Goal: Task Accomplishment & Management: Use online tool/utility

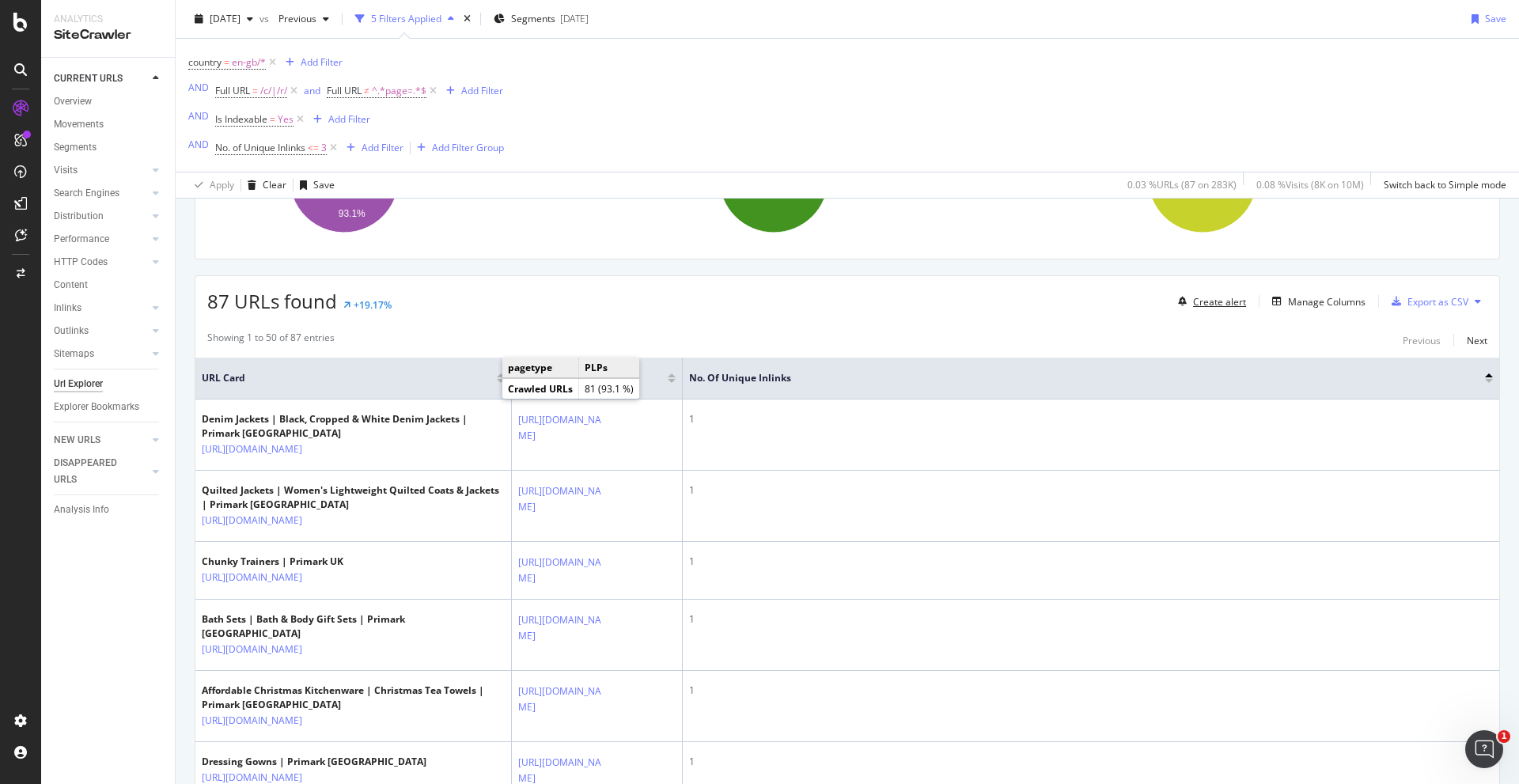
scroll to position [158, 0]
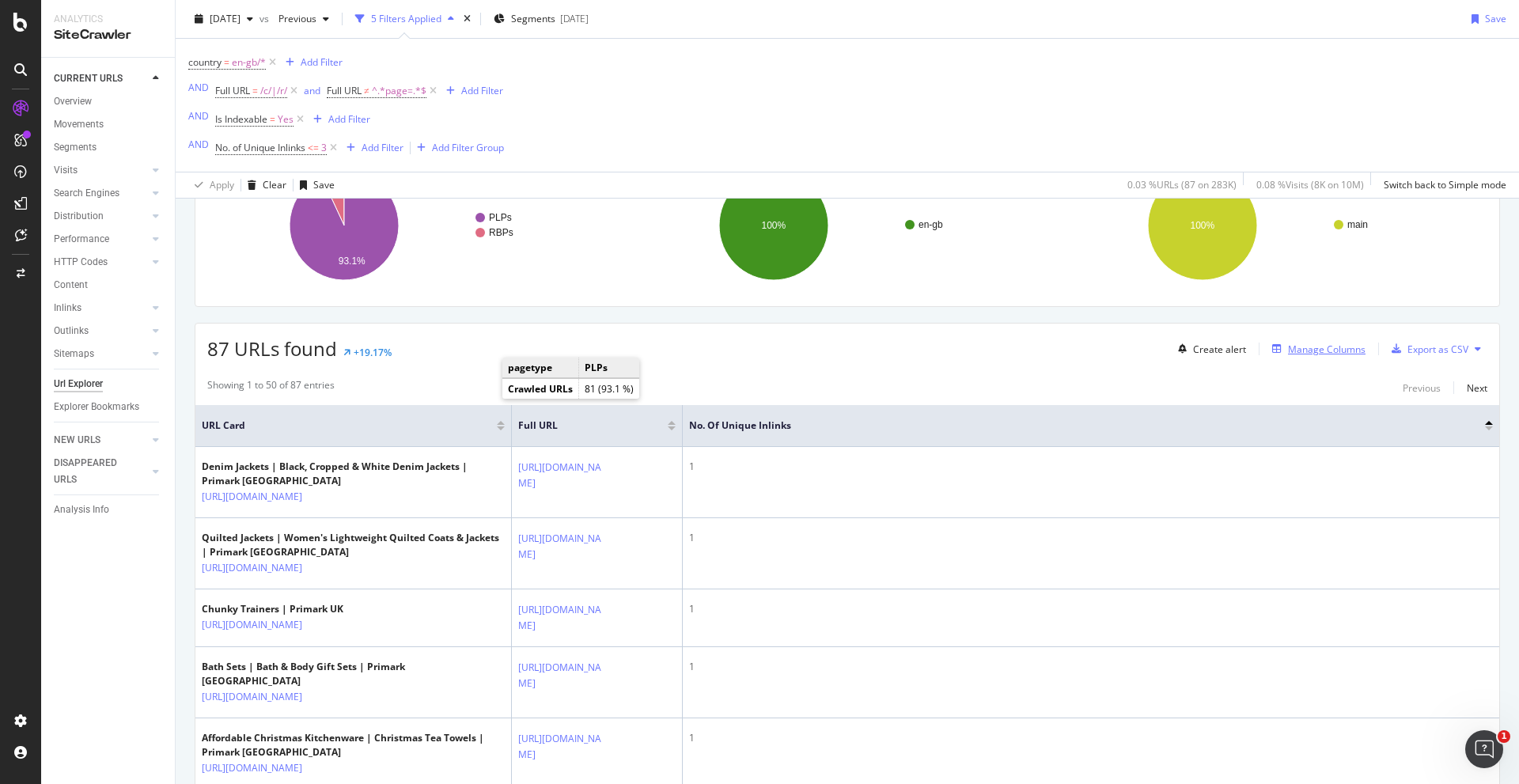
click at [1012, 345] on div "Manage Columns" at bounding box center [1327, 350] width 77 height 13
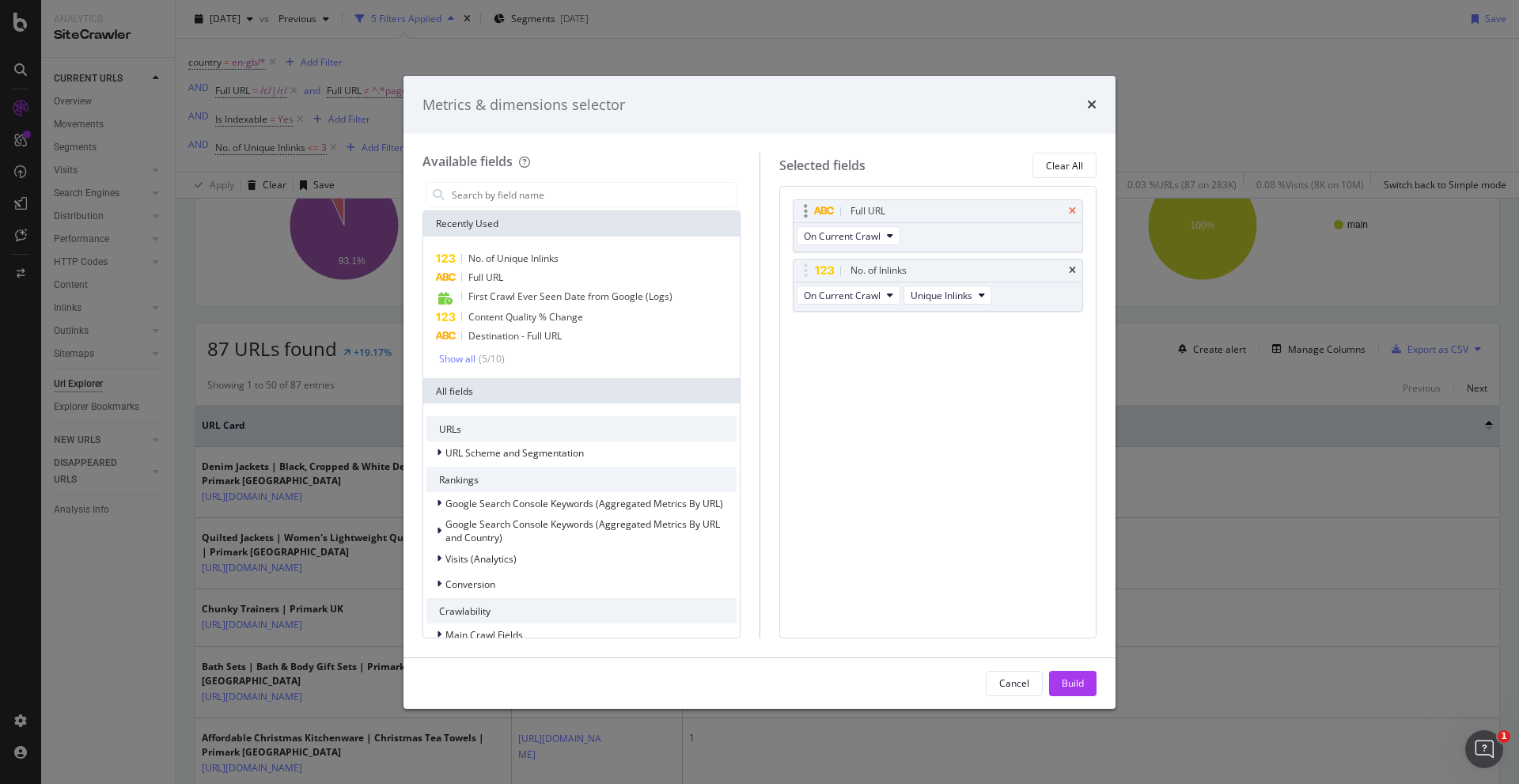
click at [1012, 210] on icon "times" at bounding box center [1072, 211] width 8 height 9
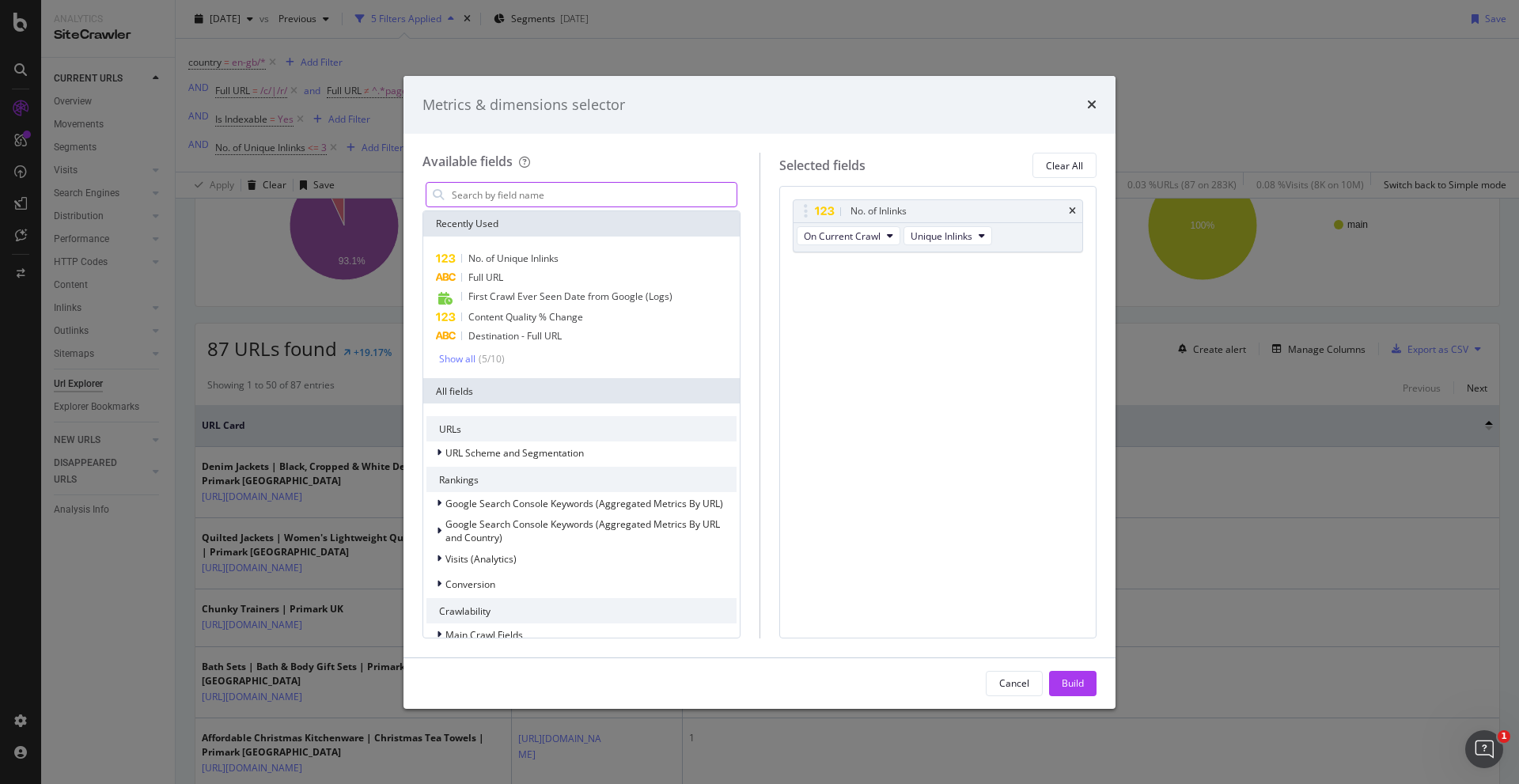
click at [508, 188] on input "modal" at bounding box center [594, 194] width 286 height 24
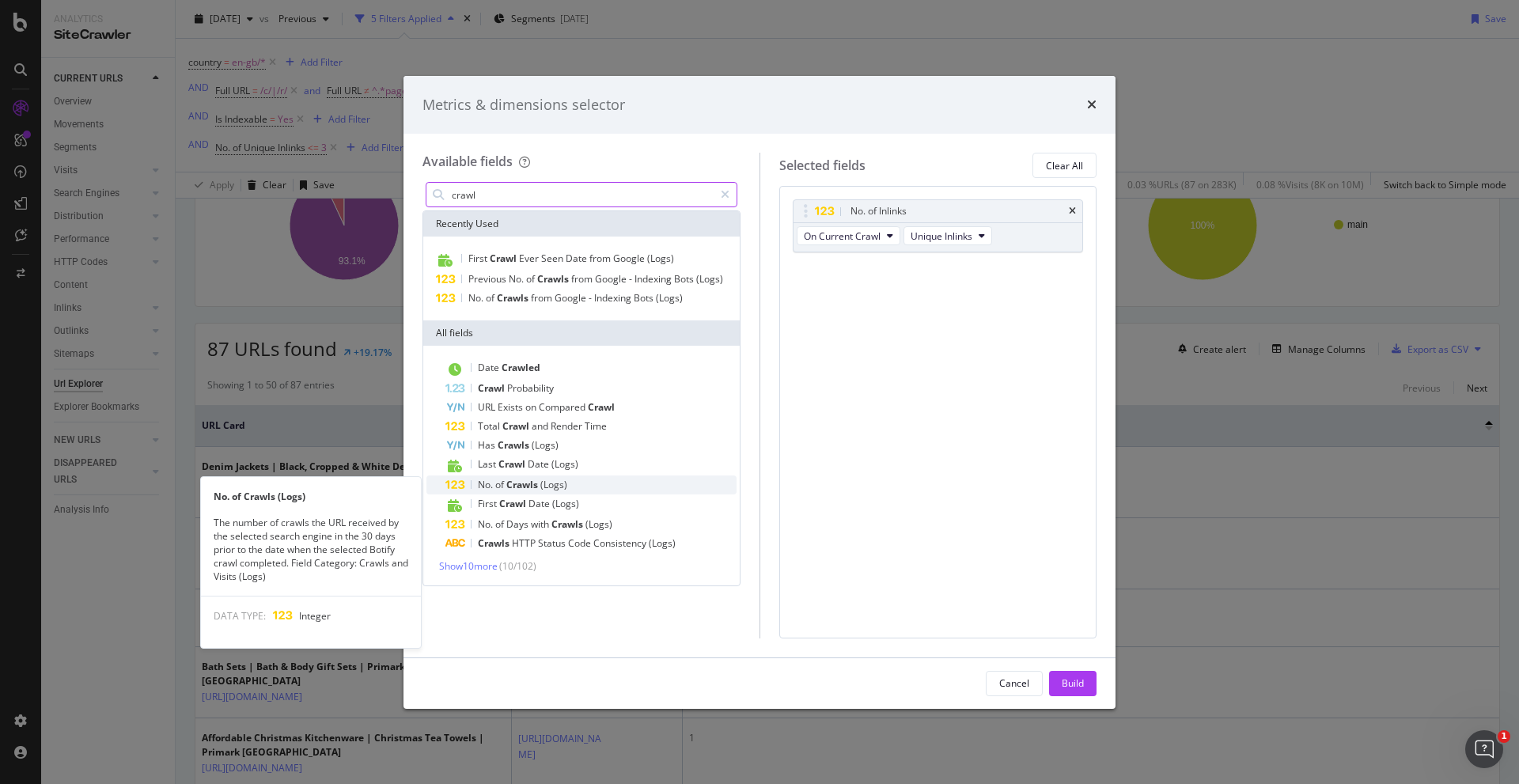
type input "crawl"
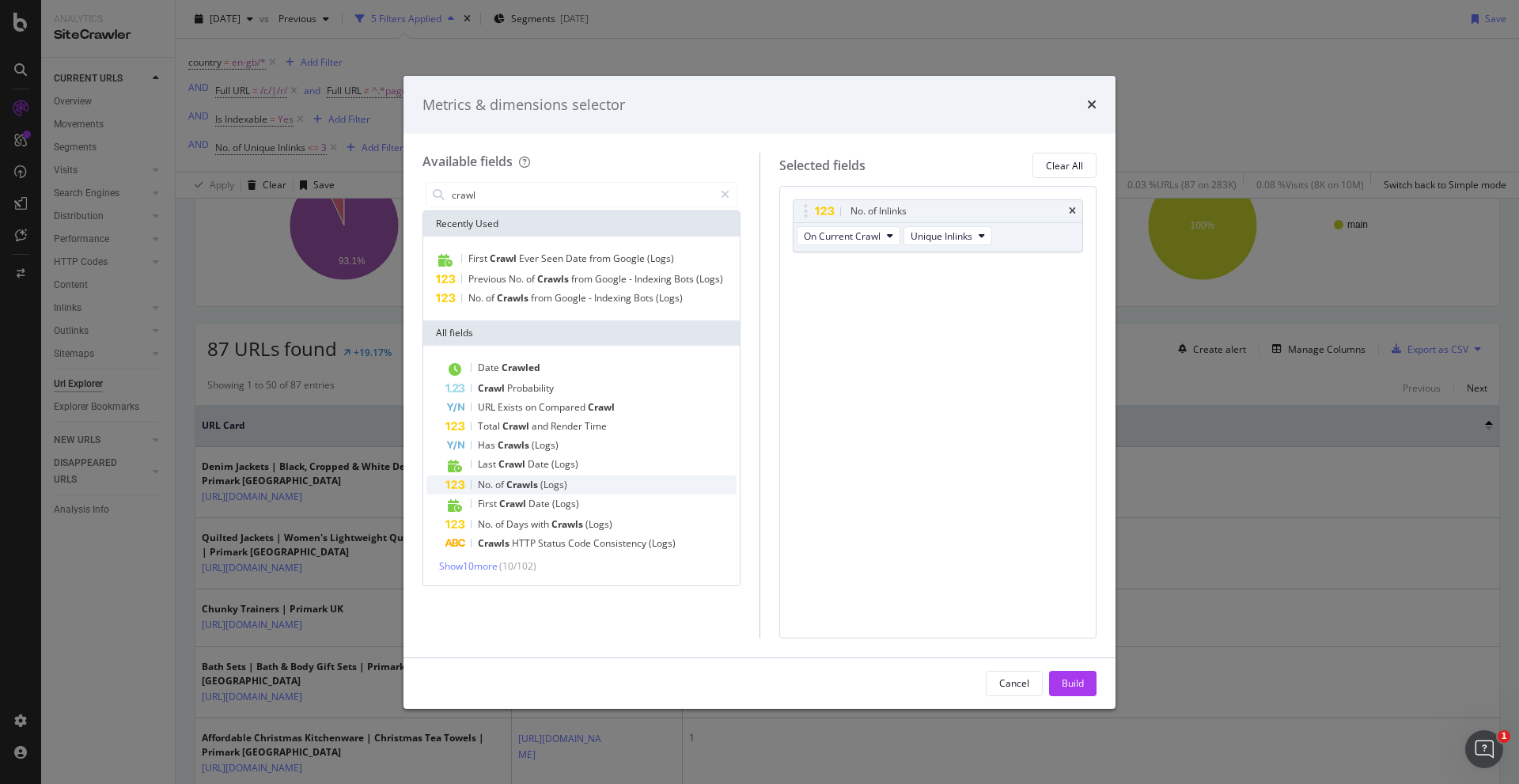
click at [567, 485] on span "(Logs)" at bounding box center [553, 484] width 27 height 13
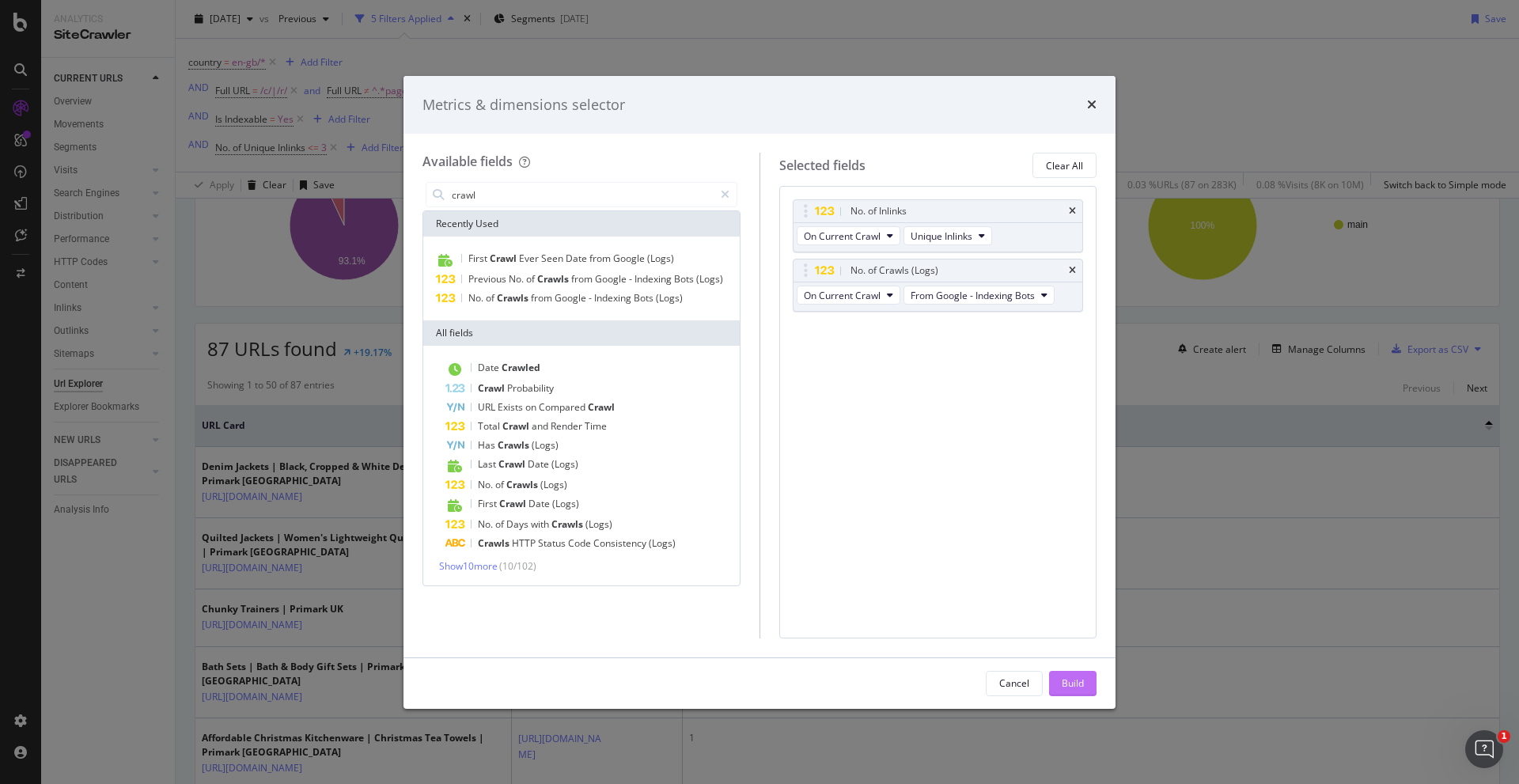
click at [1012, 563] on div "Build" at bounding box center [1073, 683] width 23 height 13
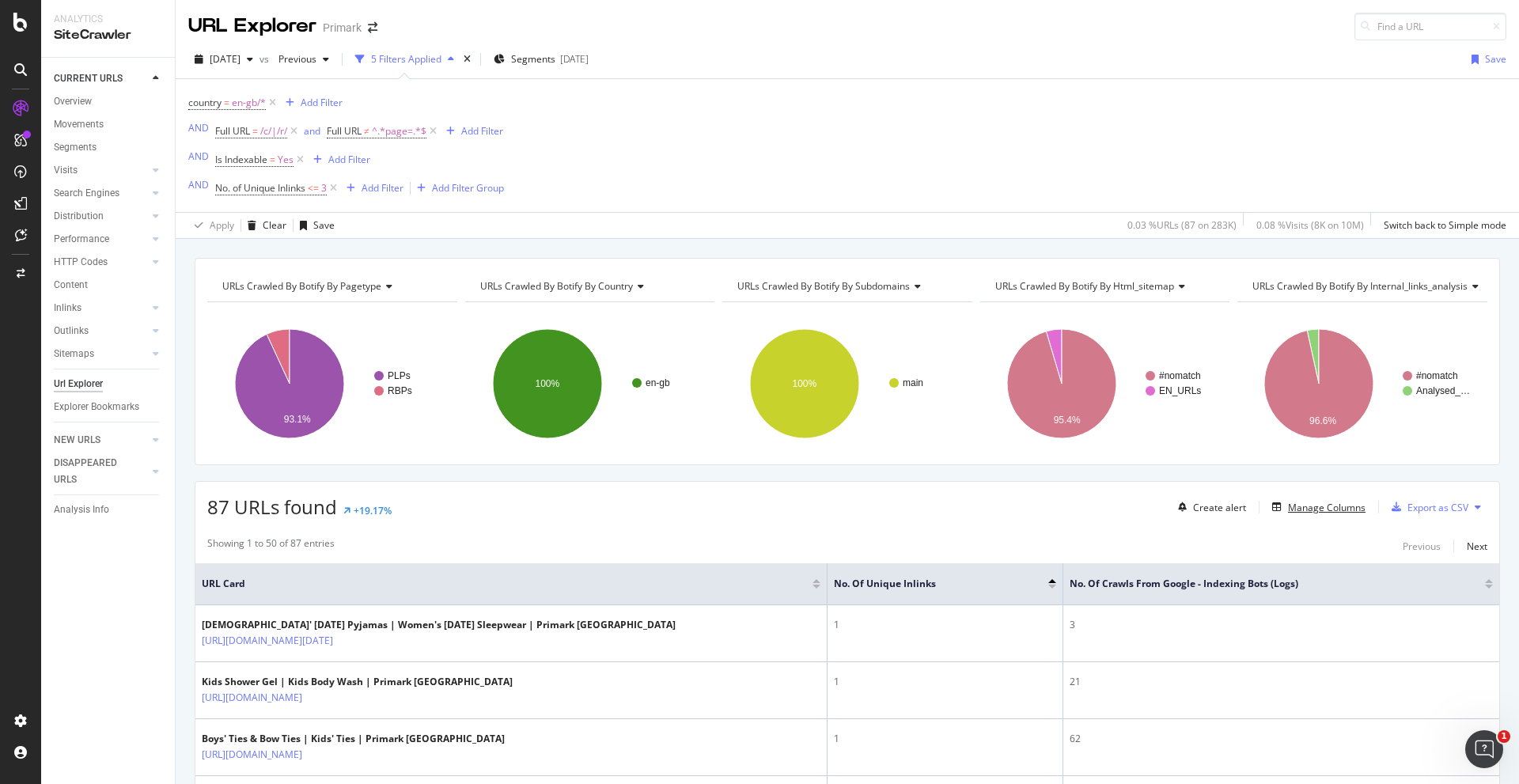
scroll to position [79, 0]
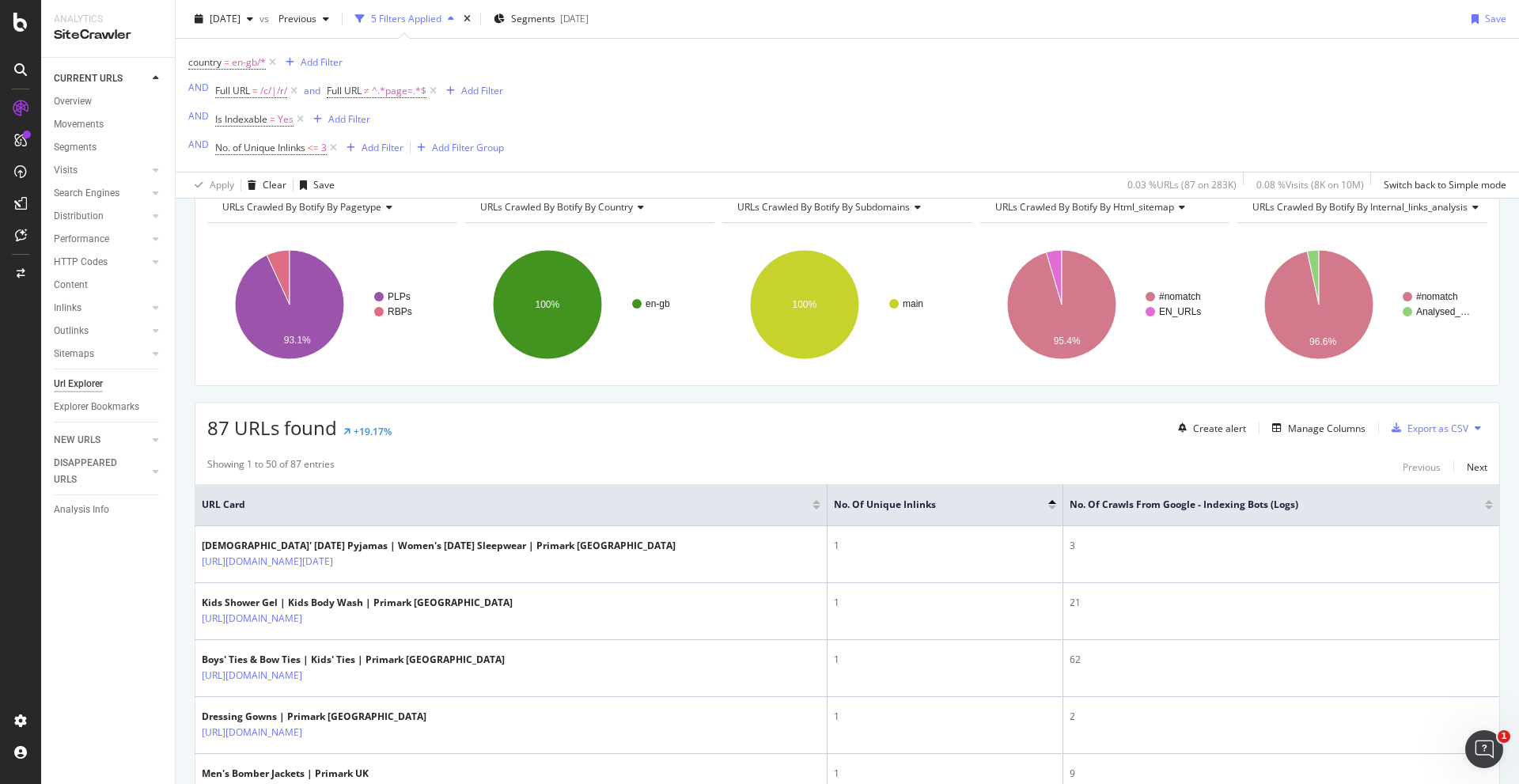
click at [1012, 507] on div at bounding box center [1489, 507] width 8 height 4
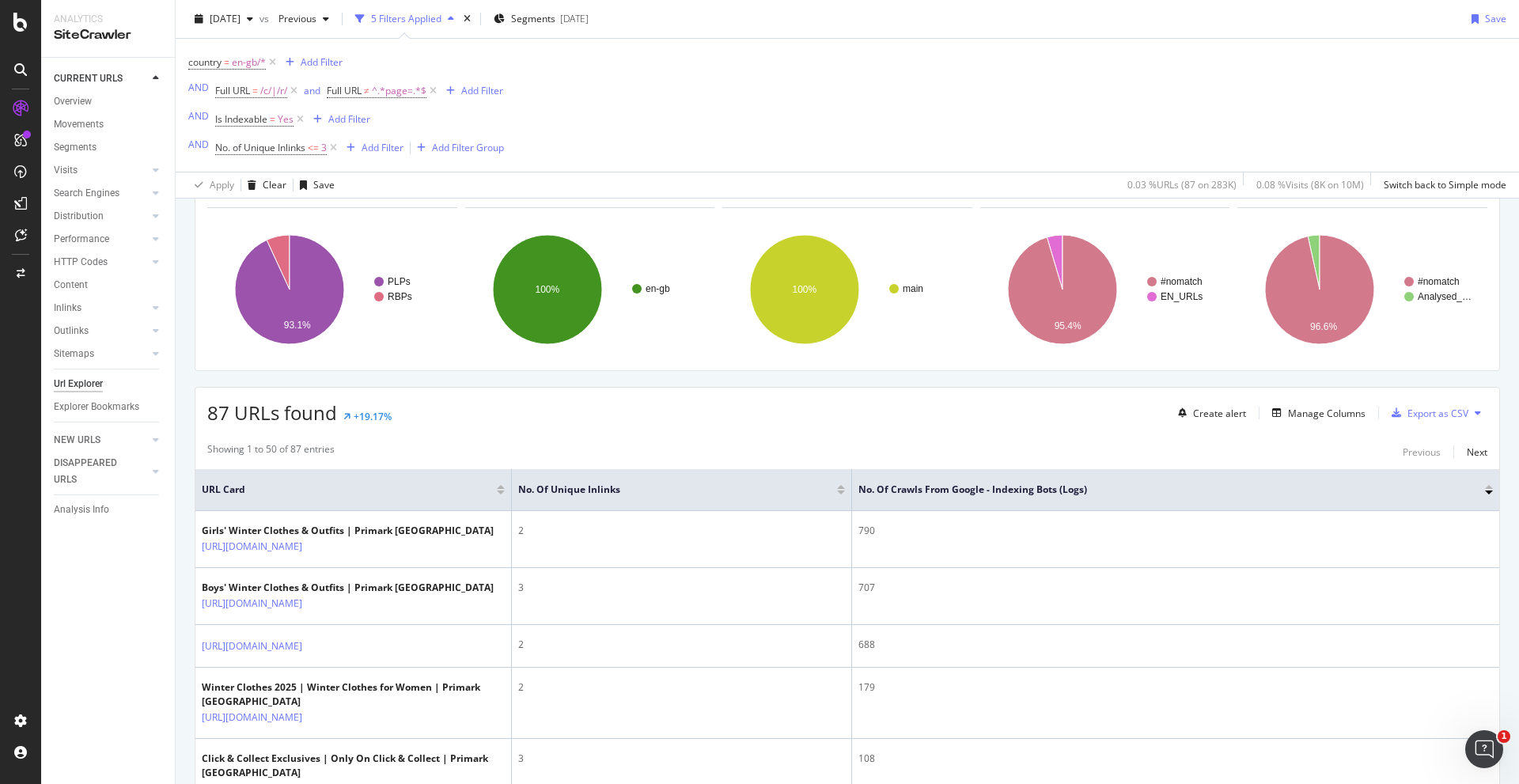
scroll to position [79, 0]
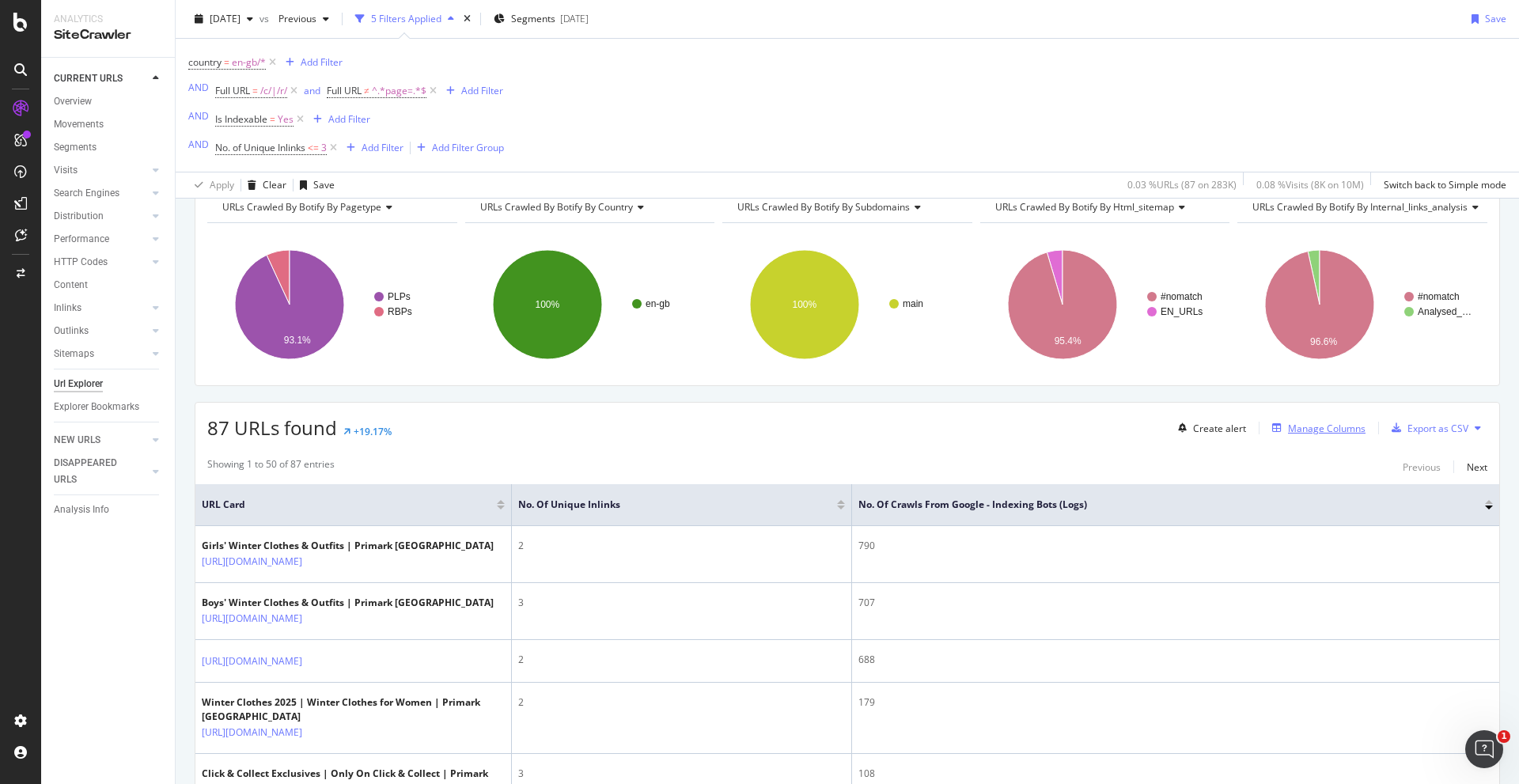
click at [1012, 430] on div "Manage Columns" at bounding box center [1327, 428] width 77 height 13
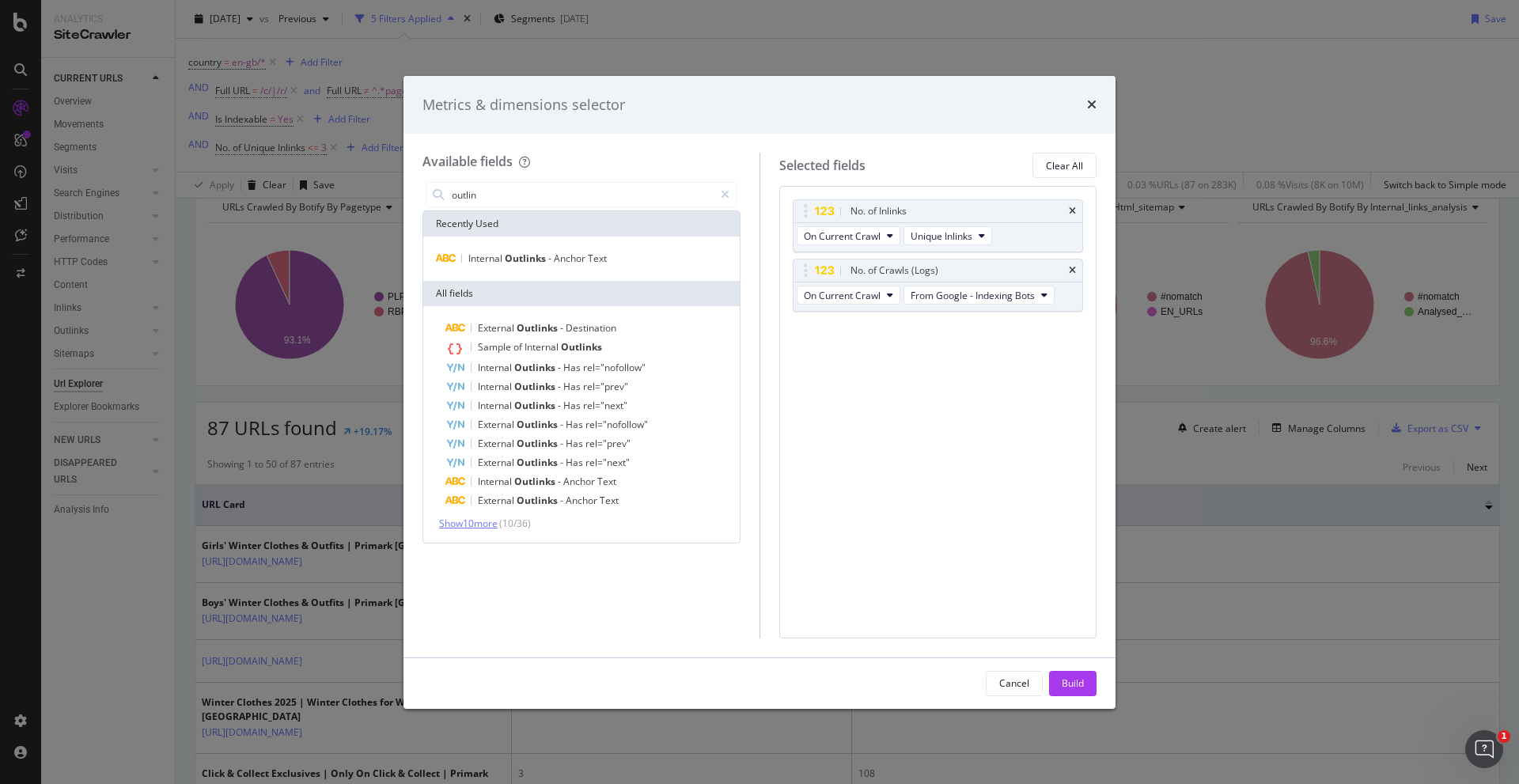
type input "outlin"
click at [491, 525] on span "Show 10 more" at bounding box center [468, 523] width 58 height 13
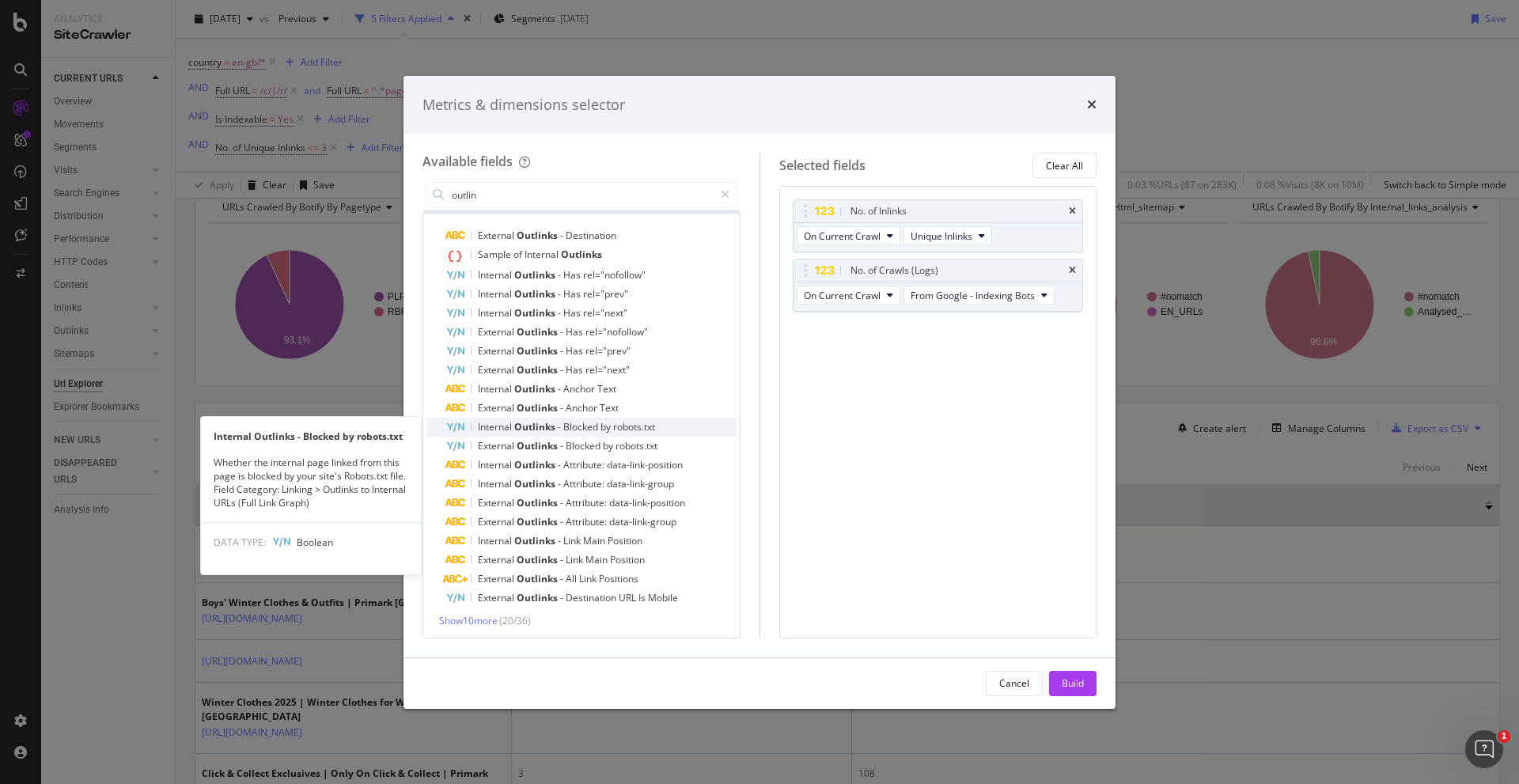
scroll to position [95, 0]
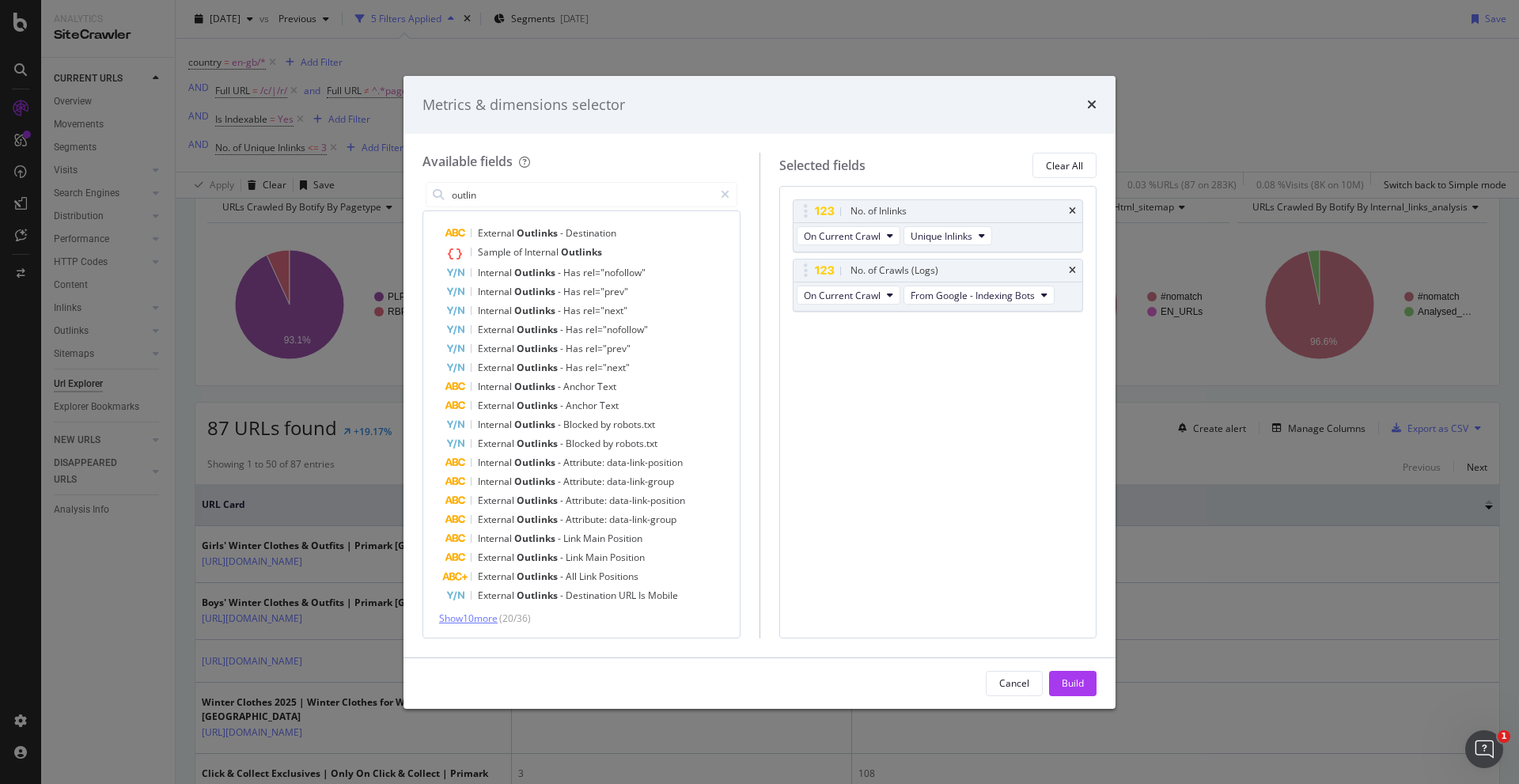
click at [473, 563] on span "Show 10 more" at bounding box center [468, 618] width 58 height 13
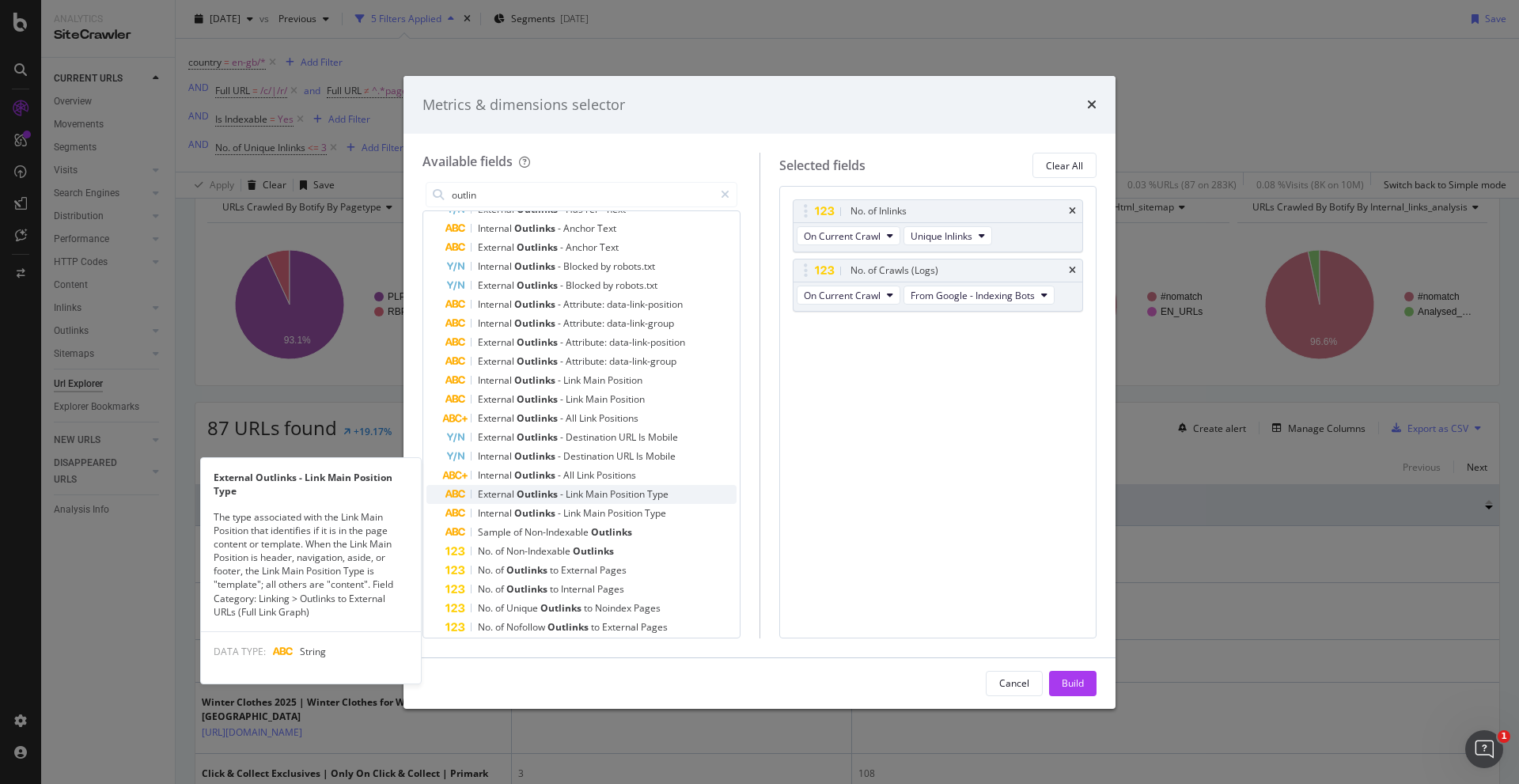
scroll to position [285, 0]
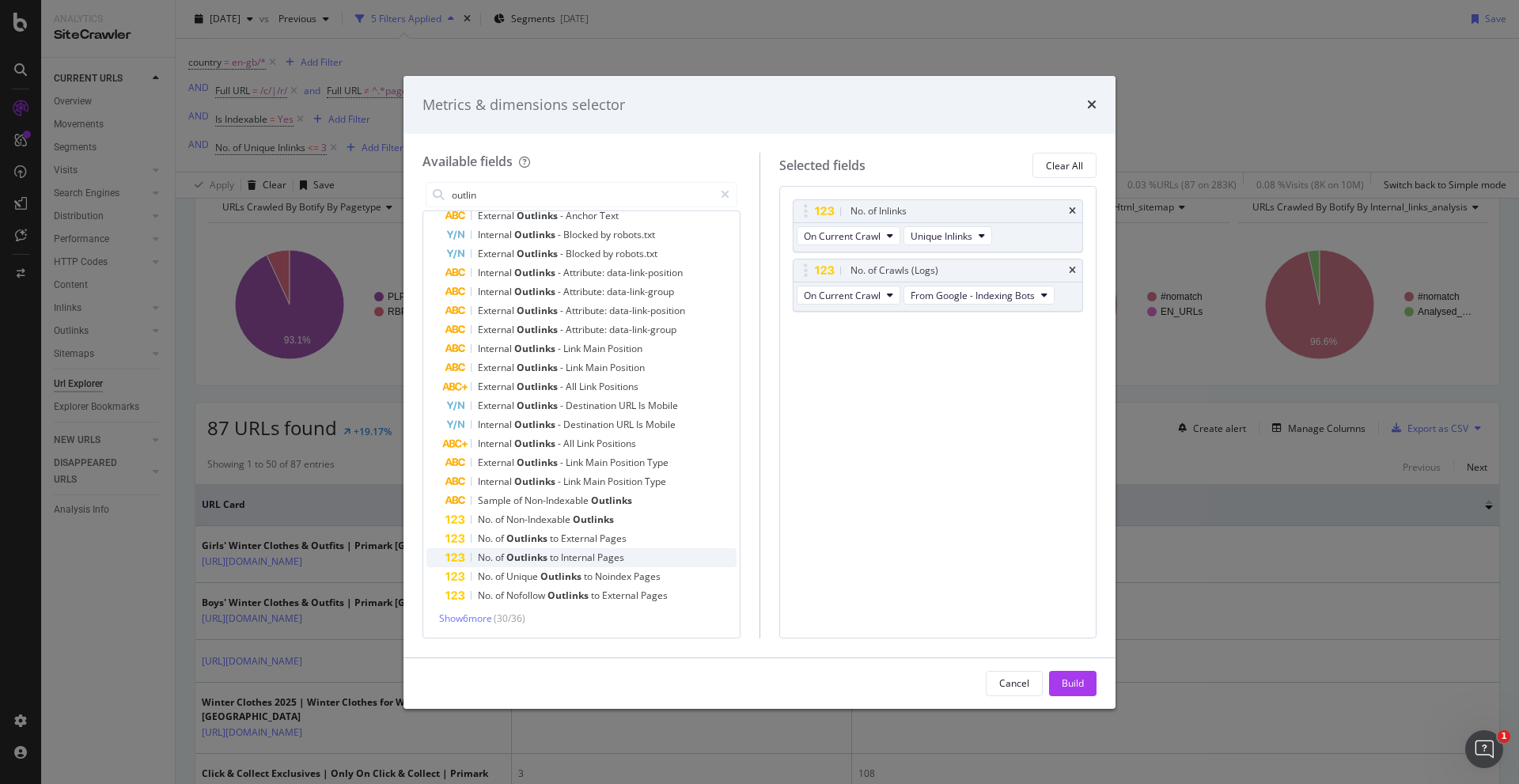
click at [652, 549] on div "No. of Outlinks to Internal Pages" at bounding box center [591, 558] width 291 height 19
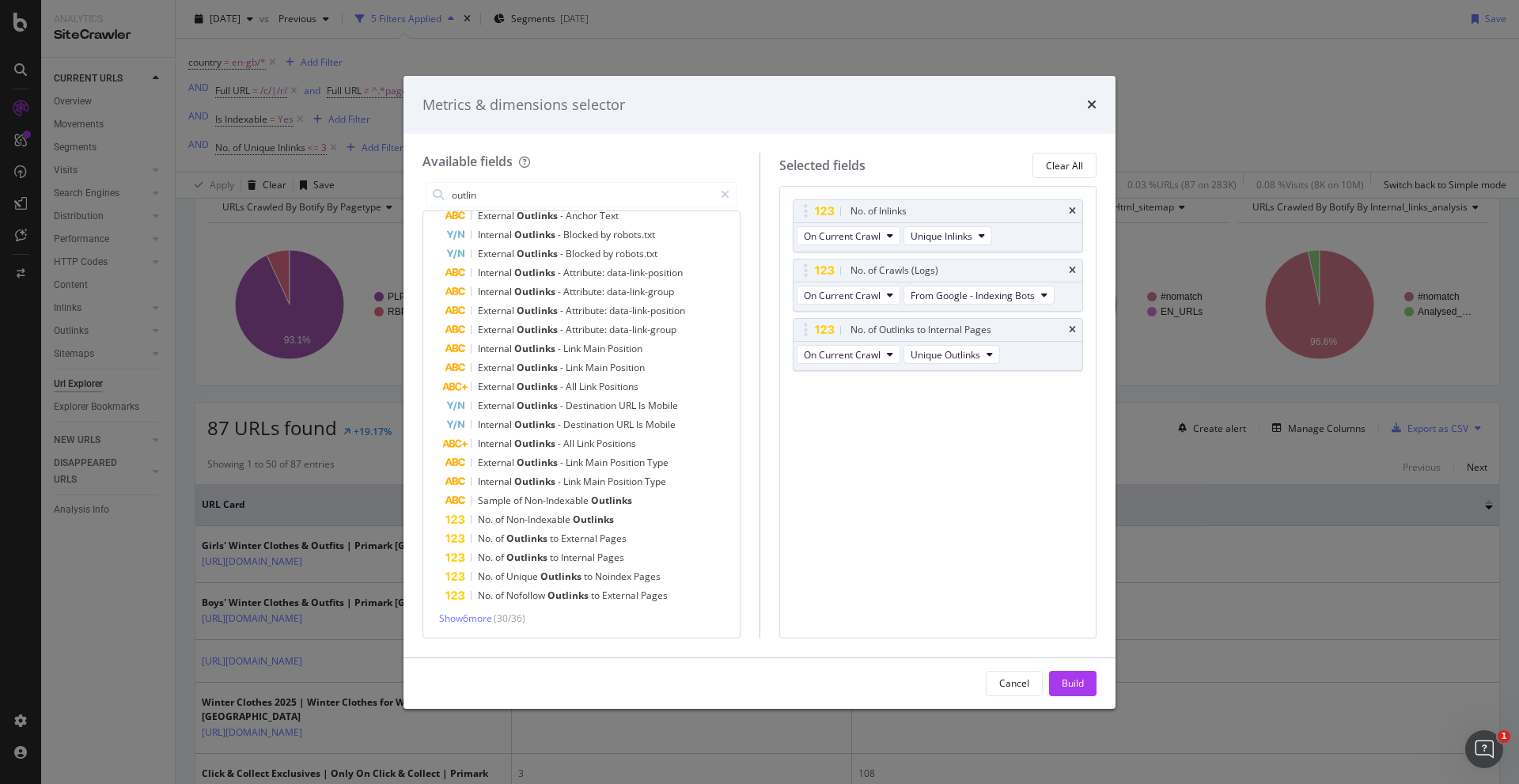
click at [1012, 563] on button "Build" at bounding box center [1072, 683] width 47 height 25
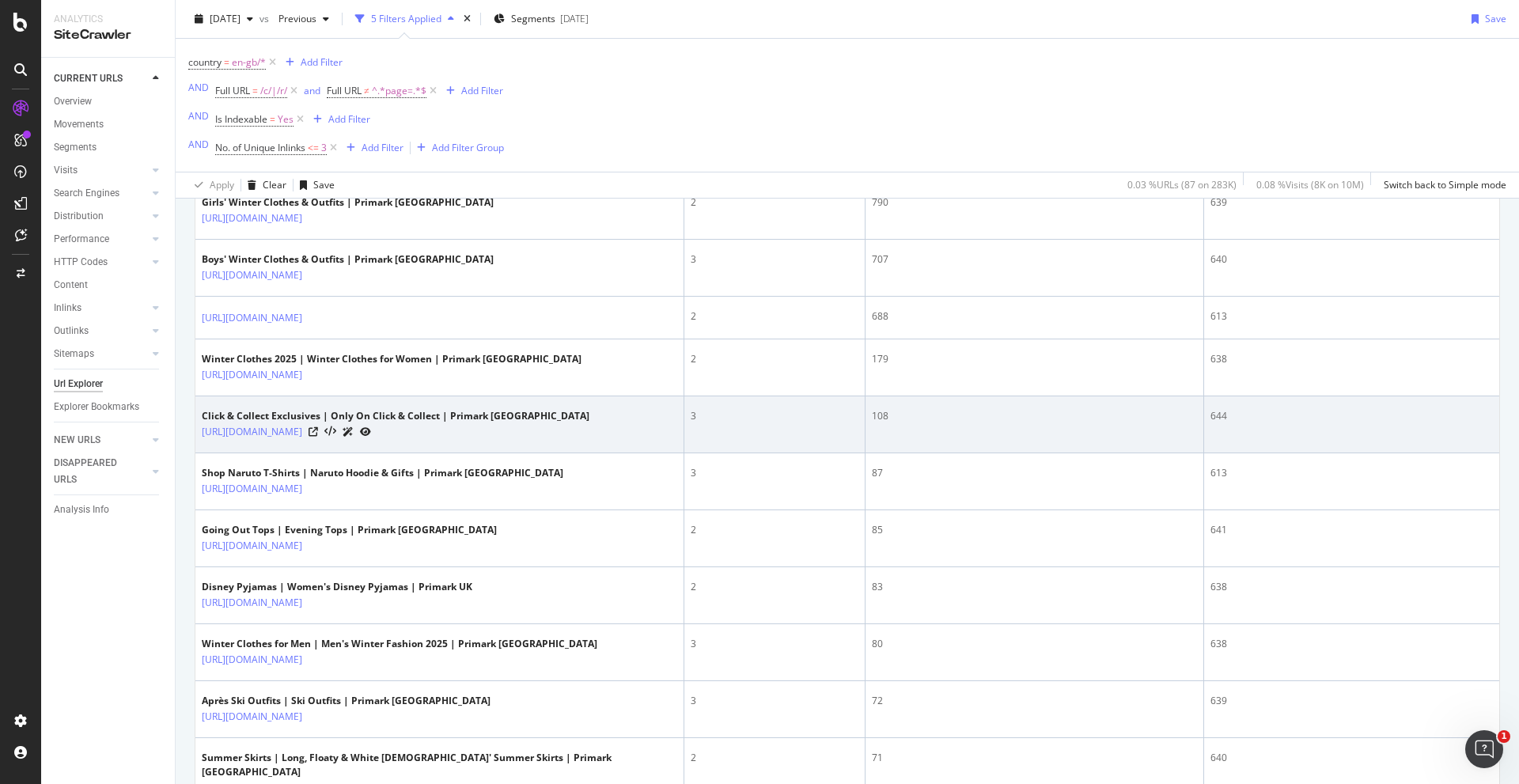
scroll to position [396, 0]
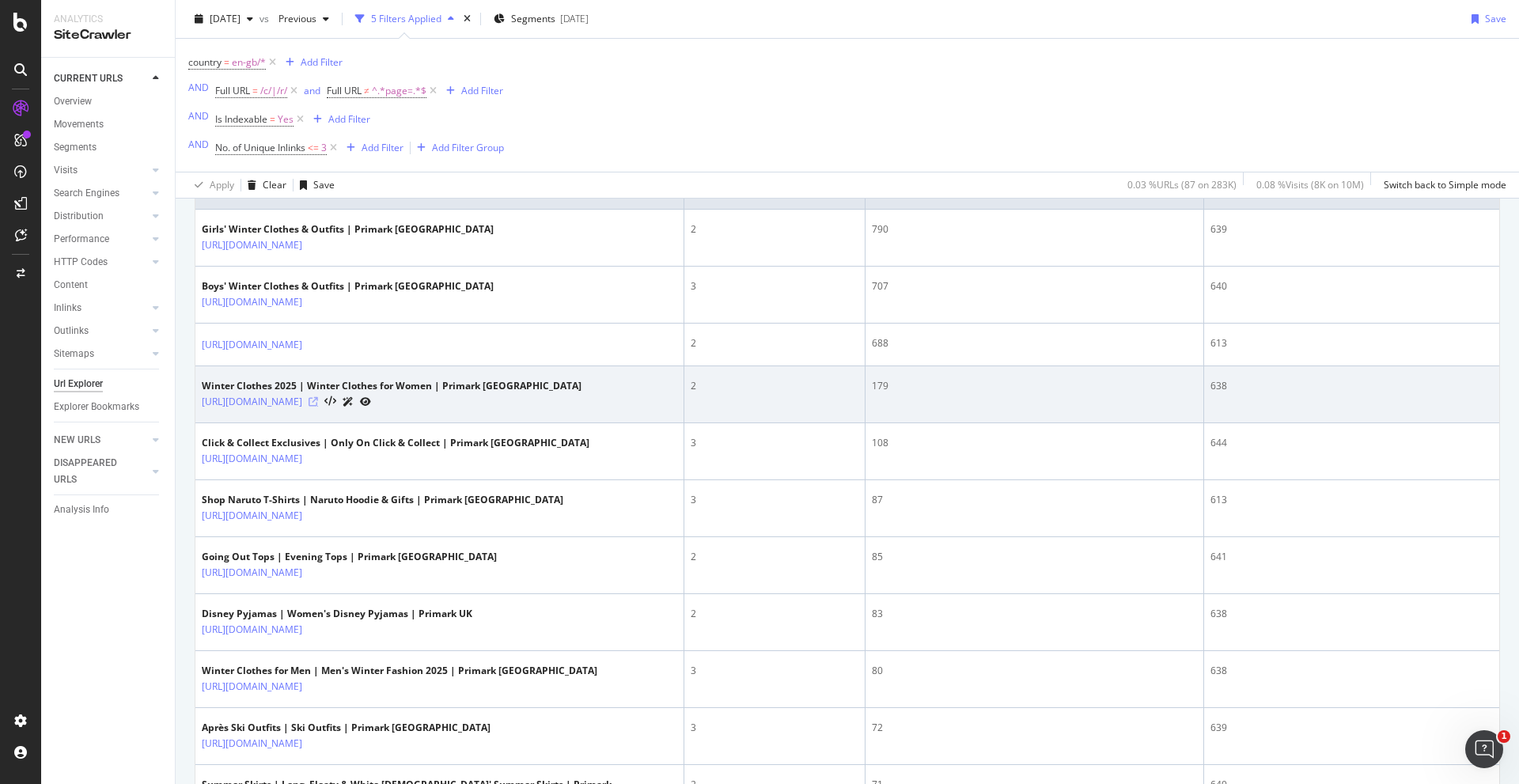
click at [318, 399] on icon at bounding box center [313, 401] width 9 height 9
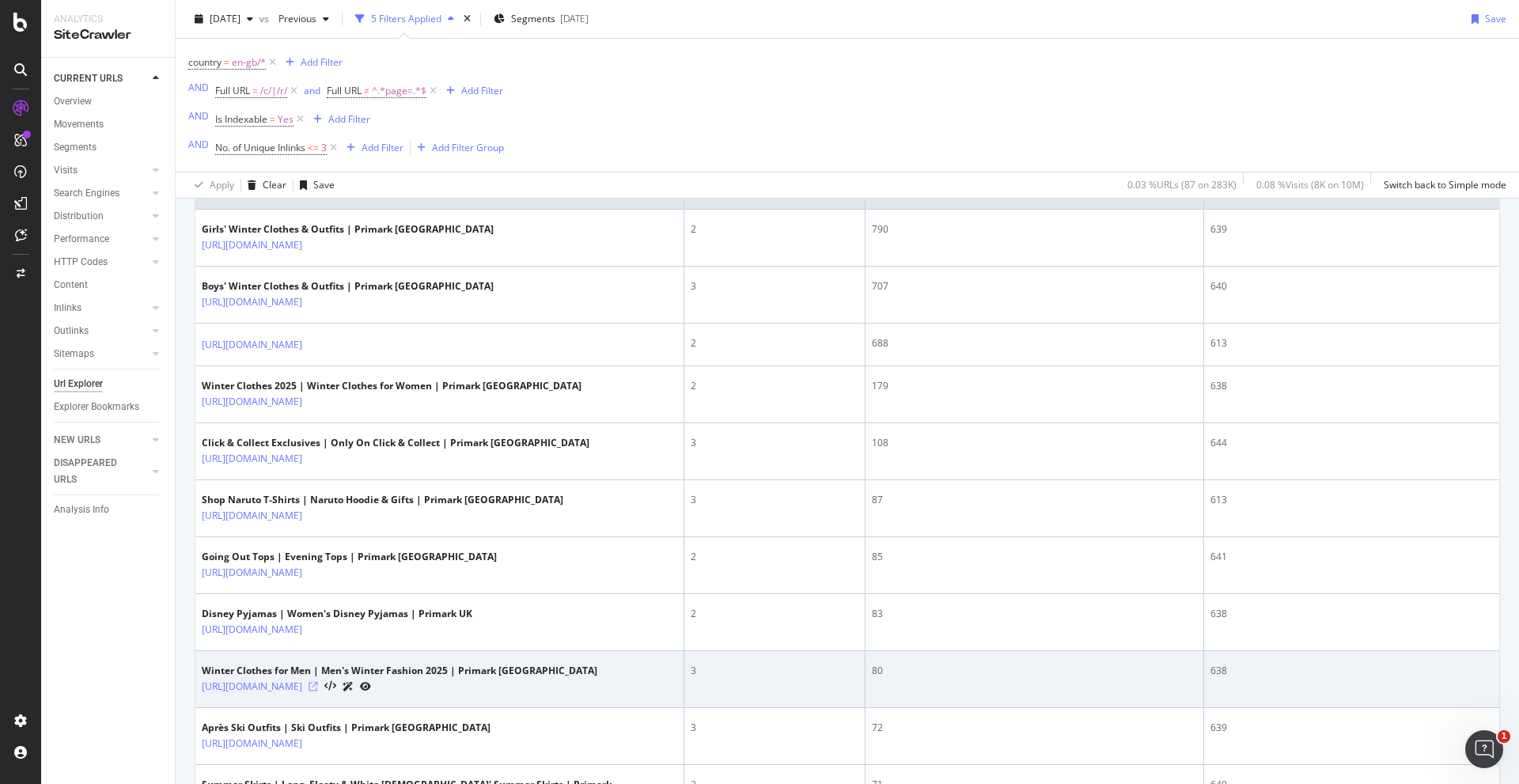
click at [318, 563] on icon at bounding box center [313, 687] width 9 height 9
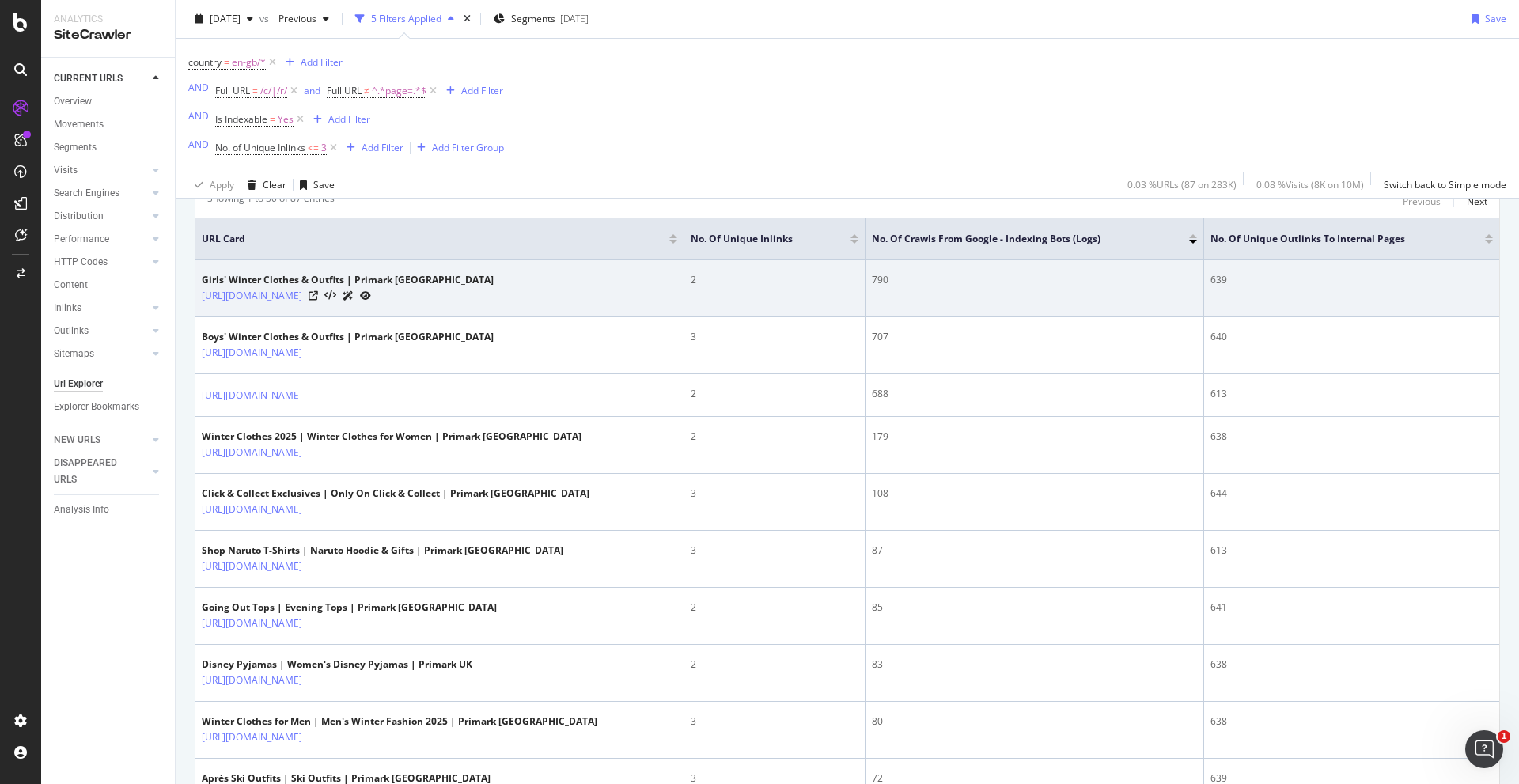
scroll to position [317, 0]
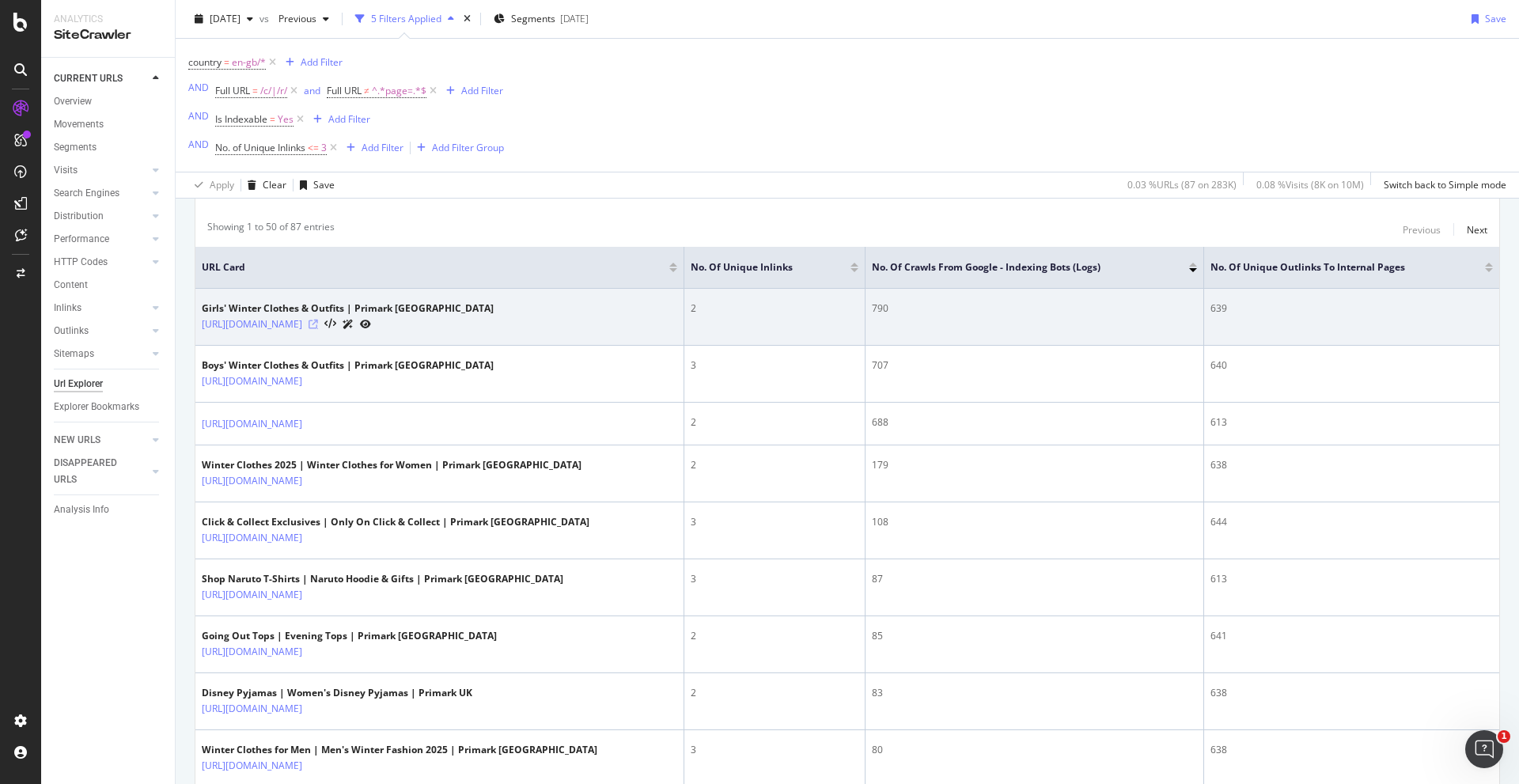
click at [318, 322] on icon at bounding box center [313, 324] width 9 height 9
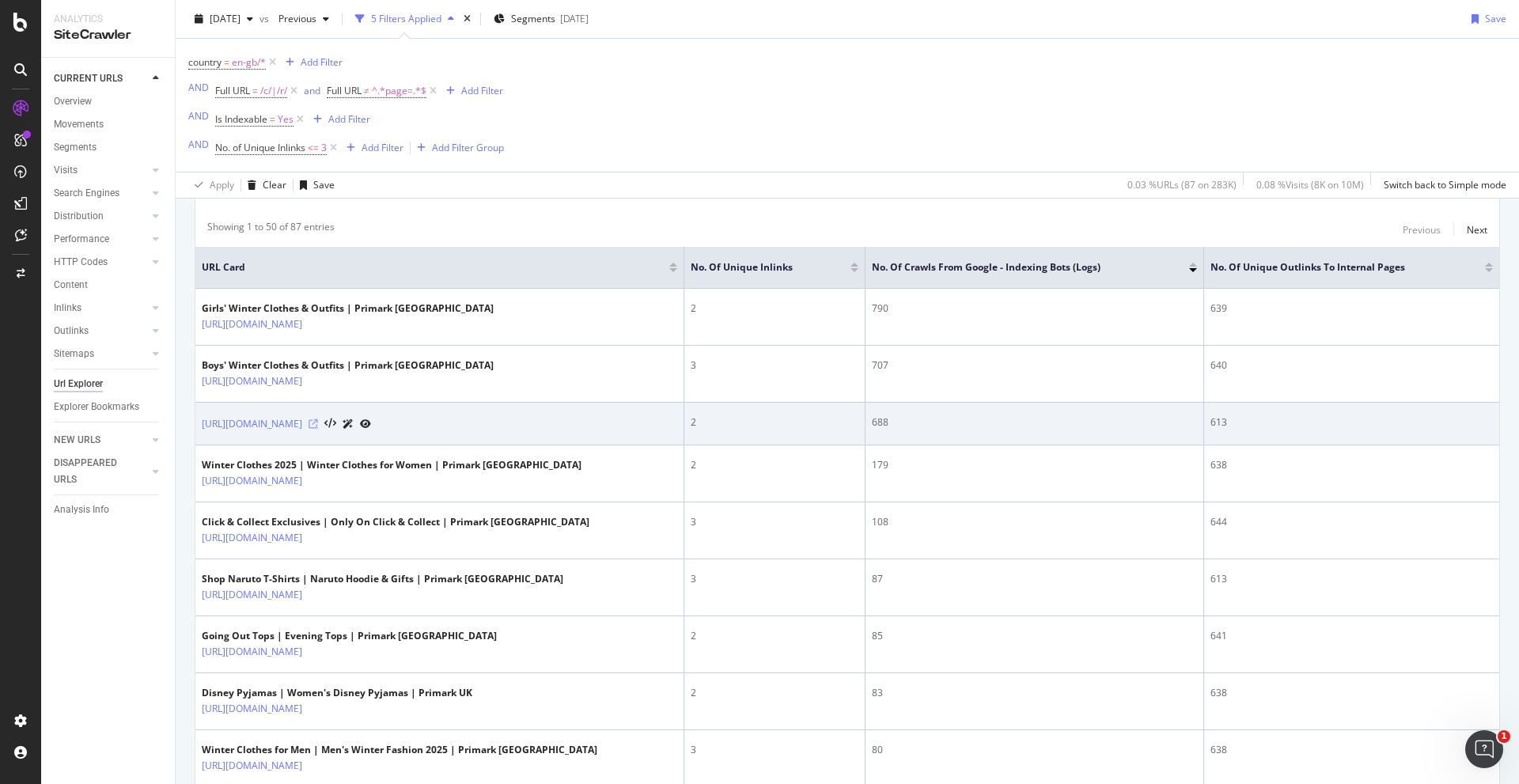
click at [318, 425] on icon at bounding box center [313, 424] width 9 height 9
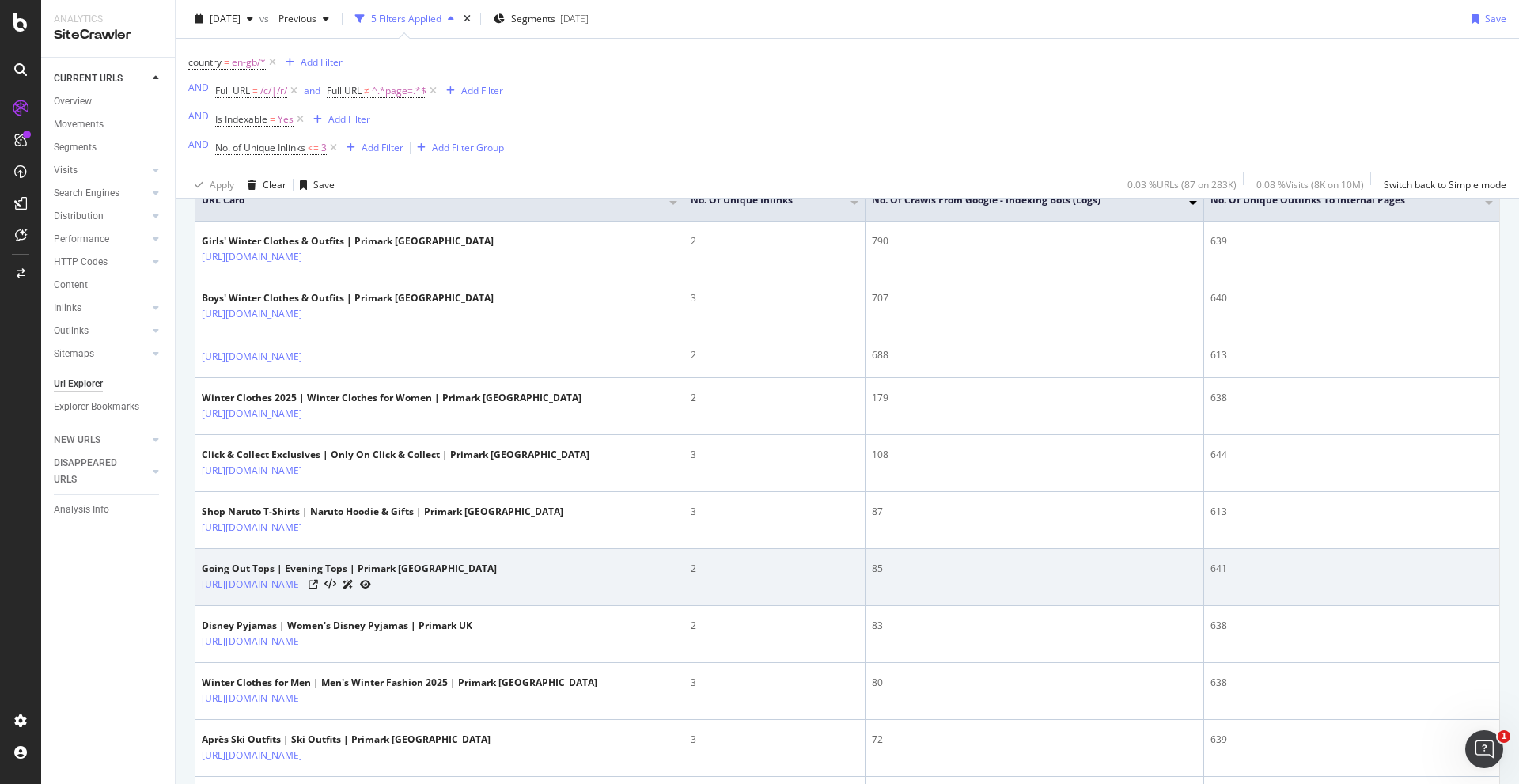
scroll to position [475, 0]
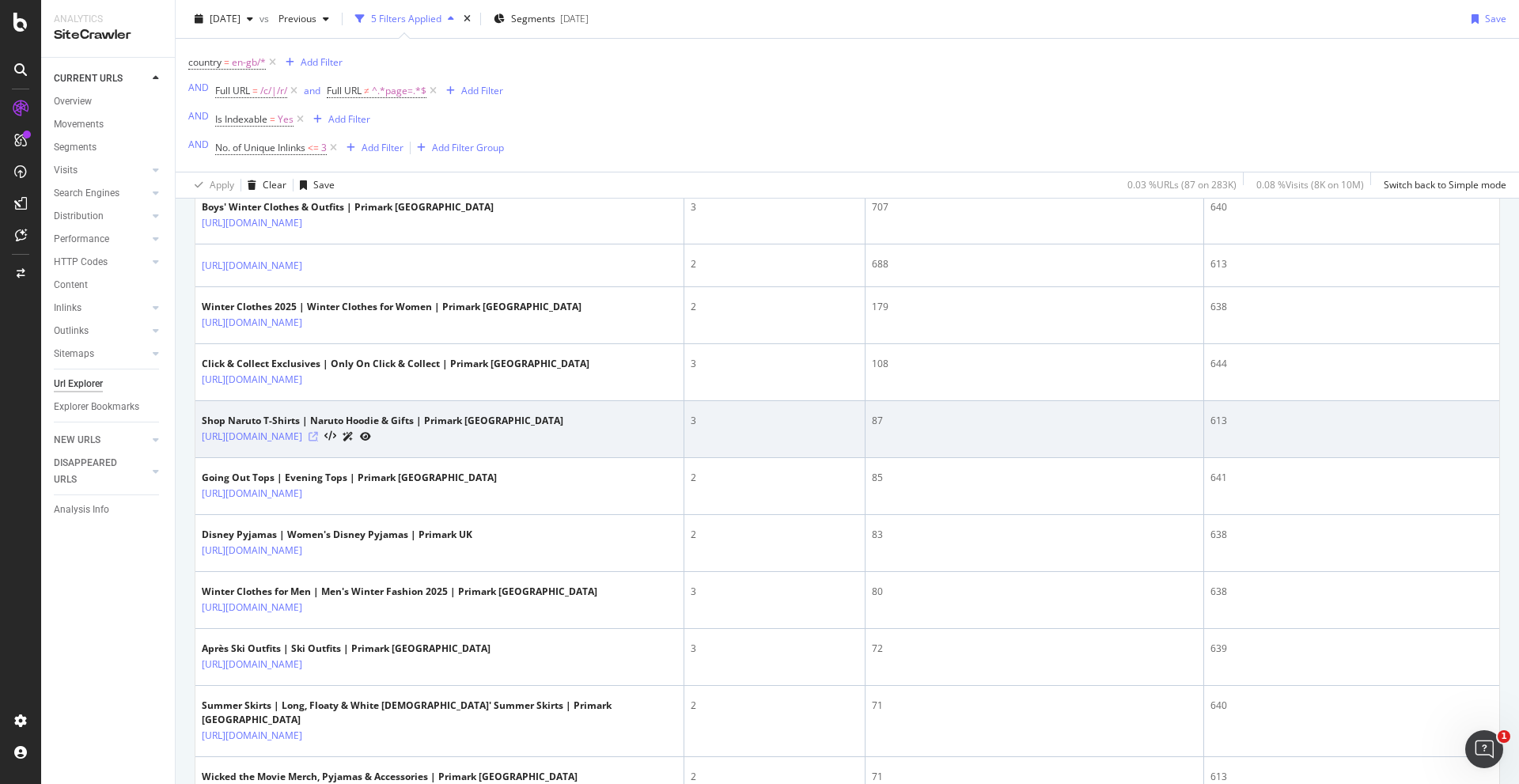
click at [318, 439] on icon at bounding box center [313, 436] width 9 height 9
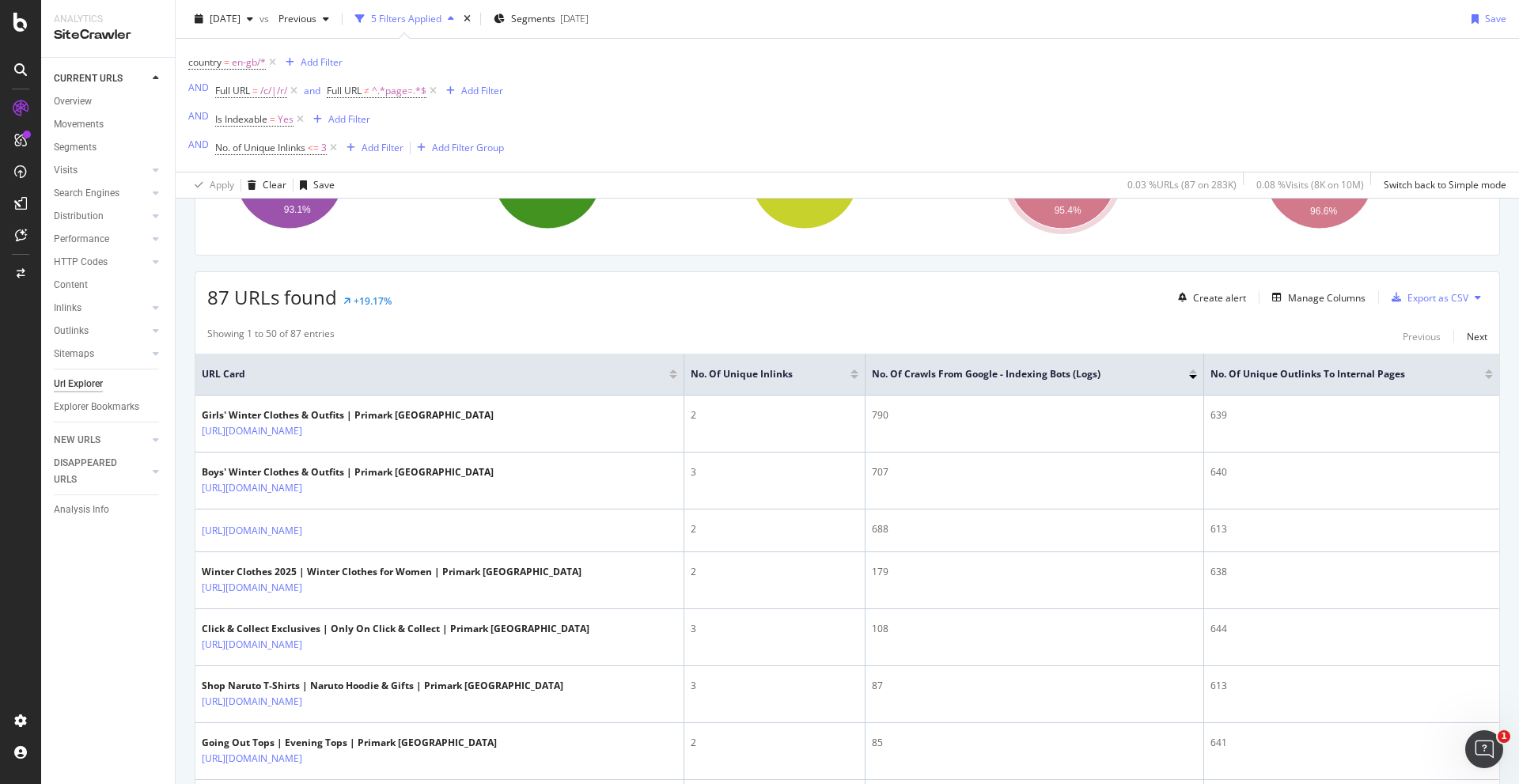
scroll to position [0, 0]
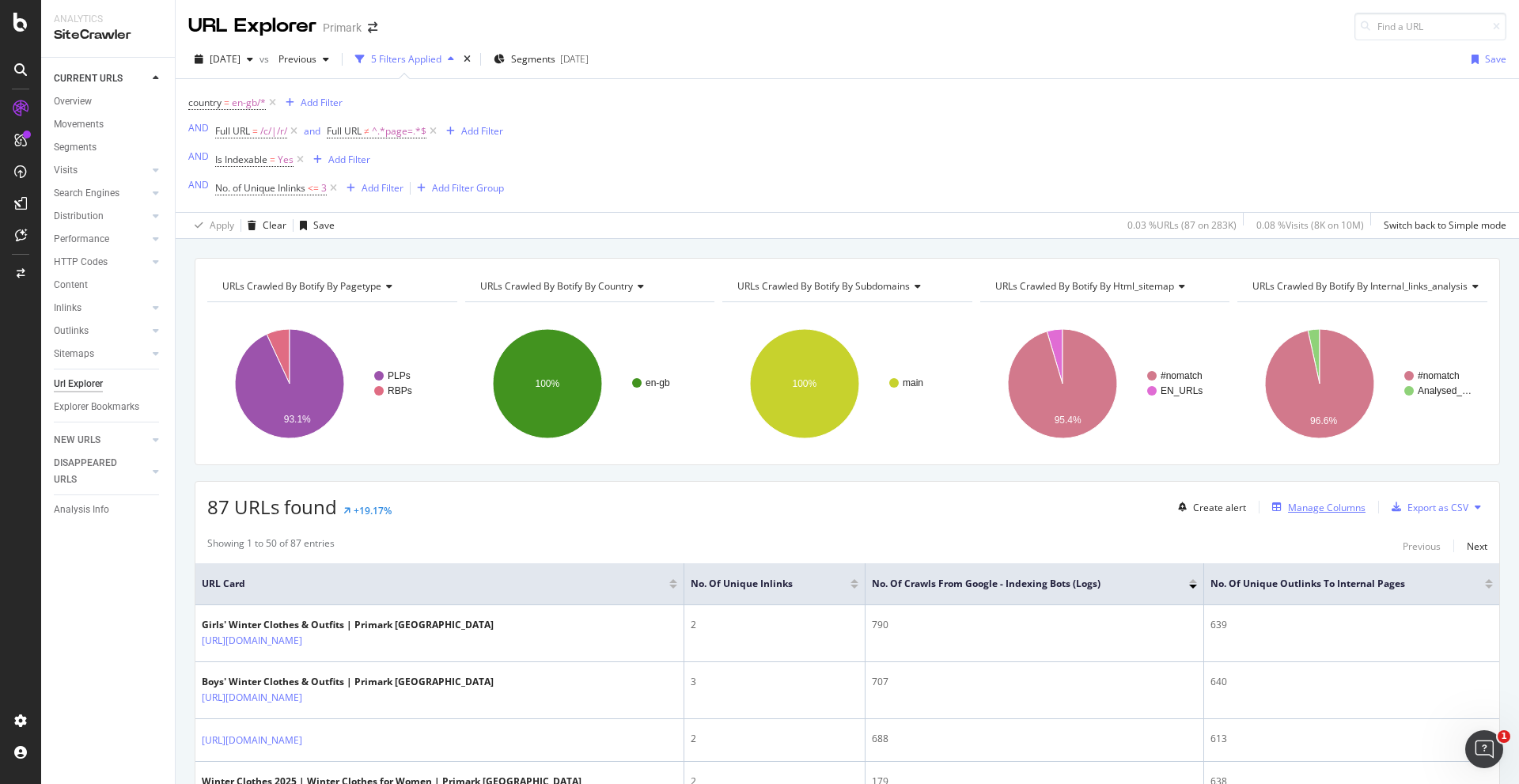
click at [1012, 510] on div "Manage Columns" at bounding box center [1327, 507] width 77 height 13
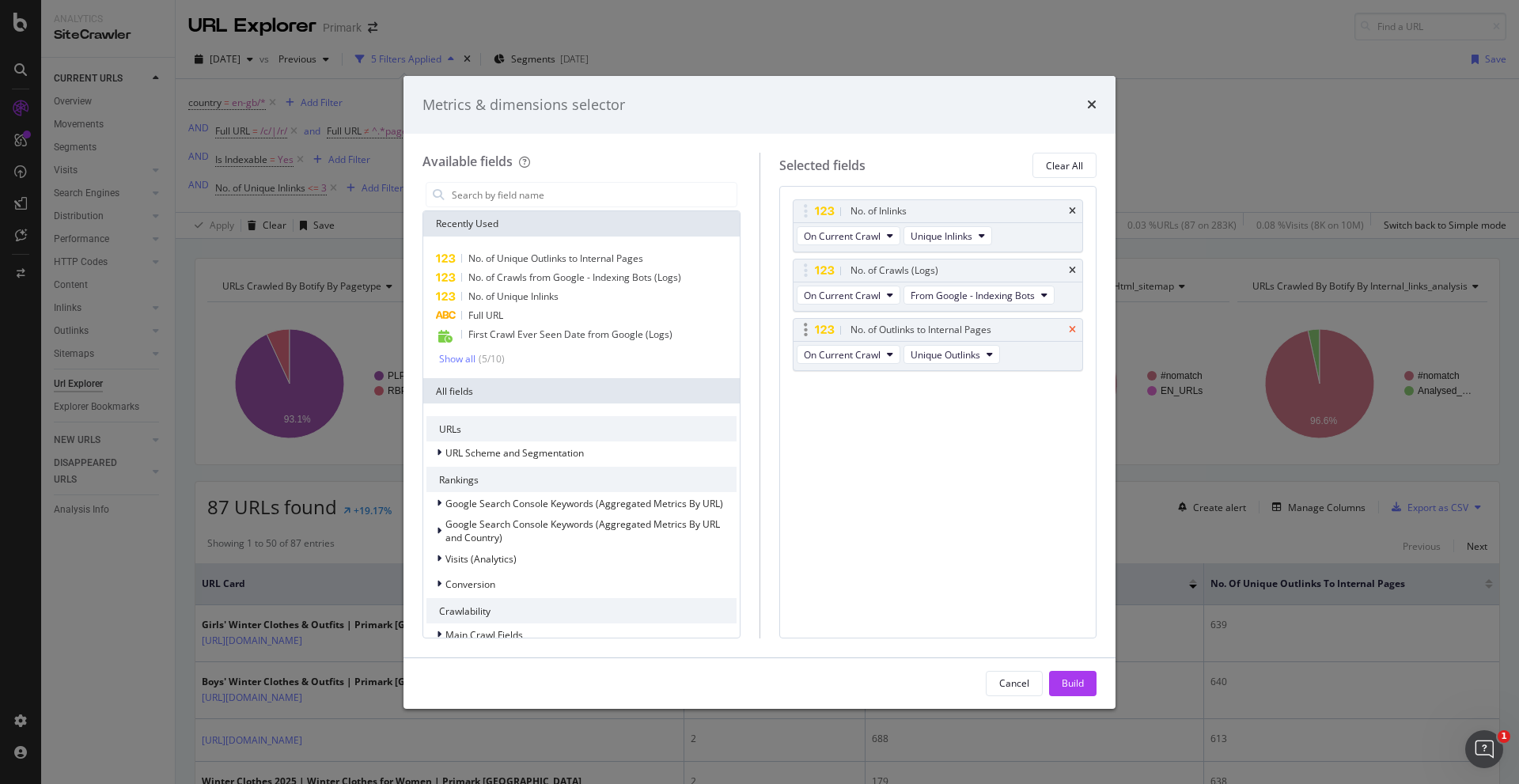
click at [1012, 329] on icon "times" at bounding box center [1072, 330] width 8 height 9
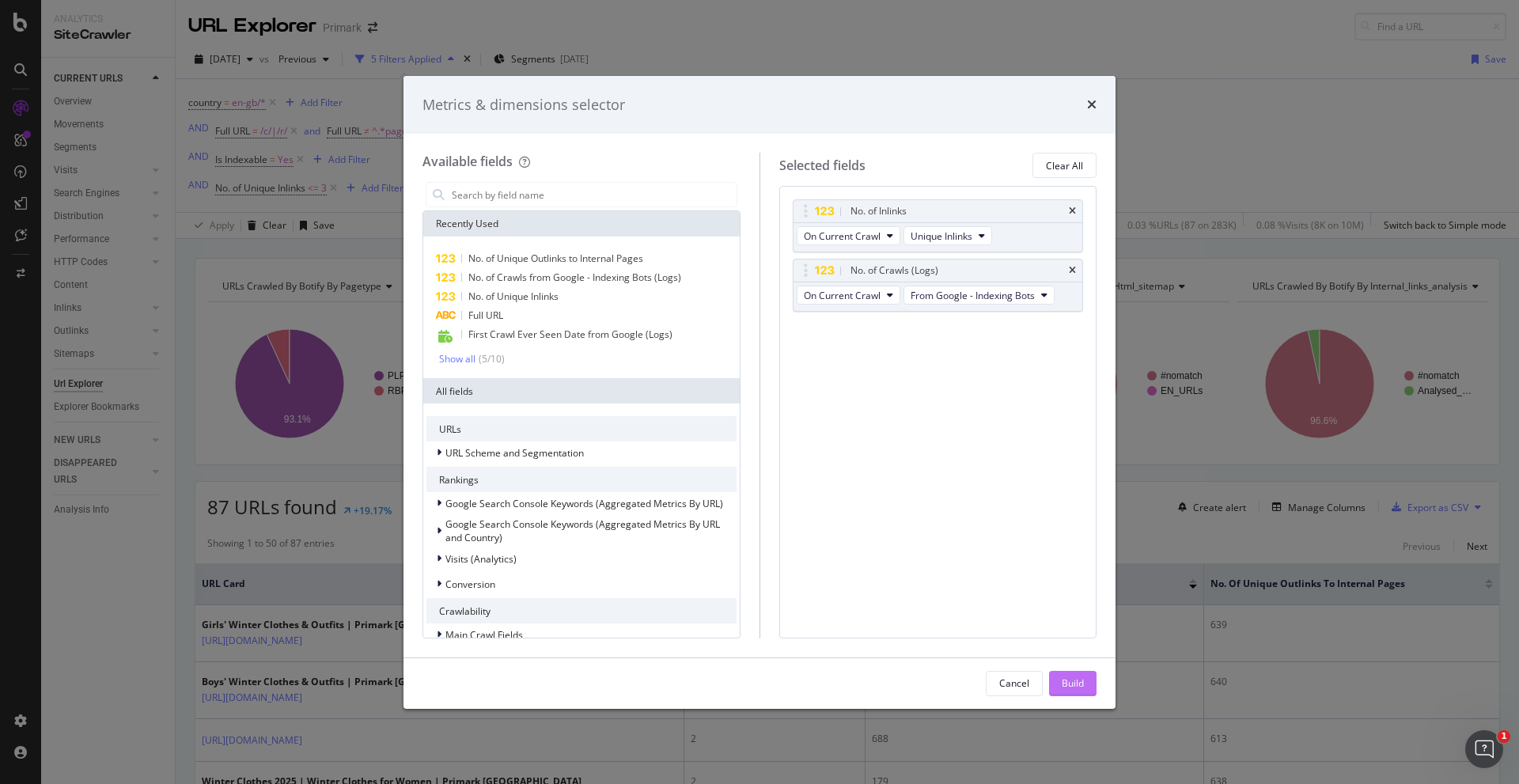
click at [1012, 563] on div "Build" at bounding box center [1073, 683] width 23 height 13
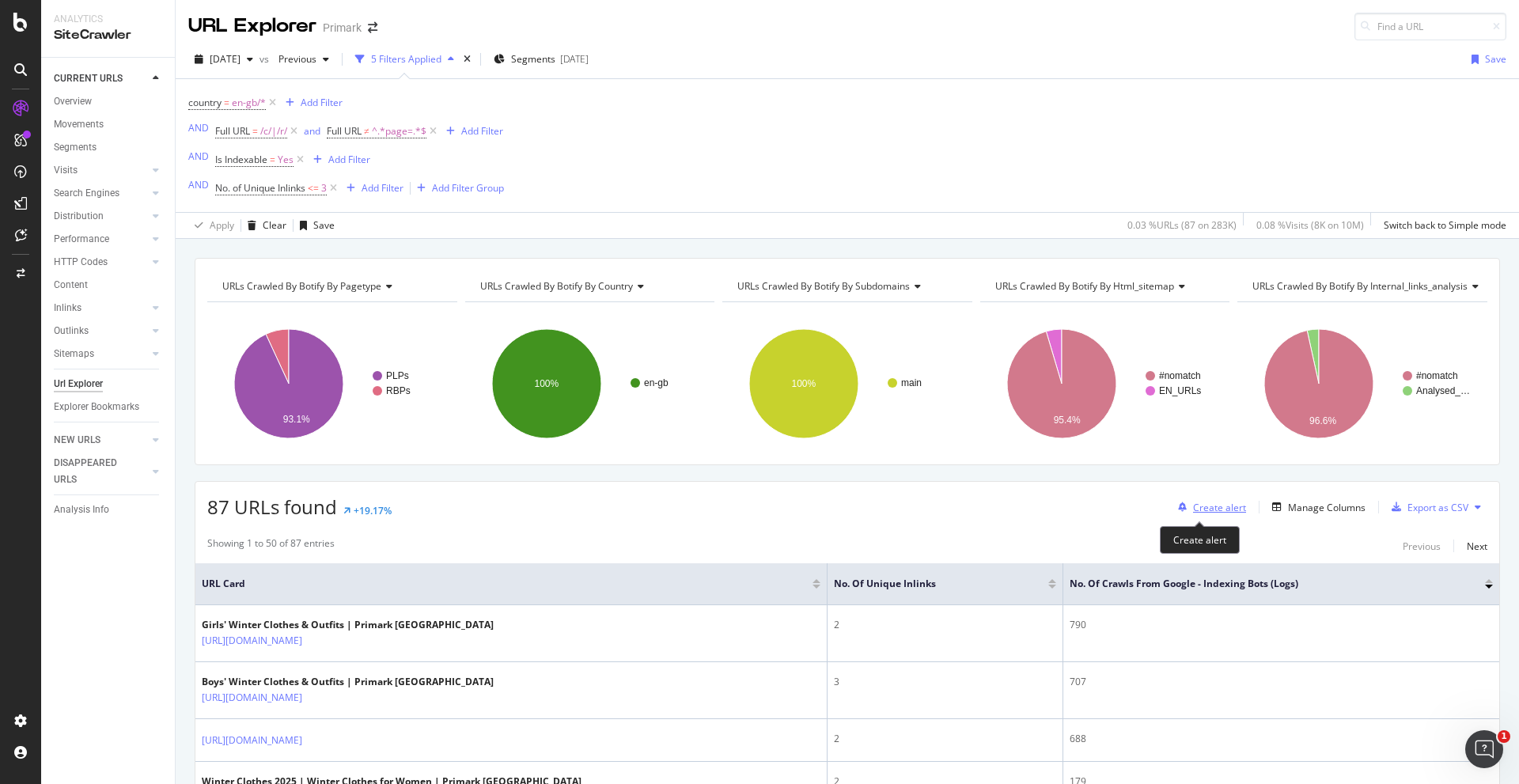
click at [1012, 503] on div "Create alert" at bounding box center [1219, 507] width 53 height 13
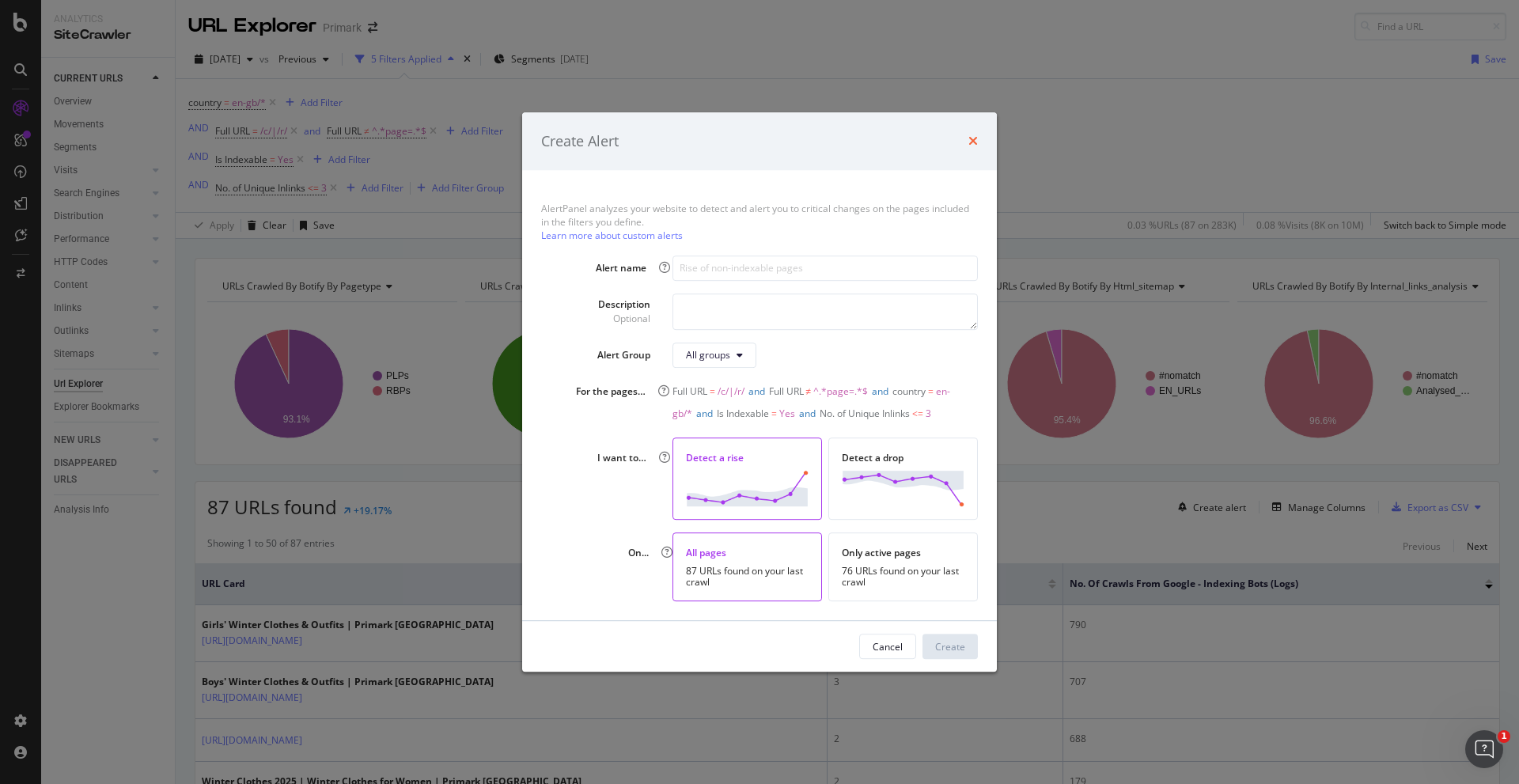
click at [969, 137] on icon "times" at bounding box center [973, 141] width 9 height 12
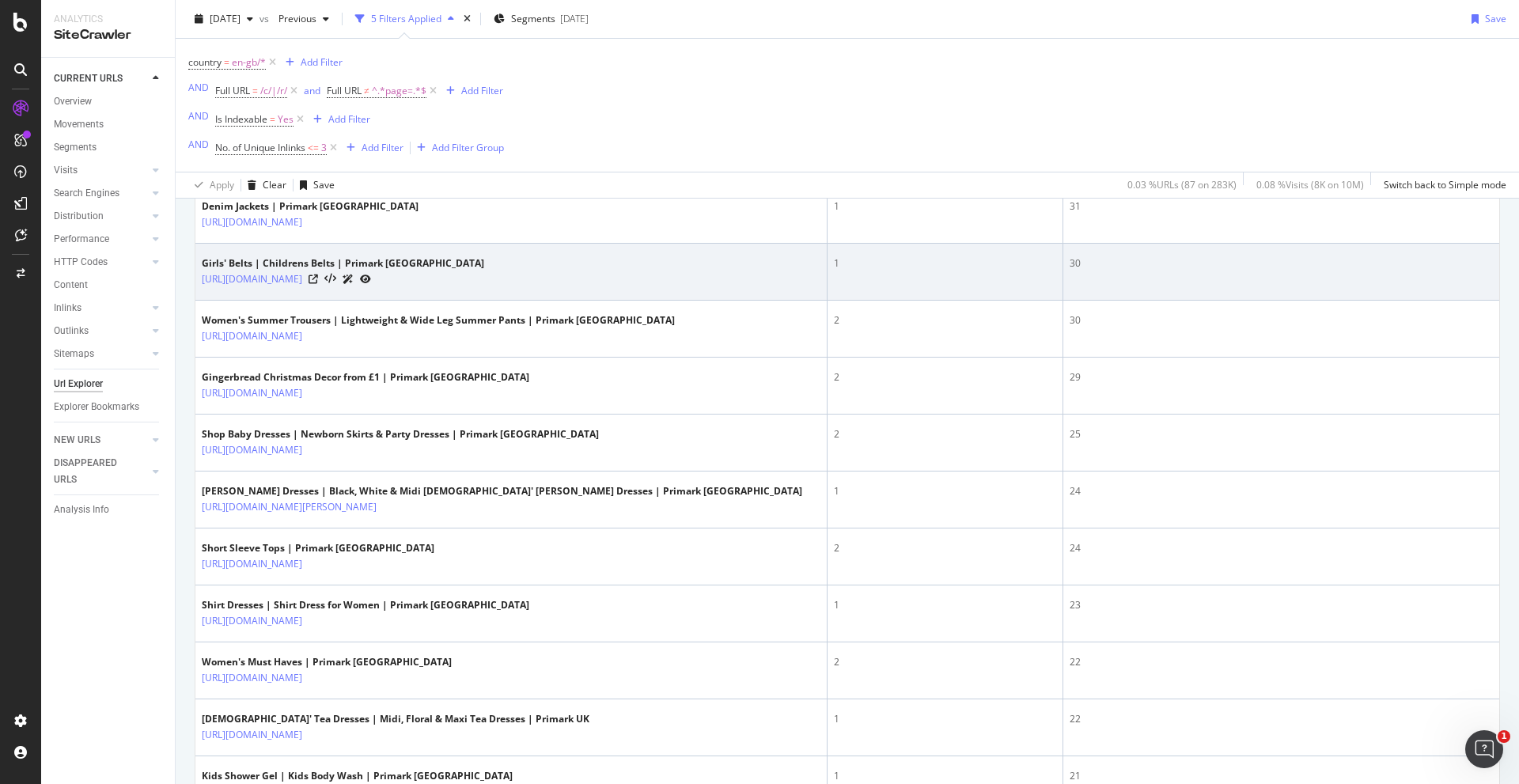
scroll to position [2746, 0]
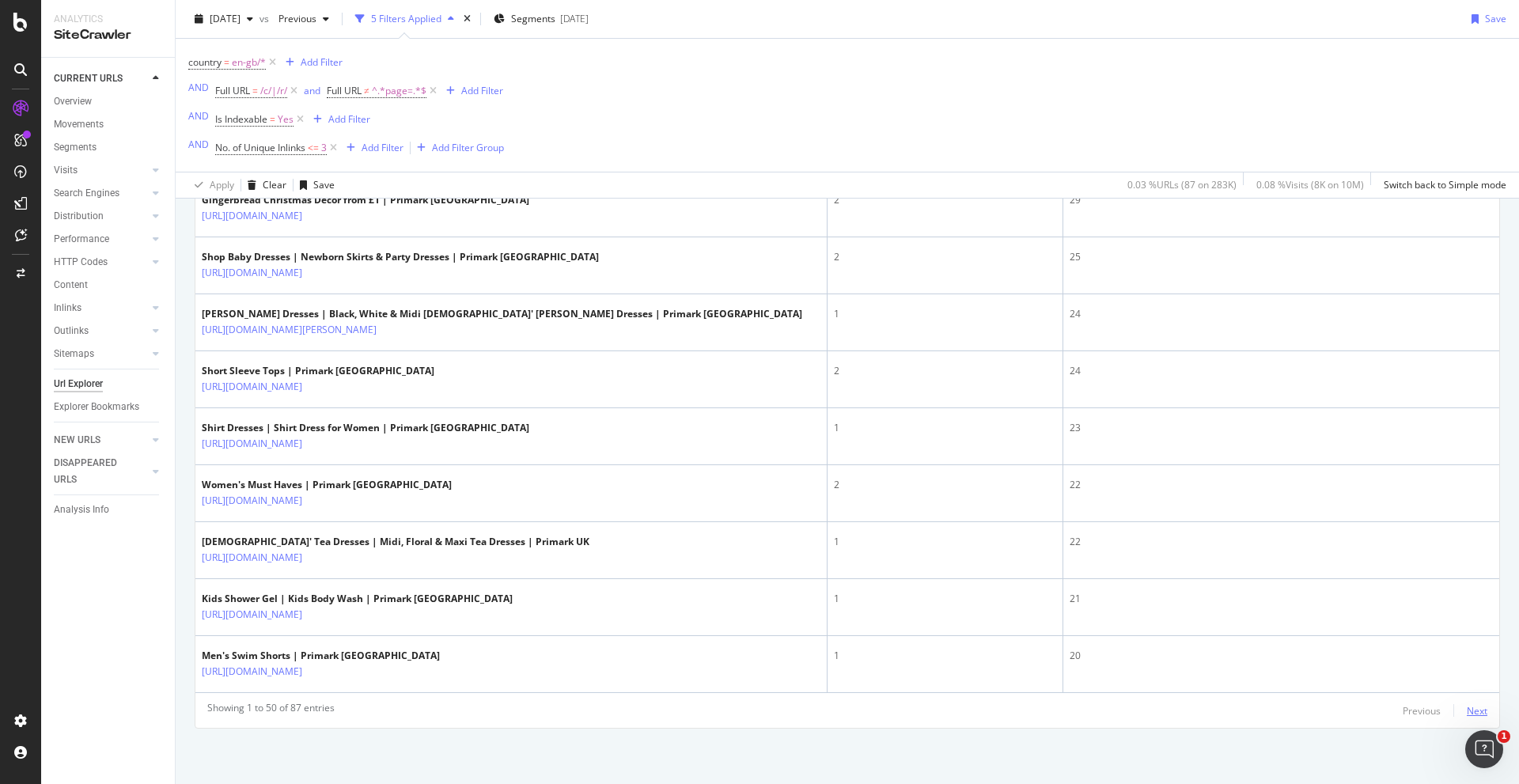
click at [1012, 563] on div "Next" at bounding box center [1478, 710] width 21 height 13
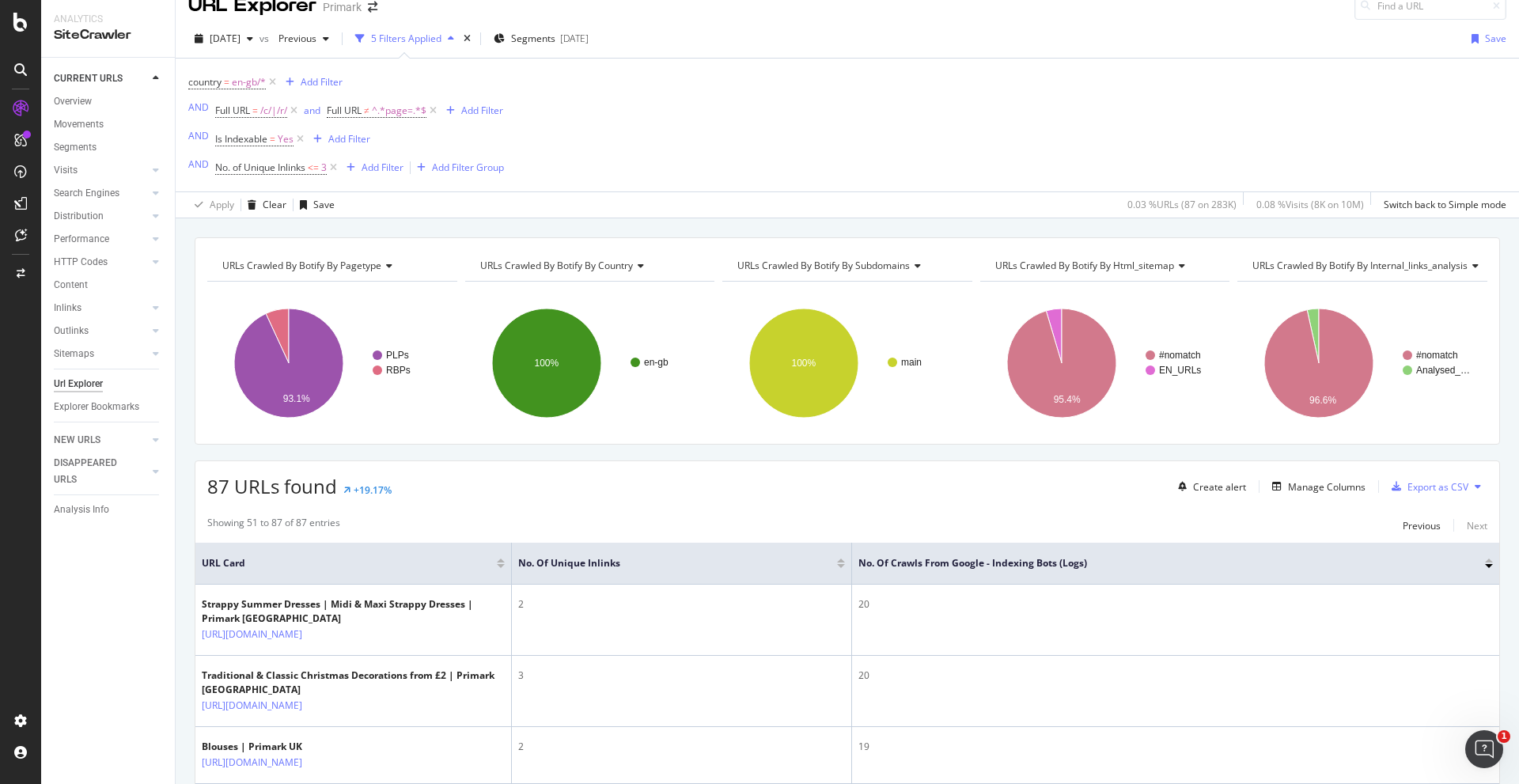
scroll to position [0, 0]
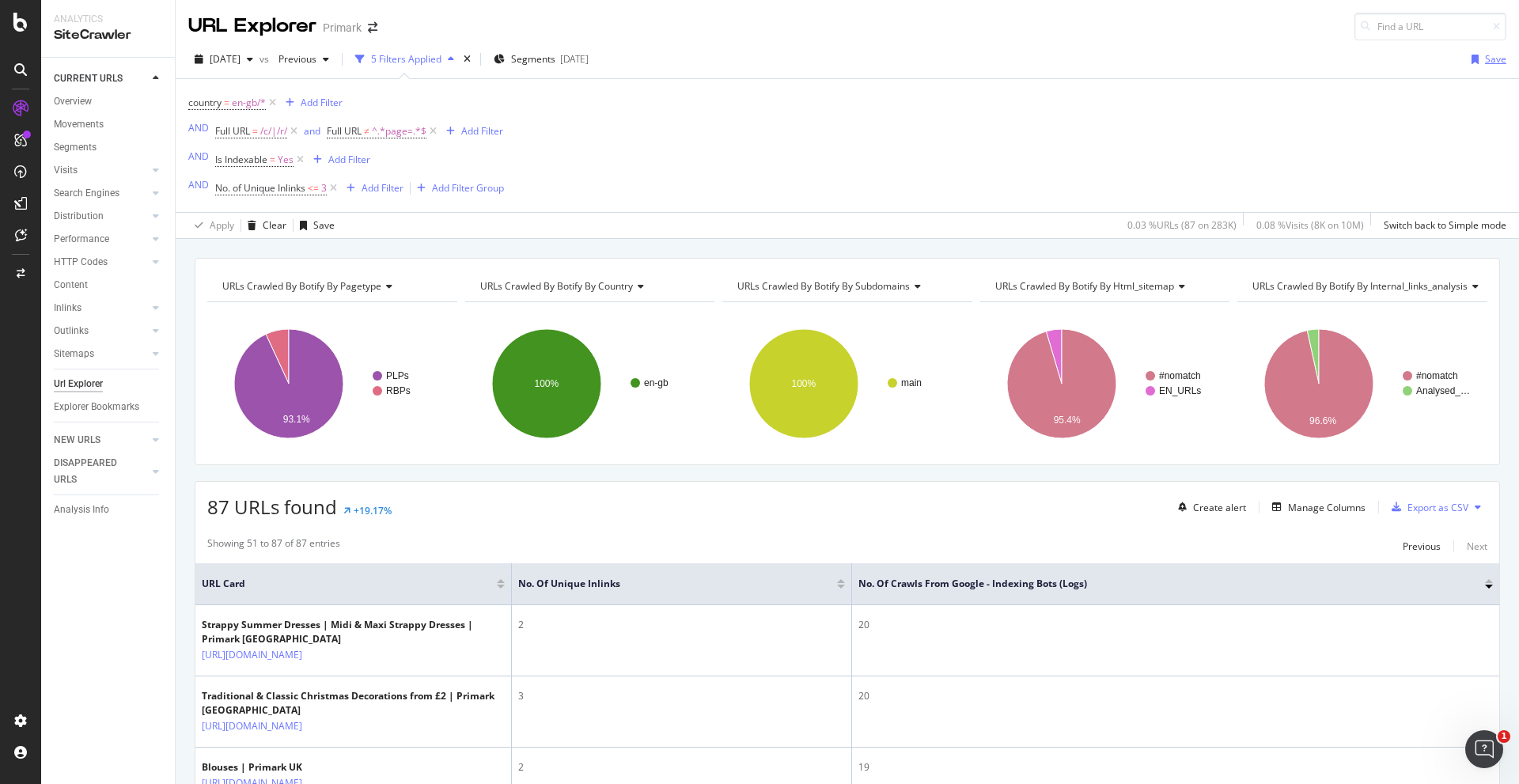
click at [1012, 63] on div "Save" at bounding box center [1495, 58] width 22 height 13
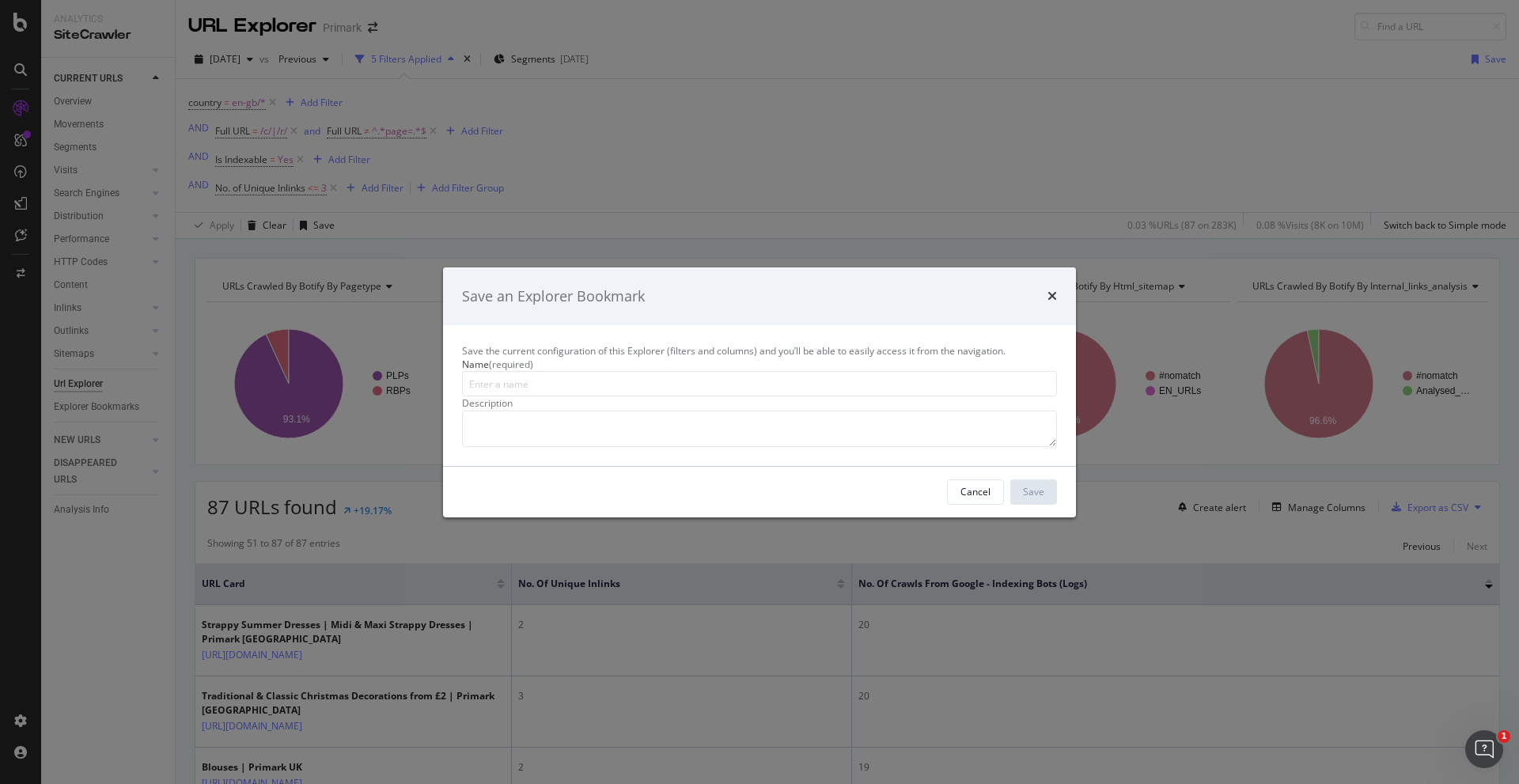
click at [556, 371] on input "modal" at bounding box center [759, 384] width 595 height 25
type input "PLPs with Poor Internal Linking (EN-GB)"
click at [568, 411] on textarea "modal" at bounding box center [759, 429] width 595 height 37
click at [545, 411] on textarea "modal" at bounding box center [759, 429] width 595 height 37
paste textarea "PLPs with Poor Internal Linking (EN-GB)"
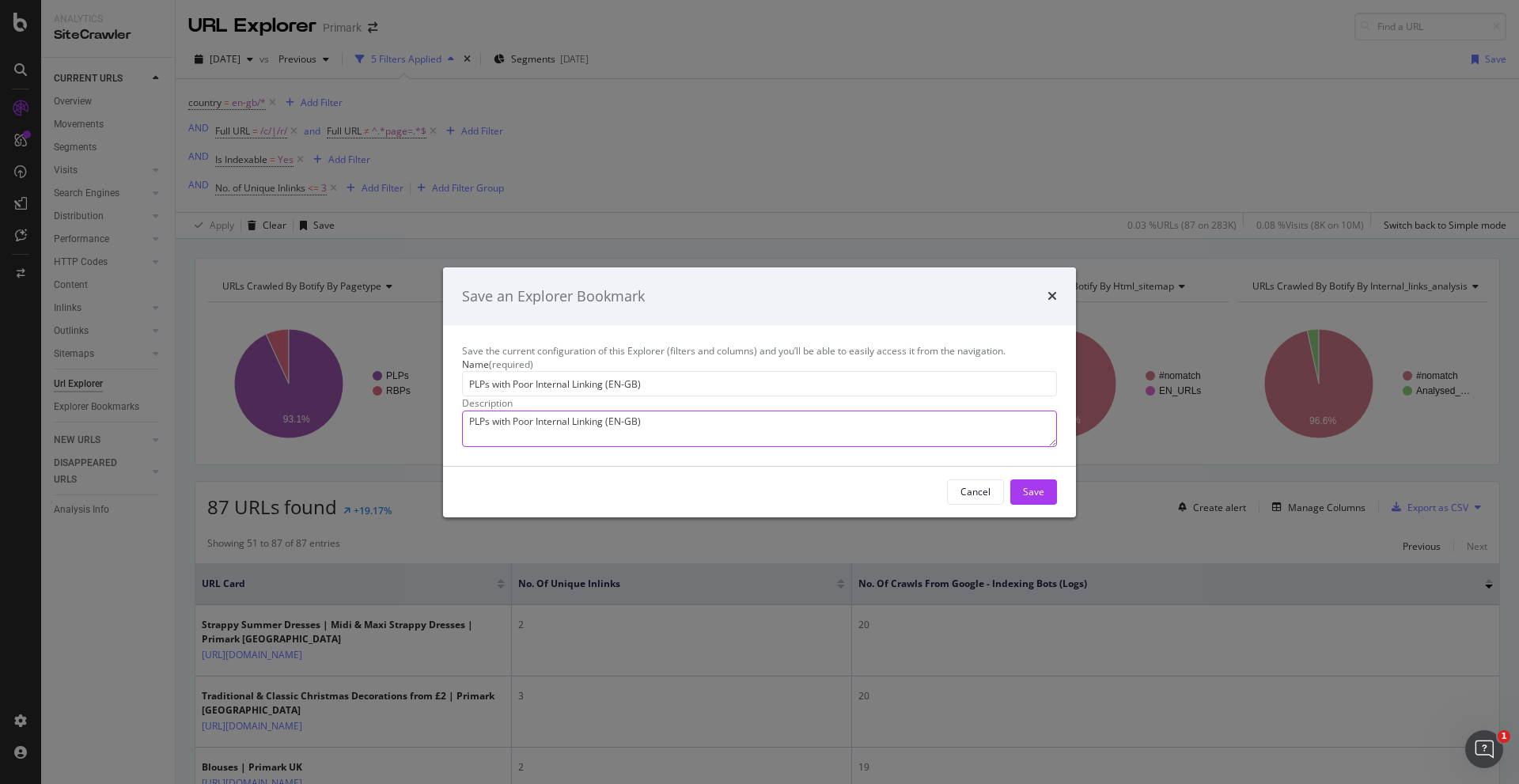
click at [469, 411] on textarea "PLPs with Poor Internal Linking (EN-GB)" at bounding box center [759, 429] width 595 height 37
click at [739, 411] on textarea "Overview of PLPs with Poor Internal Linking (EN-GB)" at bounding box center [759, 429] width 595 height 37
click at [704, 411] on textarea "Overview of PLPs with Poor Internal Linking (less than 3 internal links). Index…" at bounding box center [759, 429] width 595 height 37
type textarea "Overview of PLPs with Poor Internal Linking (less than 3 internal links). Index…"
click at [1012, 498] on div "Save" at bounding box center [1034, 492] width 22 height 13
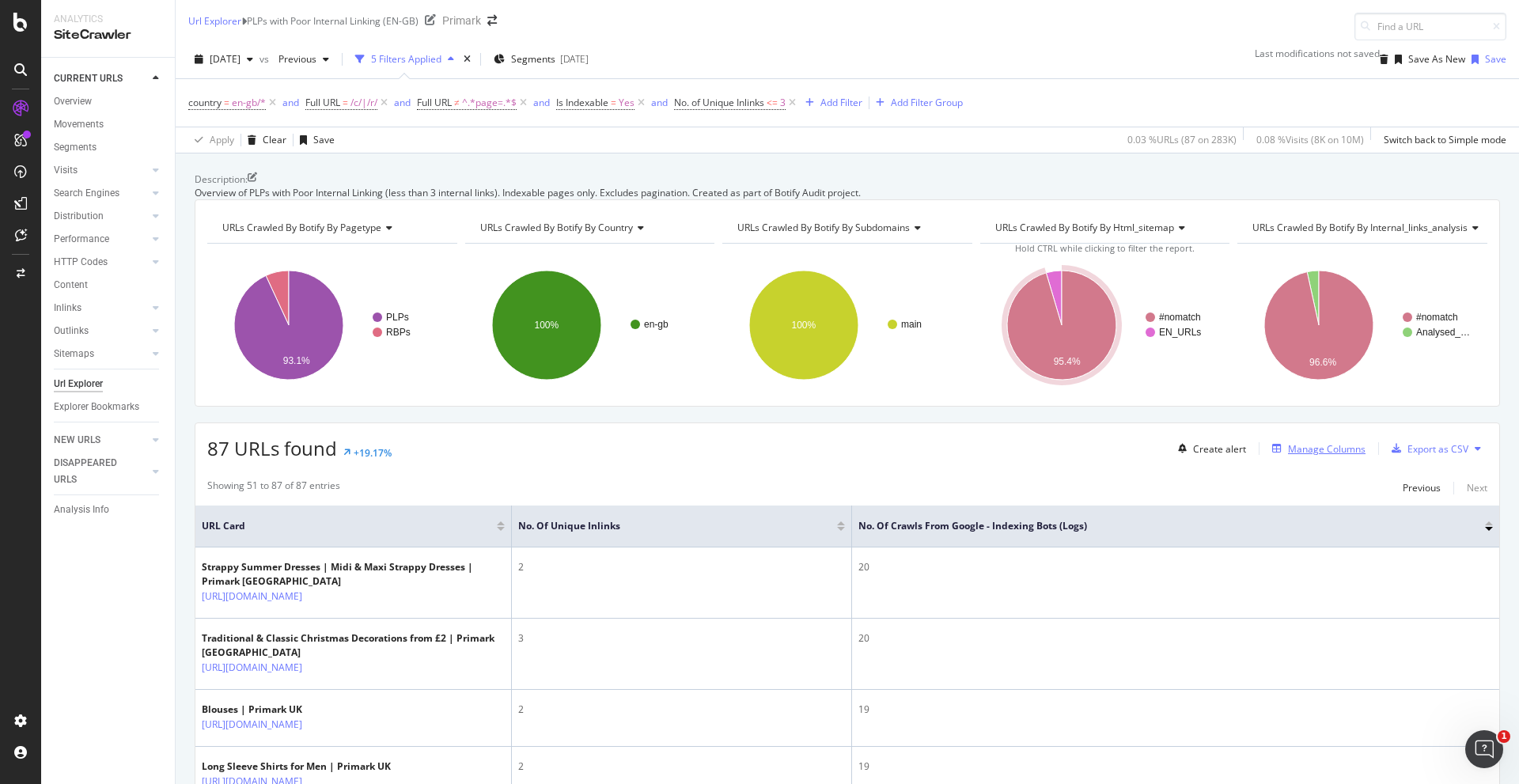
click at [1012, 456] on div "Manage Columns" at bounding box center [1327, 449] width 77 height 13
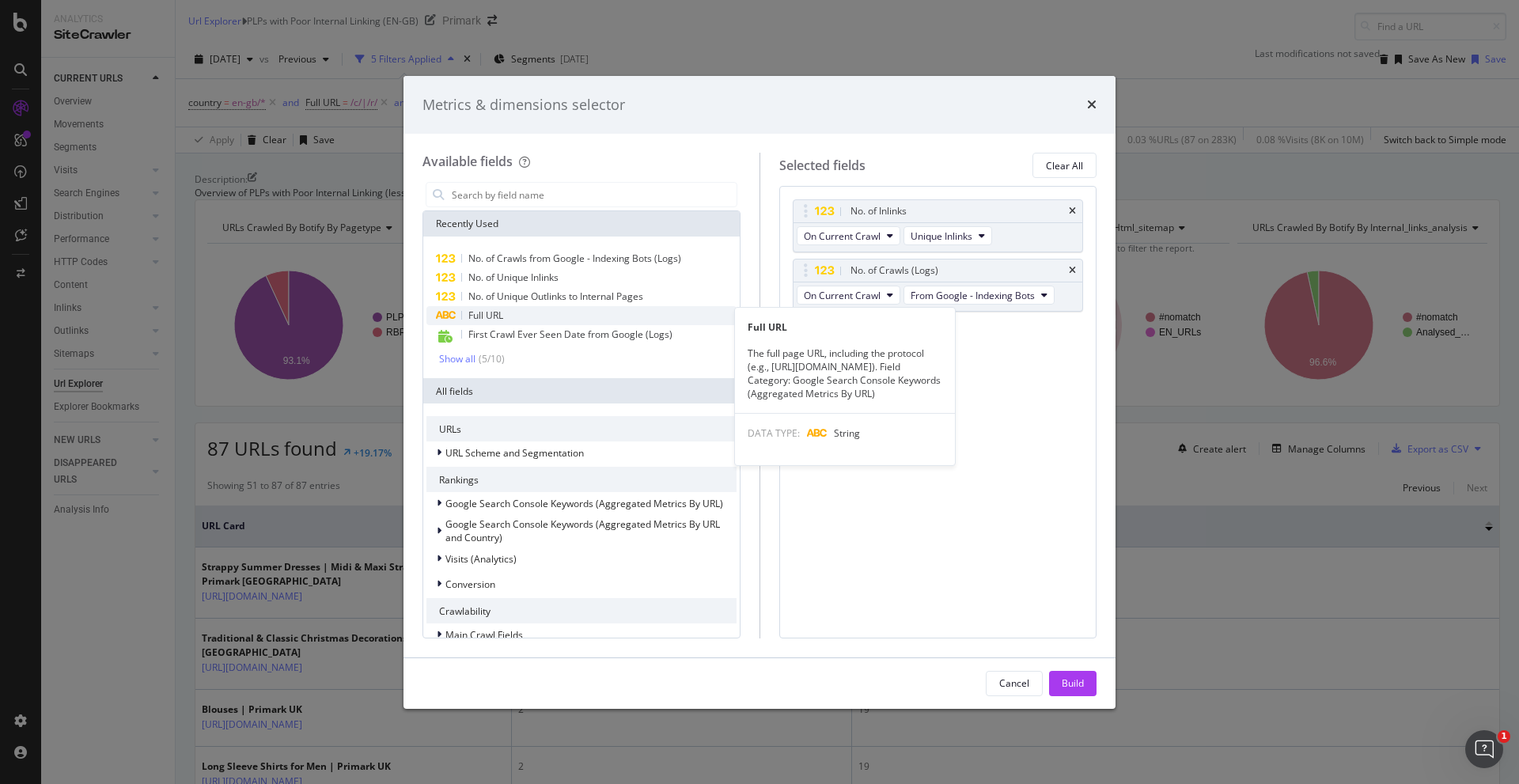
click at [491, 312] on span "Full URL" at bounding box center [485, 315] width 35 height 13
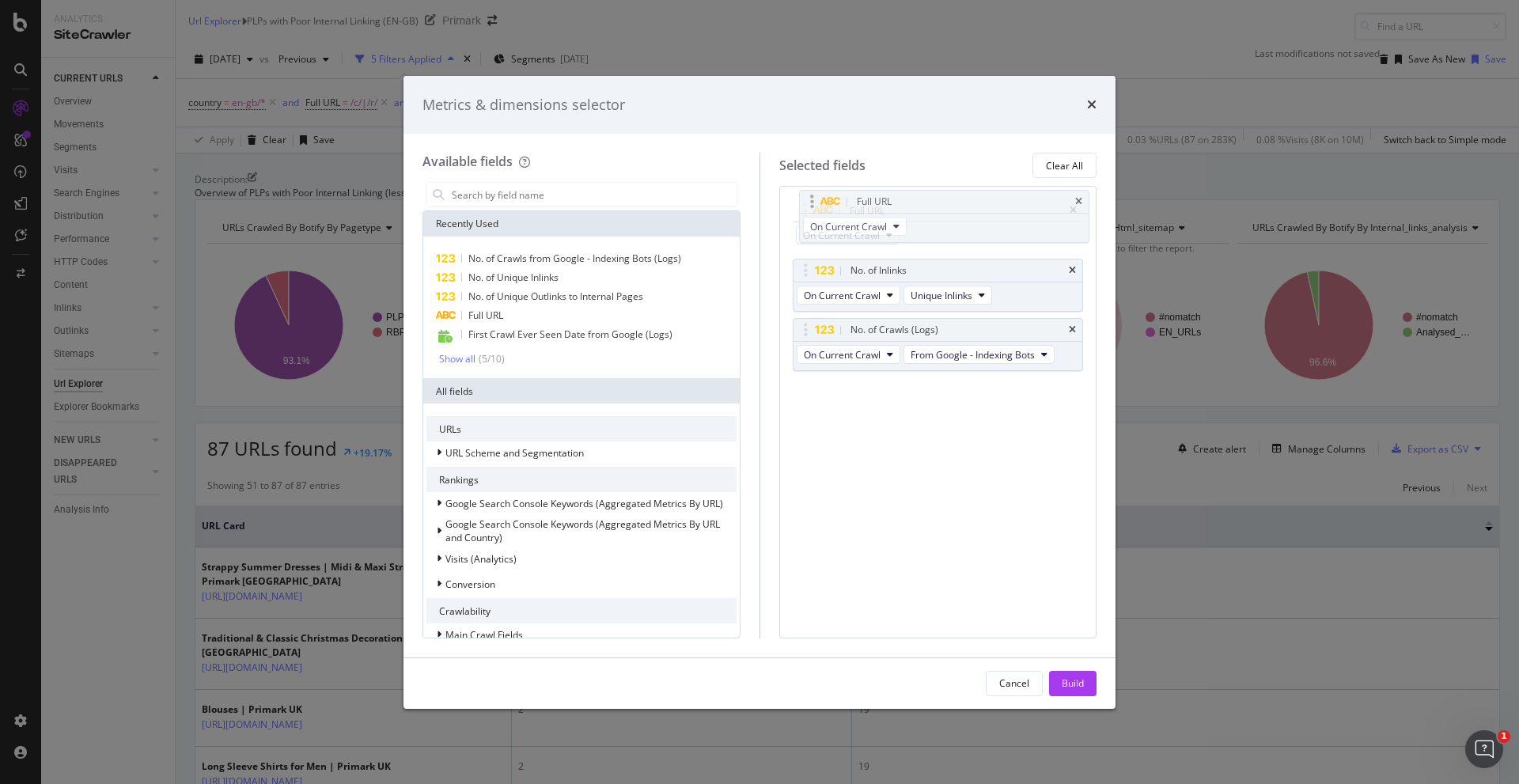
drag, startPoint x: 872, startPoint y: 331, endPoint x: 878, endPoint y: 203, distance: 128.1
click at [878, 203] on body "Analytics SiteCrawler CURRENT URLS Overview Movements Segments Visits Analysis …" at bounding box center [760, 392] width 1519 height 784
click at [1012, 563] on div "Build" at bounding box center [1073, 683] width 23 height 13
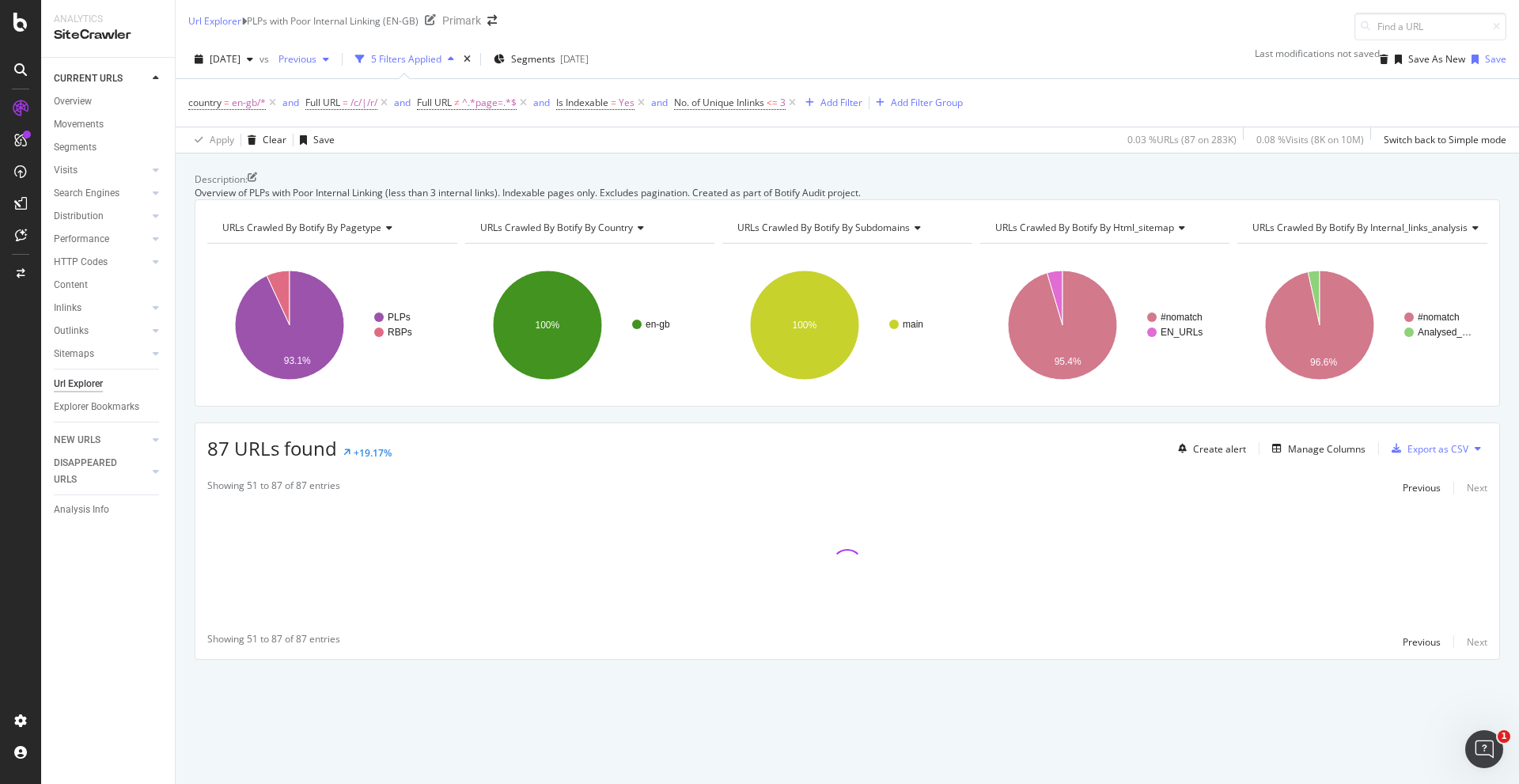
click at [317, 58] on span "Previous" at bounding box center [294, 58] width 44 height 13
click at [253, 57] on icon "button" at bounding box center [250, 59] width 7 height 9
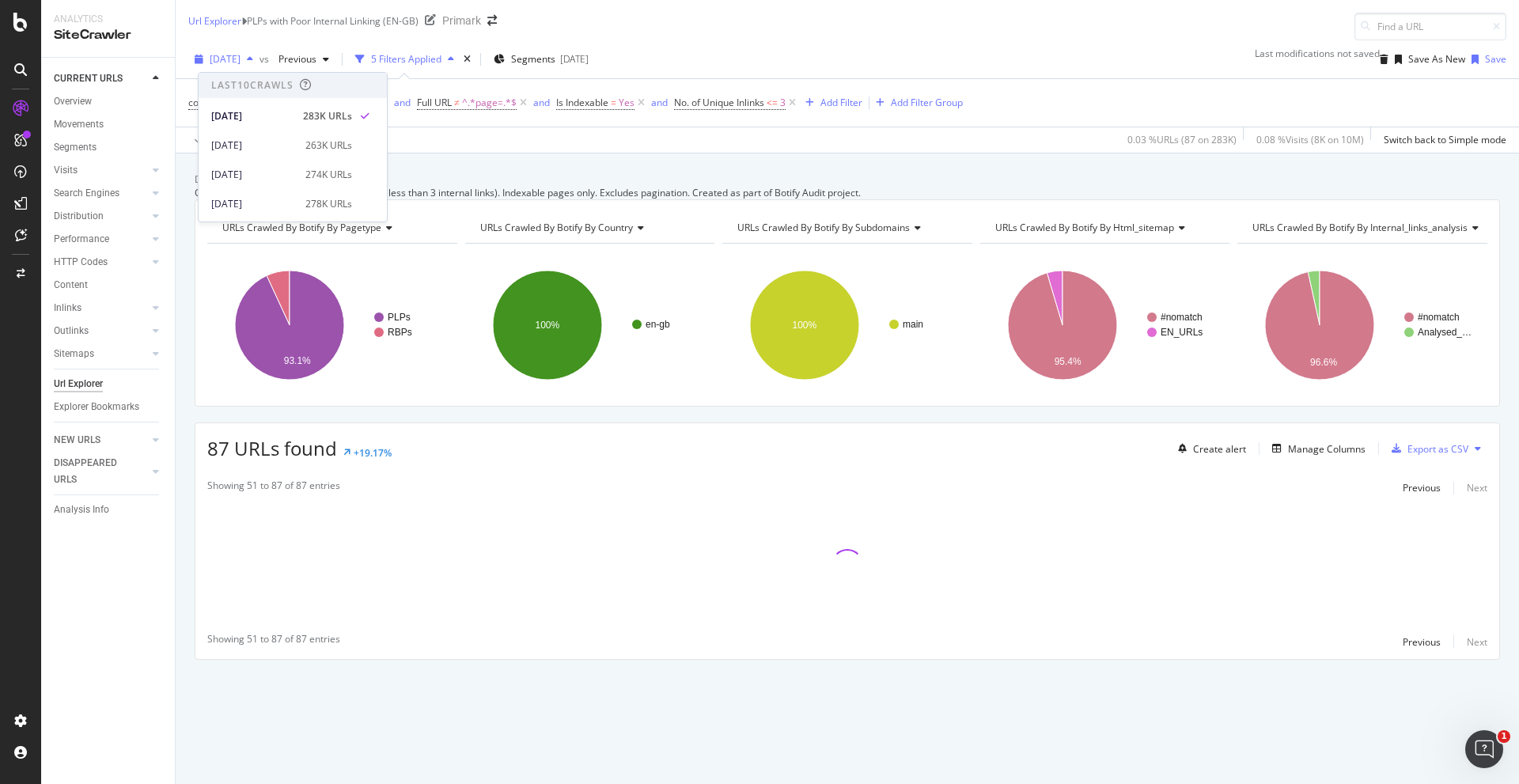
click at [253, 57] on icon "button" at bounding box center [250, 59] width 7 height 9
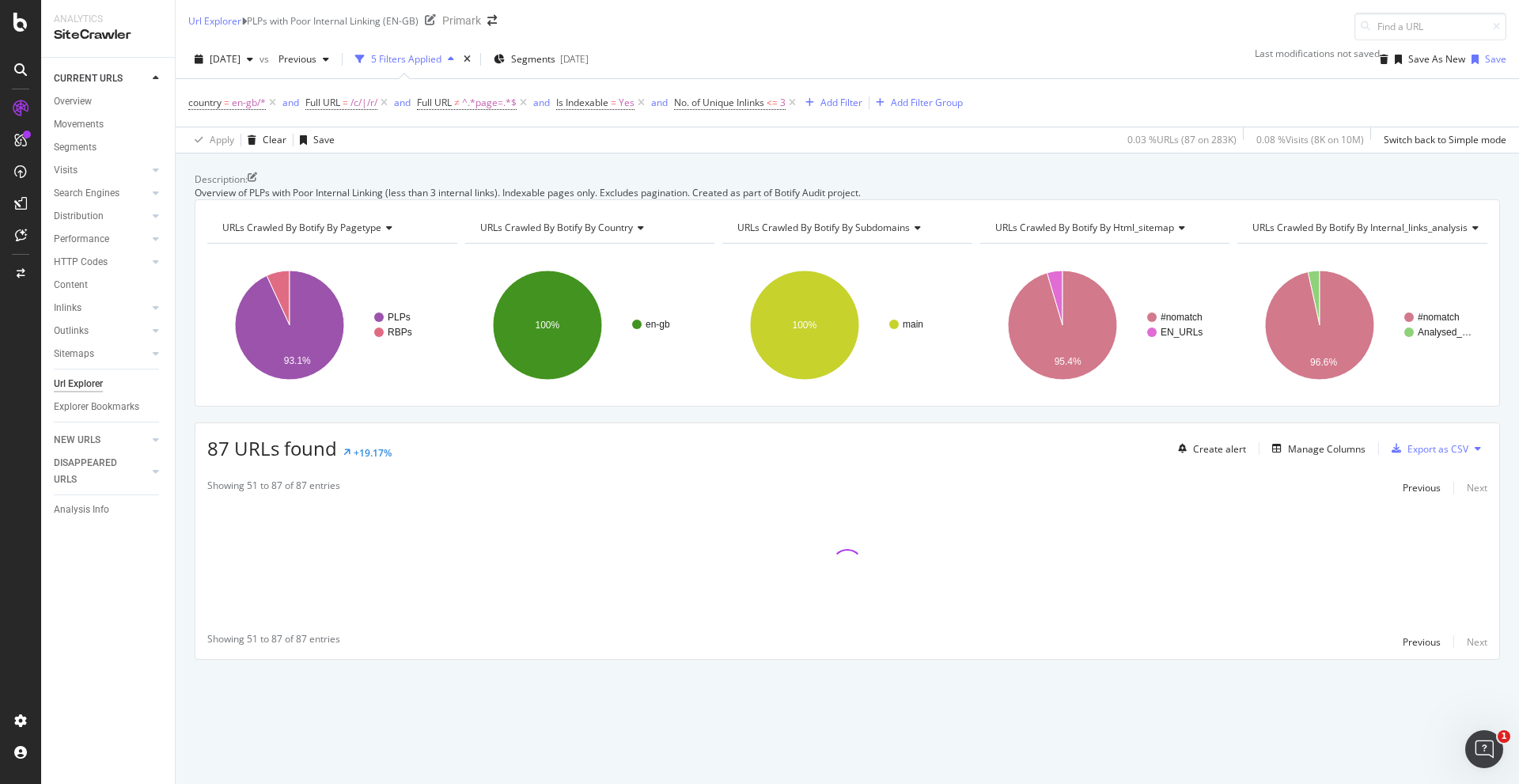
click at [735, 43] on div "2025 Aug. 10th vs Previous 5 Filters Applied Segments 2025-04-03 Last modificat…" at bounding box center [847, 97] width 1344 height 113
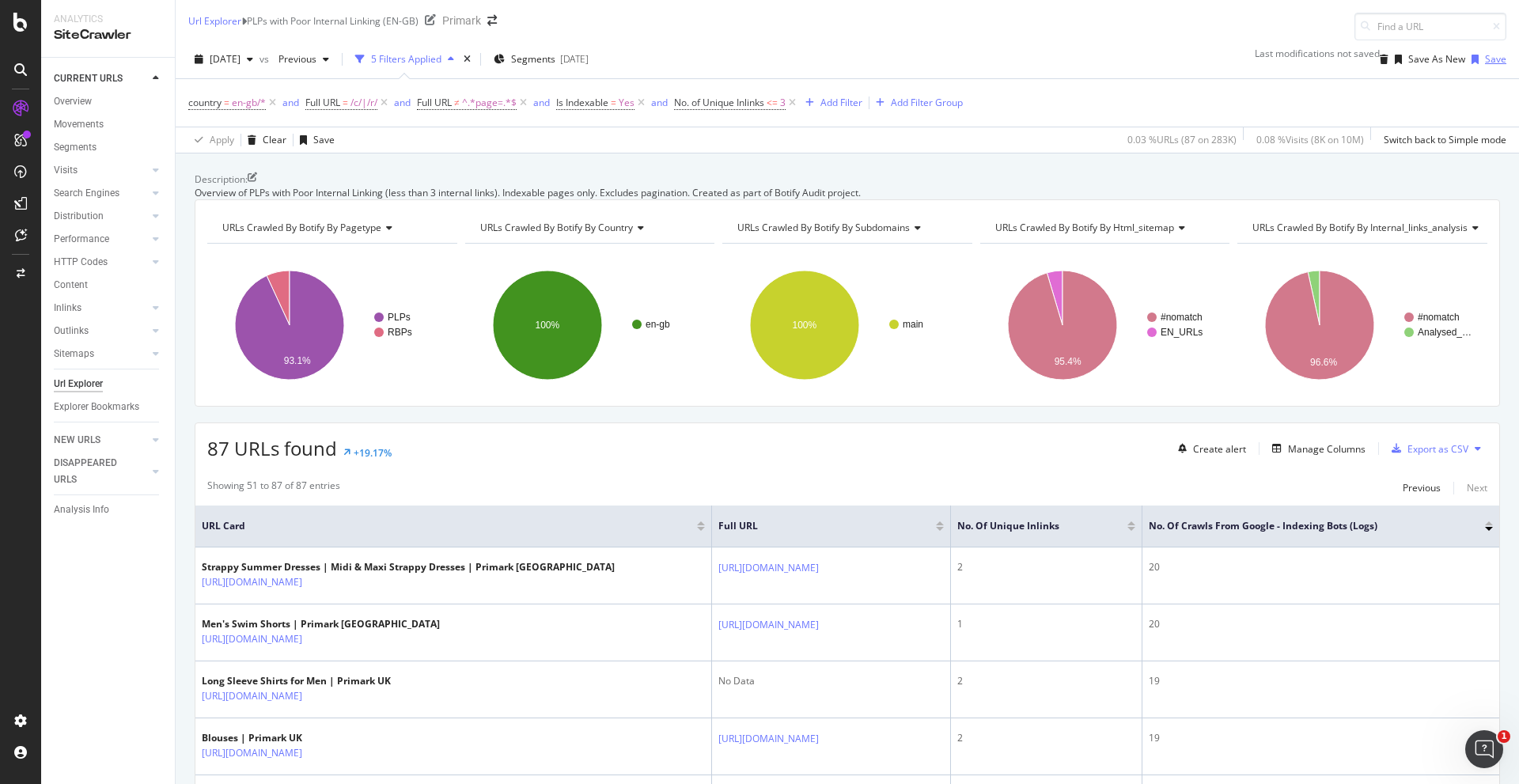
click at [1012, 57] on div "Save" at bounding box center [1495, 58] width 22 height 13
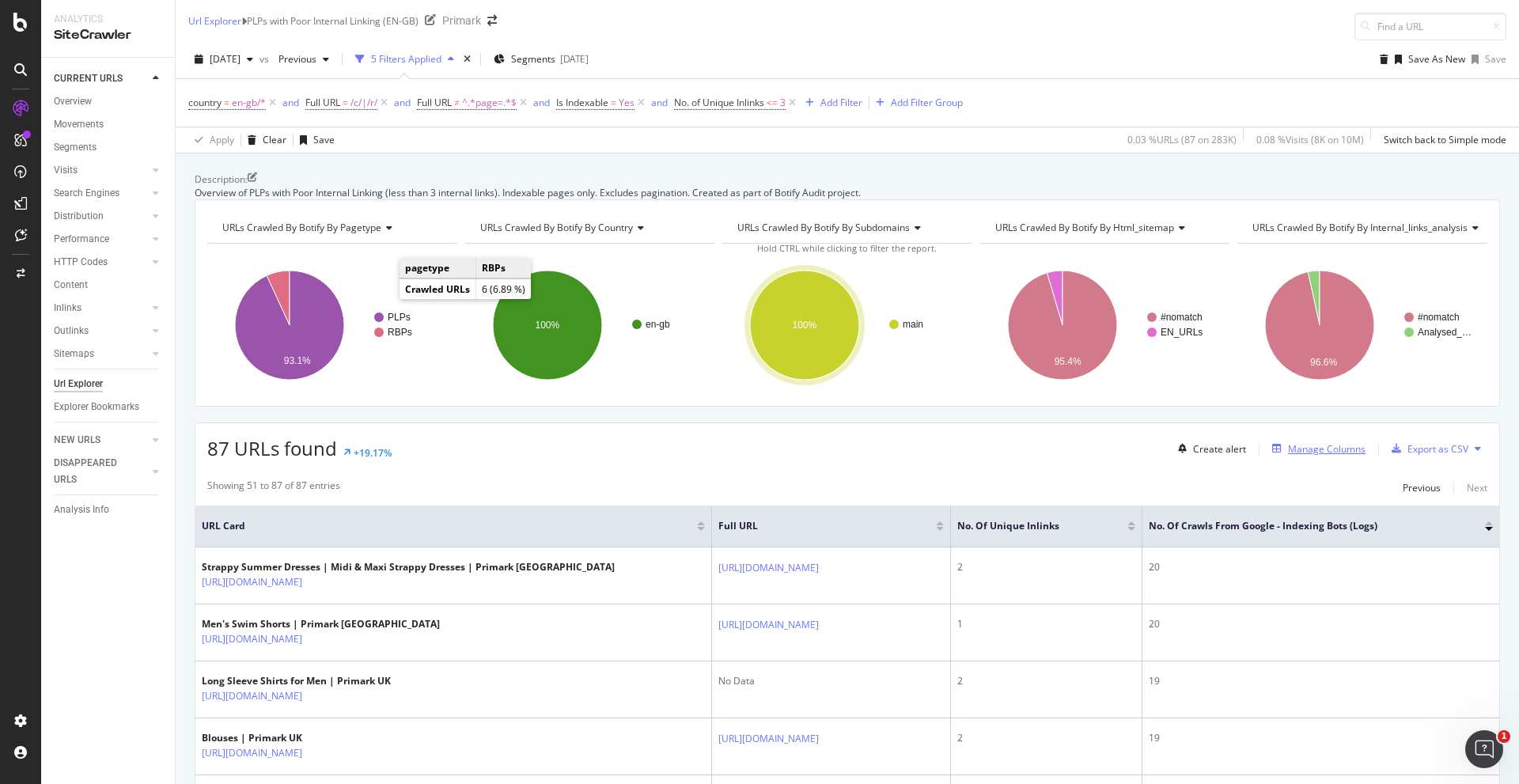
click at [1012, 456] on div "Manage Columns" at bounding box center [1327, 449] width 77 height 13
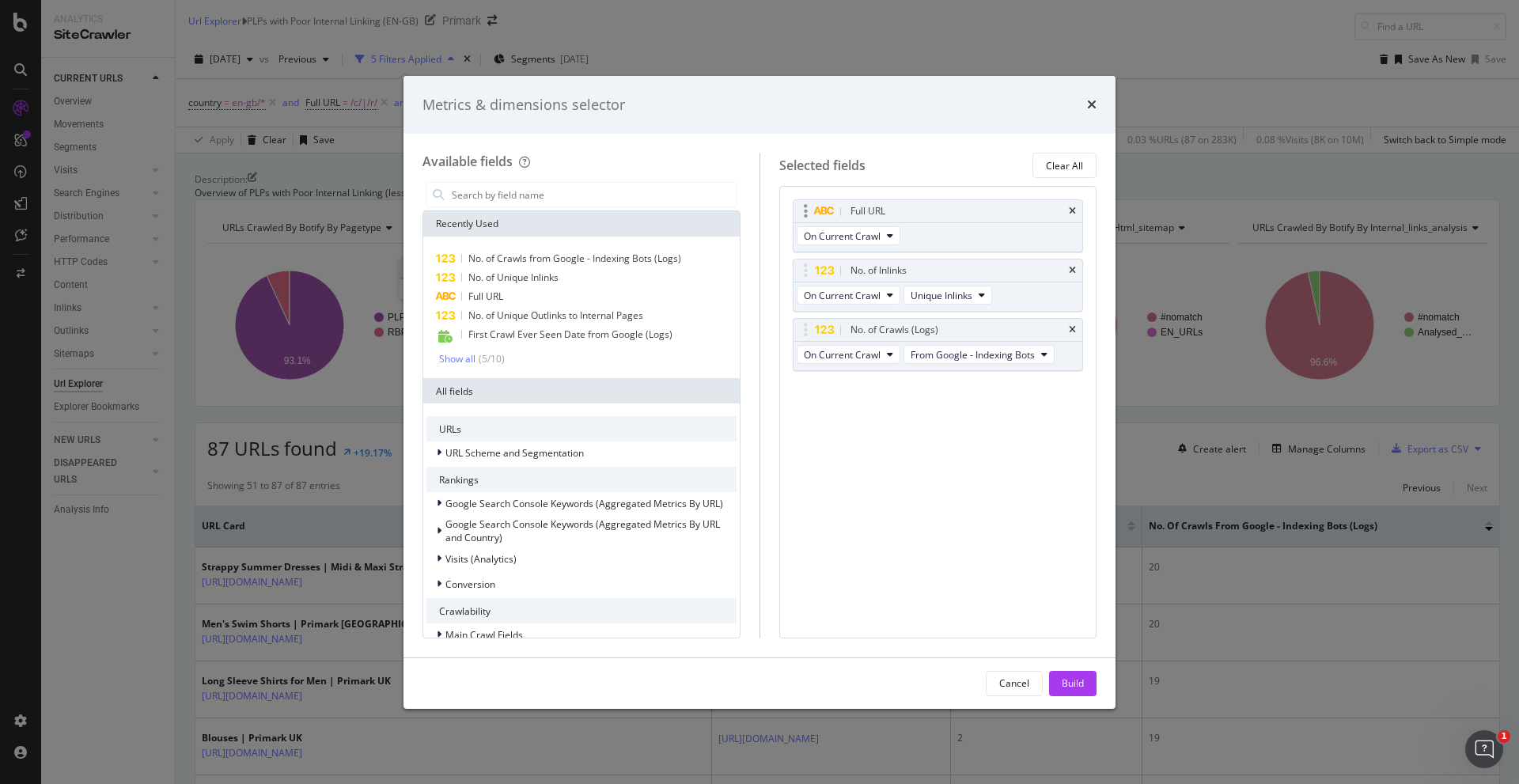
click at [876, 225] on div "On Current Crawl" at bounding box center [850, 237] width 113 height 28
click at [874, 234] on span "On Current Crawl" at bounding box center [841, 236] width 76 height 13
click at [874, 234] on span "On Current Crawl" at bounding box center [841, 236] width 76 height 13
click at [866, 233] on span "On Current Crawl" at bounding box center [841, 236] width 76 height 13
click at [849, 289] on span "On Compared Crawl" at bounding box center [855, 293] width 90 height 14
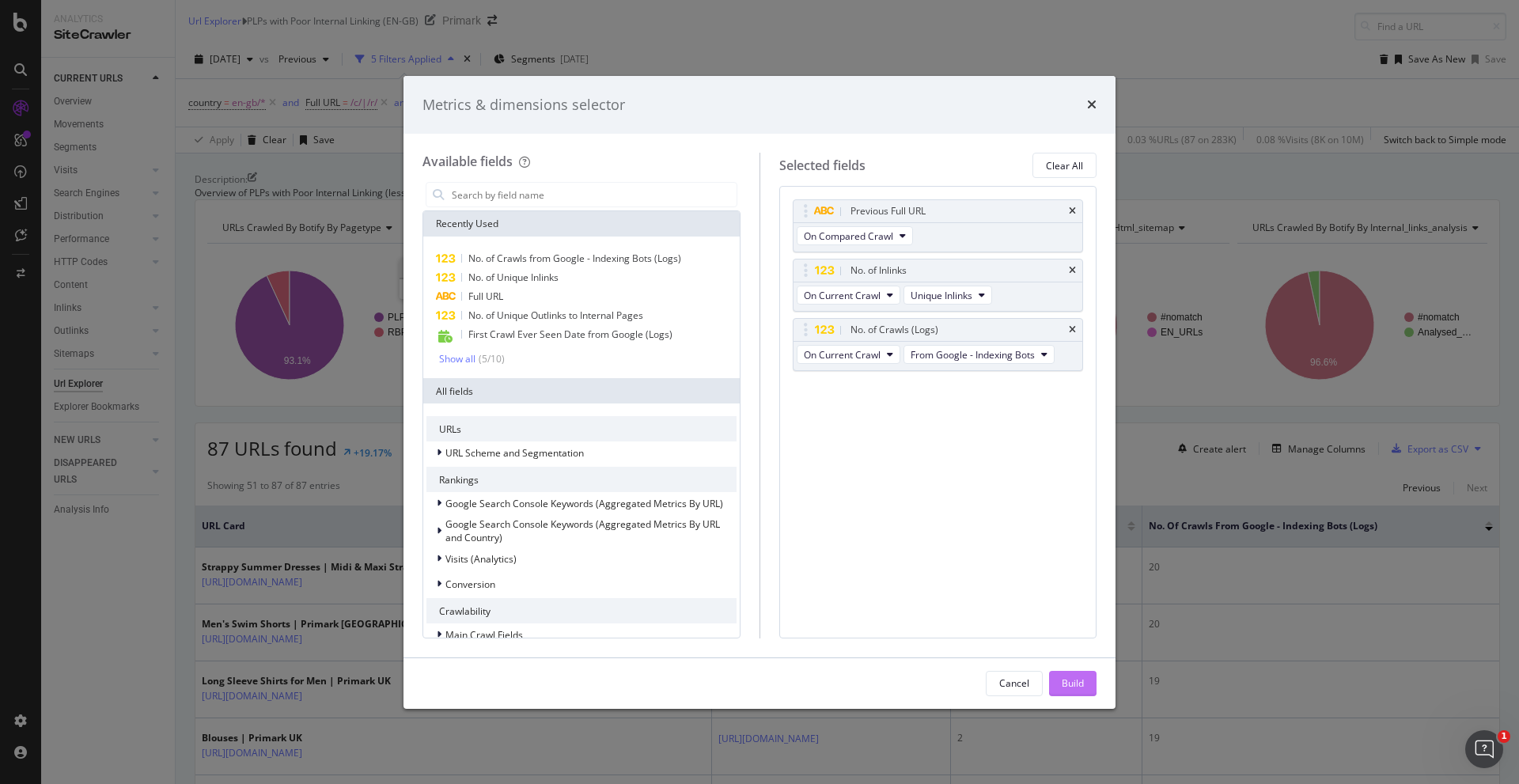
click at [1012, 563] on div "Build" at bounding box center [1073, 683] width 23 height 24
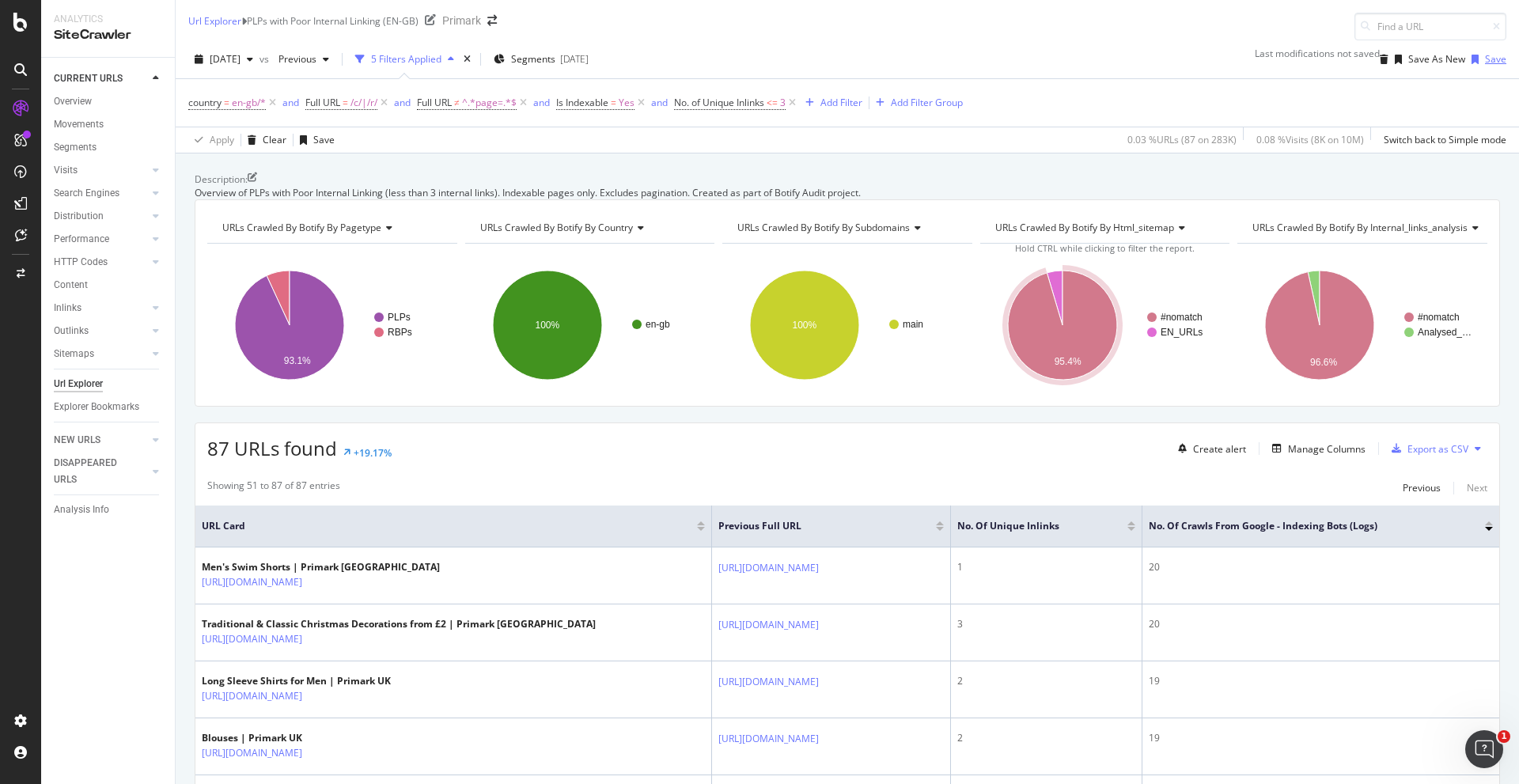
click at [1012, 60] on div "Save" at bounding box center [1495, 58] width 22 height 13
click at [1012, 456] on div "Manage Columns" at bounding box center [1327, 449] width 77 height 13
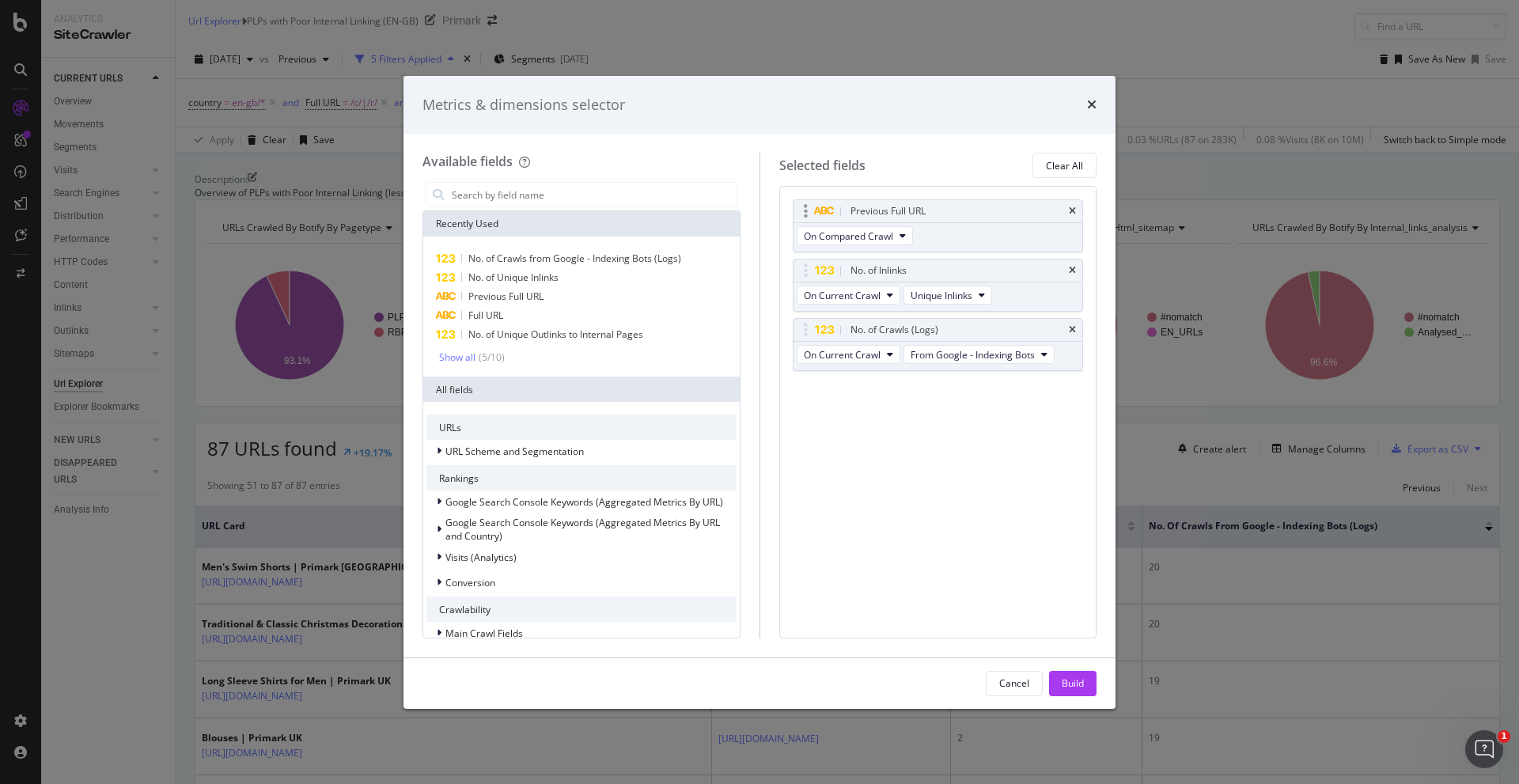
click at [1012, 204] on div "Previous Full URL" at bounding box center [938, 211] width 289 height 23
click at [1012, 209] on icon "times" at bounding box center [1072, 211] width 8 height 9
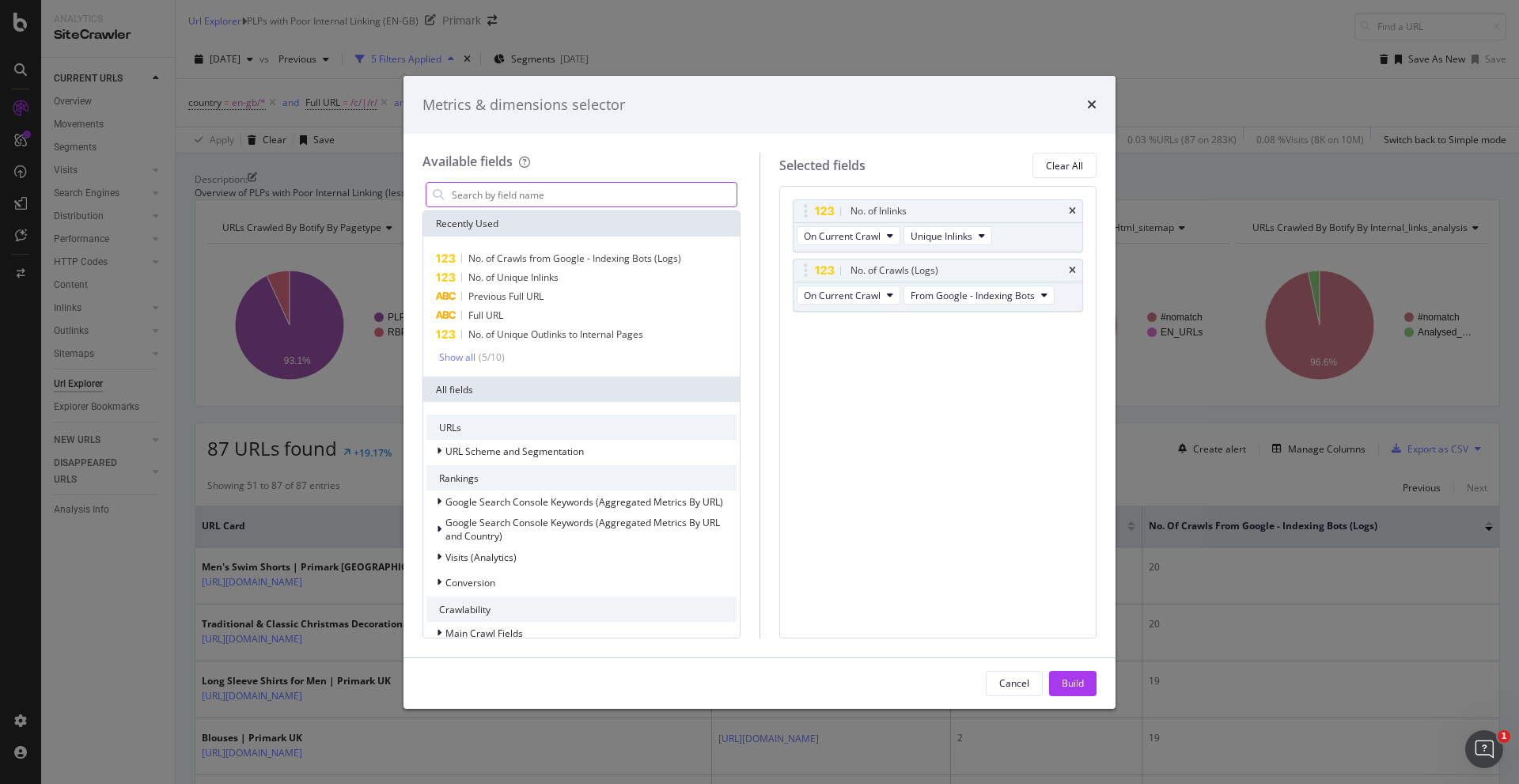
click at [491, 195] on input "modal" at bounding box center [594, 194] width 286 height 24
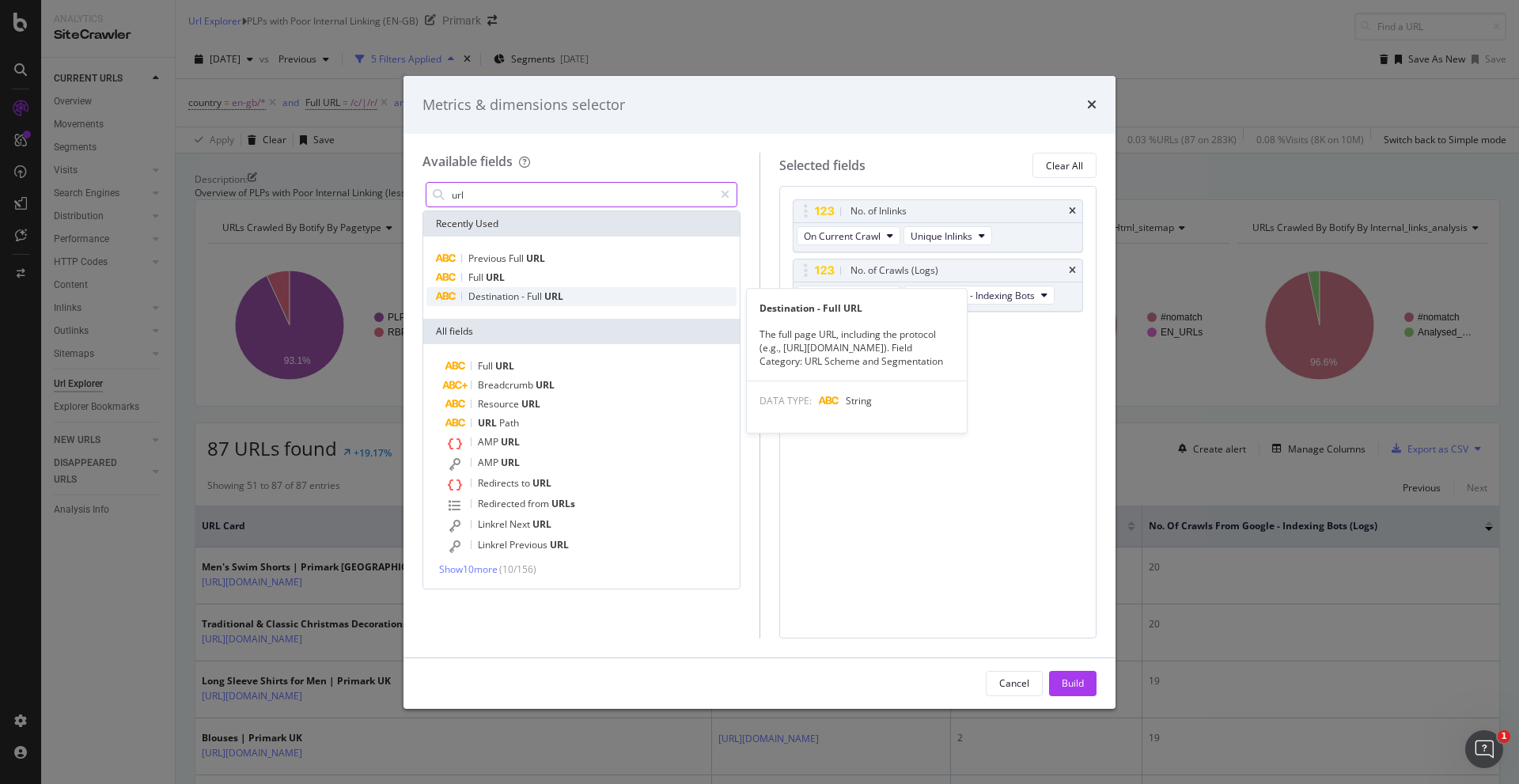
type input "url"
click at [546, 288] on div "Destination - Full URL" at bounding box center [581, 297] width 310 height 19
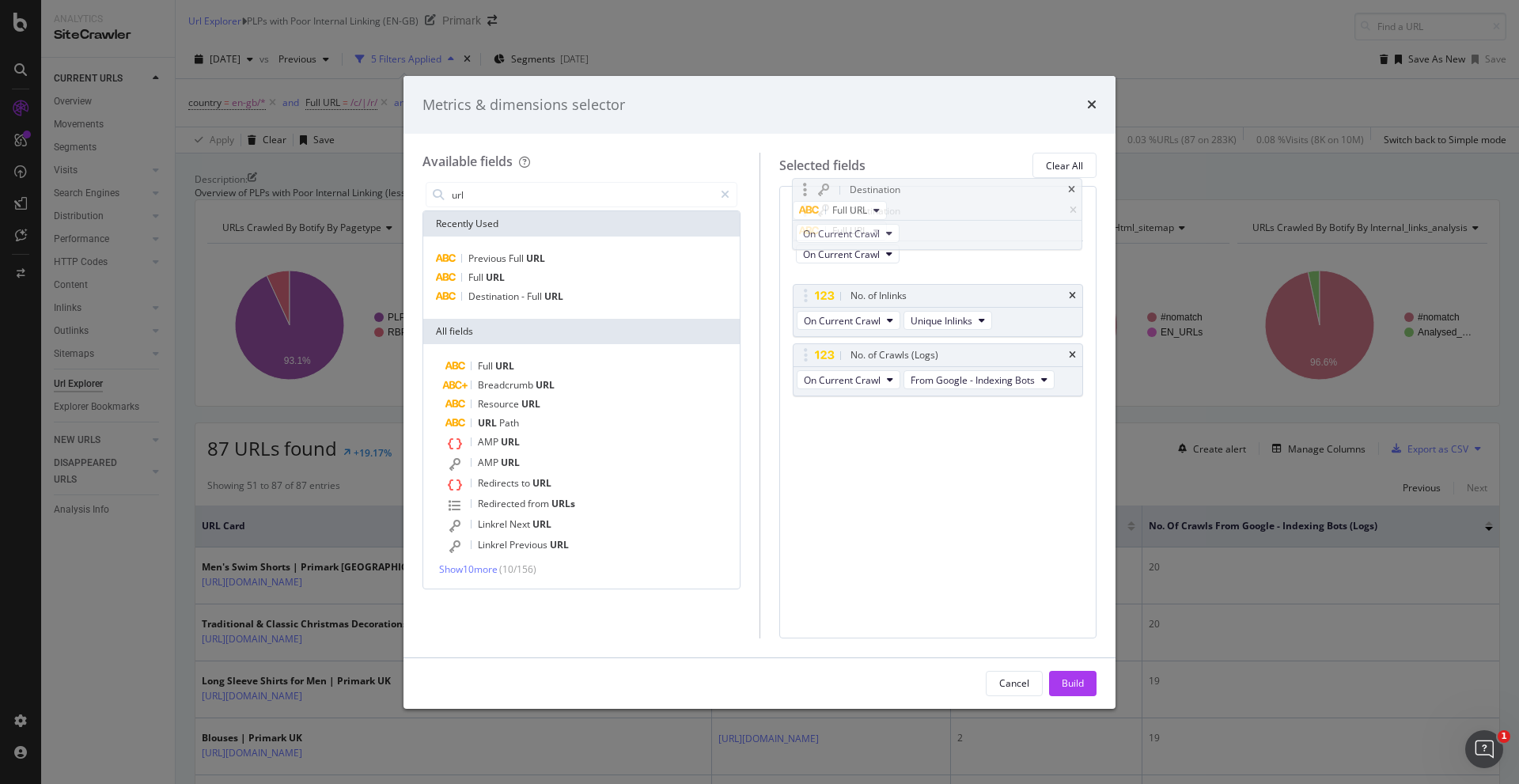
drag, startPoint x: 895, startPoint y: 329, endPoint x: 892, endPoint y: 191, distance: 138.0
click at [894, 189] on body "Analytics SiteCrawler CURRENT URLS Overview Movements Segments Visits Analysis …" at bounding box center [760, 392] width 1519 height 784
click at [1012, 563] on div "Build" at bounding box center [1073, 683] width 23 height 13
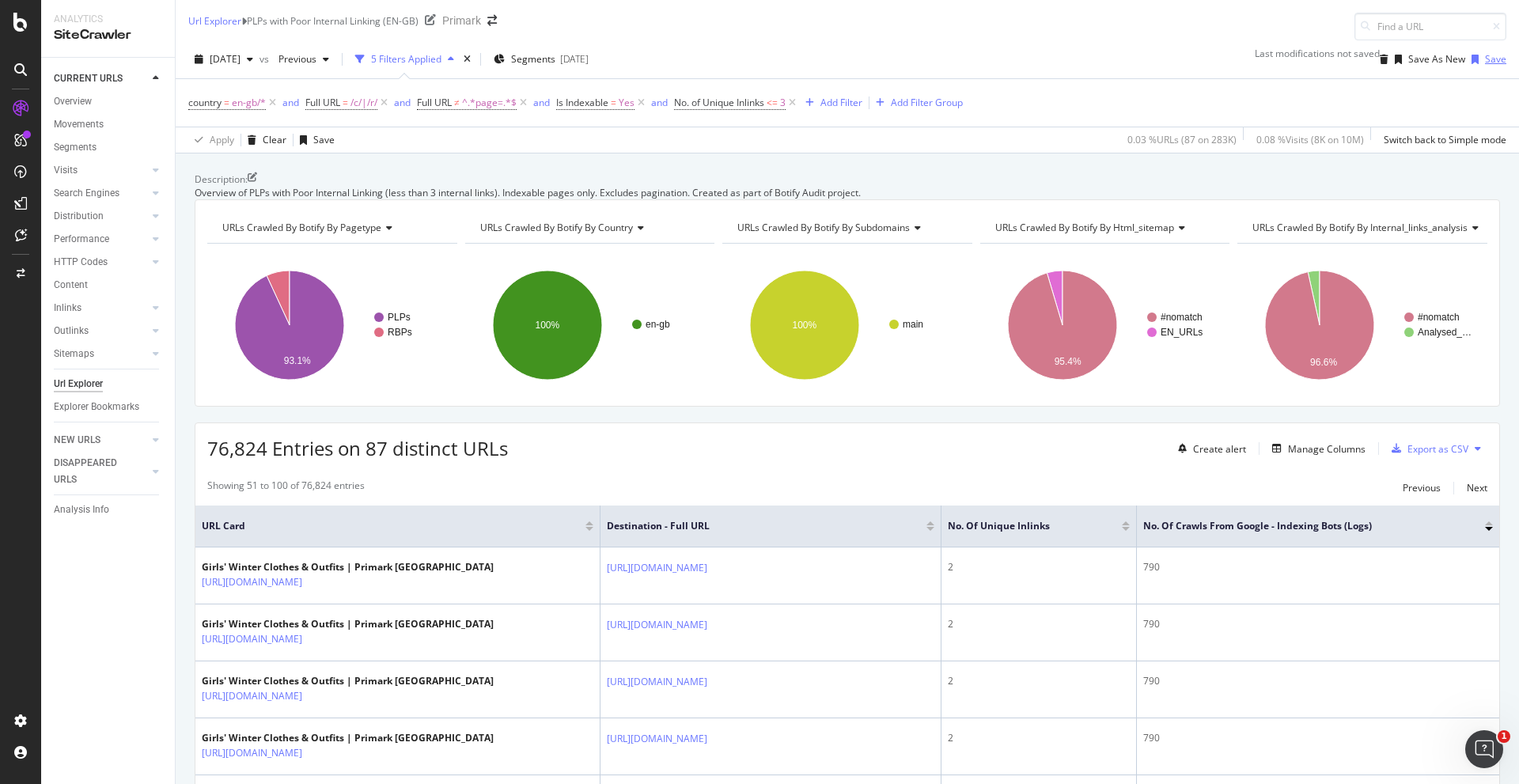
click at [1012, 60] on div "button" at bounding box center [1475, 59] width 20 height 9
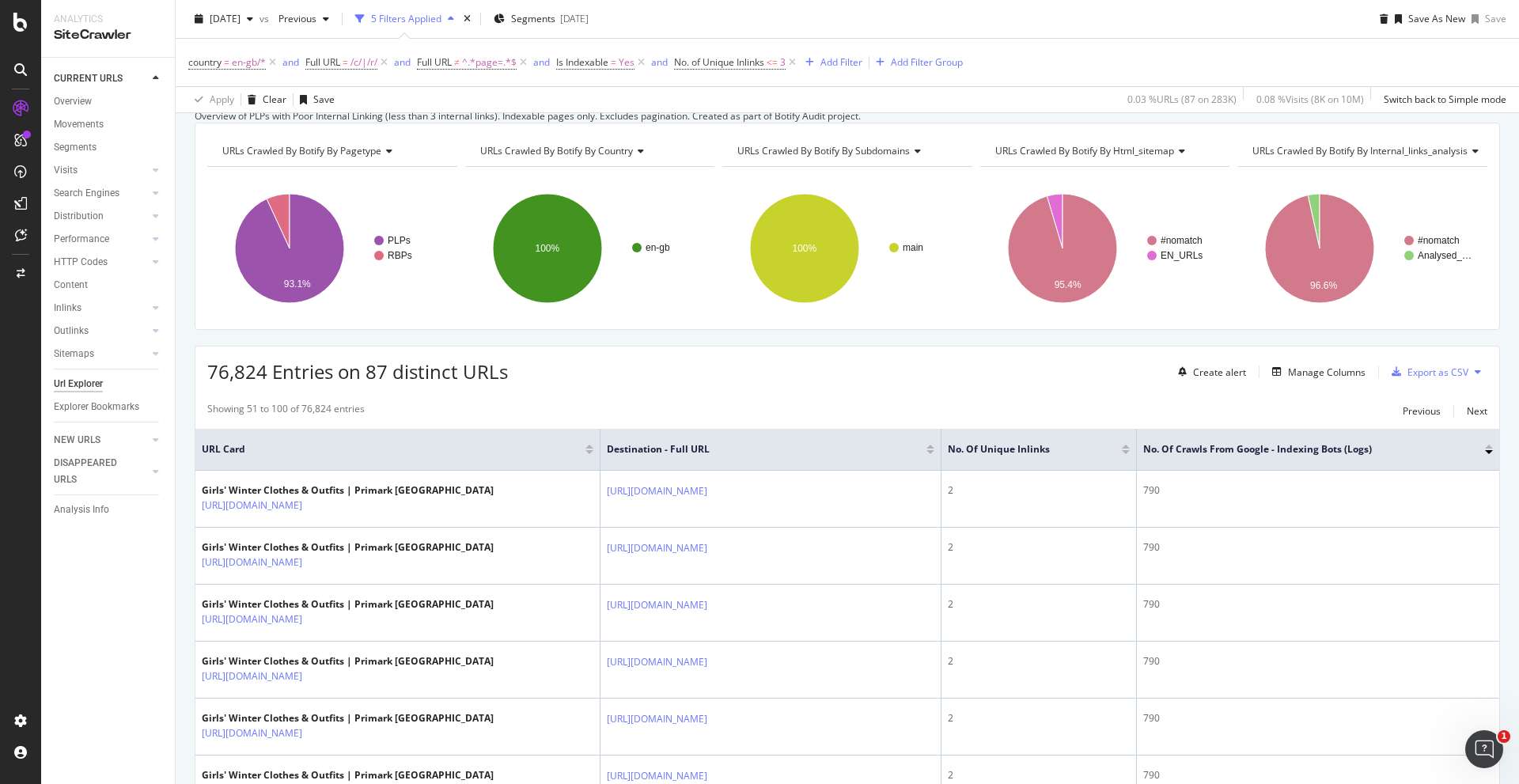
scroll to position [79, 0]
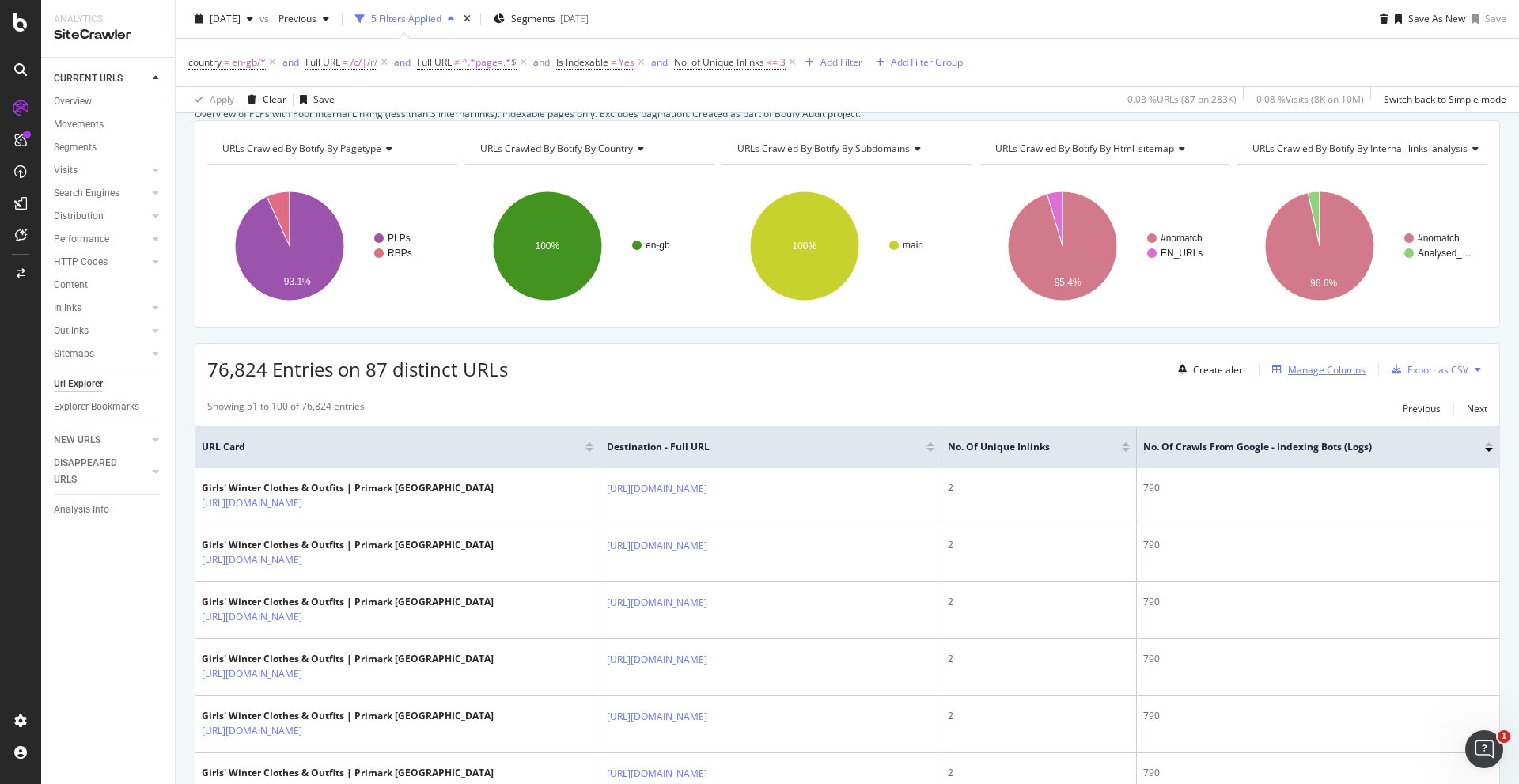
click at [1012, 377] on div "Manage Columns" at bounding box center [1327, 369] width 77 height 13
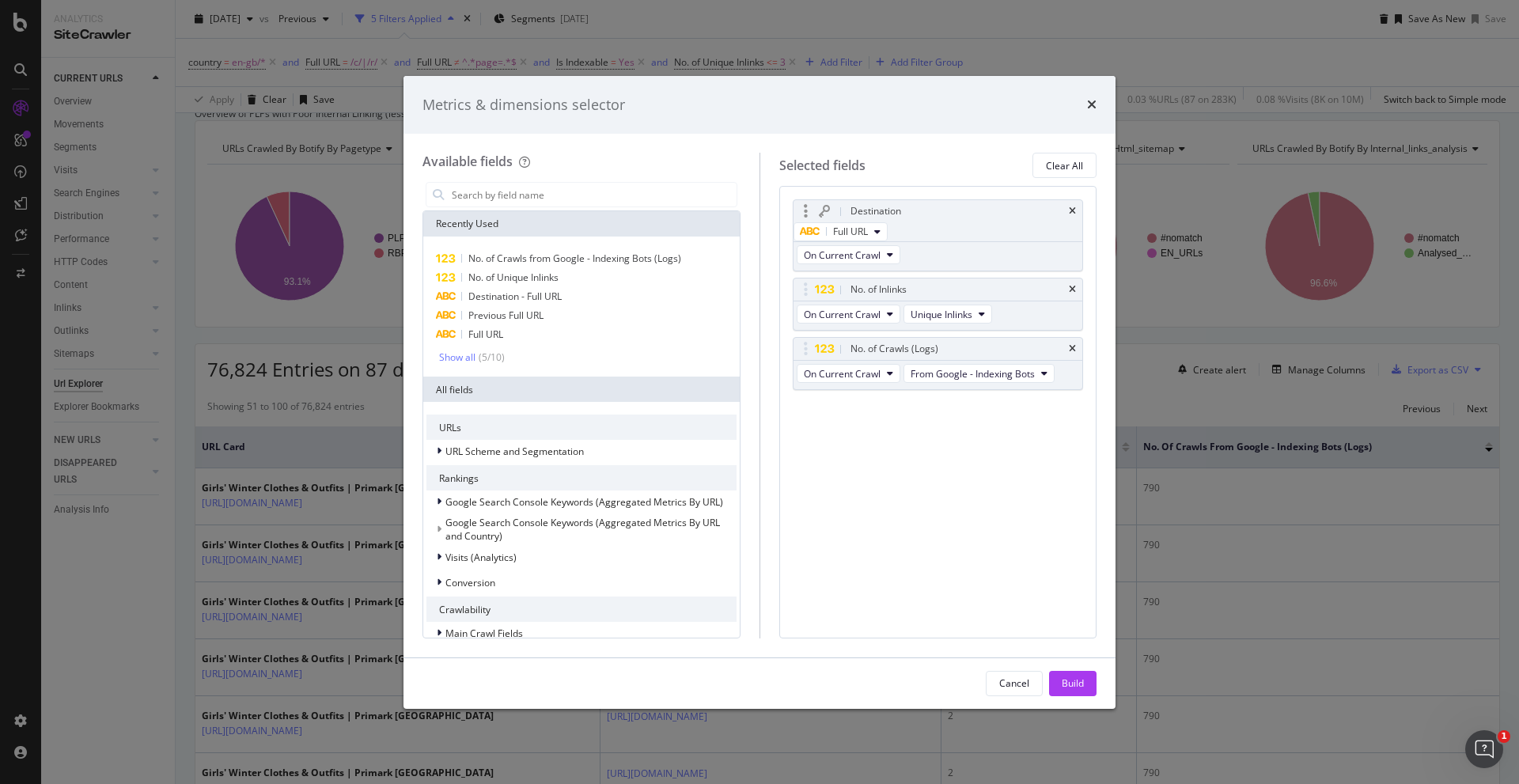
click at [1012, 209] on div "Destination" at bounding box center [938, 211] width 289 height 23
click at [1012, 206] on icon "times" at bounding box center [1072, 211] width 8 height 9
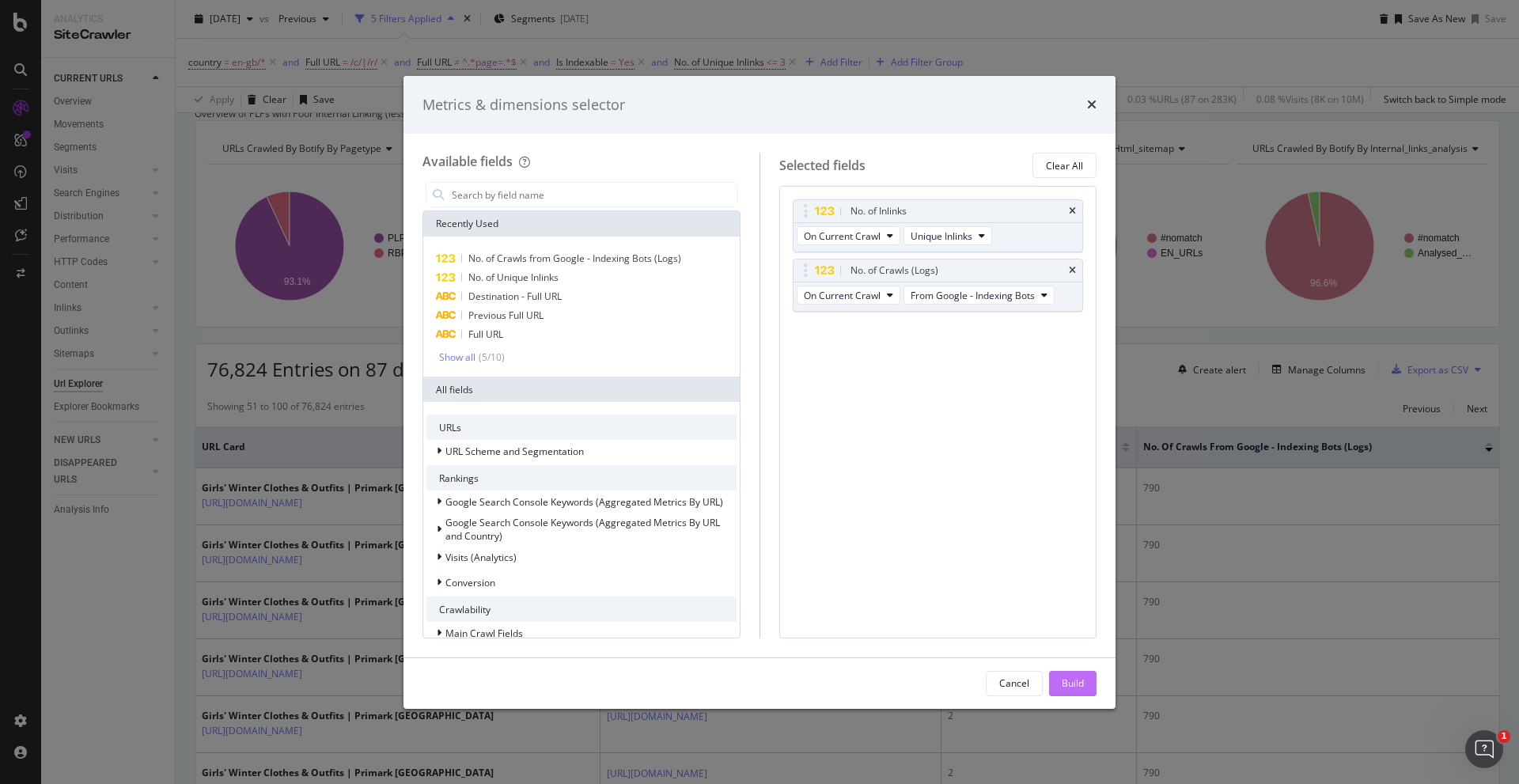
click at [1012, 563] on div "Build" at bounding box center [1073, 683] width 23 height 13
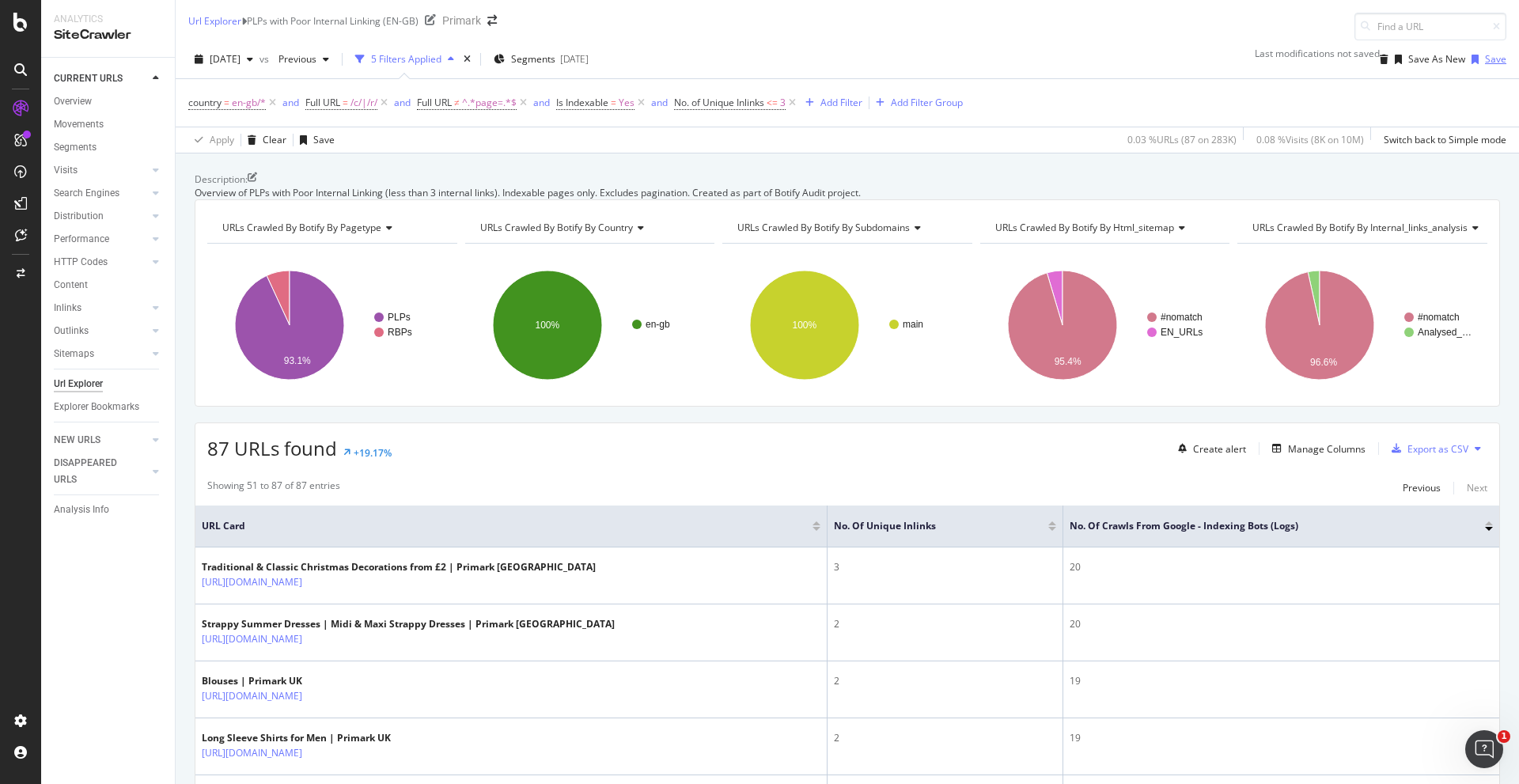
click at [1012, 61] on div "Save" at bounding box center [1495, 58] width 22 height 13
click at [238, 27] on div "Url Explorer" at bounding box center [215, 21] width 53 height 13
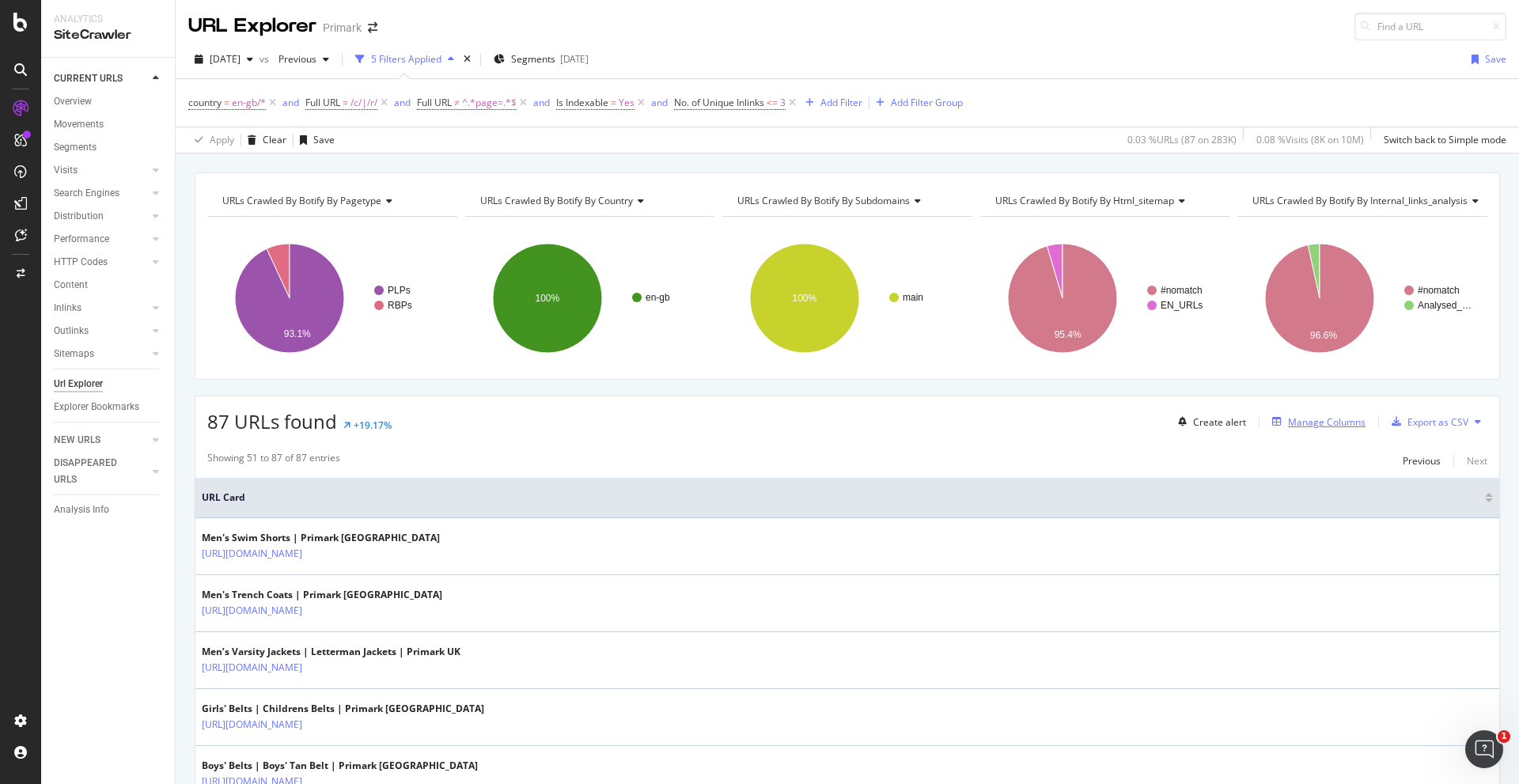
click at [1012, 421] on div "Manage Columns" at bounding box center [1327, 422] width 77 height 13
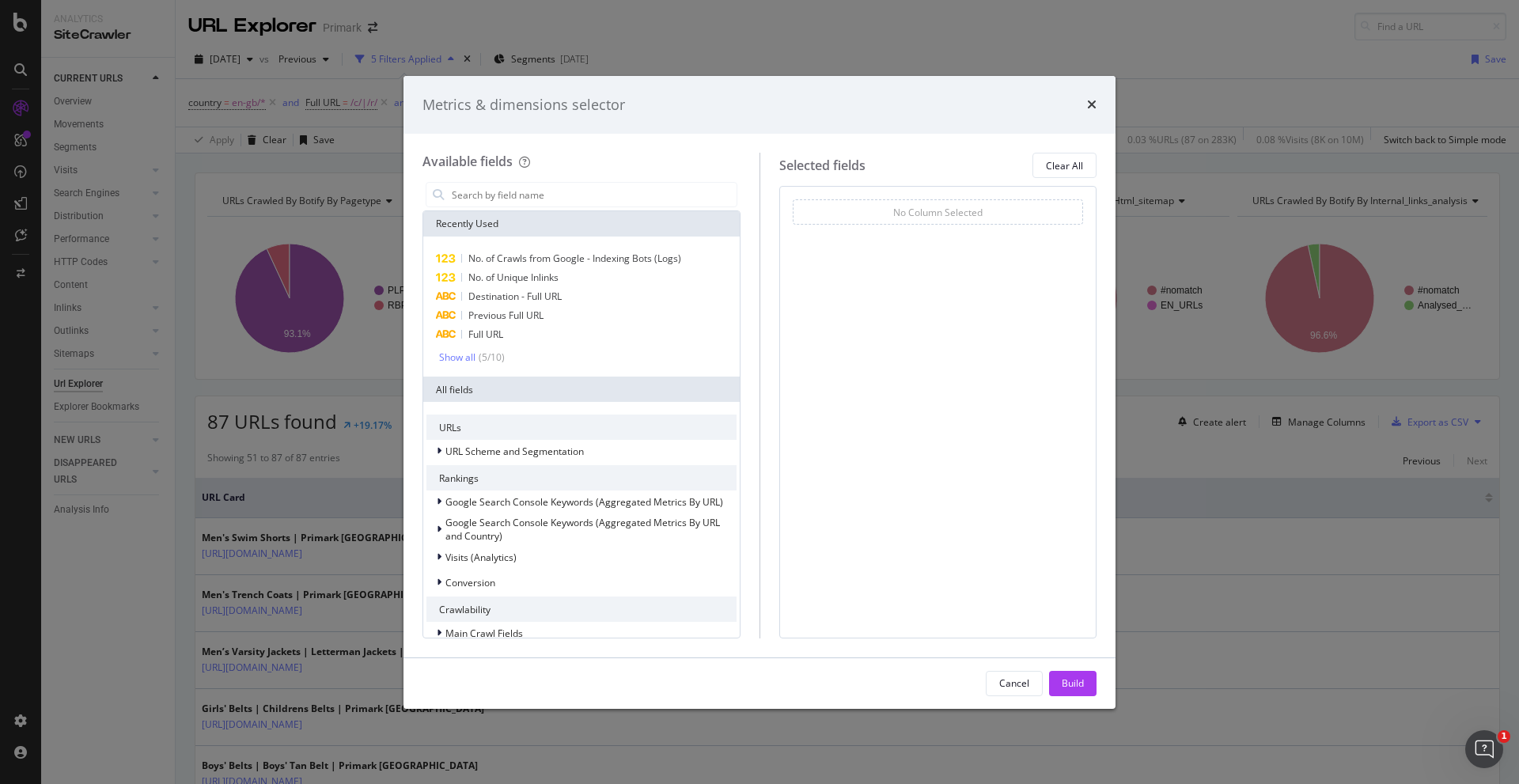
click at [1012, 472] on div "Metrics & dimensions selector Available fields Recently Used No. of Crawls from…" at bounding box center [760, 392] width 1519 height 784
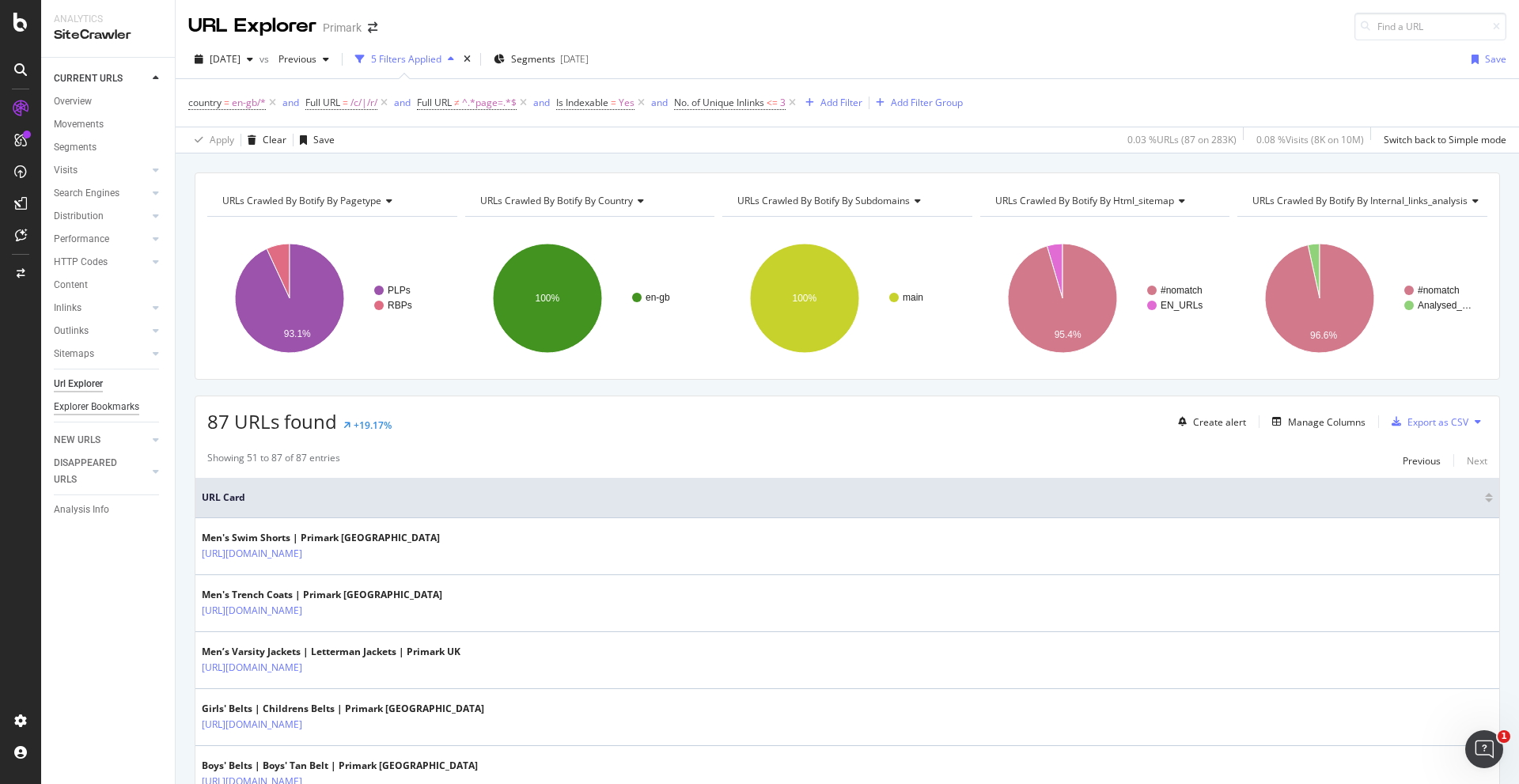
click at [91, 403] on div "Explorer Bookmarks" at bounding box center [96, 407] width 86 height 17
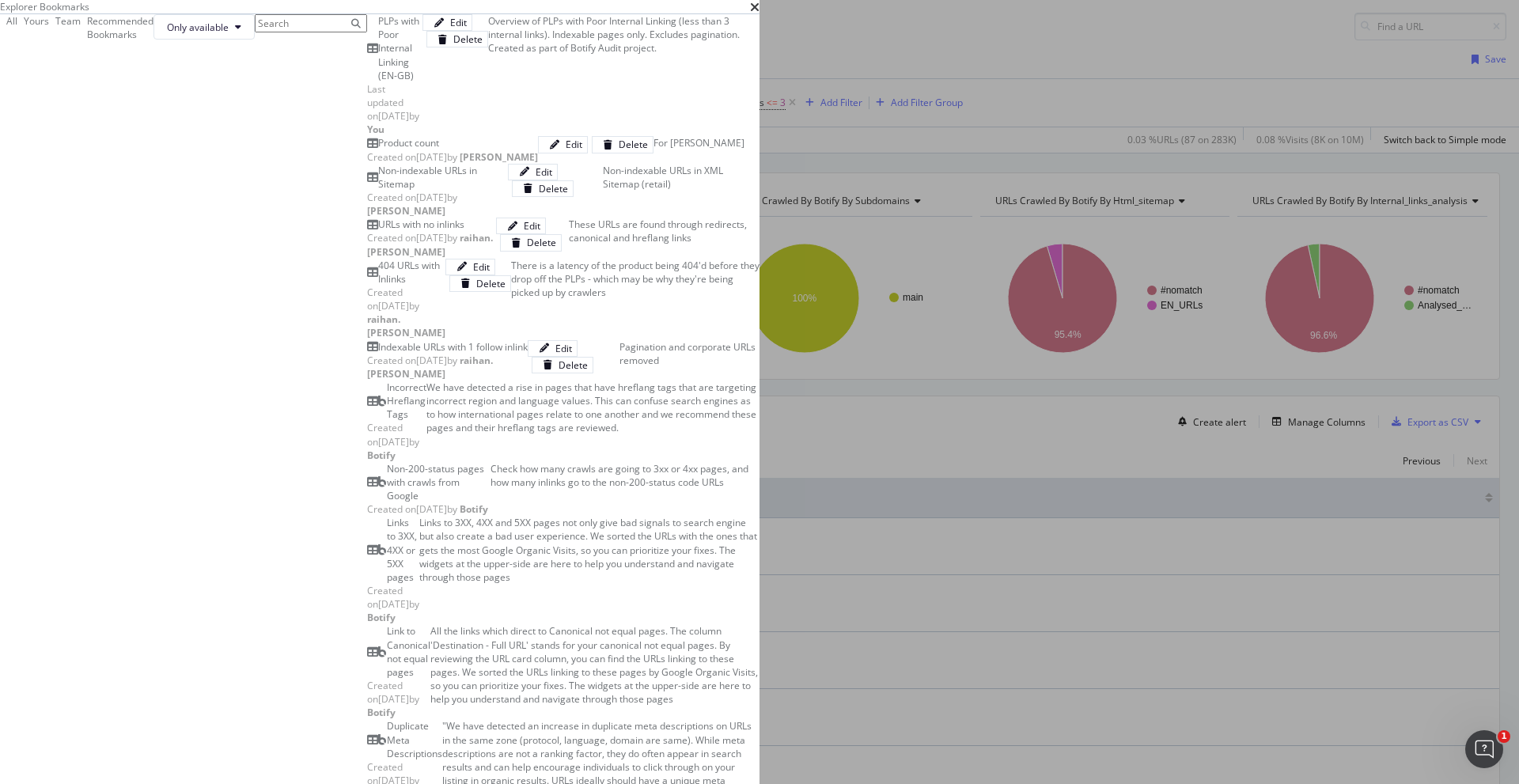
click at [368, 32] on input "modal" at bounding box center [310, 23] width 112 height 18
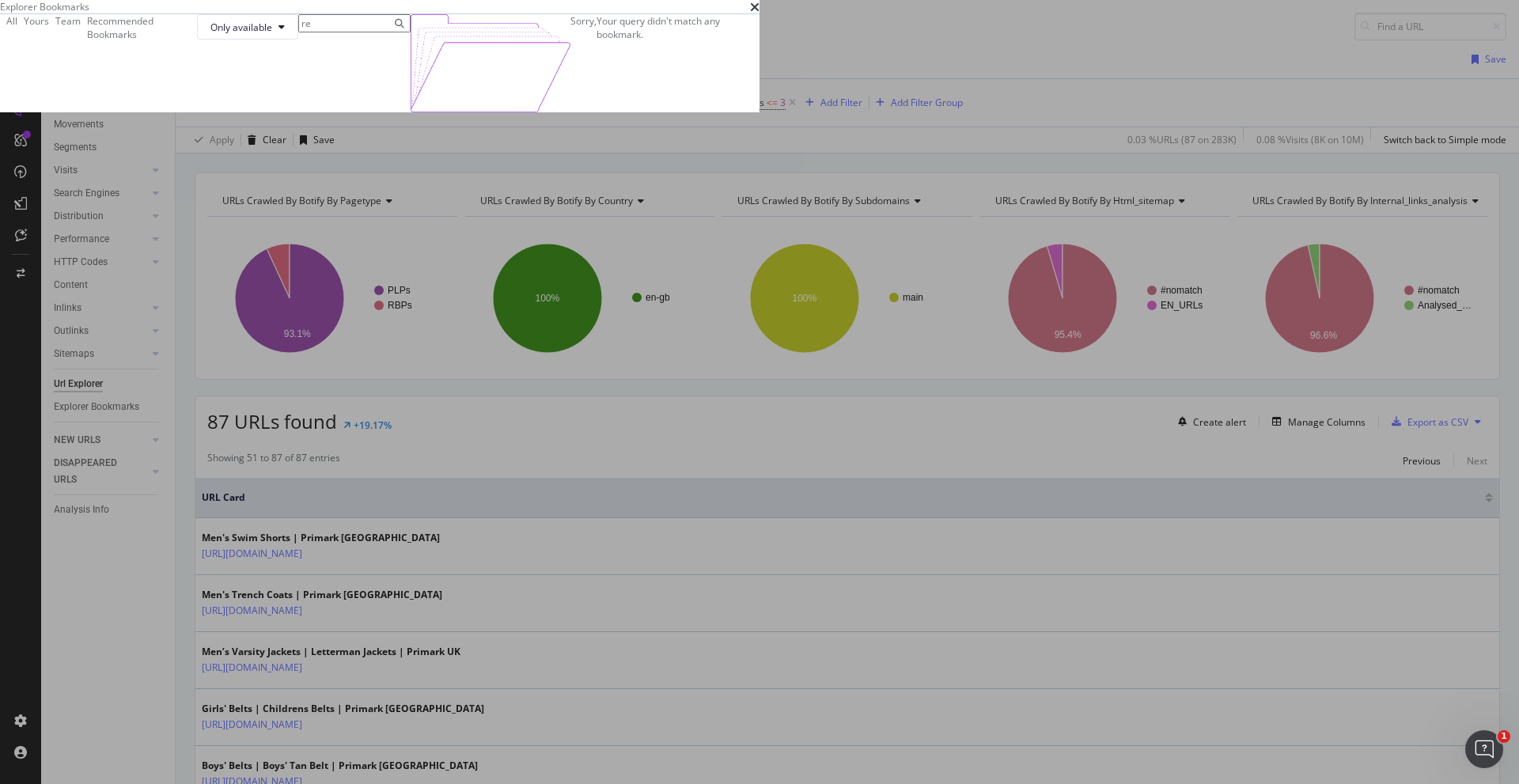
type input "r"
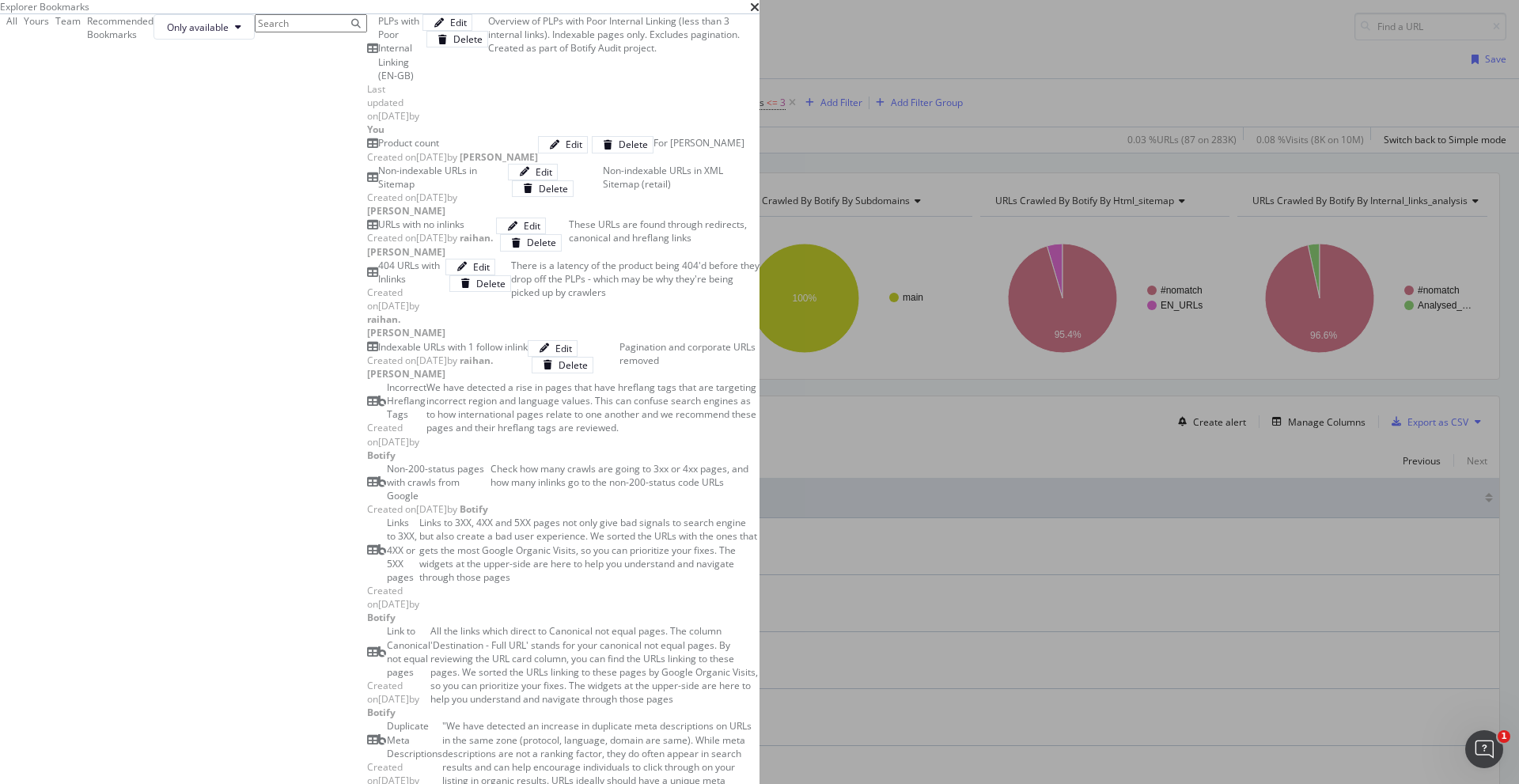
type input "3"
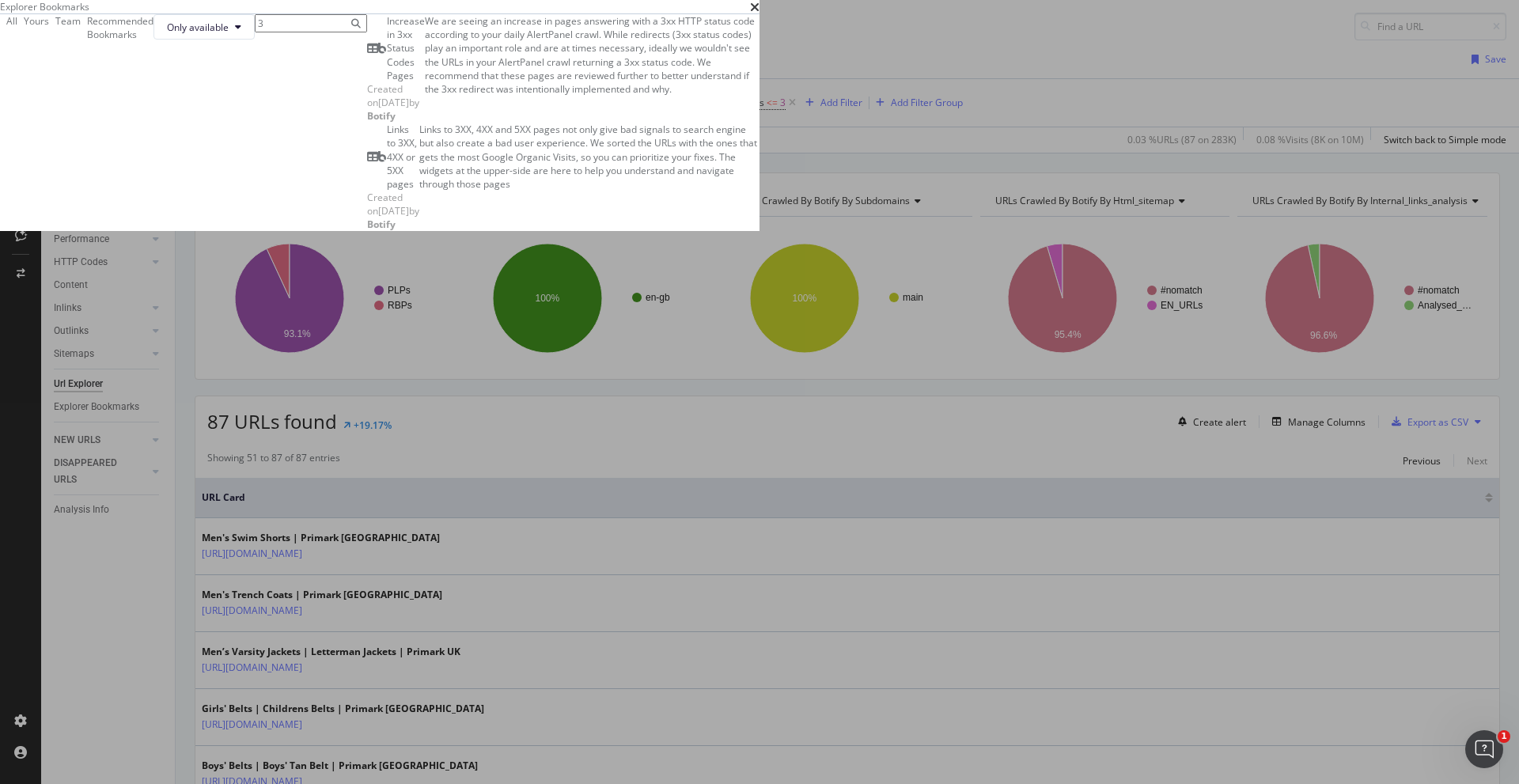
click at [425, 82] on div "Increase in 3xx Status Codes Pages" at bounding box center [406, 48] width 38 height 68
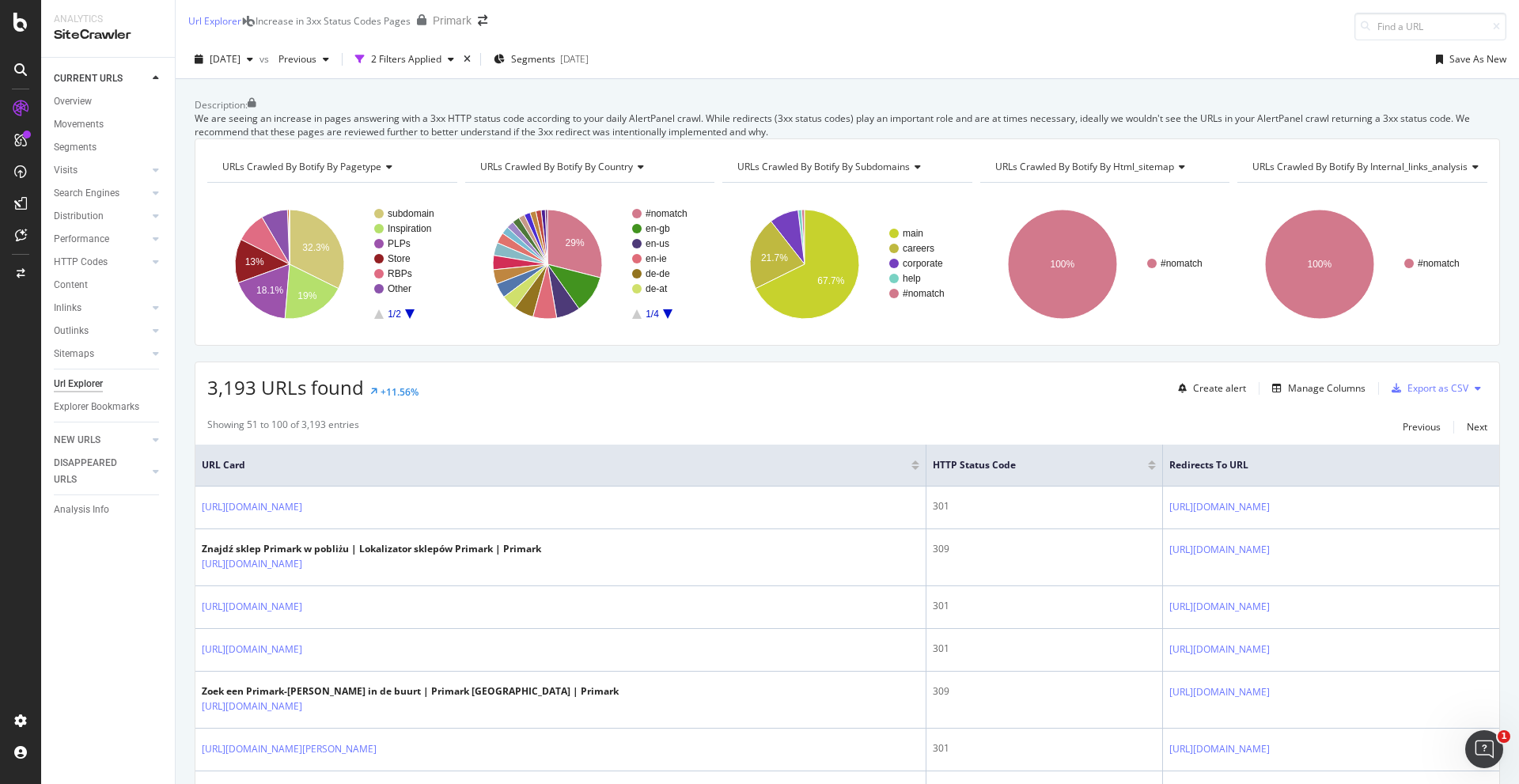
click at [241, 24] on div "Url Explorer" at bounding box center [215, 21] width 53 height 13
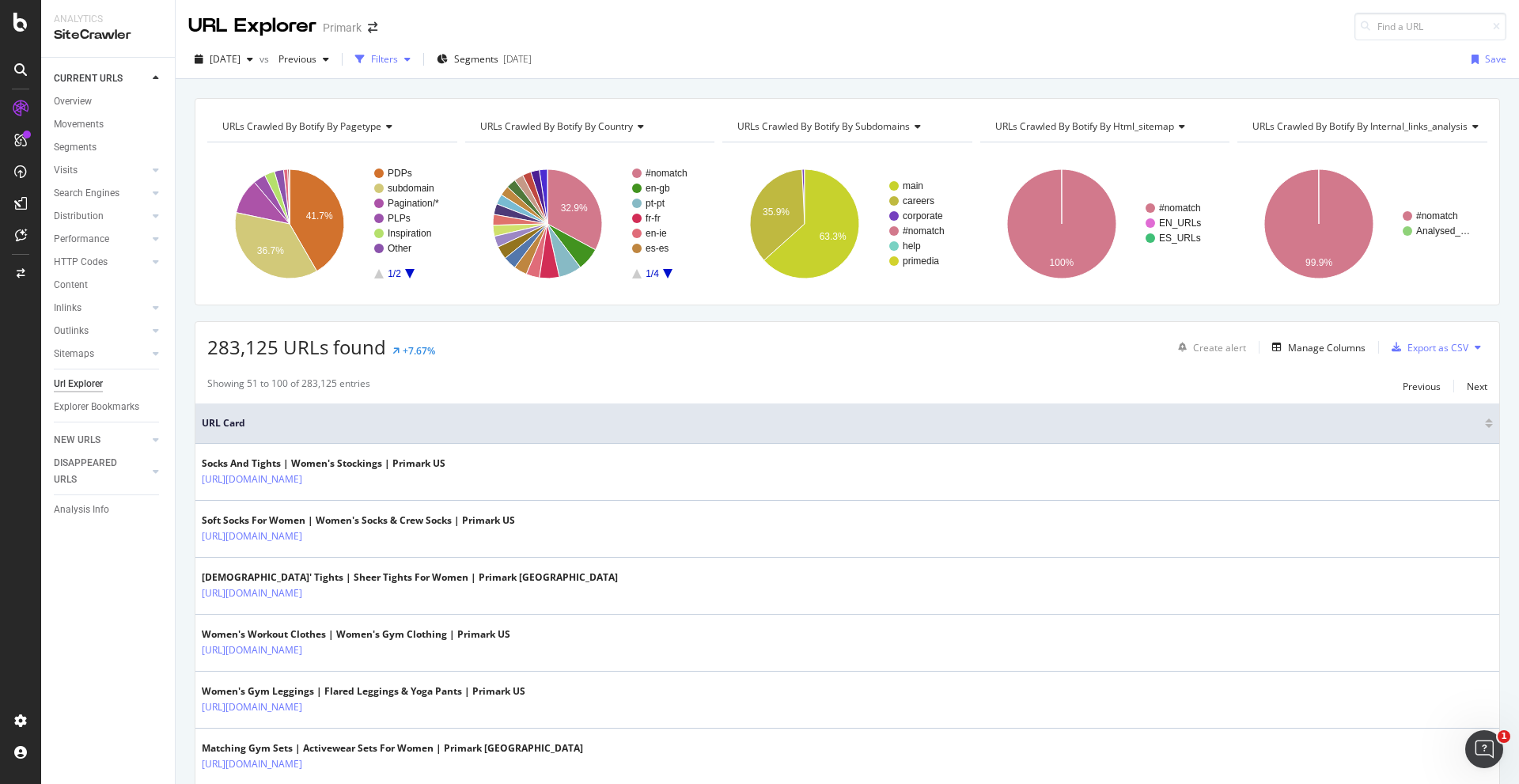
click at [398, 57] on div "Filters" at bounding box center [384, 58] width 27 height 13
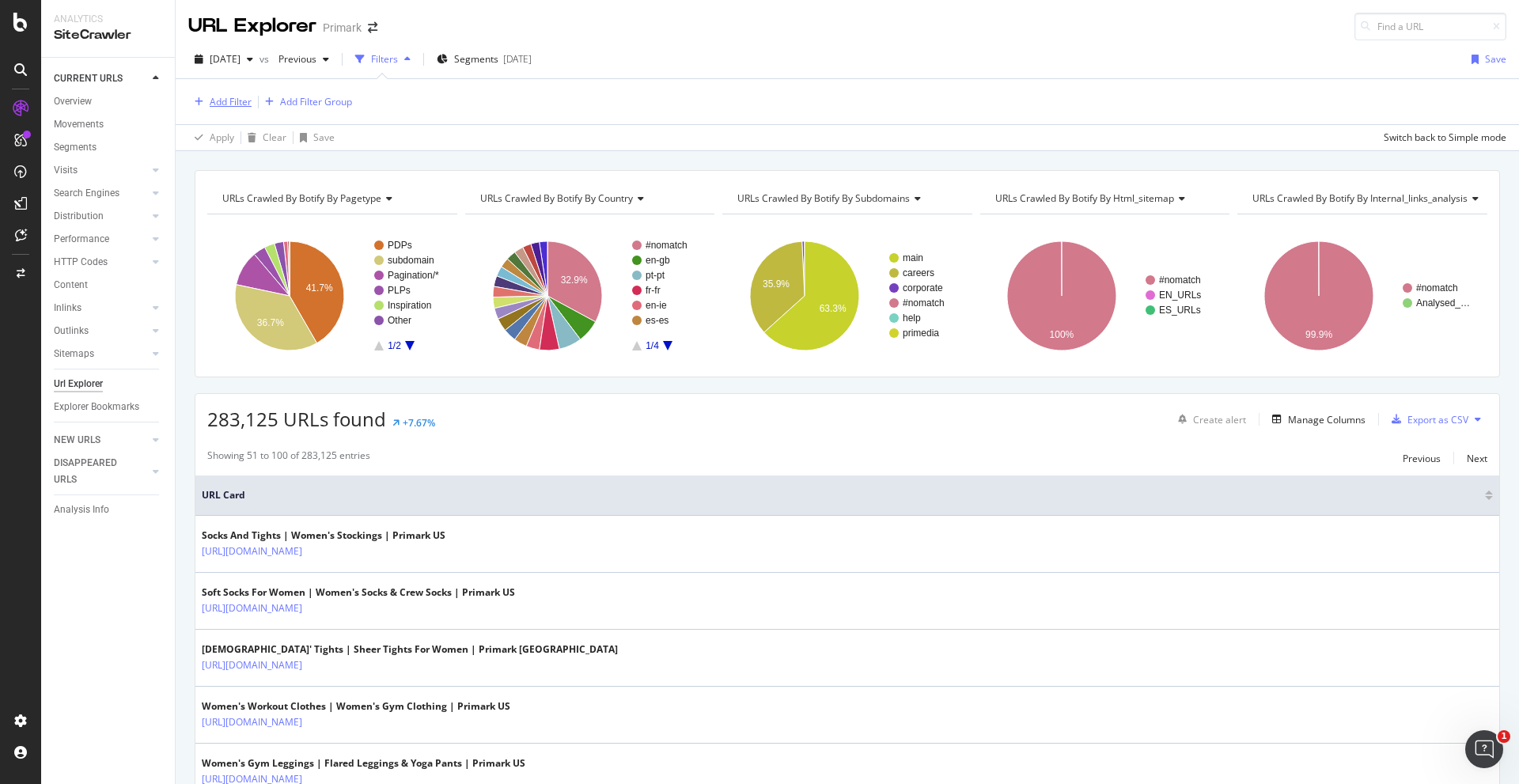
click at [211, 100] on div "Add Filter" at bounding box center [230, 102] width 41 height 13
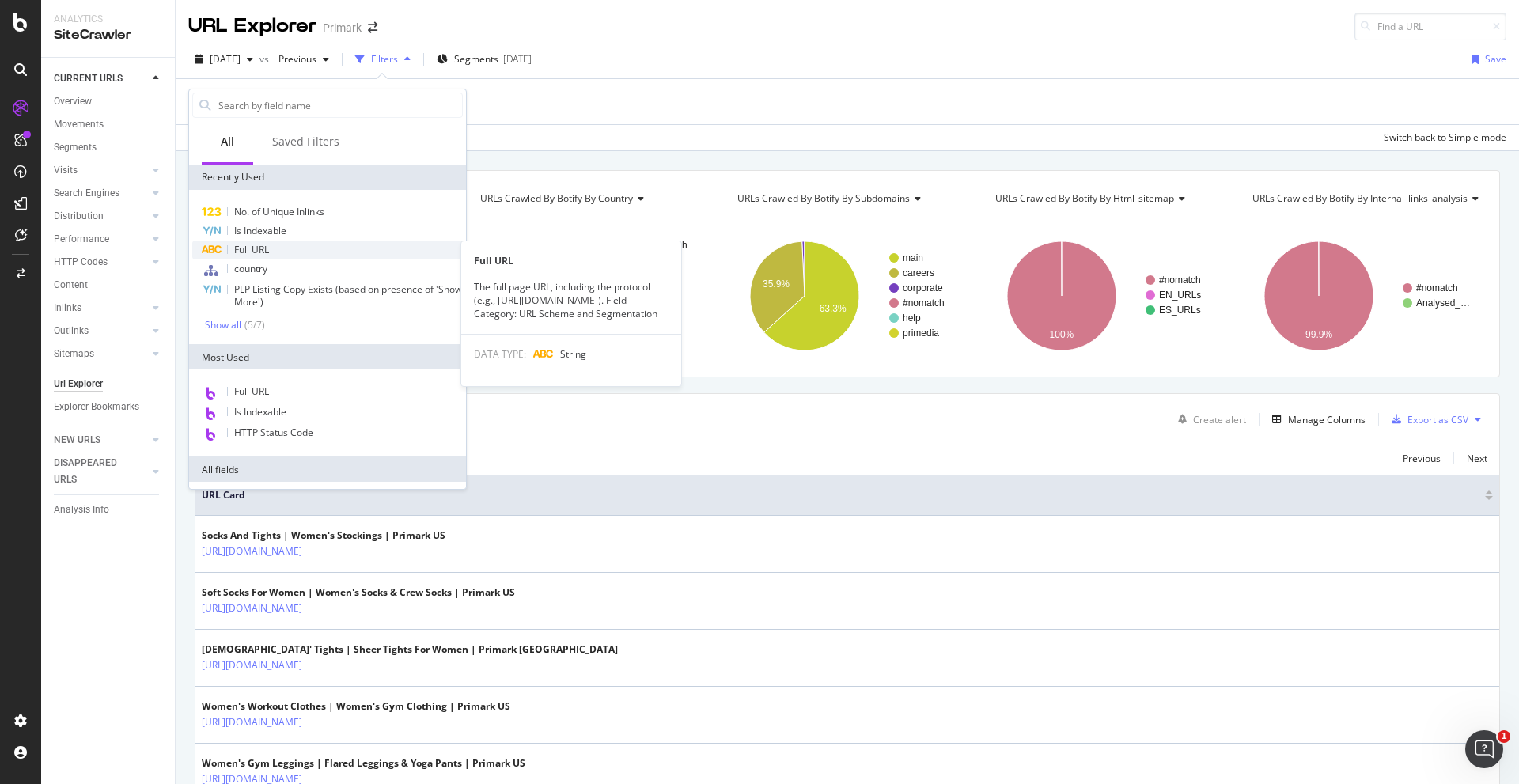
click at [287, 245] on div "Full URL" at bounding box center [327, 250] width 270 height 19
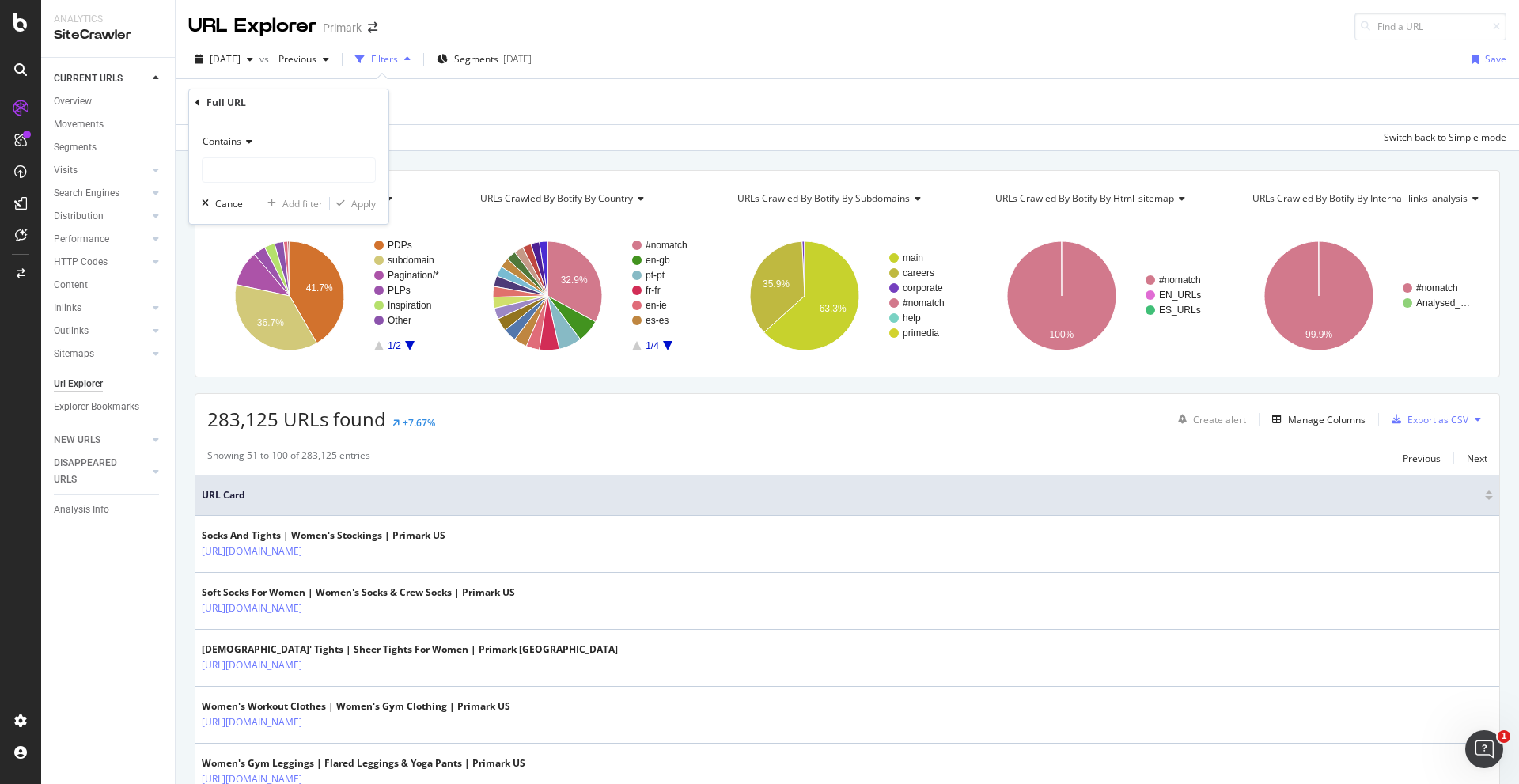
click at [193, 102] on div "Full URL Contains Cancel Add filter Apply" at bounding box center [289, 156] width 200 height 135
click at [200, 101] on div "Full URL" at bounding box center [288, 103] width 187 height 27
click at [197, 102] on icon at bounding box center [197, 103] width 5 height 9
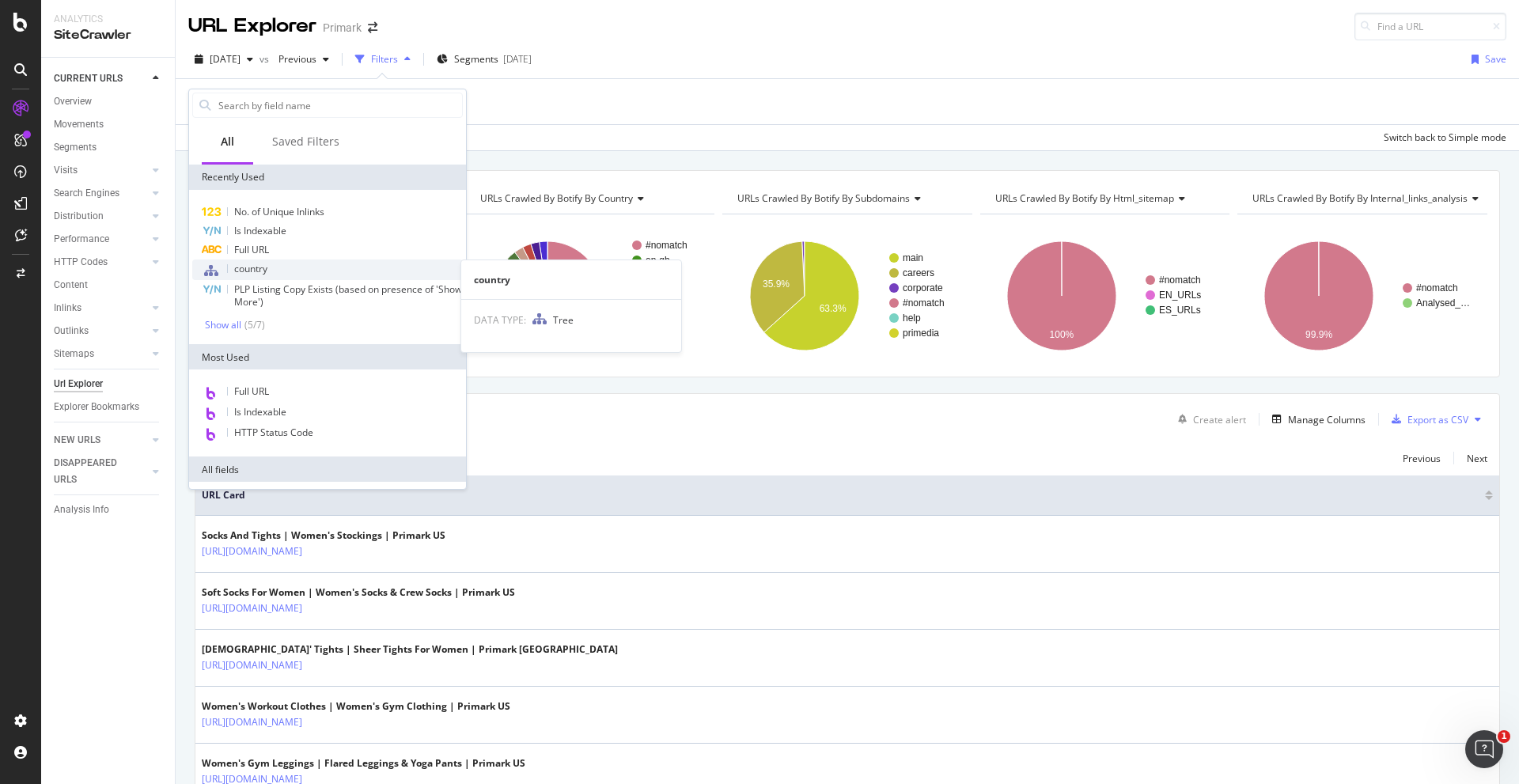
click at [282, 263] on div "country" at bounding box center [327, 270] width 270 height 21
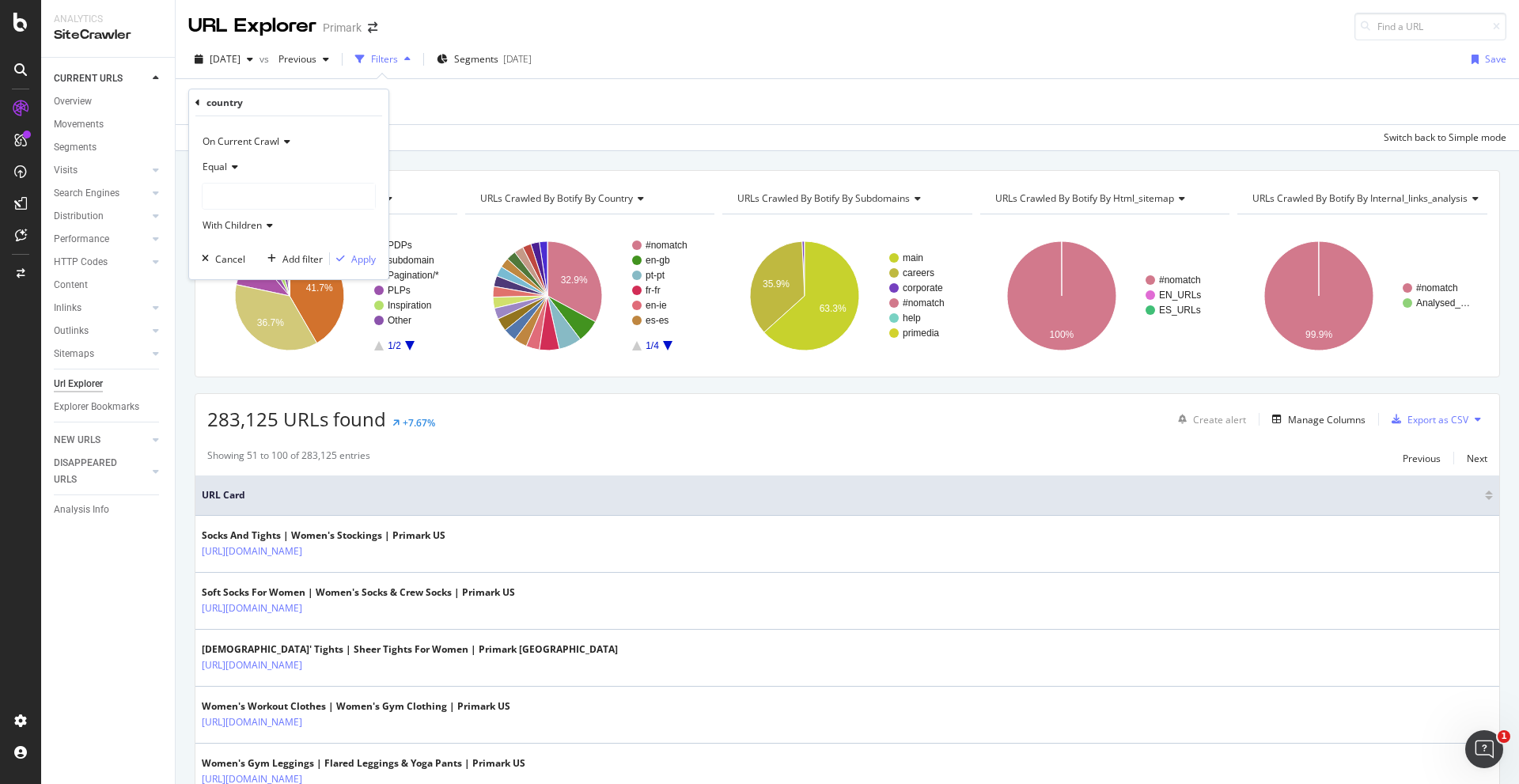
click at [267, 194] on div at bounding box center [288, 196] width 172 height 25
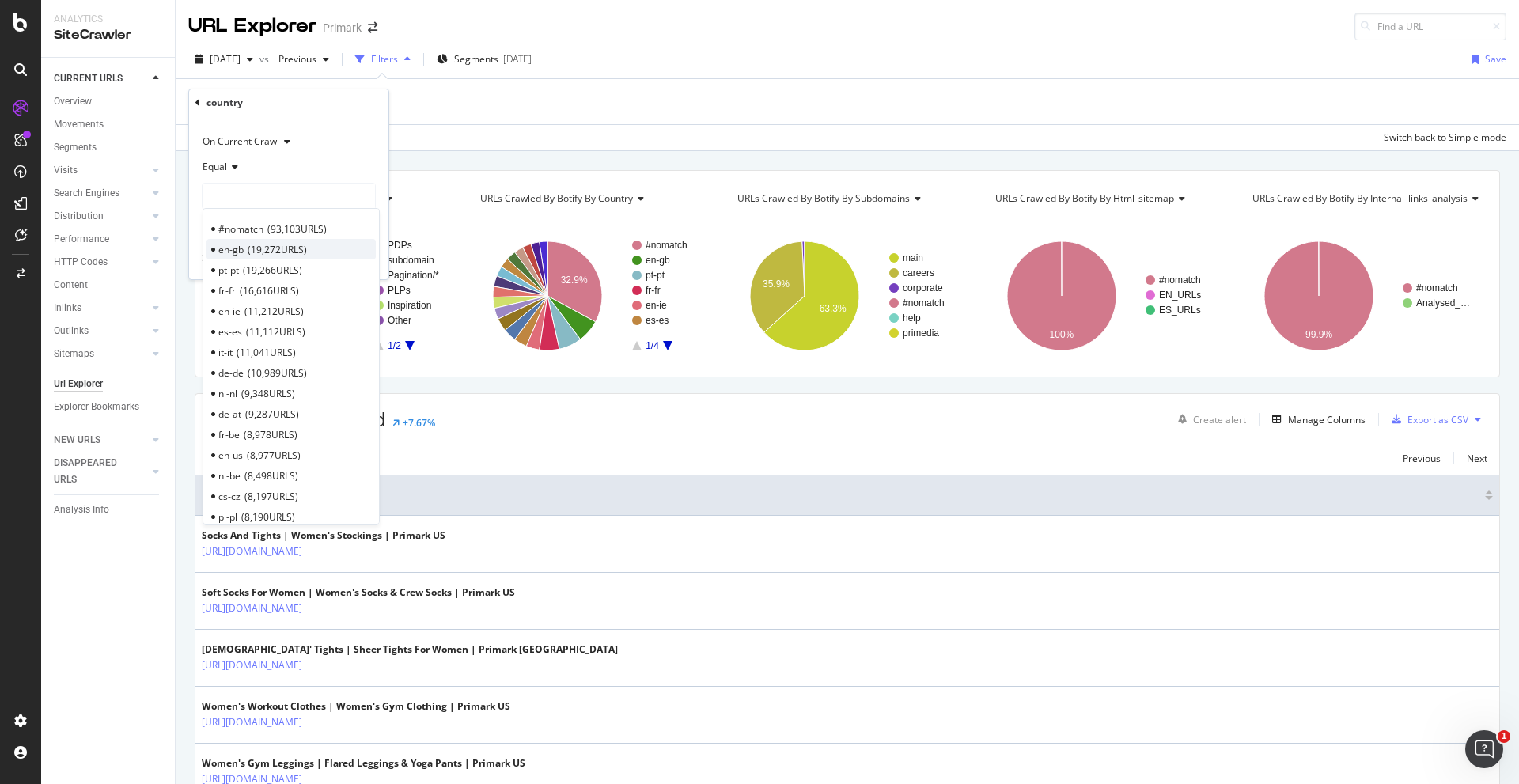
click at [286, 244] on span "19,272 URLS" at bounding box center [277, 250] width 59 height 13
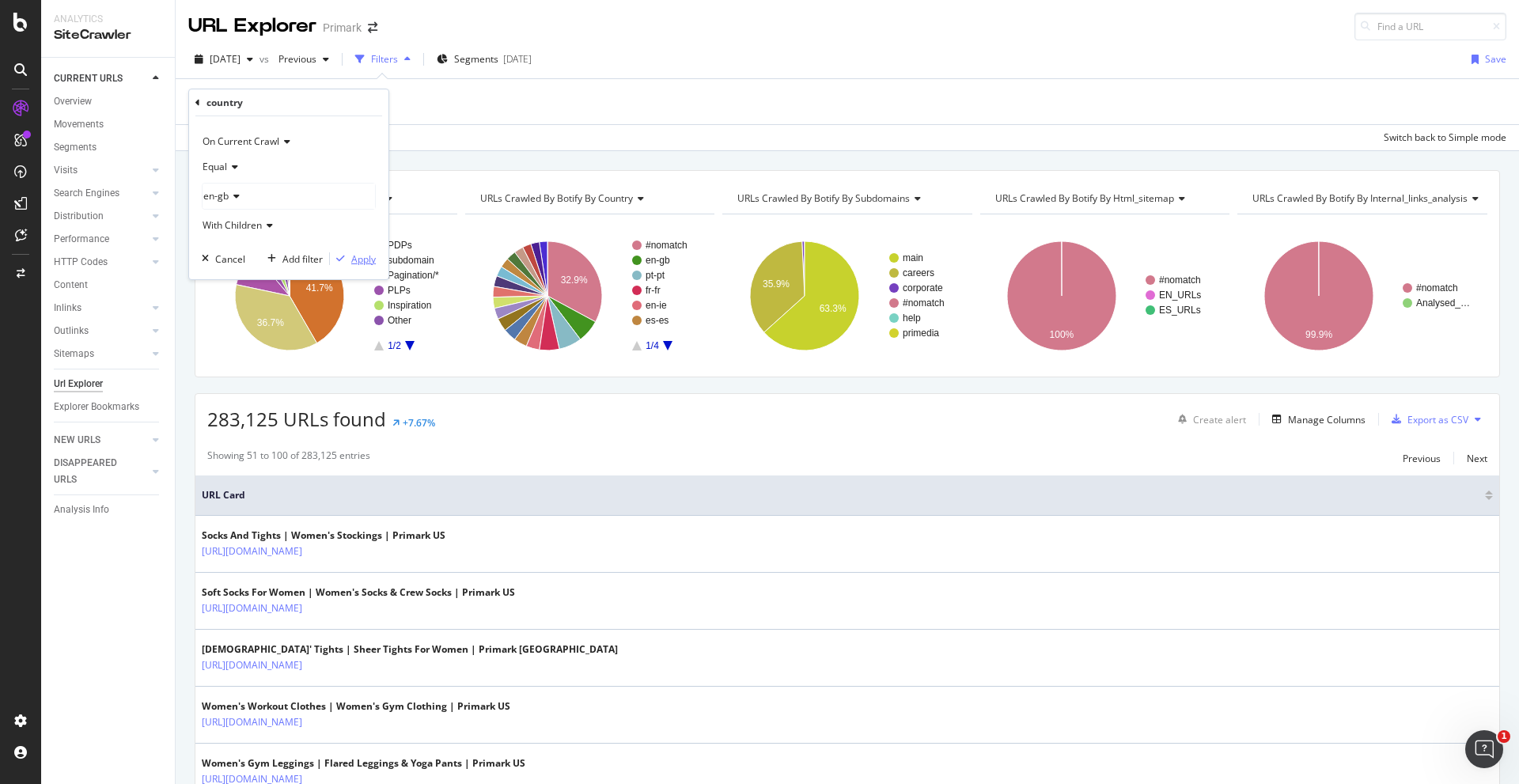
click at [358, 255] on div "Apply" at bounding box center [364, 259] width 24 height 13
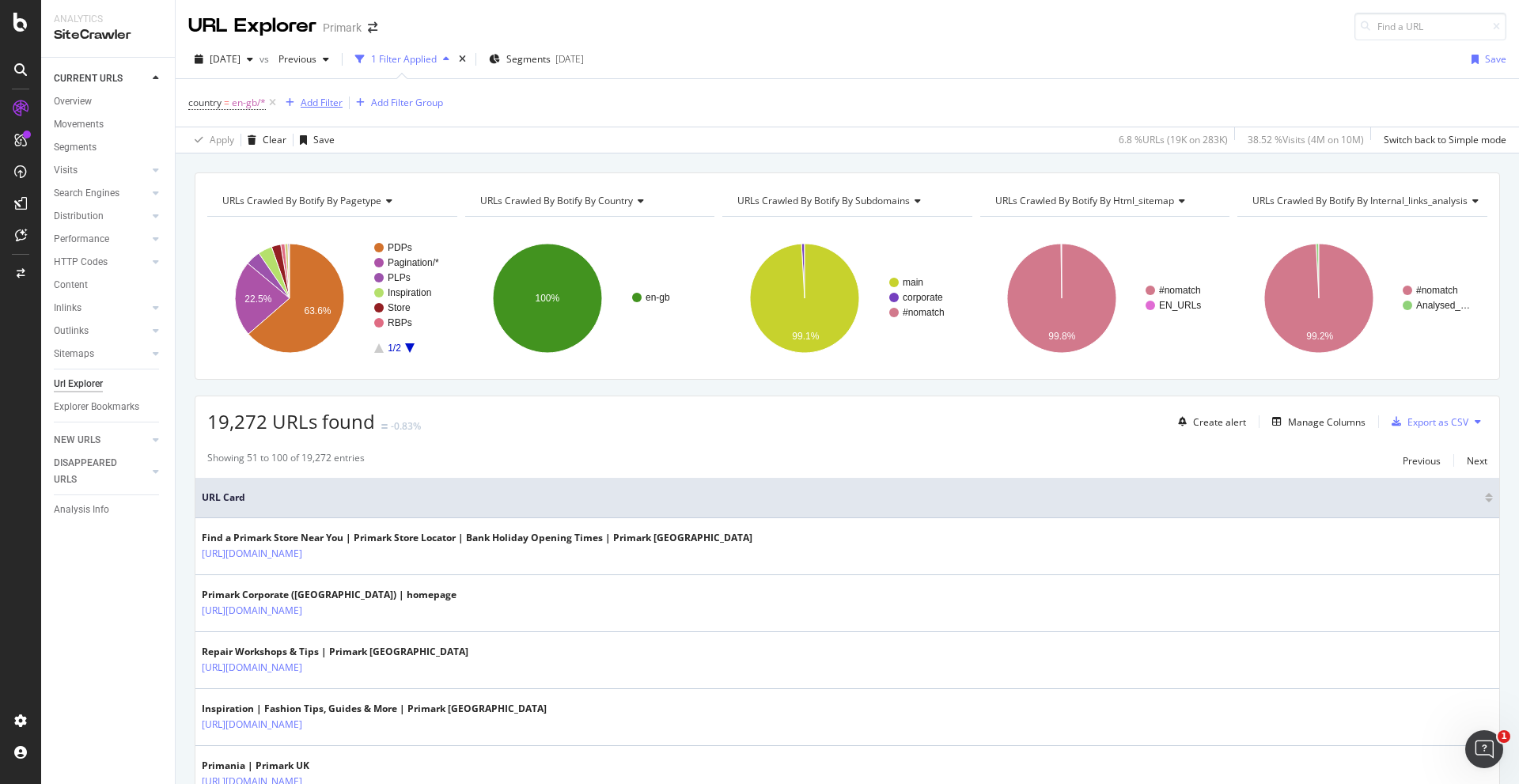
click at [316, 103] on div "Add Filter" at bounding box center [321, 103] width 41 height 13
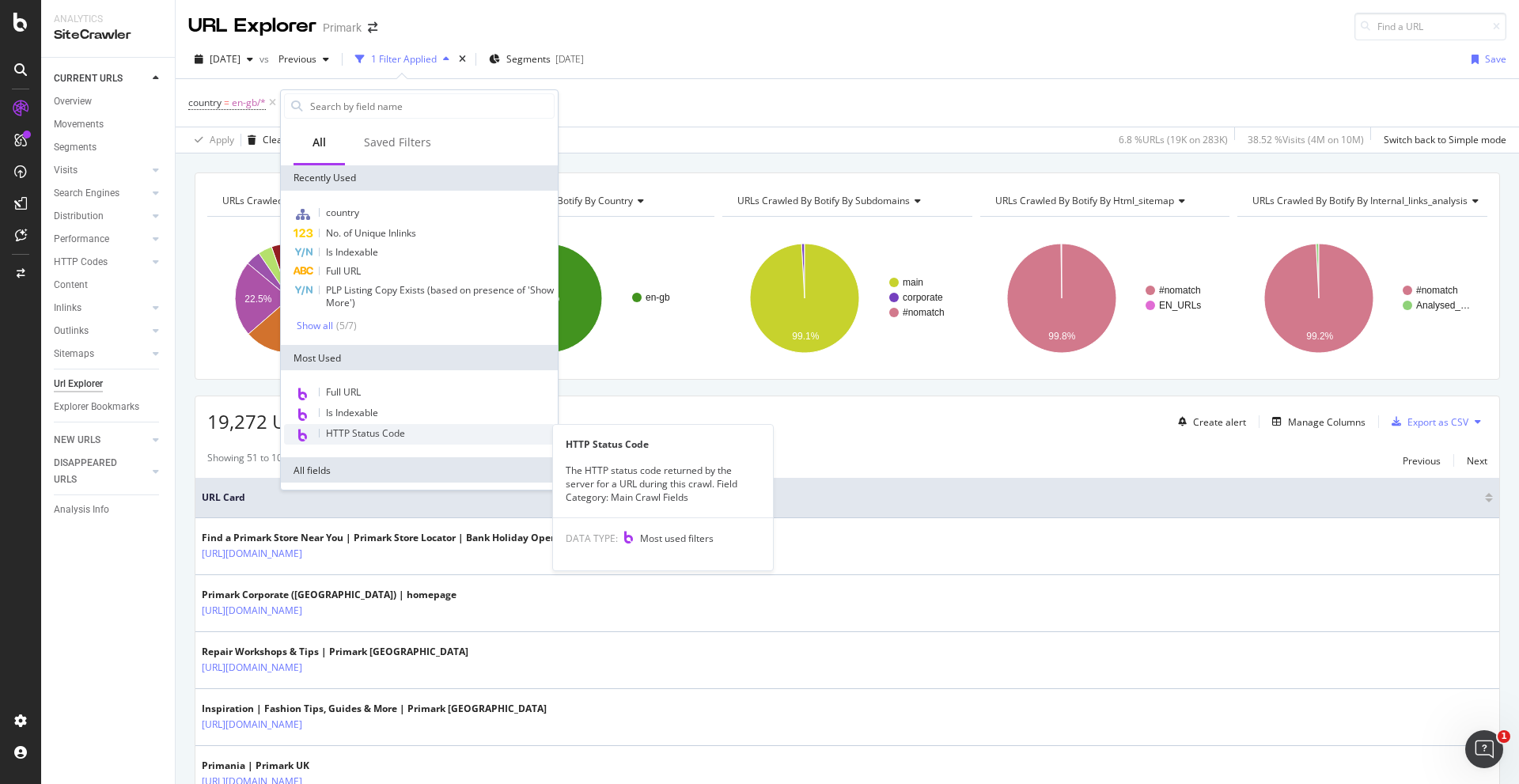
click at [454, 429] on div "HTTP Status Code" at bounding box center [418, 434] width 270 height 21
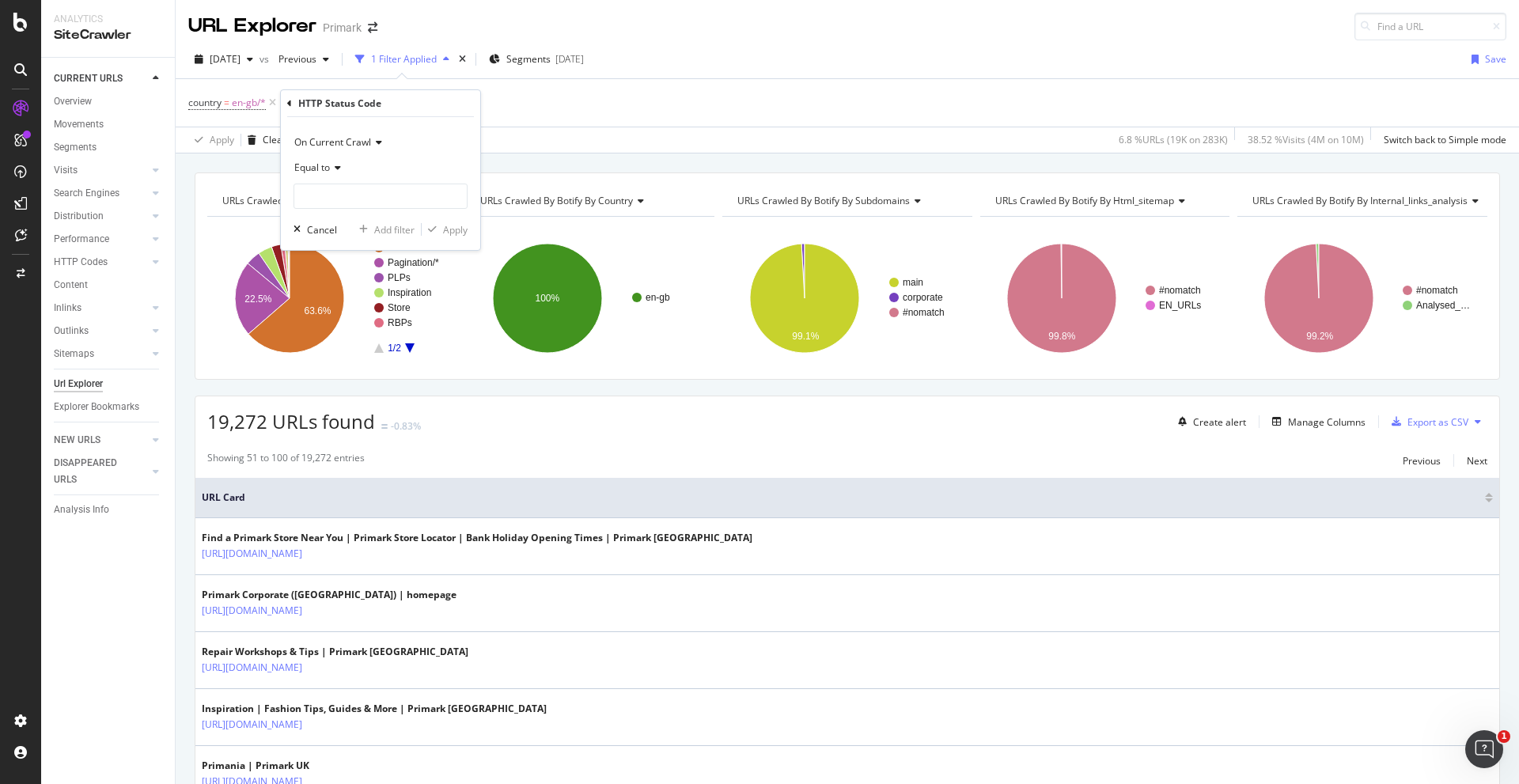
click at [363, 180] on div "Equal to" at bounding box center [380, 168] width 174 height 25
click at [352, 192] on div "Equal to" at bounding box center [383, 200] width 170 height 21
click at [343, 195] on input "number" at bounding box center [380, 196] width 174 height 25
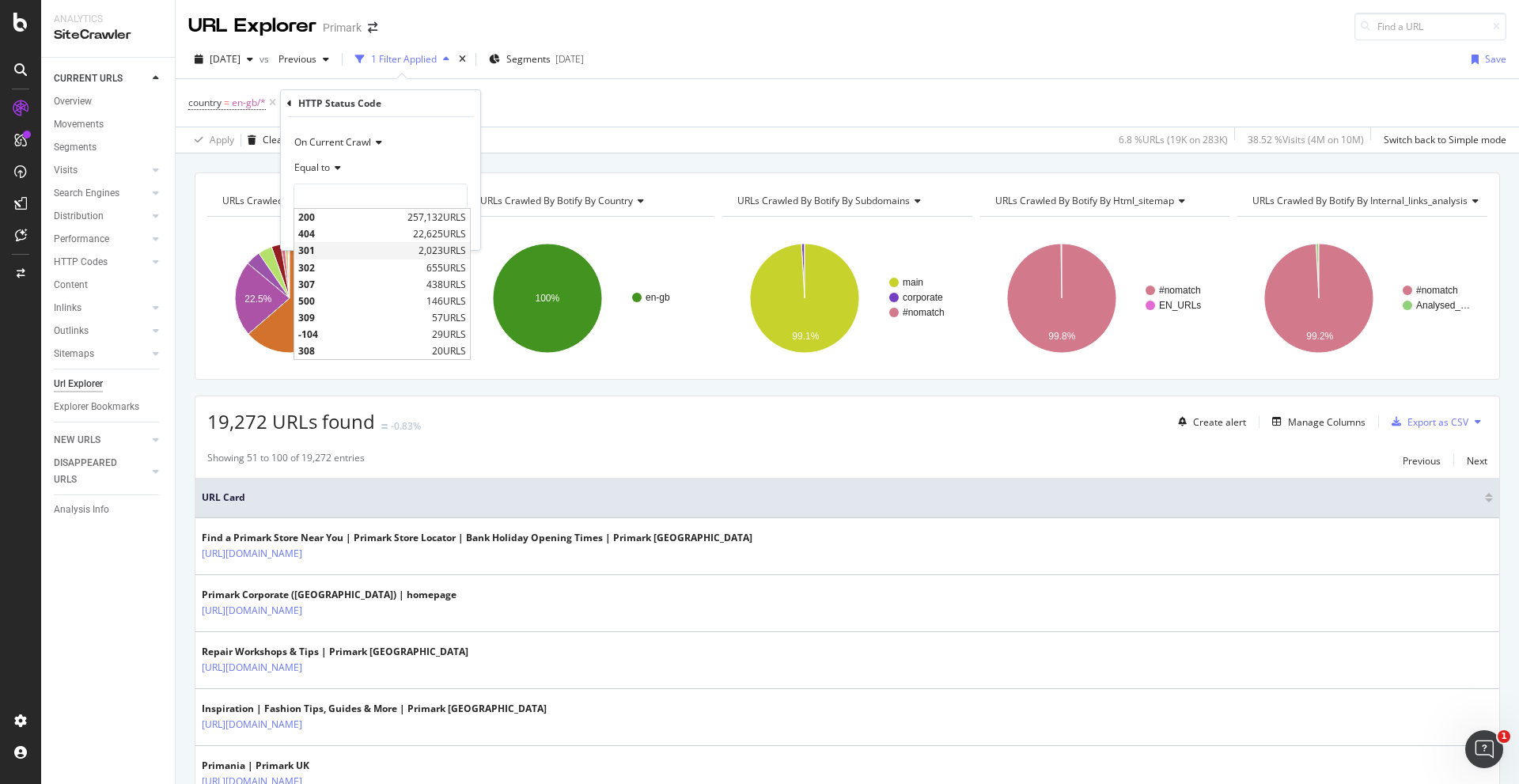
click at [343, 247] on span "301" at bounding box center [356, 251] width 116 height 13
type input "301"
click at [365, 201] on input "301" at bounding box center [380, 196] width 174 height 25
click at [365, 197] on input "301" at bounding box center [380, 196] width 174 height 25
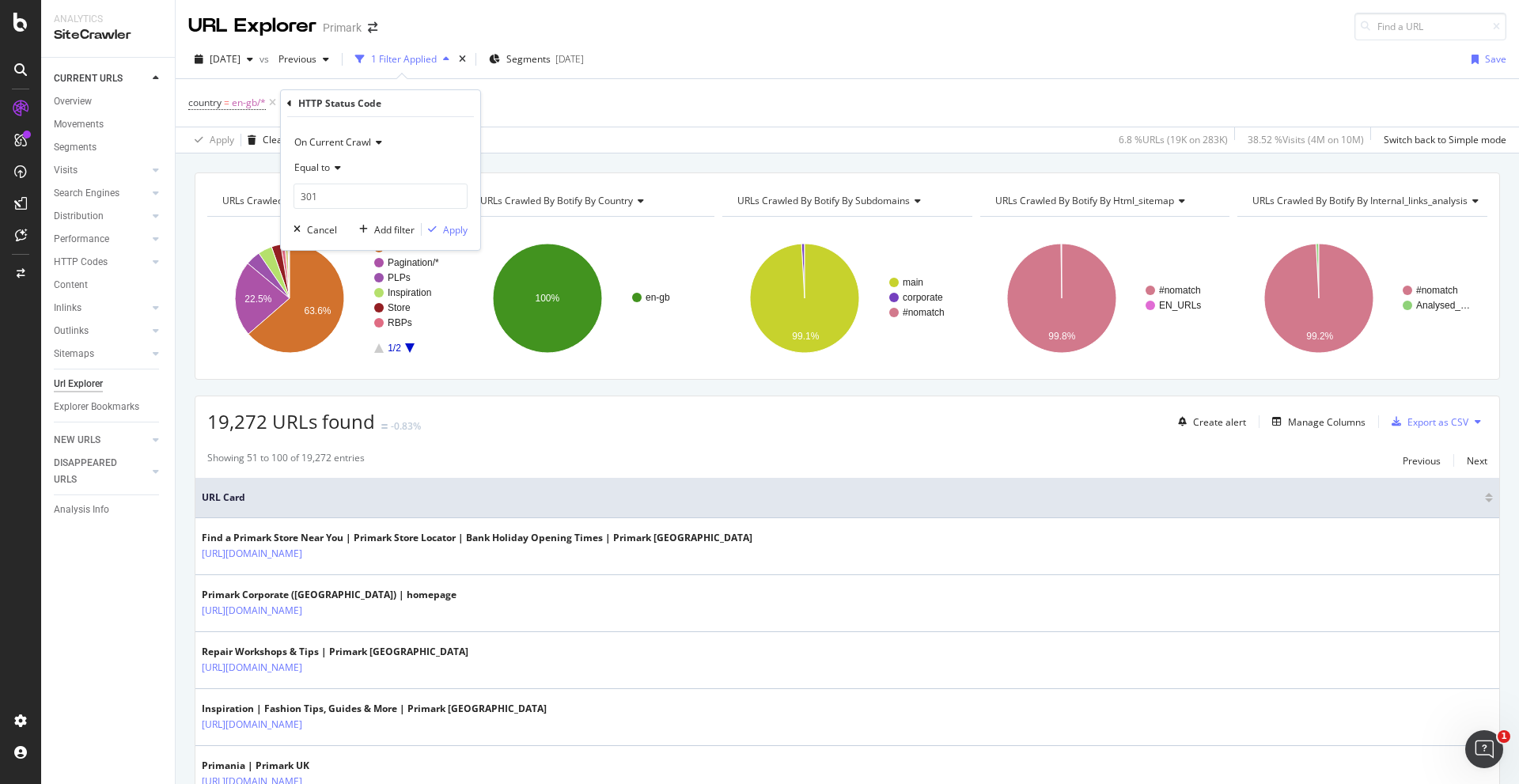
click at [372, 142] on icon at bounding box center [377, 142] width 11 height 9
click at [366, 139] on span "On Current Crawl" at bounding box center [332, 142] width 76 height 13
click at [404, 131] on div "On Current Crawl" at bounding box center [380, 142] width 174 height 25
click at [406, 134] on div "On Current Crawl" at bounding box center [380, 142] width 174 height 25
click at [328, 161] on span "Equal to" at bounding box center [312, 167] width 36 height 13
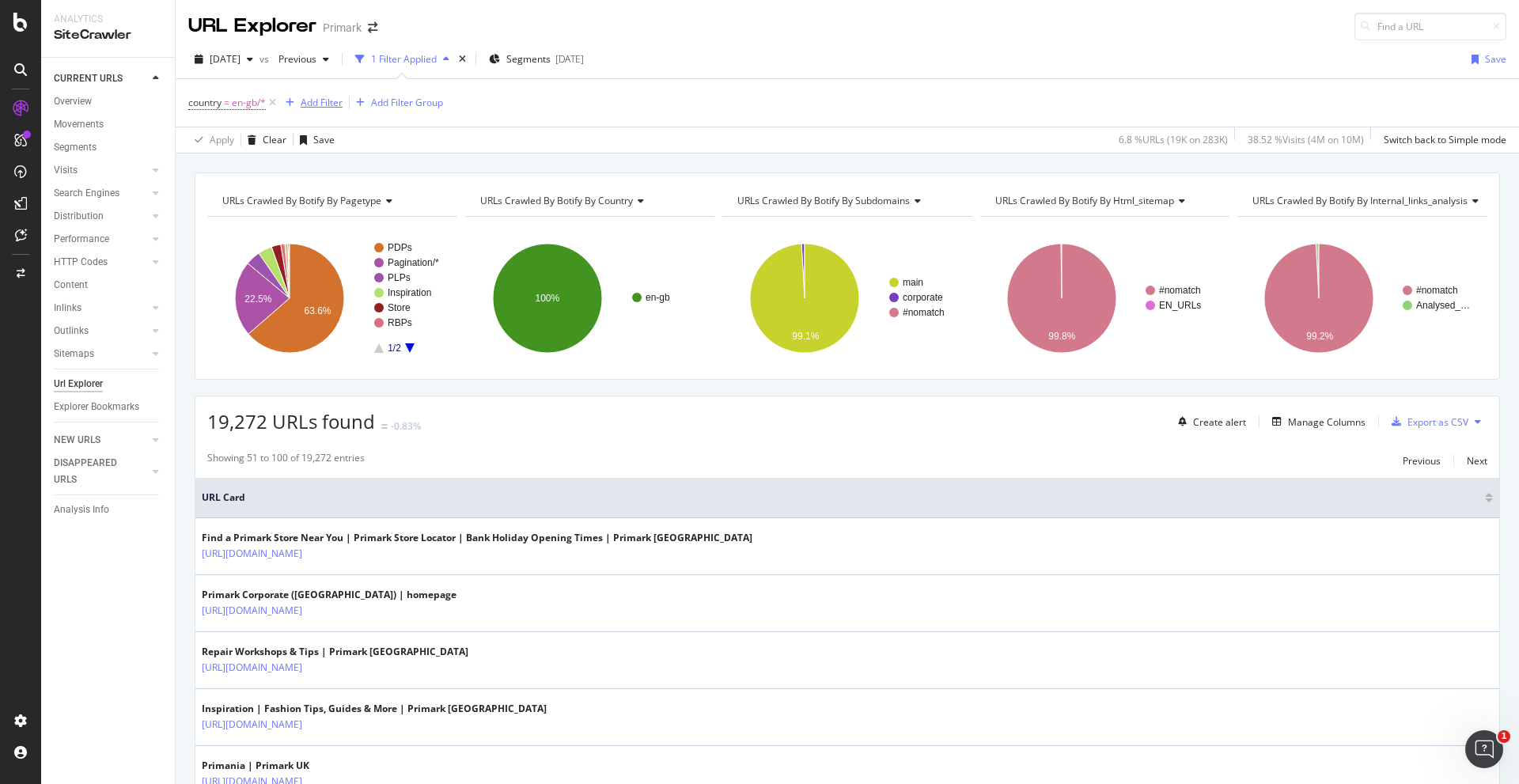
click at [331, 101] on div "Add Filter" at bounding box center [321, 103] width 41 height 13
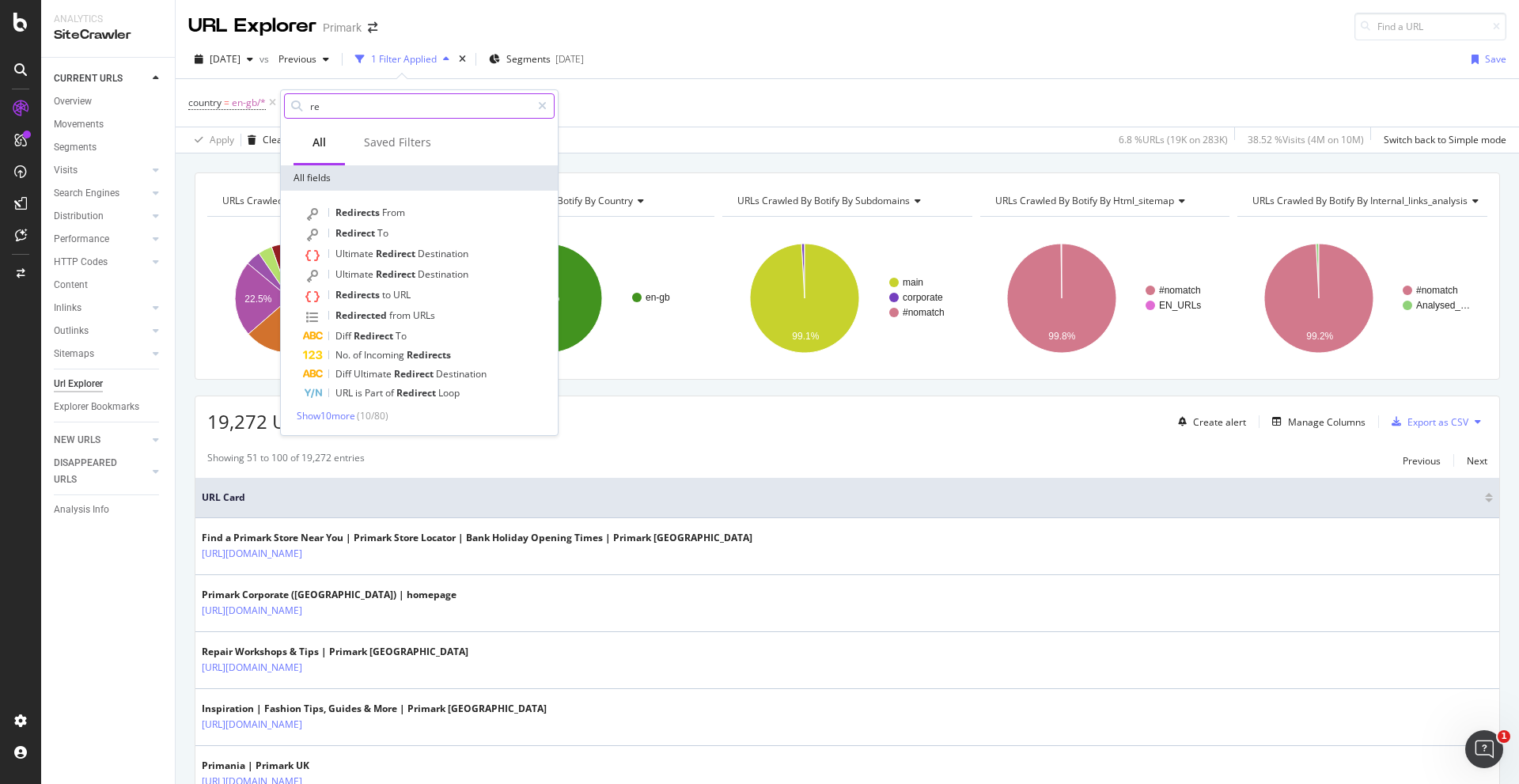
type input "r"
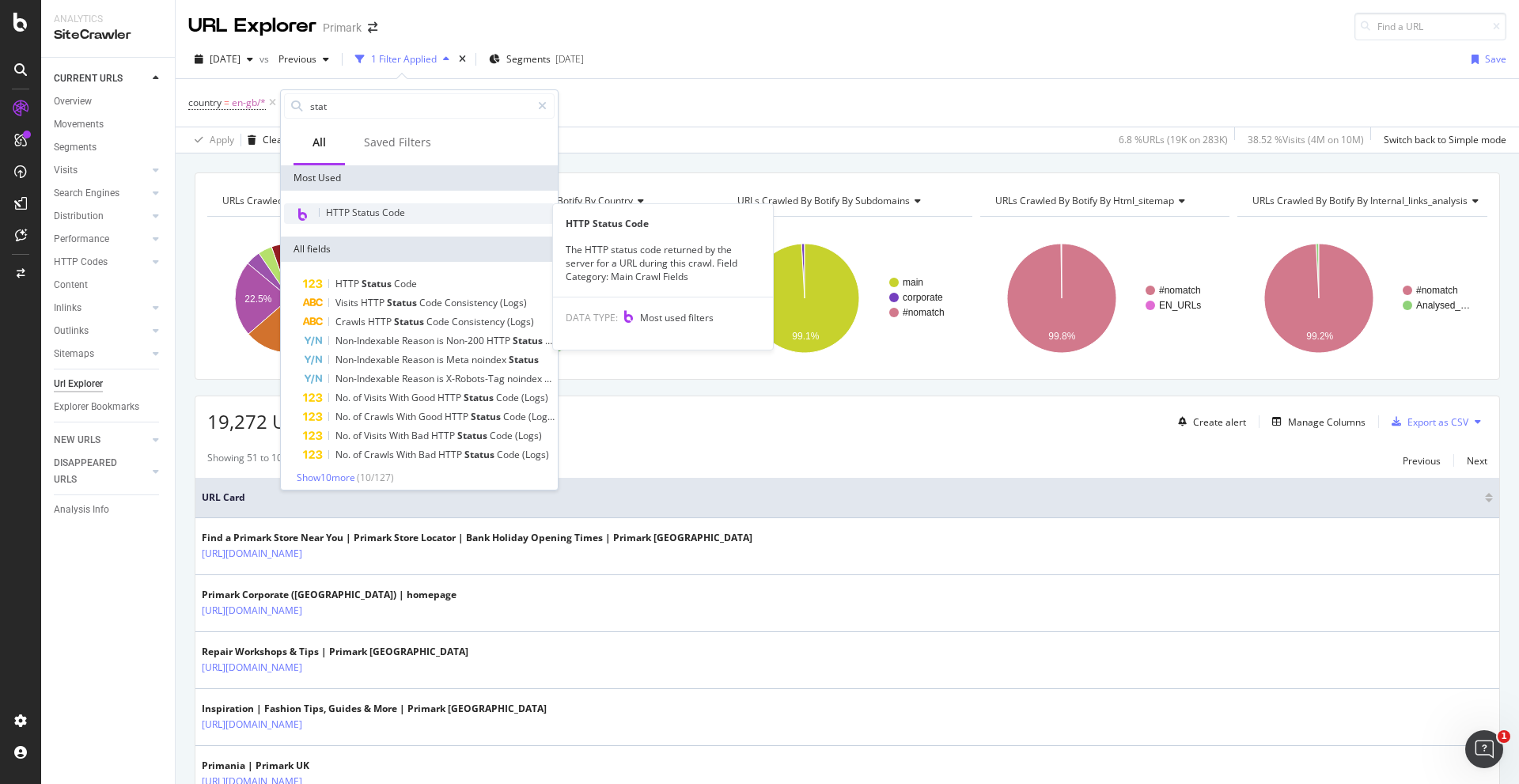
type input "stat"
click at [427, 204] on div "HTTP Status Code" at bounding box center [418, 214] width 270 height 21
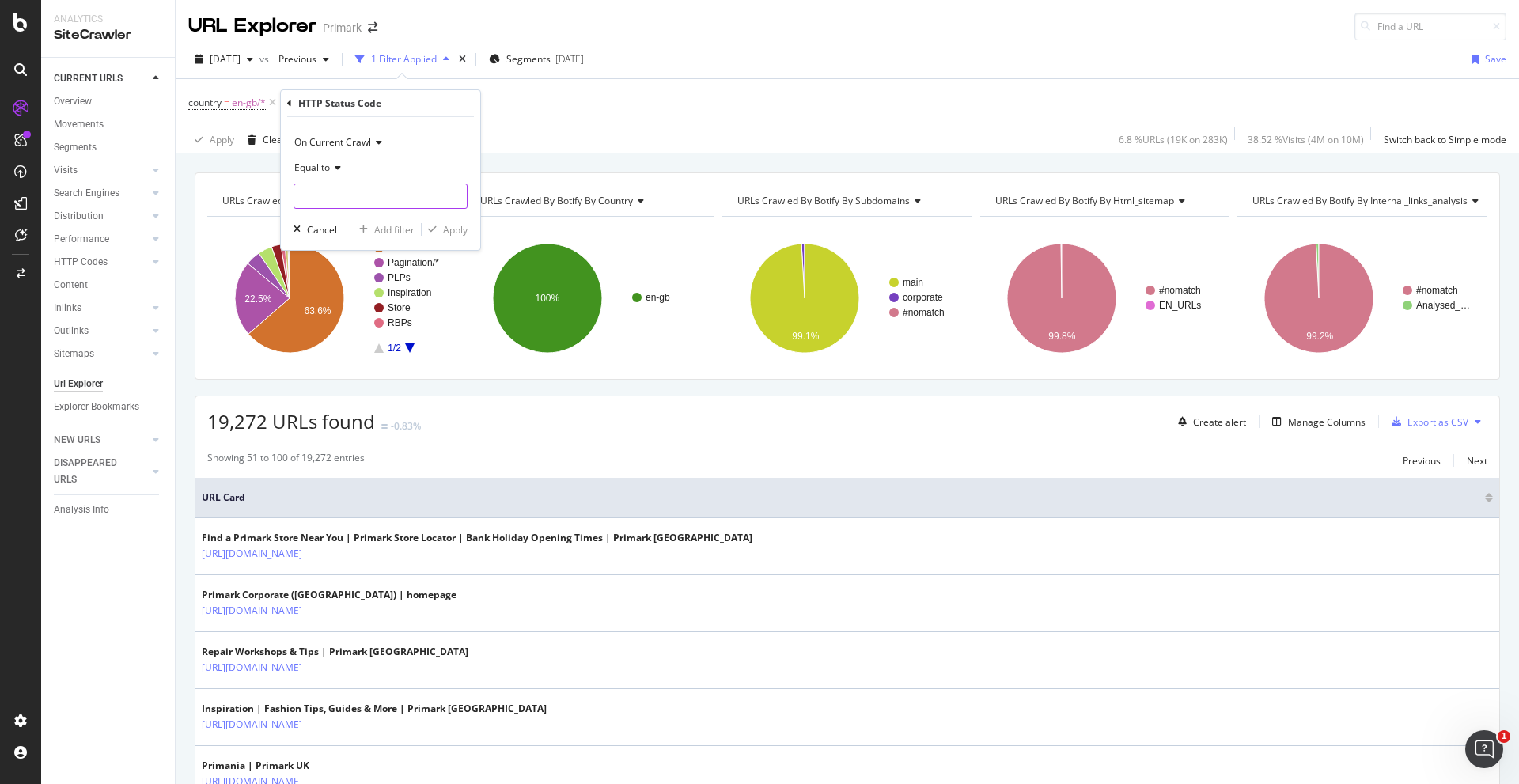
click at [382, 200] on input "number" at bounding box center [380, 196] width 174 height 25
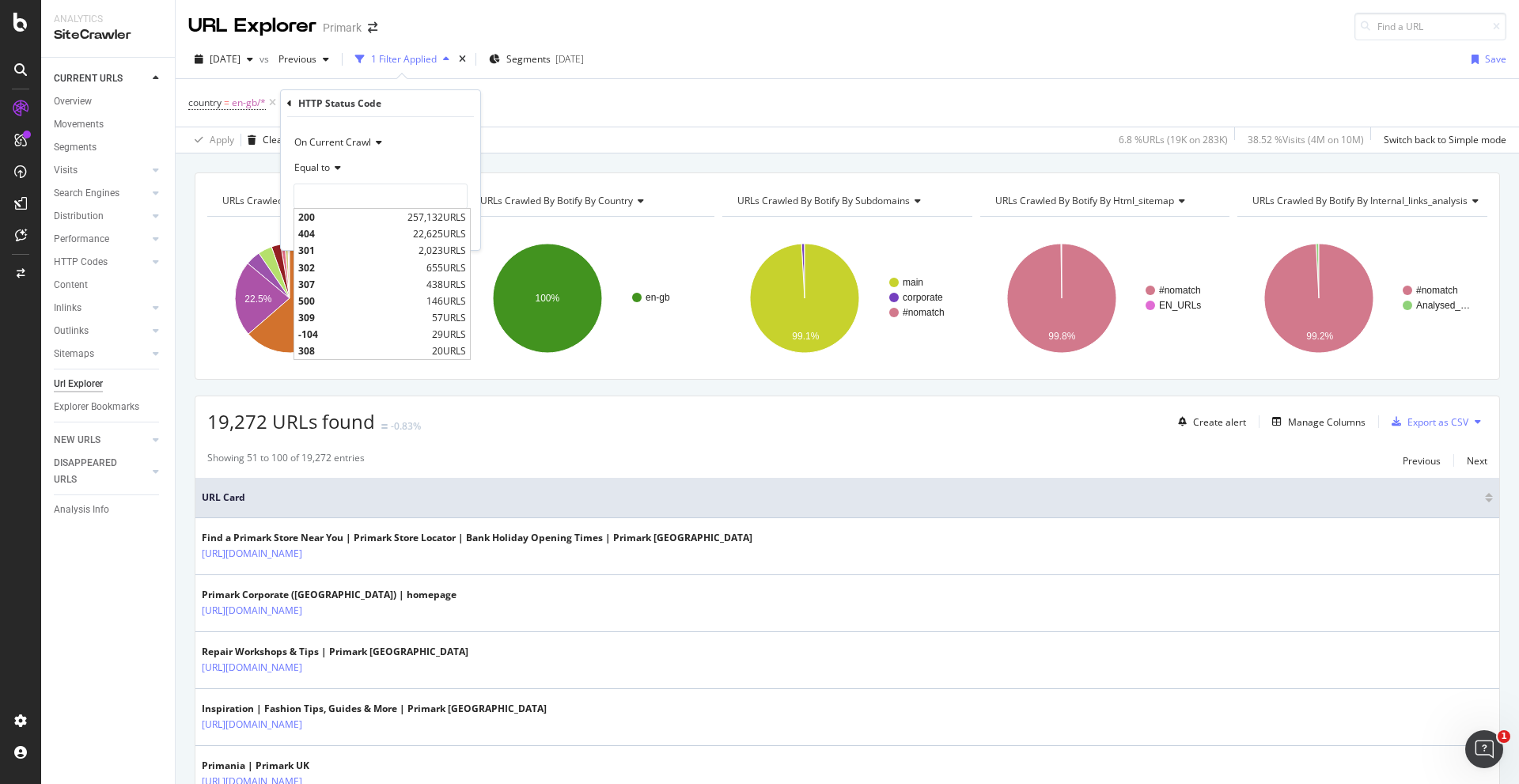
click at [312, 141] on span "On Current Crawl" at bounding box center [332, 142] width 76 height 13
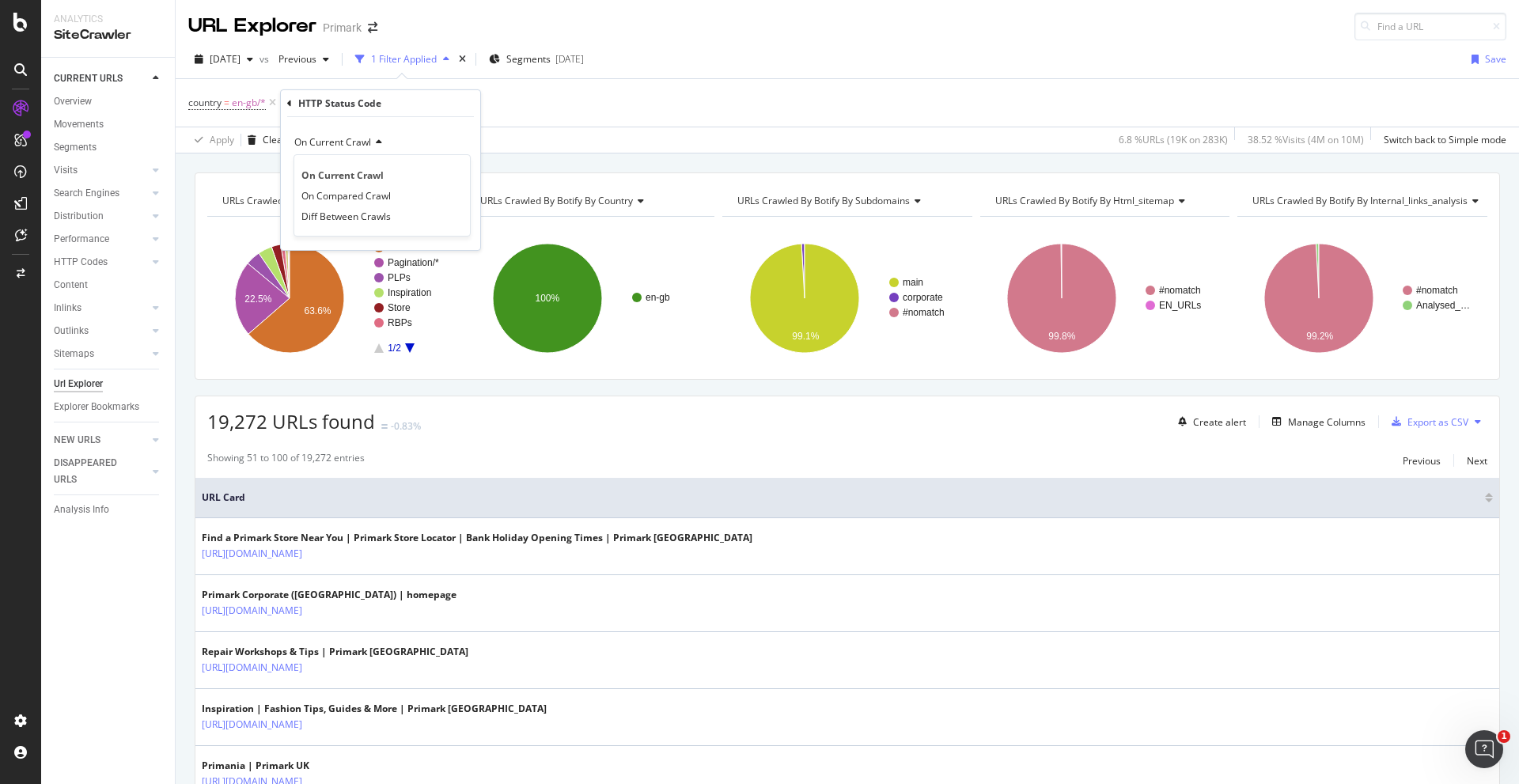
click at [288, 106] on icon at bounding box center [289, 104] width 5 height 9
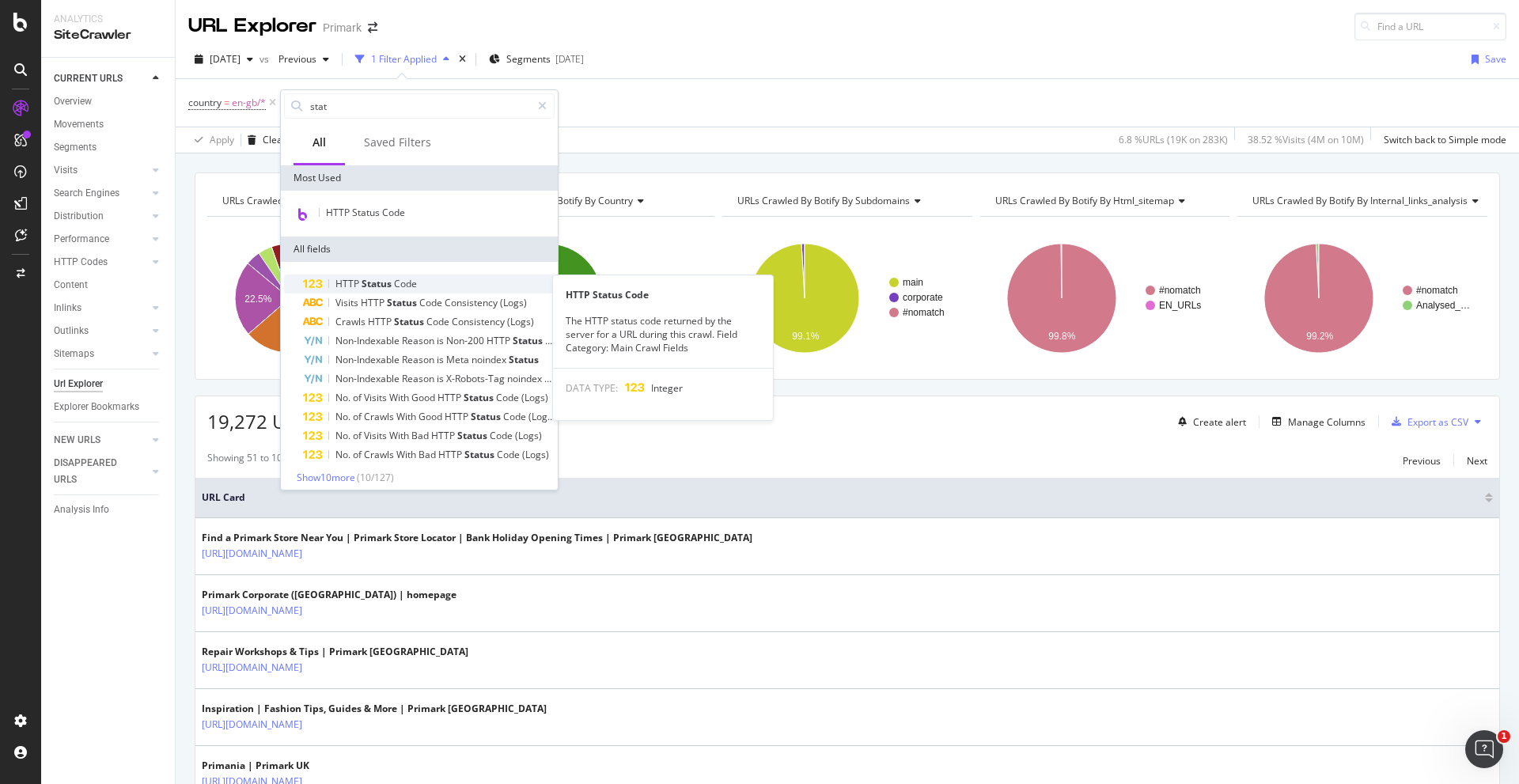
click at [377, 282] on span "Status" at bounding box center [378, 284] width 32 height 13
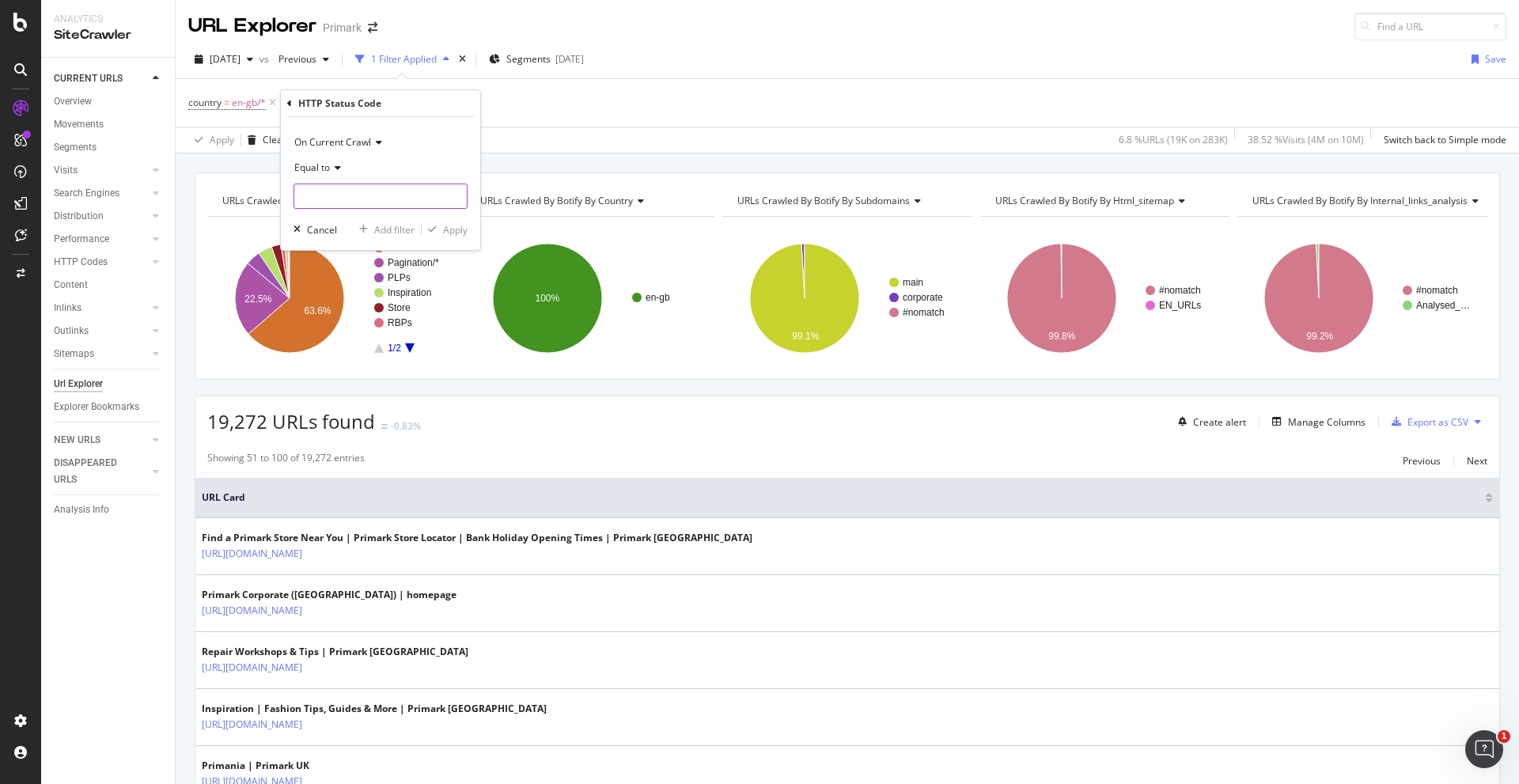
click at [359, 194] on input "number" at bounding box center [380, 196] width 174 height 25
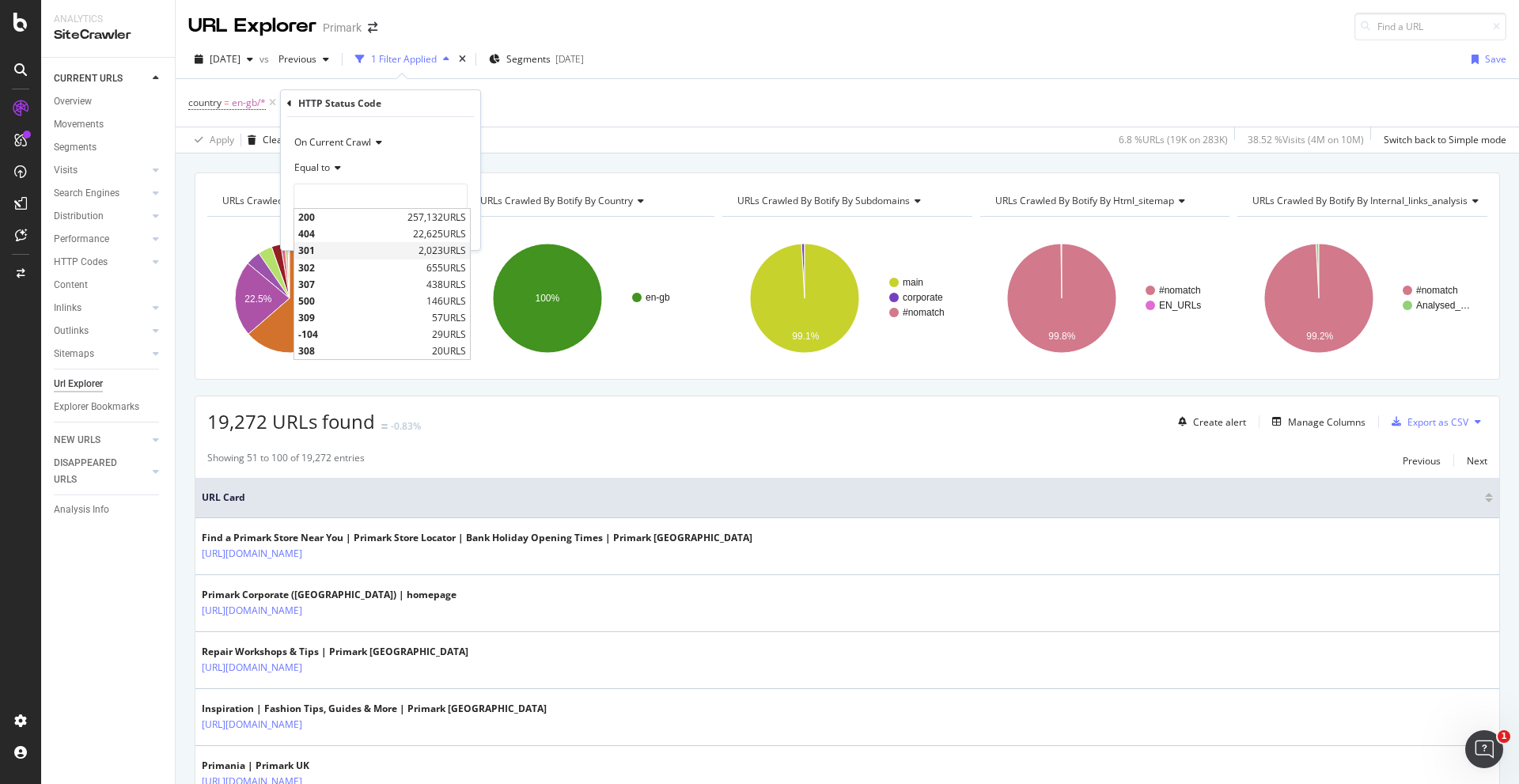
click at [349, 249] on span "301" at bounding box center [356, 251] width 116 height 13
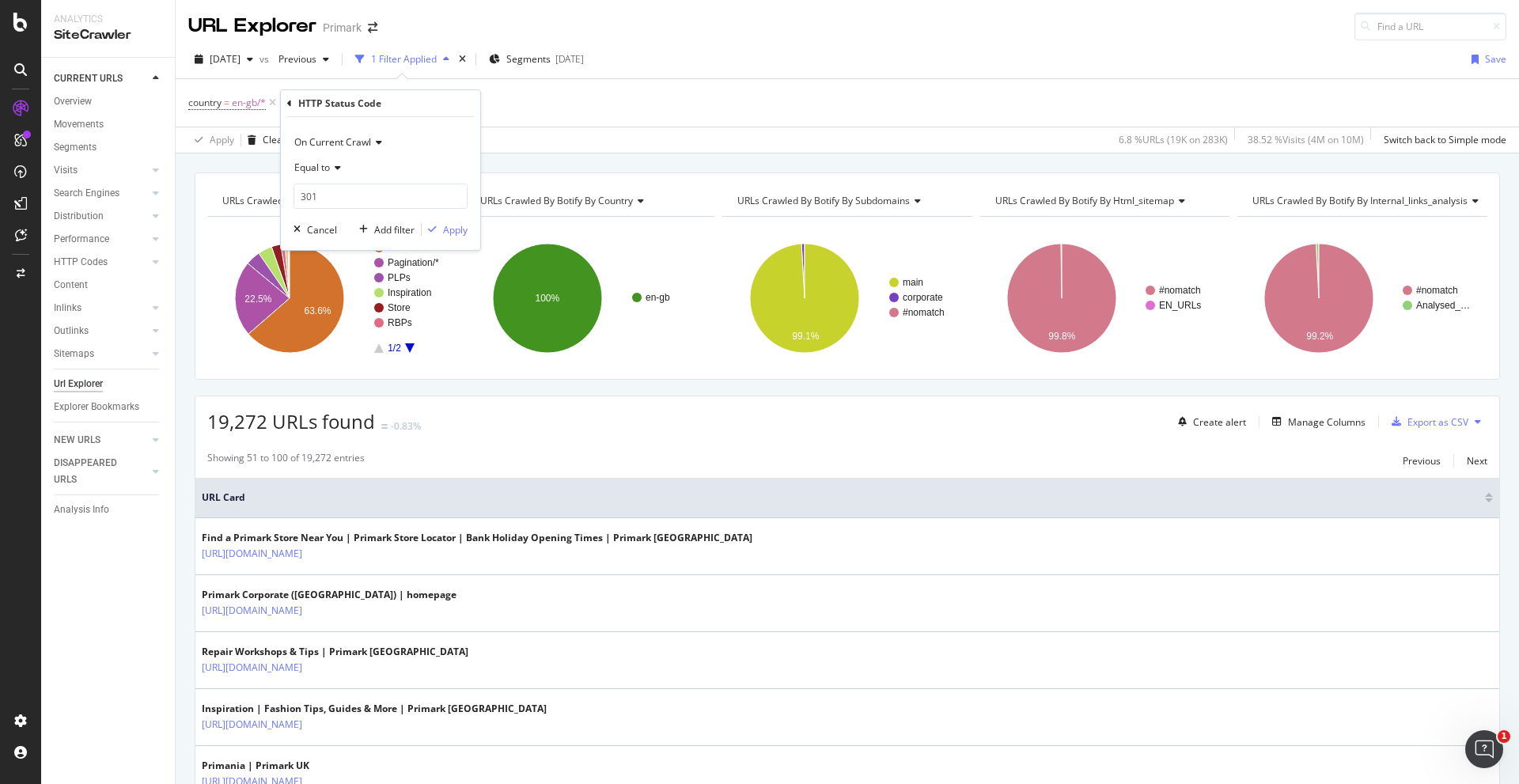
type input "301"
click at [458, 228] on div "Apply" at bounding box center [455, 230] width 24 height 13
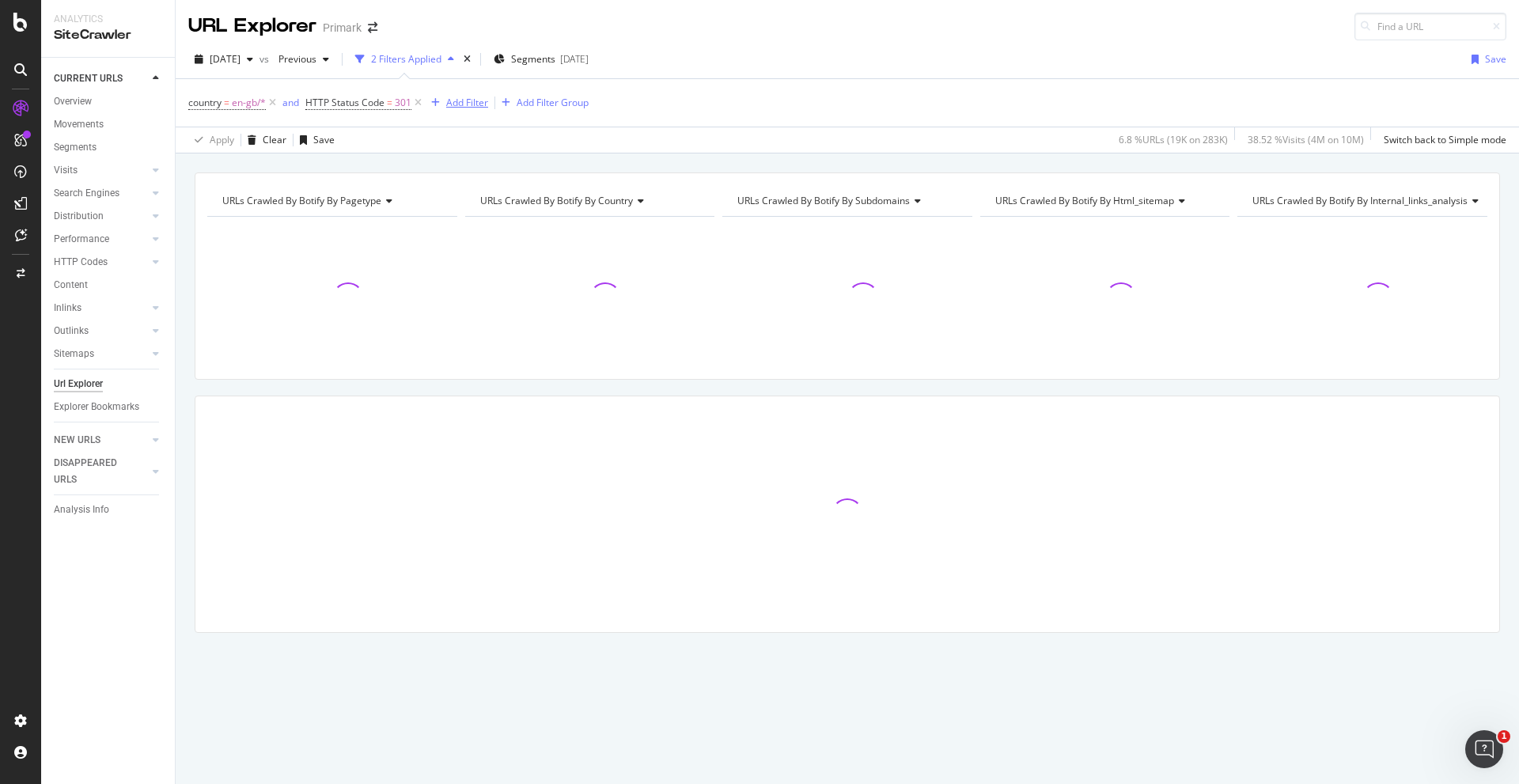
click at [464, 105] on div "Add Filter" at bounding box center [467, 103] width 41 height 13
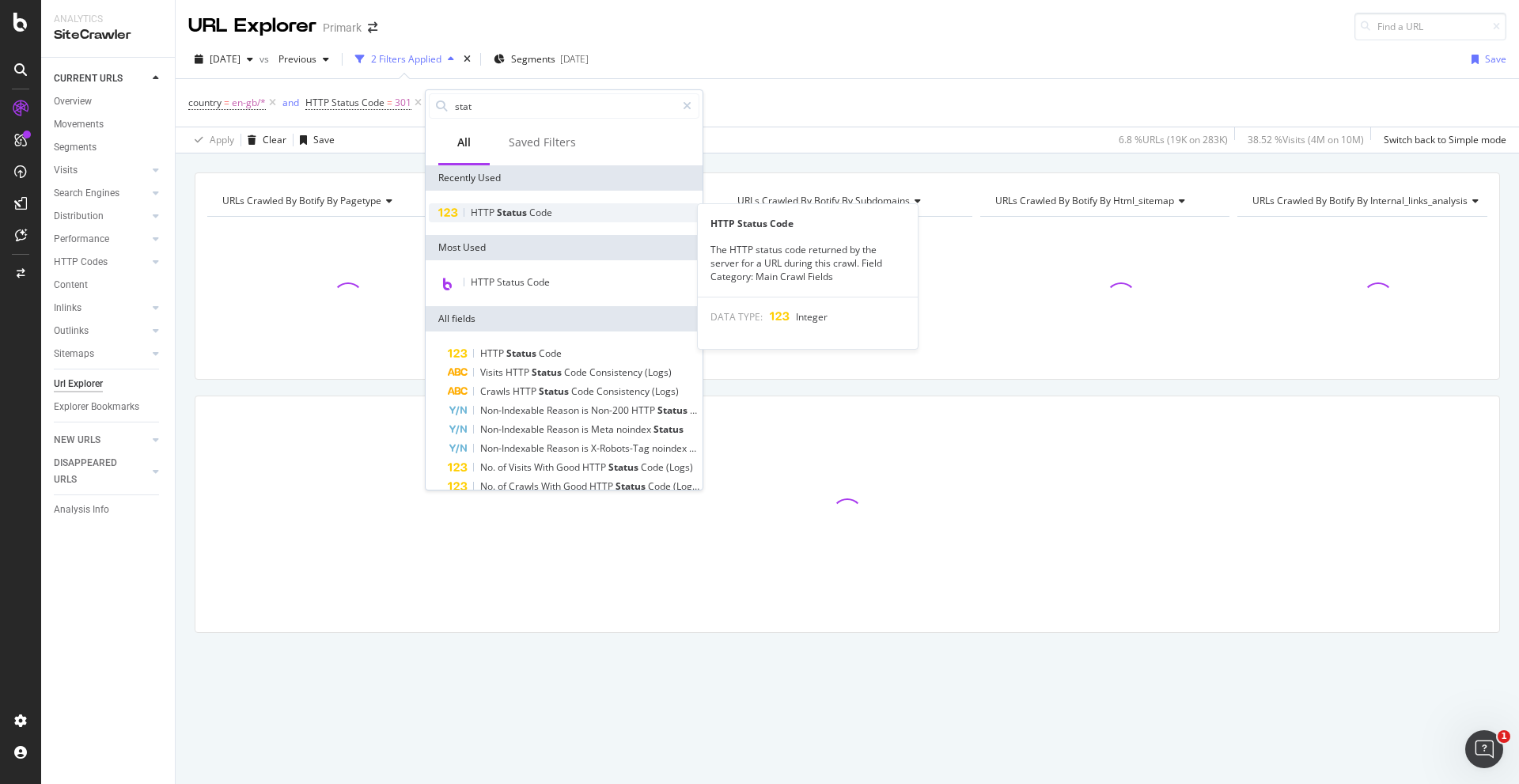
click at [514, 209] on span "Status" at bounding box center [513, 212] width 32 height 13
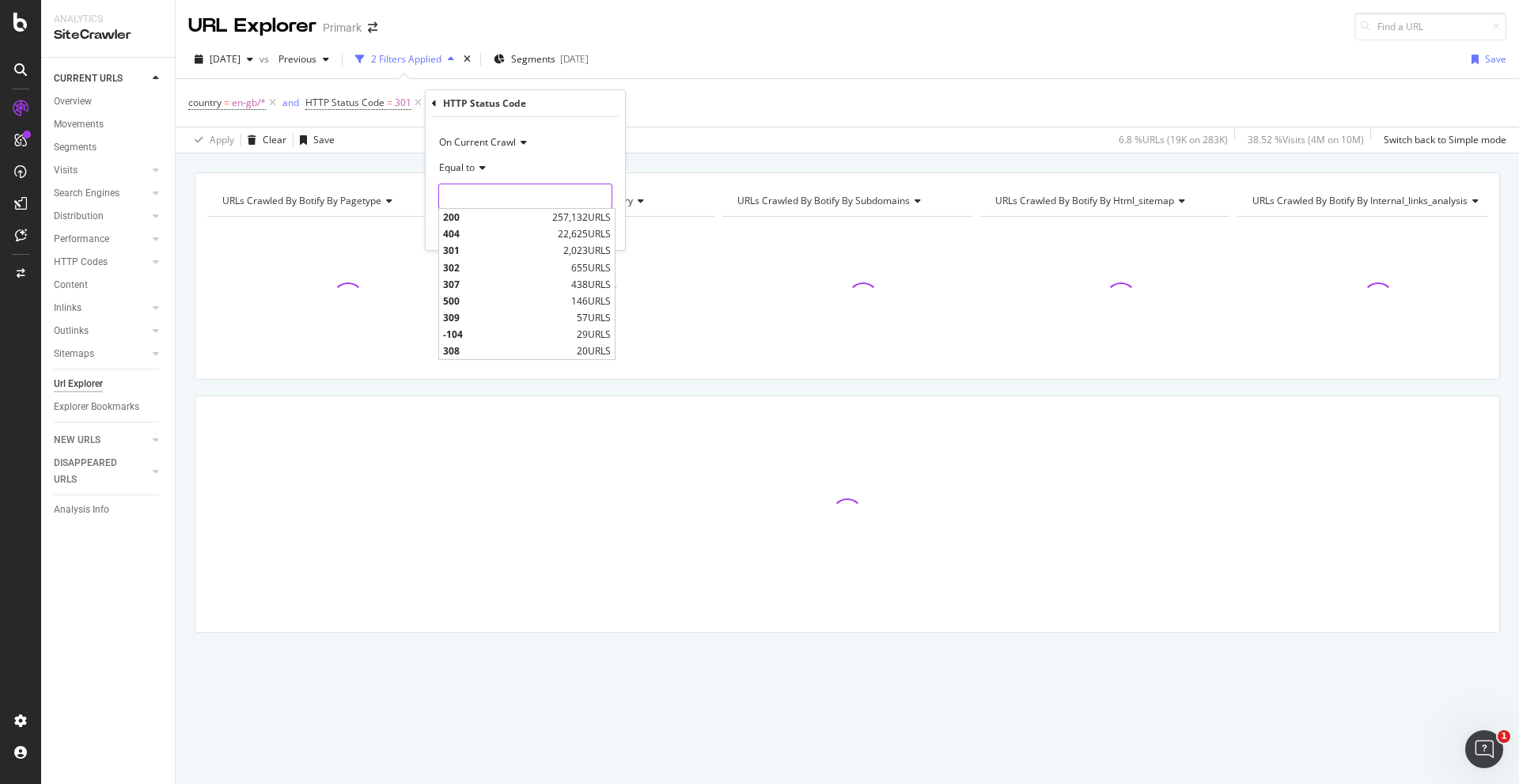
click at [484, 195] on input "number" at bounding box center [525, 196] width 174 height 25
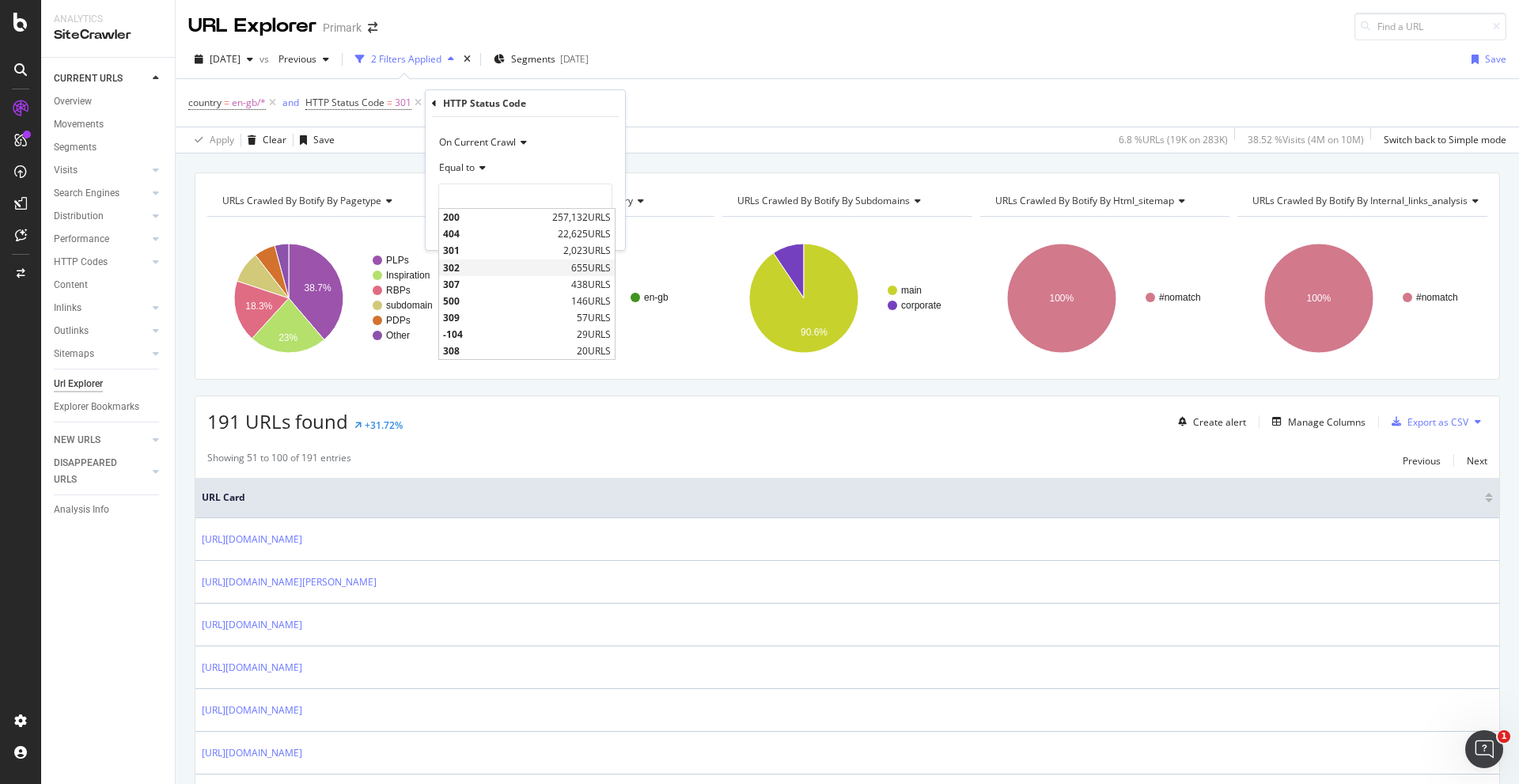
click at [476, 265] on span "302" at bounding box center [505, 268] width 124 height 13
type input "302"
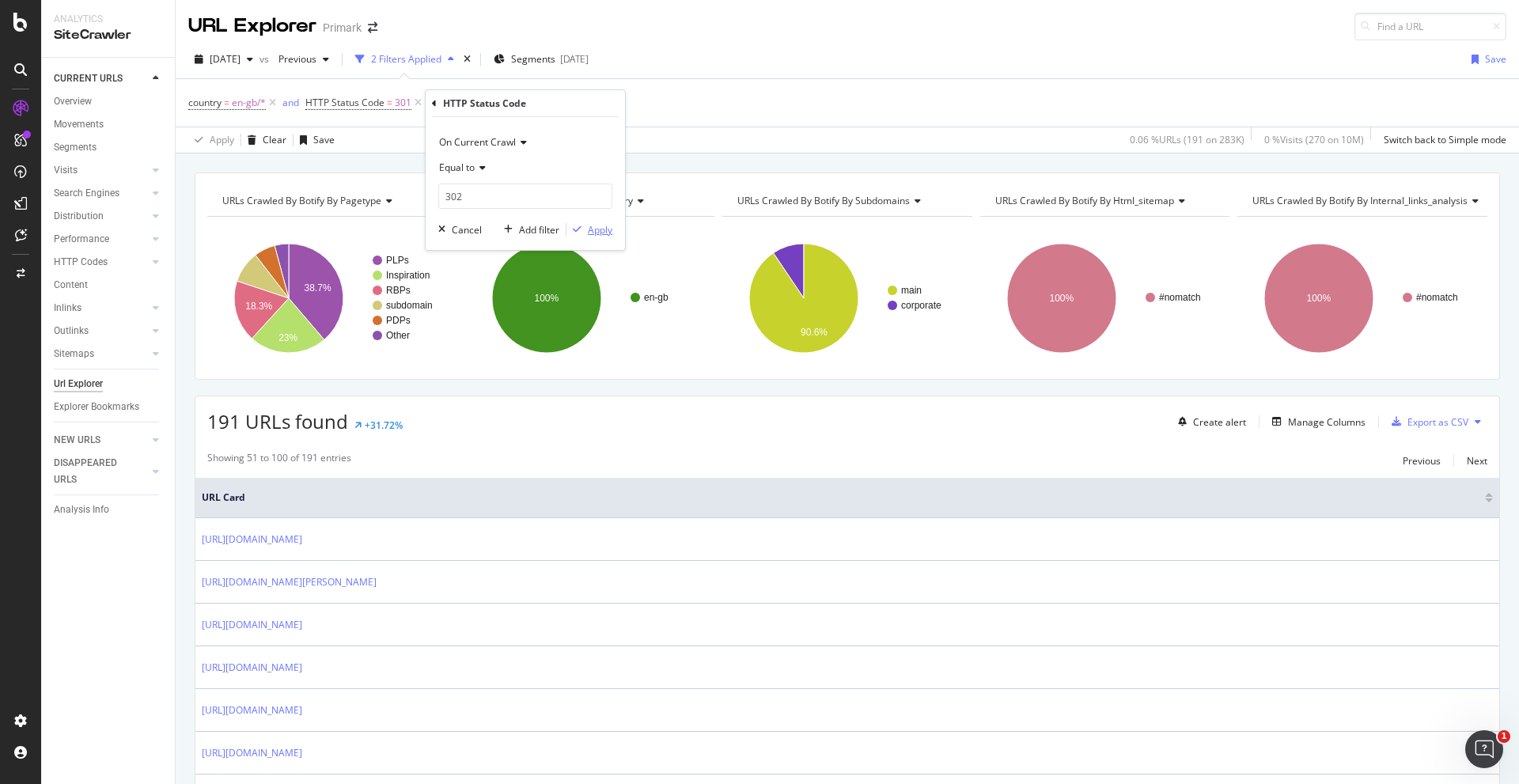
click at [595, 228] on div "Apply" at bounding box center [600, 230] width 24 height 13
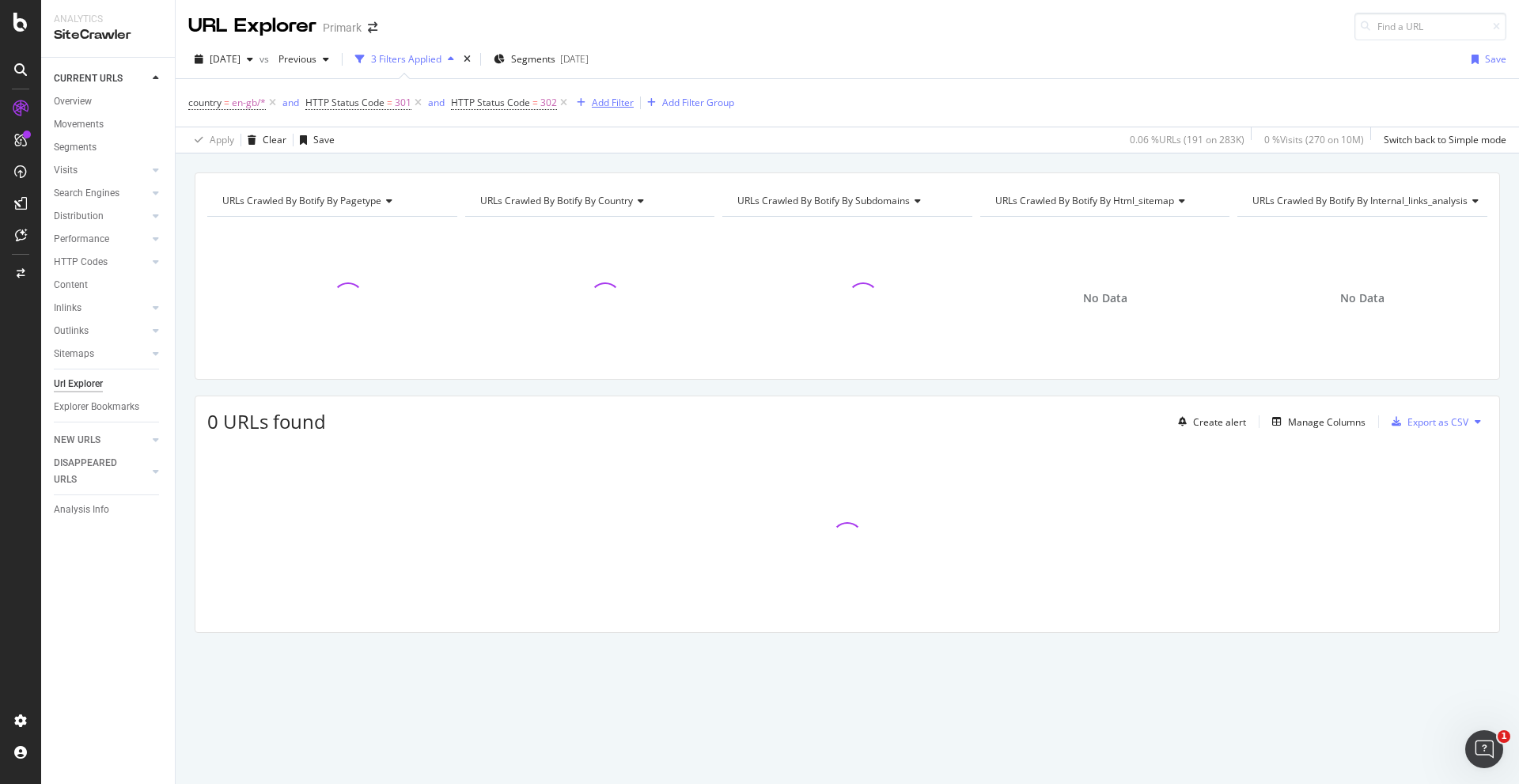
click at [607, 101] on div "Add Filter" at bounding box center [612, 103] width 41 height 13
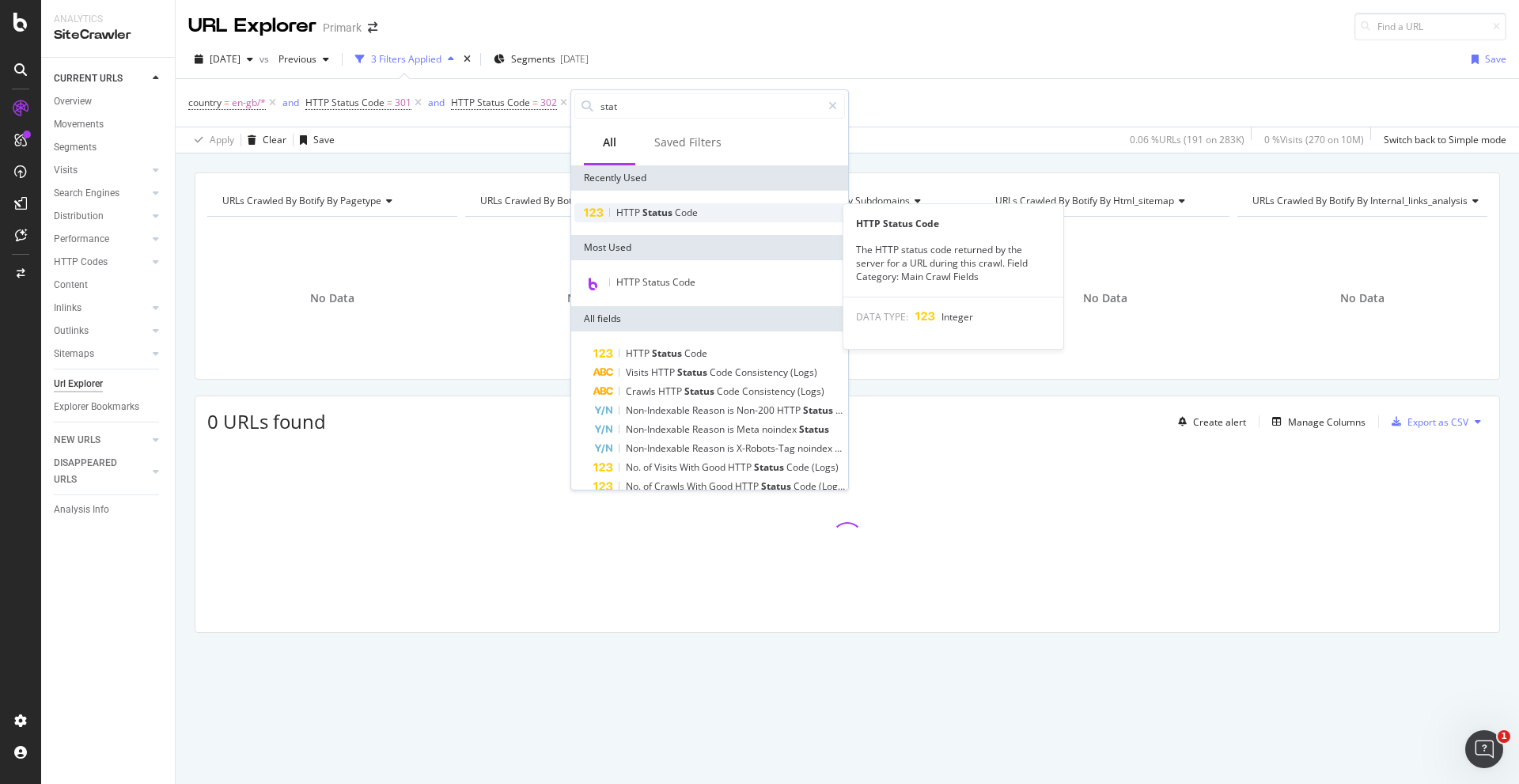
click at [656, 206] on span "Status" at bounding box center [659, 212] width 32 height 13
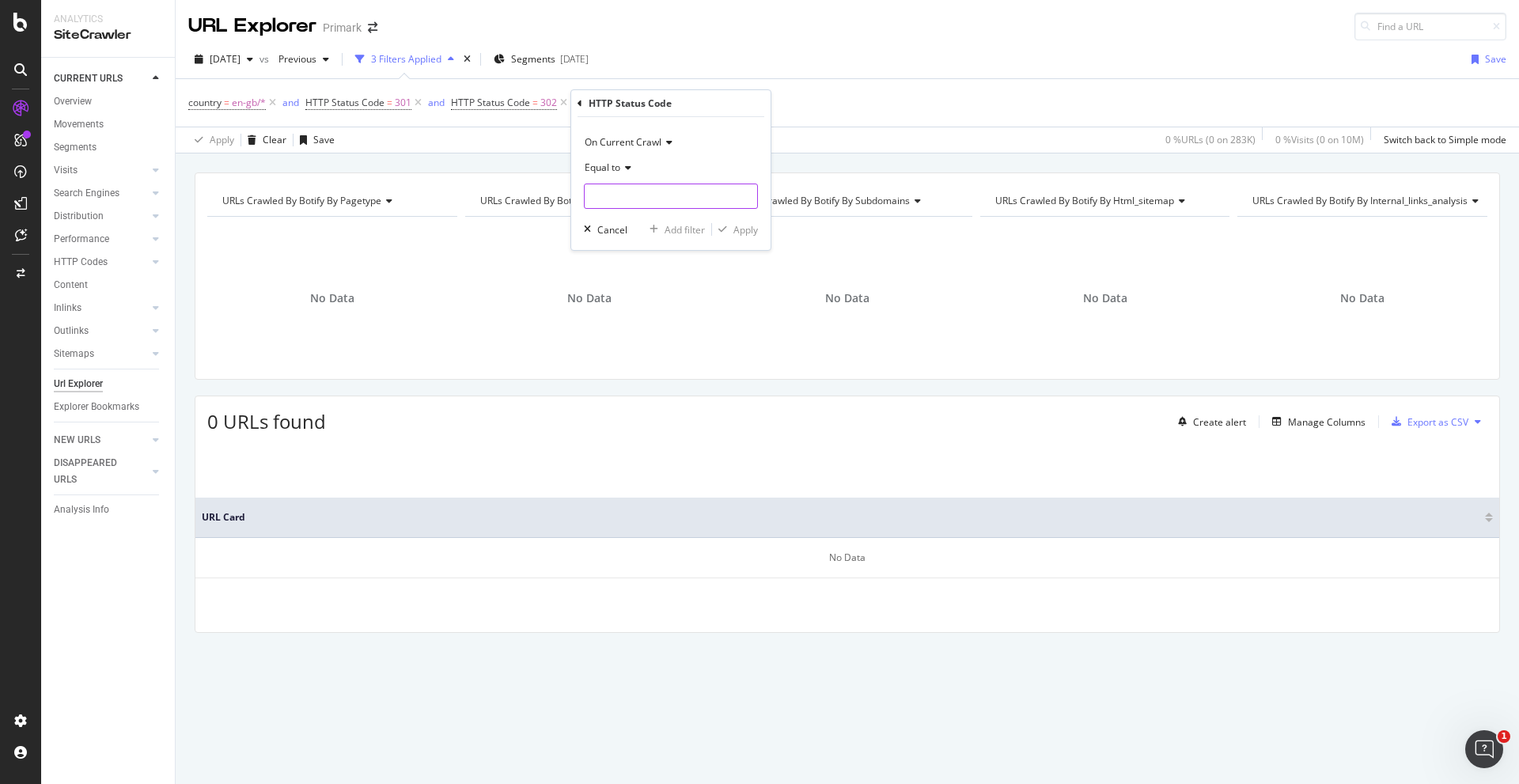
click at [656, 194] on input "number" at bounding box center [671, 196] width 174 height 25
click at [650, 288] on span "307" at bounding box center [651, 285] width 124 height 13
type input "307"
click at [733, 230] on div "Apply" at bounding box center [745, 230] width 24 height 13
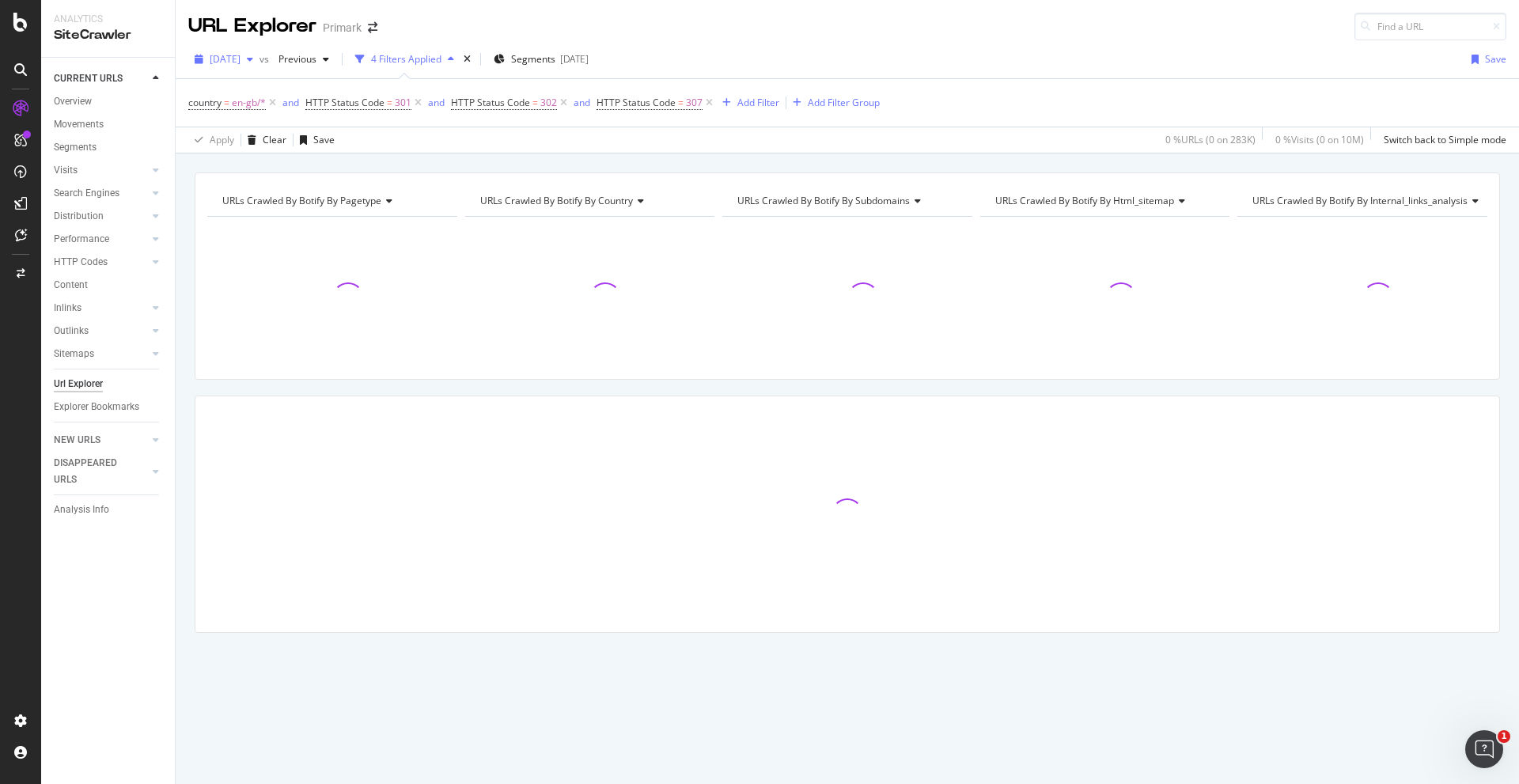
click at [240, 60] on span "2025 Aug. 10th" at bounding box center [224, 58] width 31 height 13
click at [775, 41] on div "2025 Aug. 10th vs Previous 4 Filters Applied Segments 2025-04-03 Save country =…" at bounding box center [847, 97] width 1344 height 113
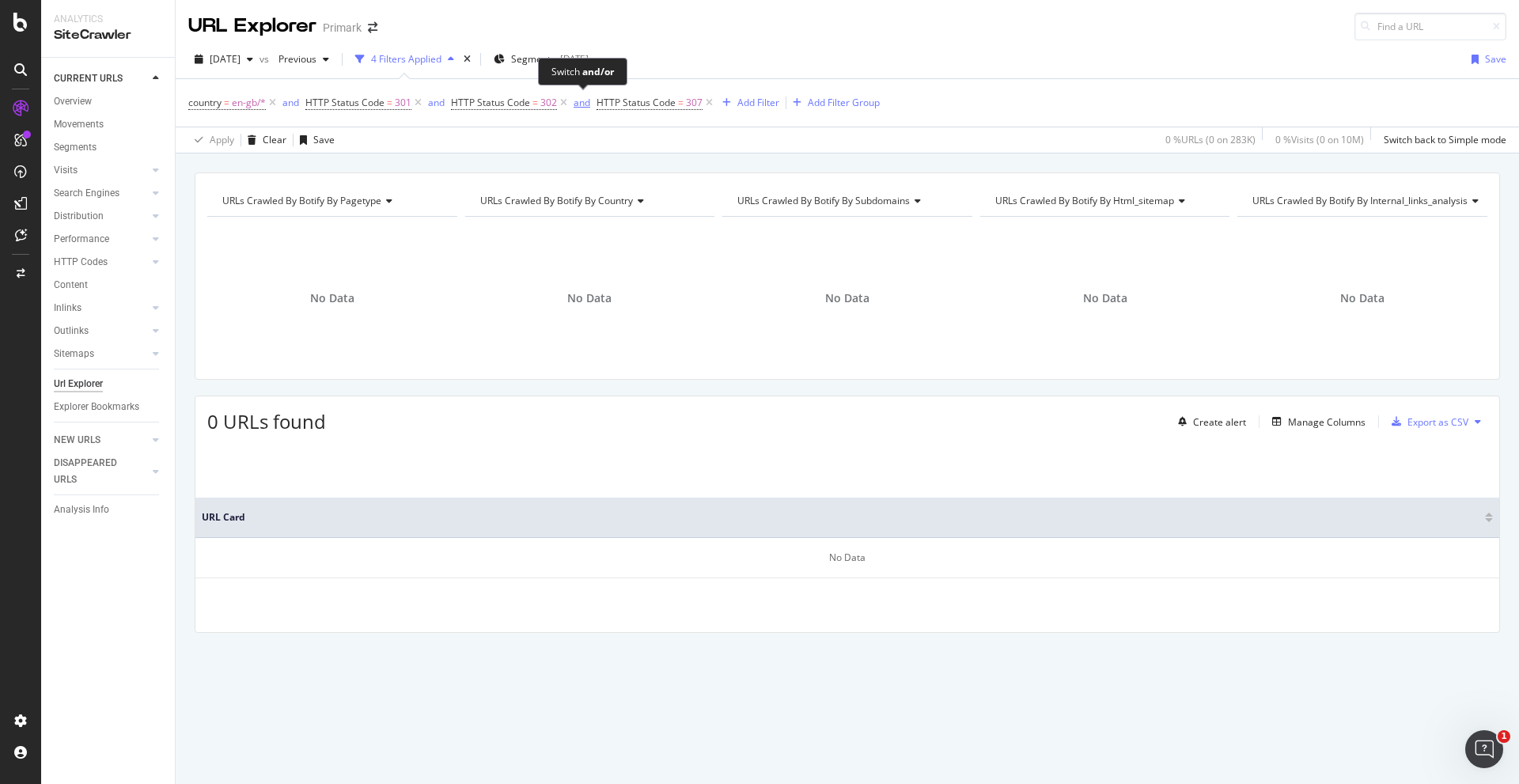
click at [582, 103] on div "and" at bounding box center [582, 103] width 17 height 13
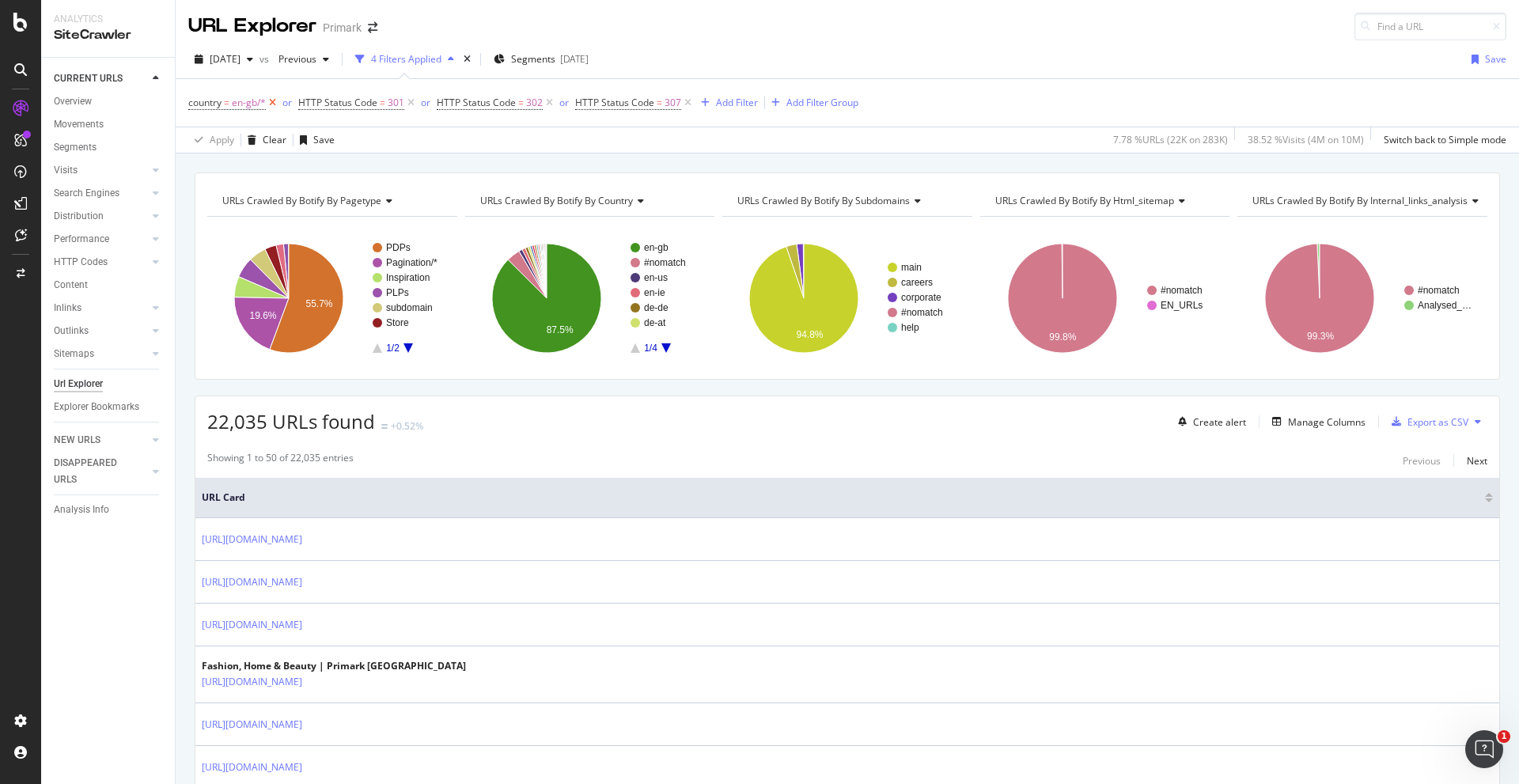
click at [271, 101] on icon at bounding box center [272, 103] width 13 height 16
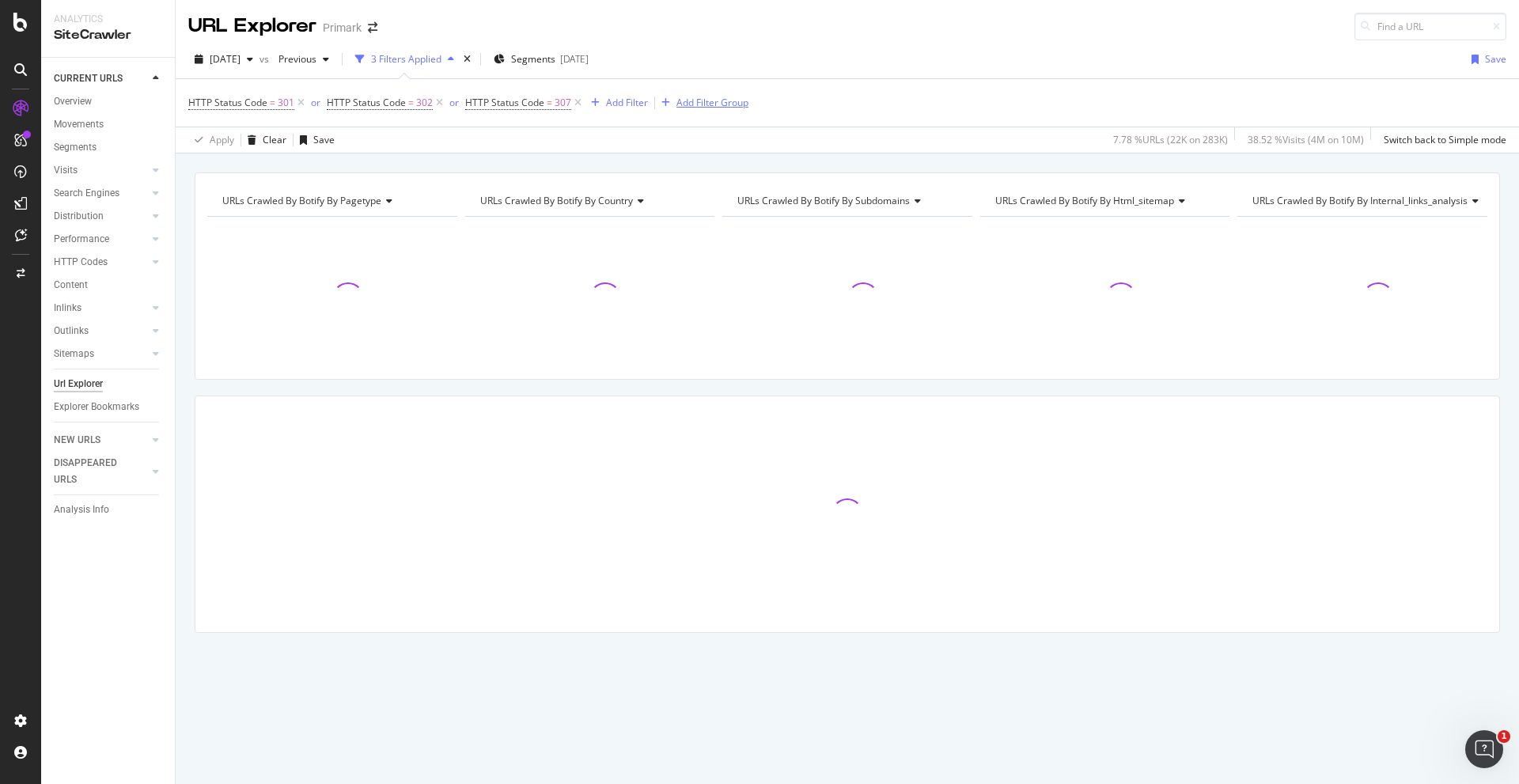
click at [692, 106] on div "Add Filter Group" at bounding box center [712, 103] width 72 height 13
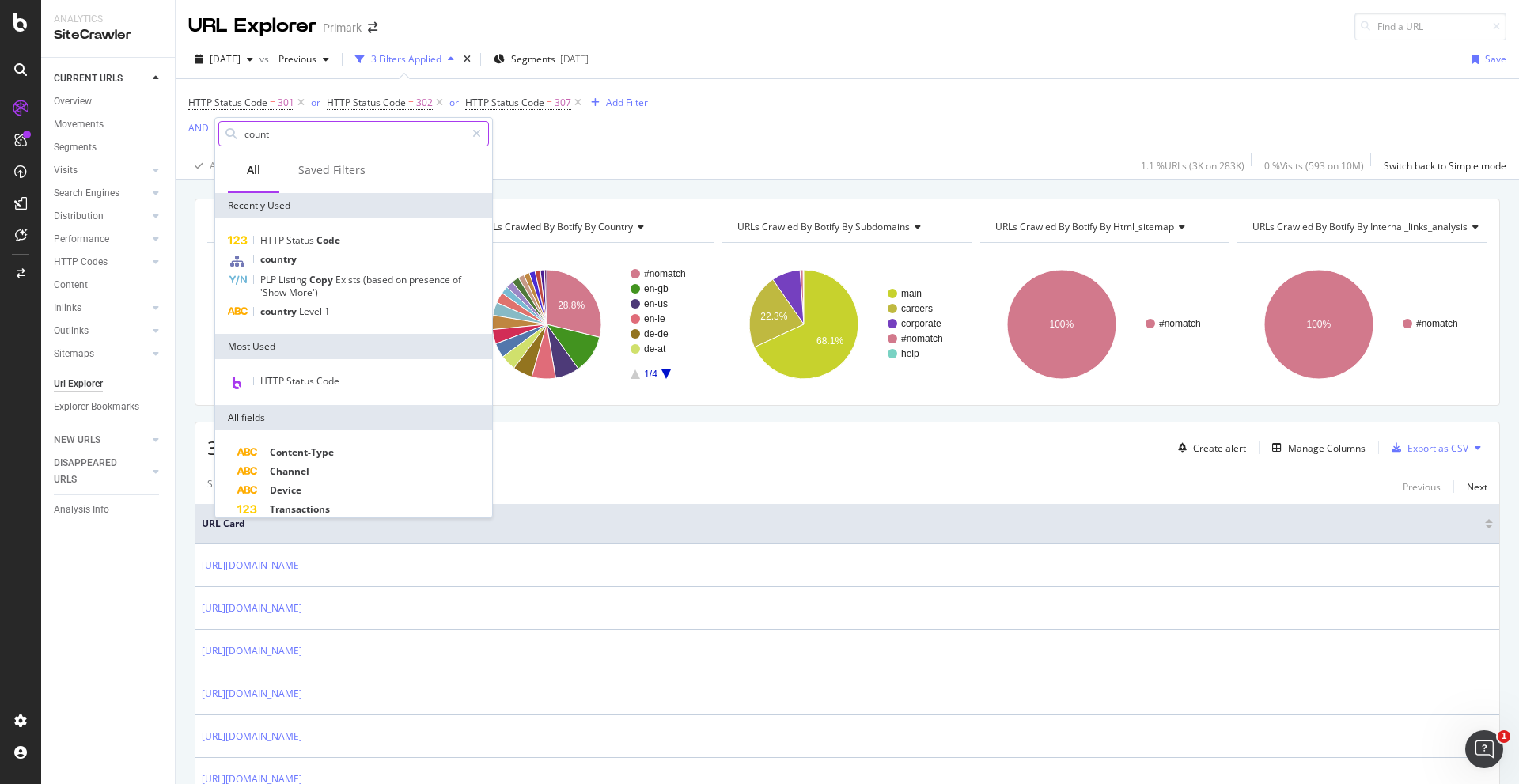
type input "countr"
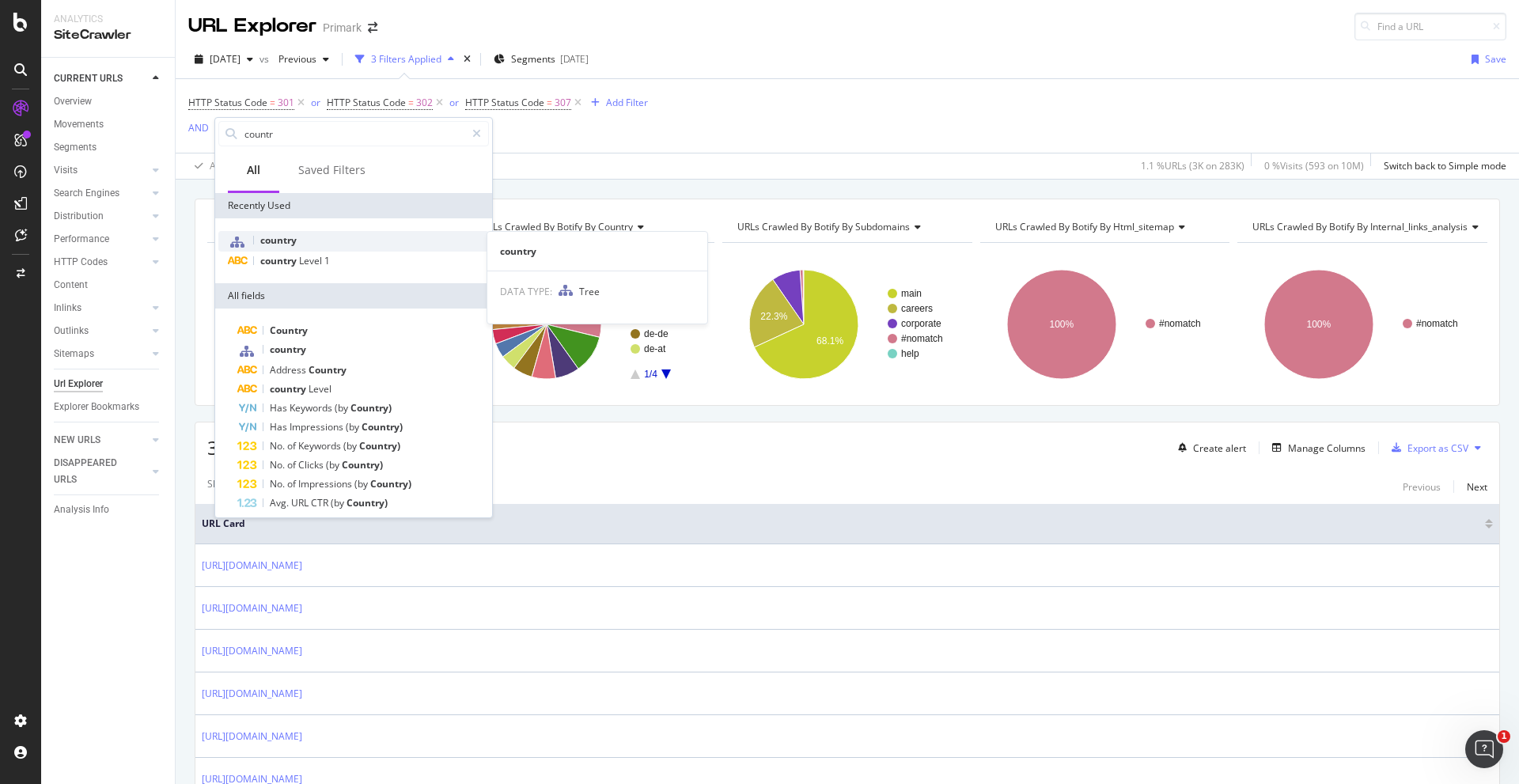
click at [316, 247] on div "country" at bounding box center [353, 241] width 270 height 21
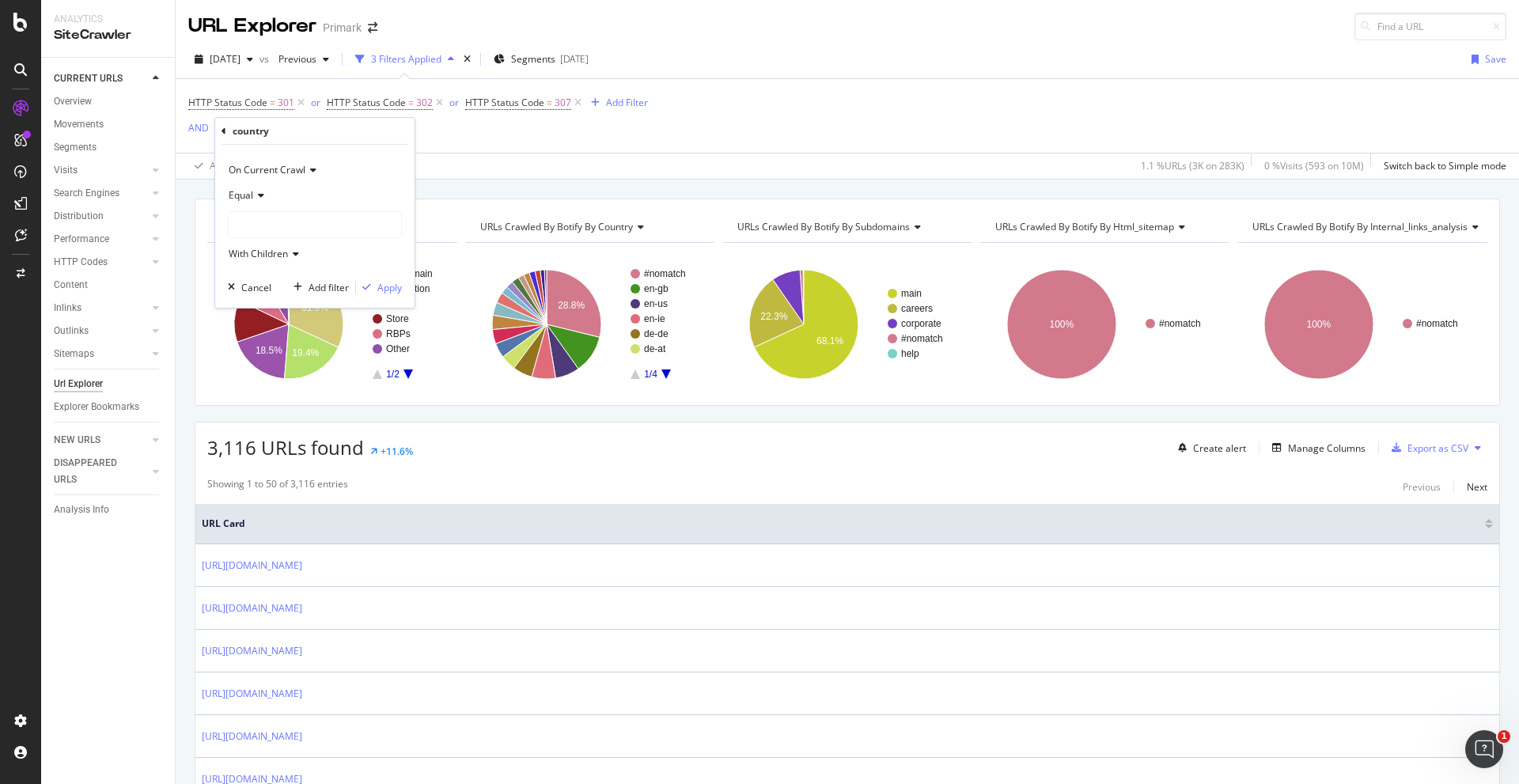
click at [287, 220] on div at bounding box center [315, 224] width 172 height 25
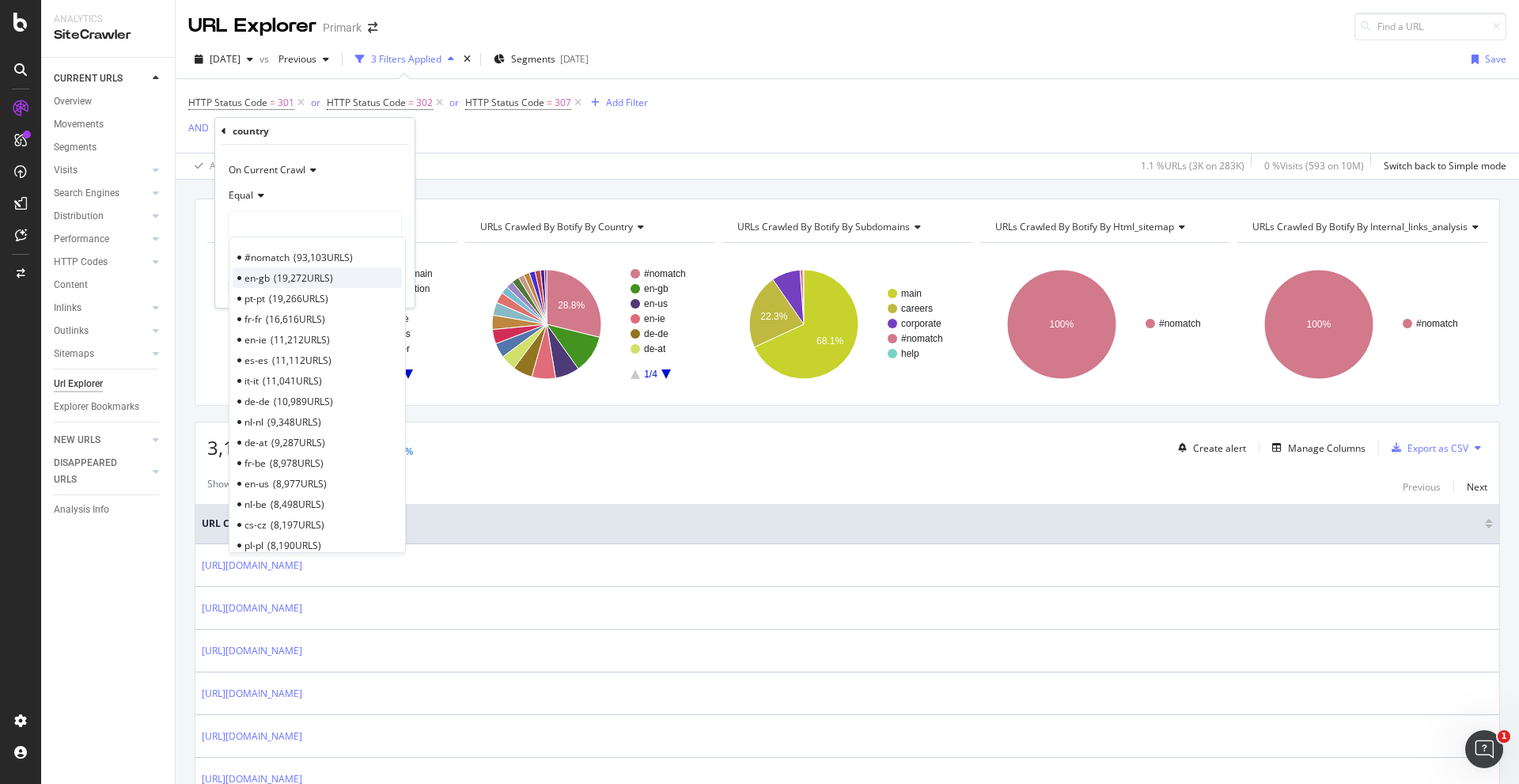
click at [318, 278] on span "19,272 URLS" at bounding box center [302, 278] width 59 height 13
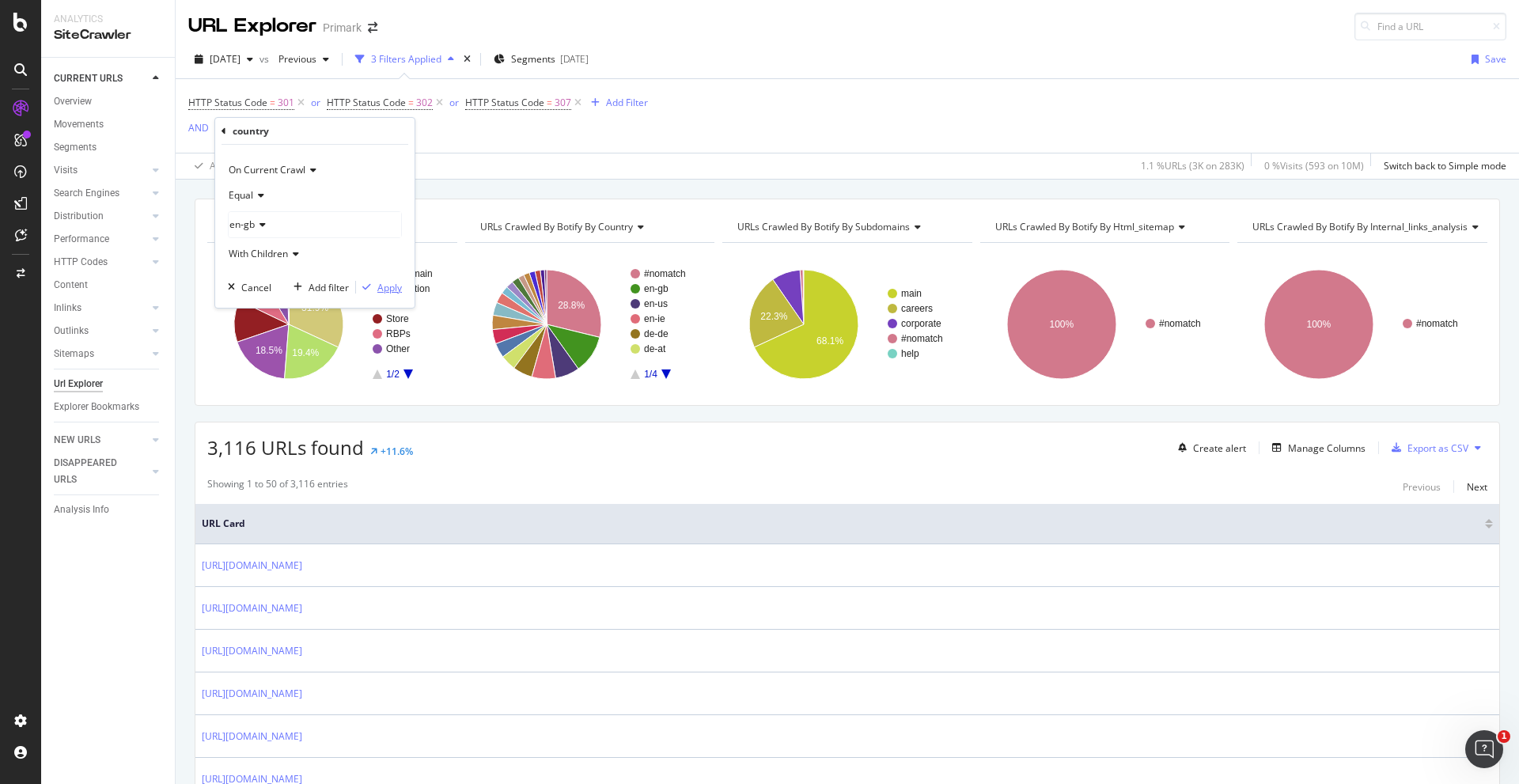
click at [391, 292] on div "Apply" at bounding box center [389, 287] width 24 height 13
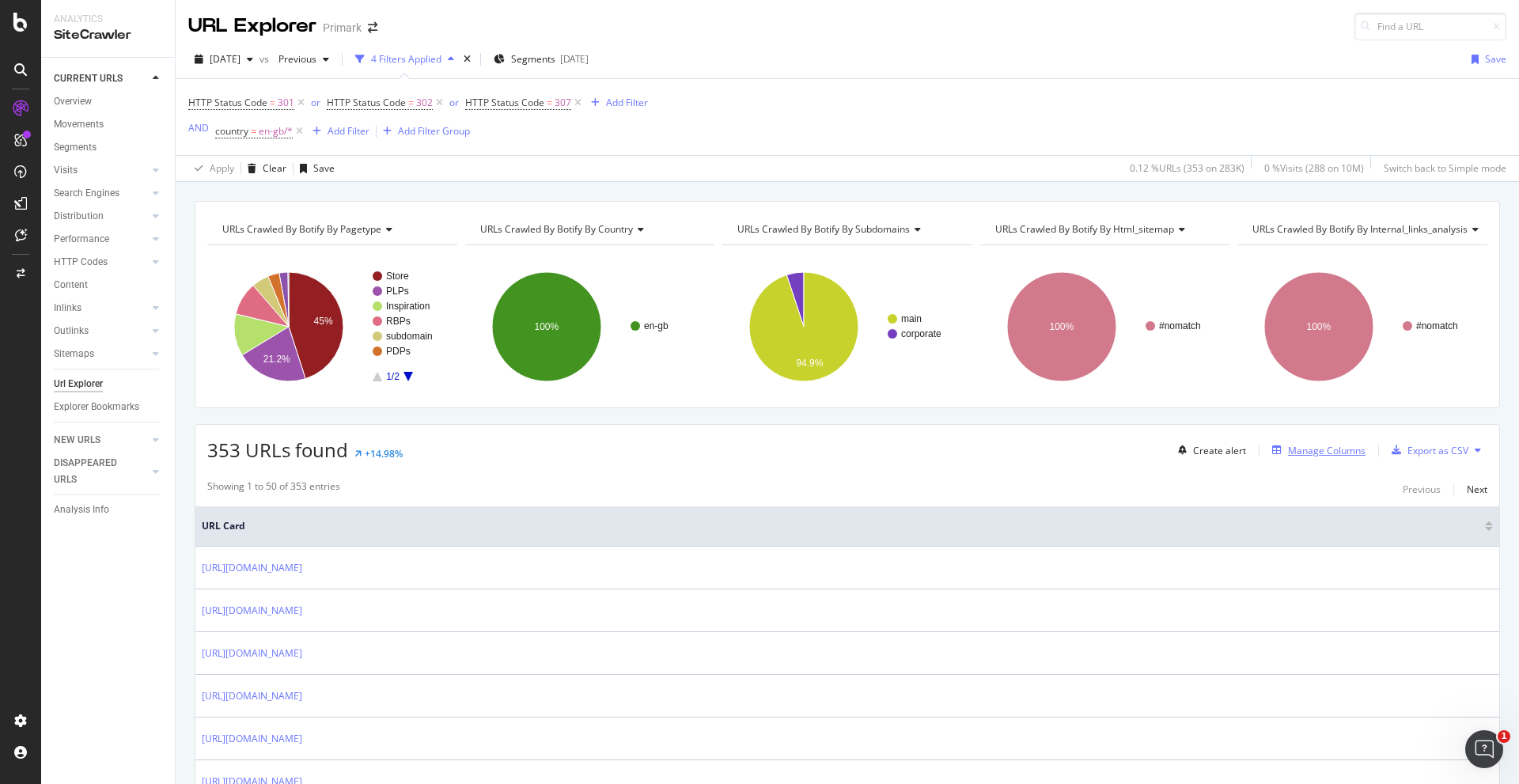
click at [1012, 454] on div "Manage Columns" at bounding box center [1327, 450] width 77 height 13
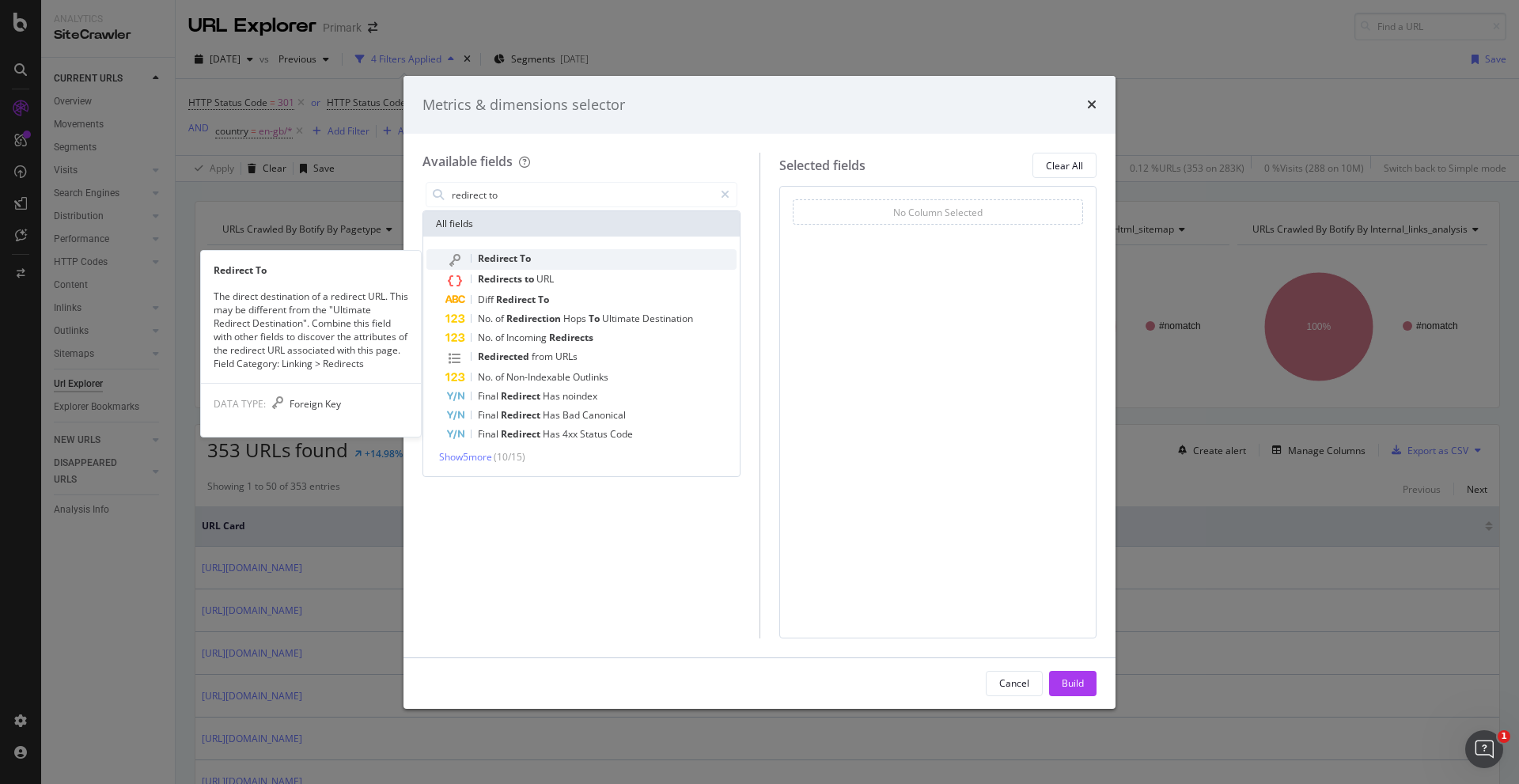
type input "redirect to"
click at [553, 253] on div "Redirect To" at bounding box center [591, 259] width 291 height 21
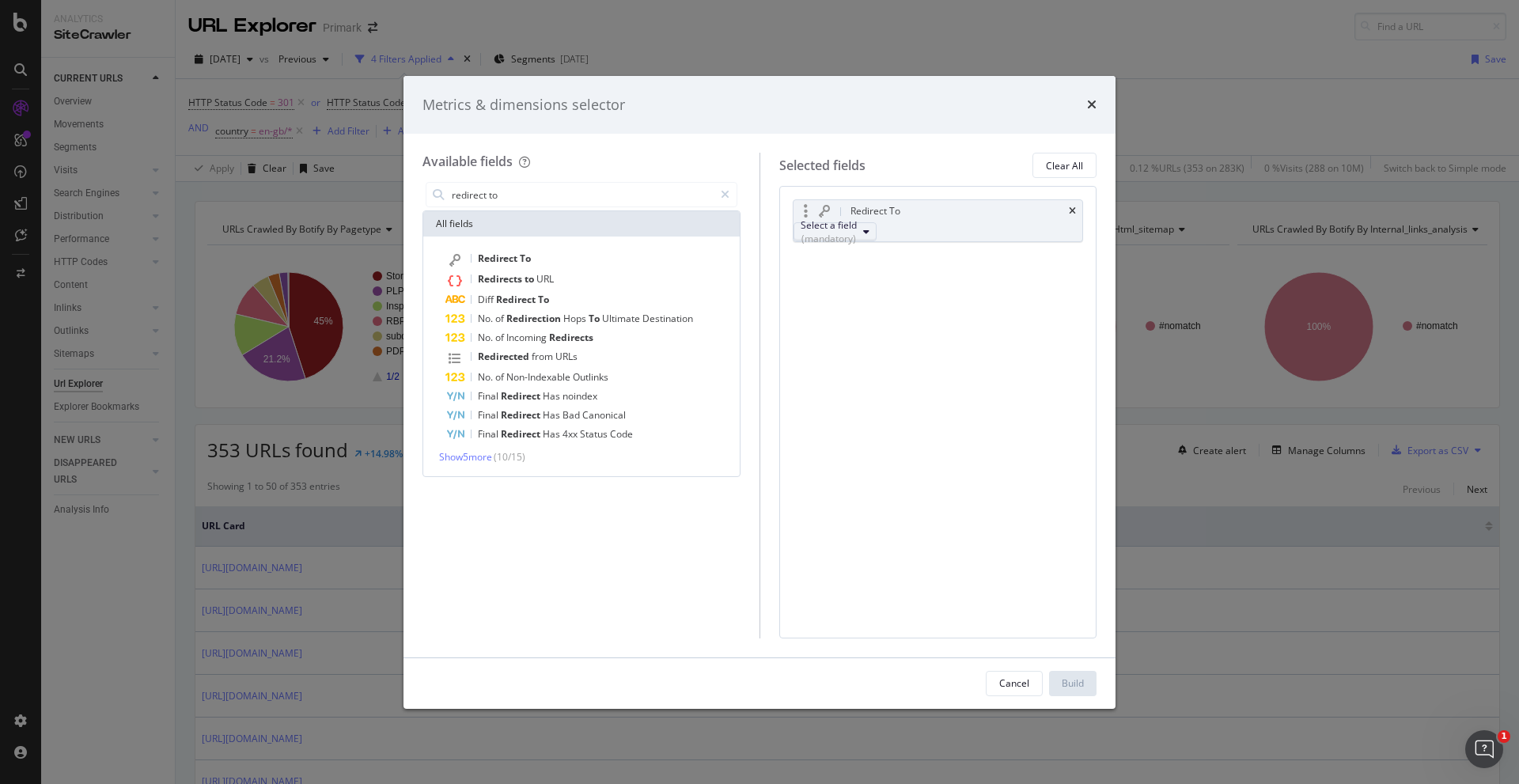
click at [857, 232] on div "(mandatory)" at bounding box center [829, 238] width 57 height 13
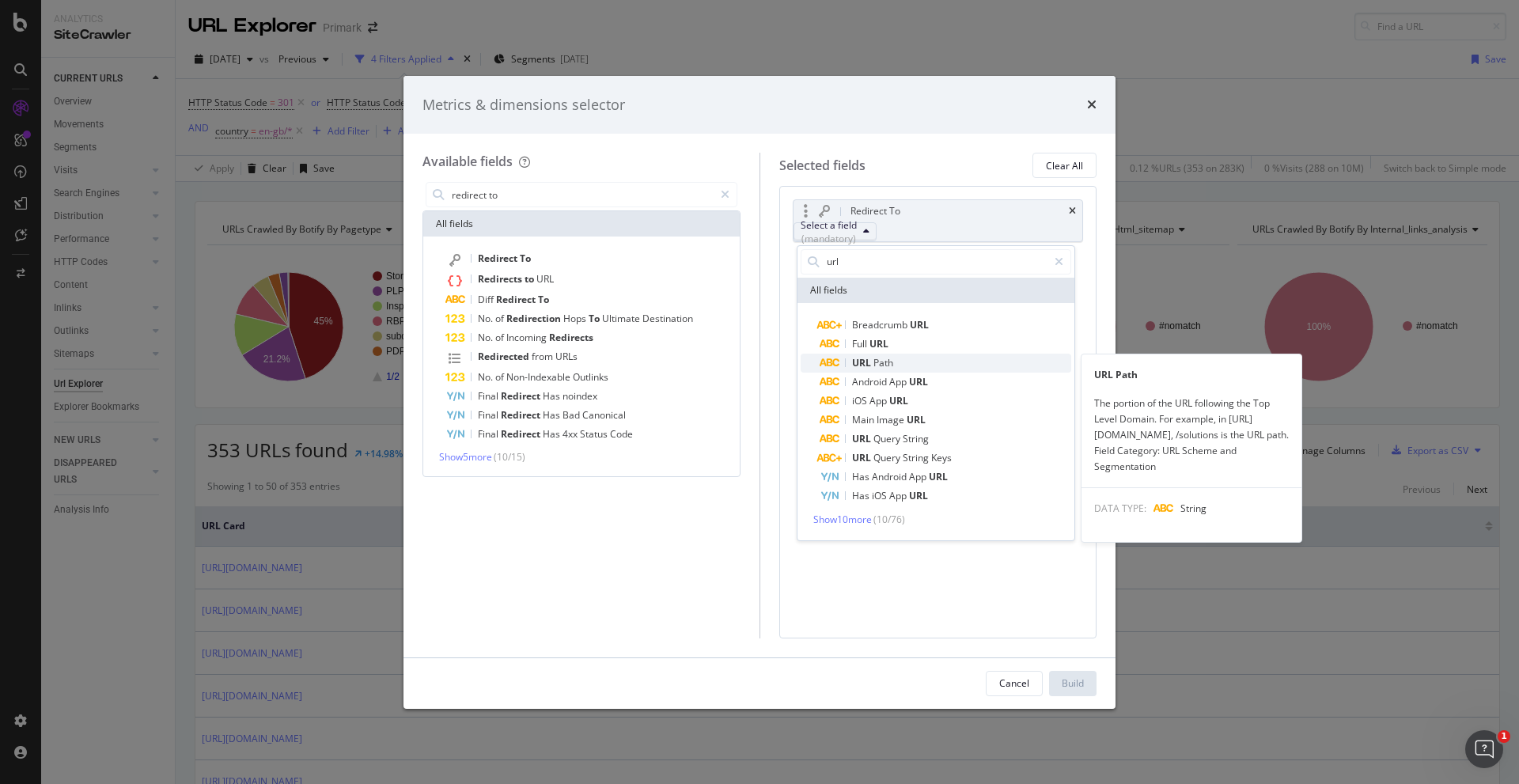
type input "url"
click at [905, 358] on span "URL Path" at bounding box center [945, 363] width 252 height 19
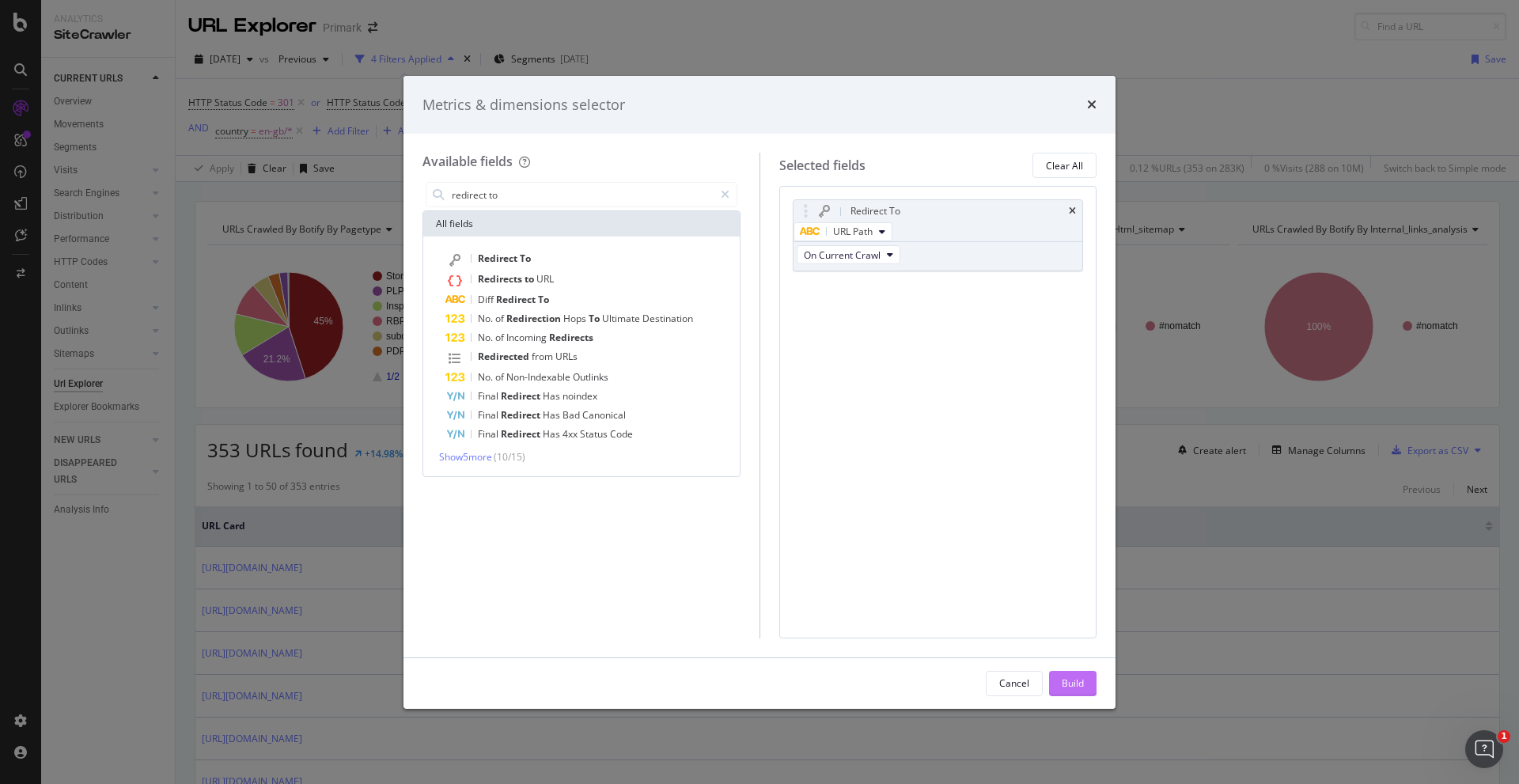
click at [1012, 563] on div "Build" at bounding box center [1073, 683] width 23 height 13
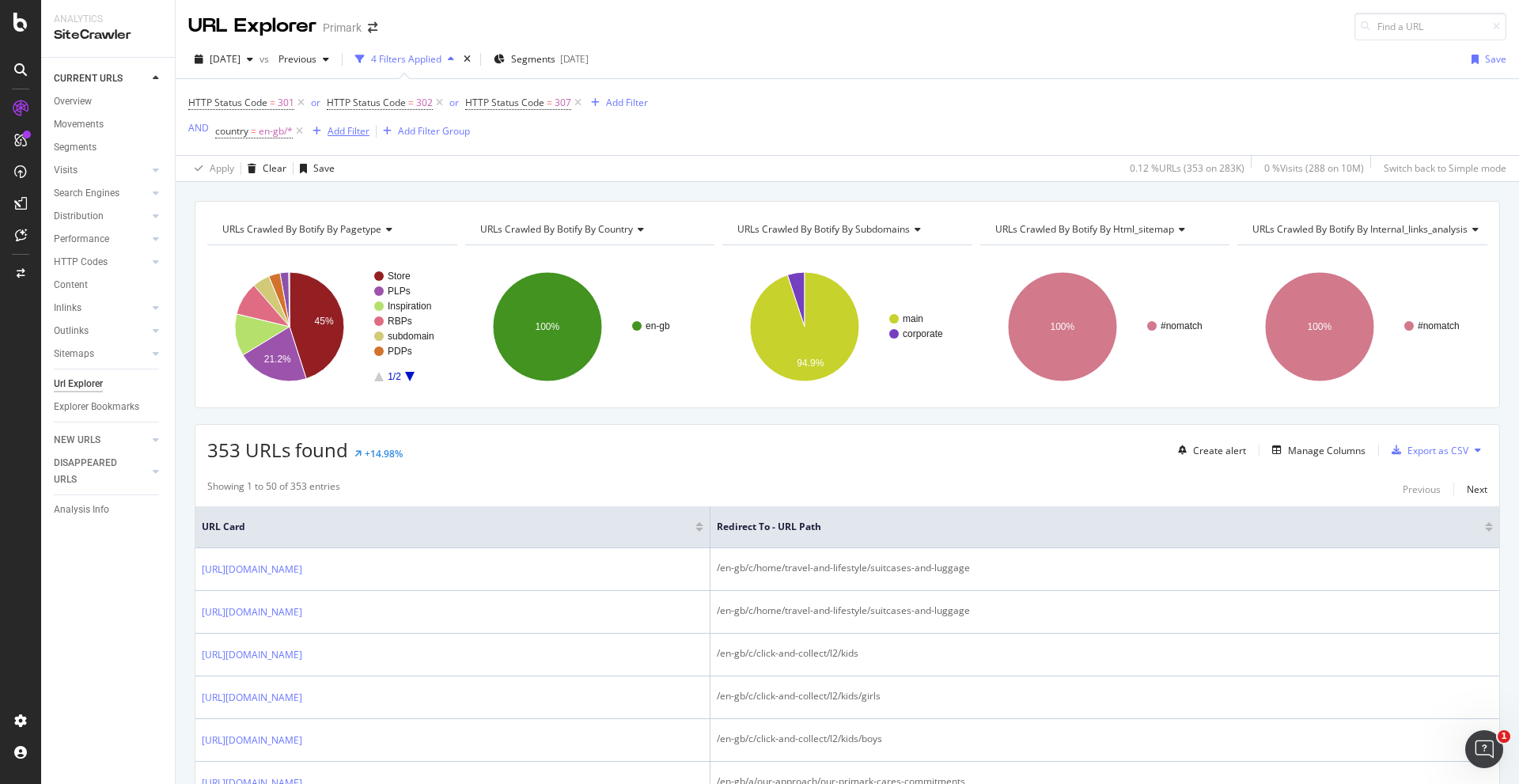
click at [344, 131] on div "Add Filter" at bounding box center [349, 131] width 41 height 13
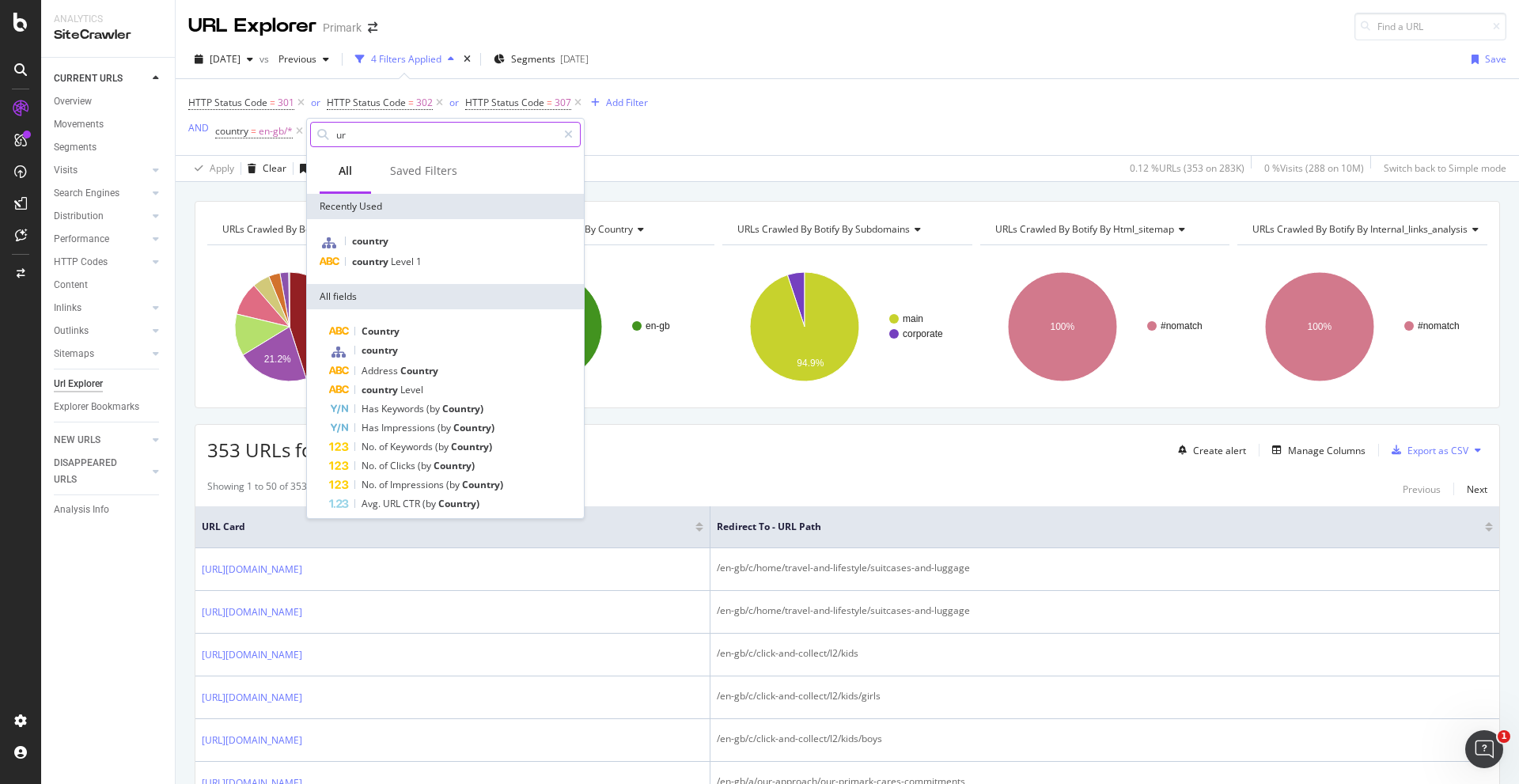
type input "url"
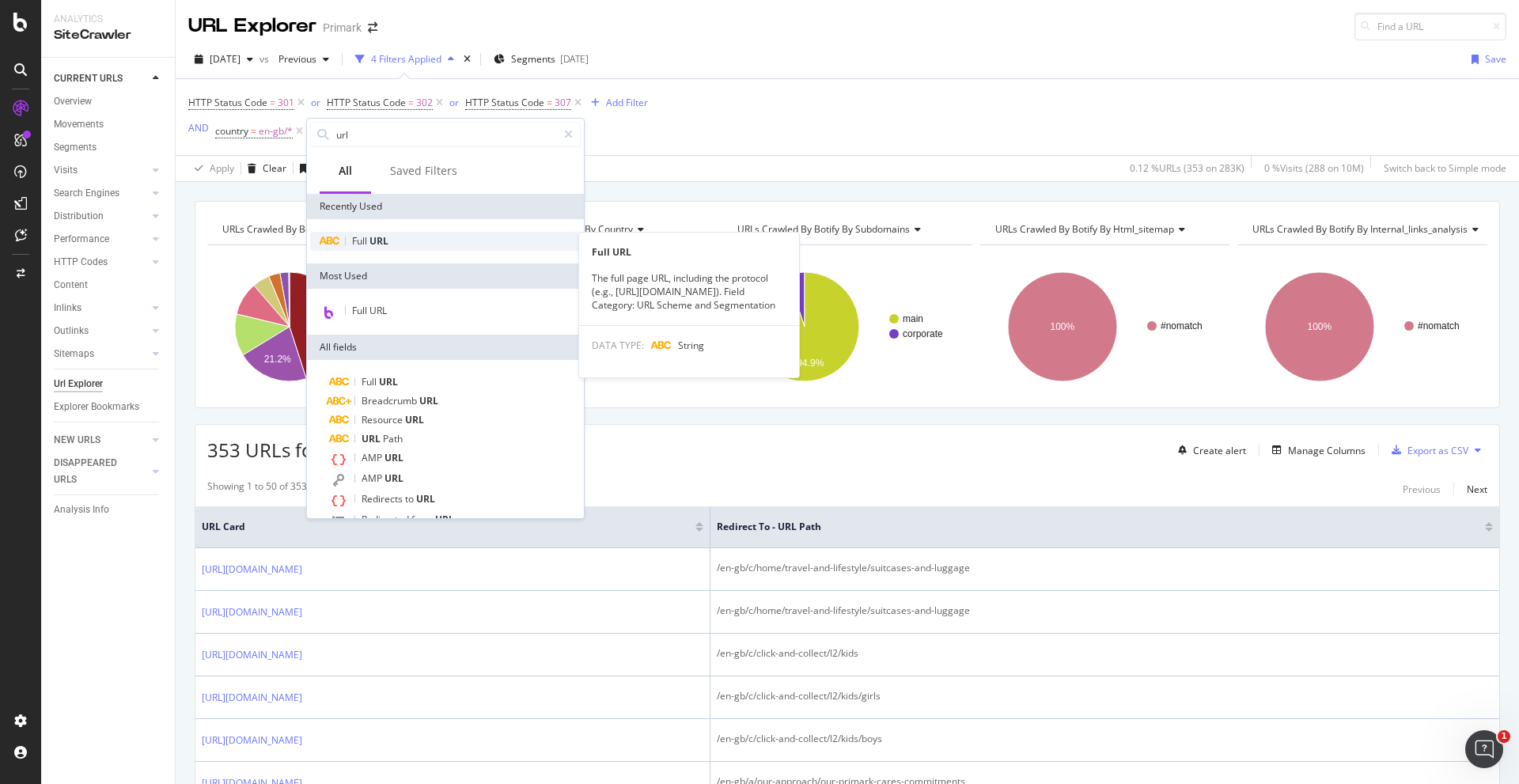
click at [384, 245] on span "URL" at bounding box center [379, 241] width 19 height 13
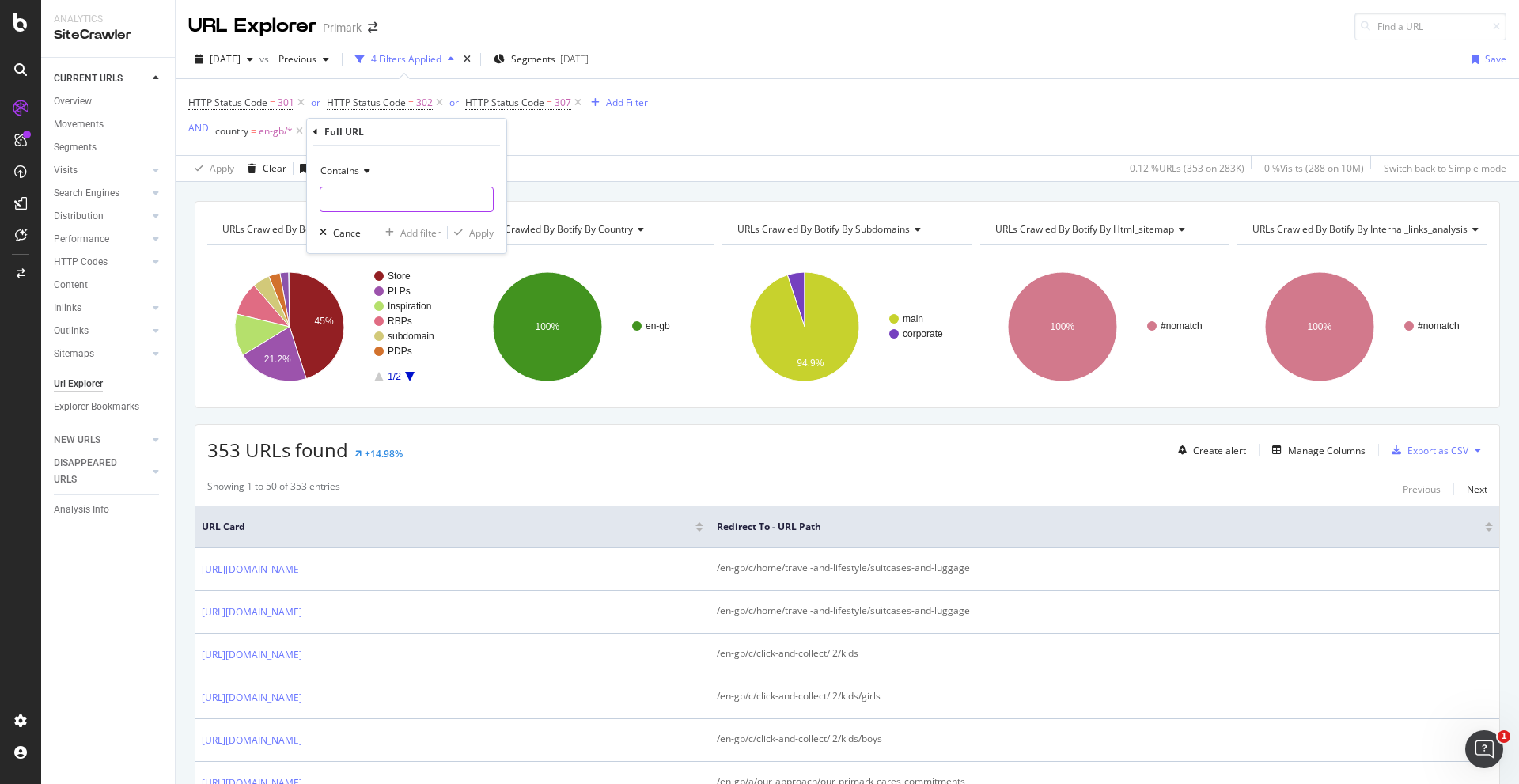
click at [364, 197] on input "text" at bounding box center [406, 199] width 172 height 25
paste input "/c/|/r/|/a/"
type input "/c/|/r/|/a/"
click at [357, 165] on span "Contains" at bounding box center [339, 171] width 39 height 13
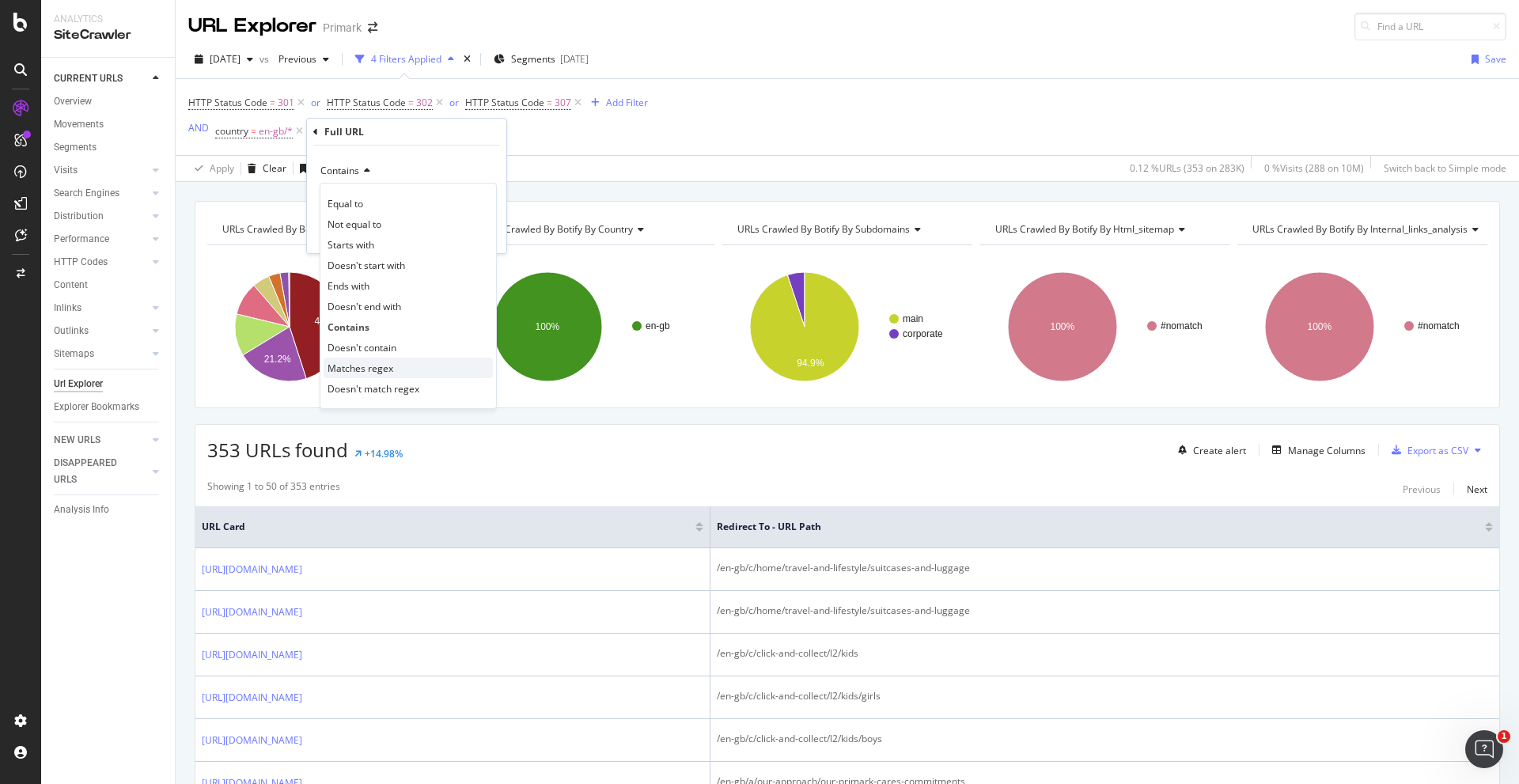
click at [390, 368] on span "Matches regex" at bounding box center [361, 368] width 66 height 13
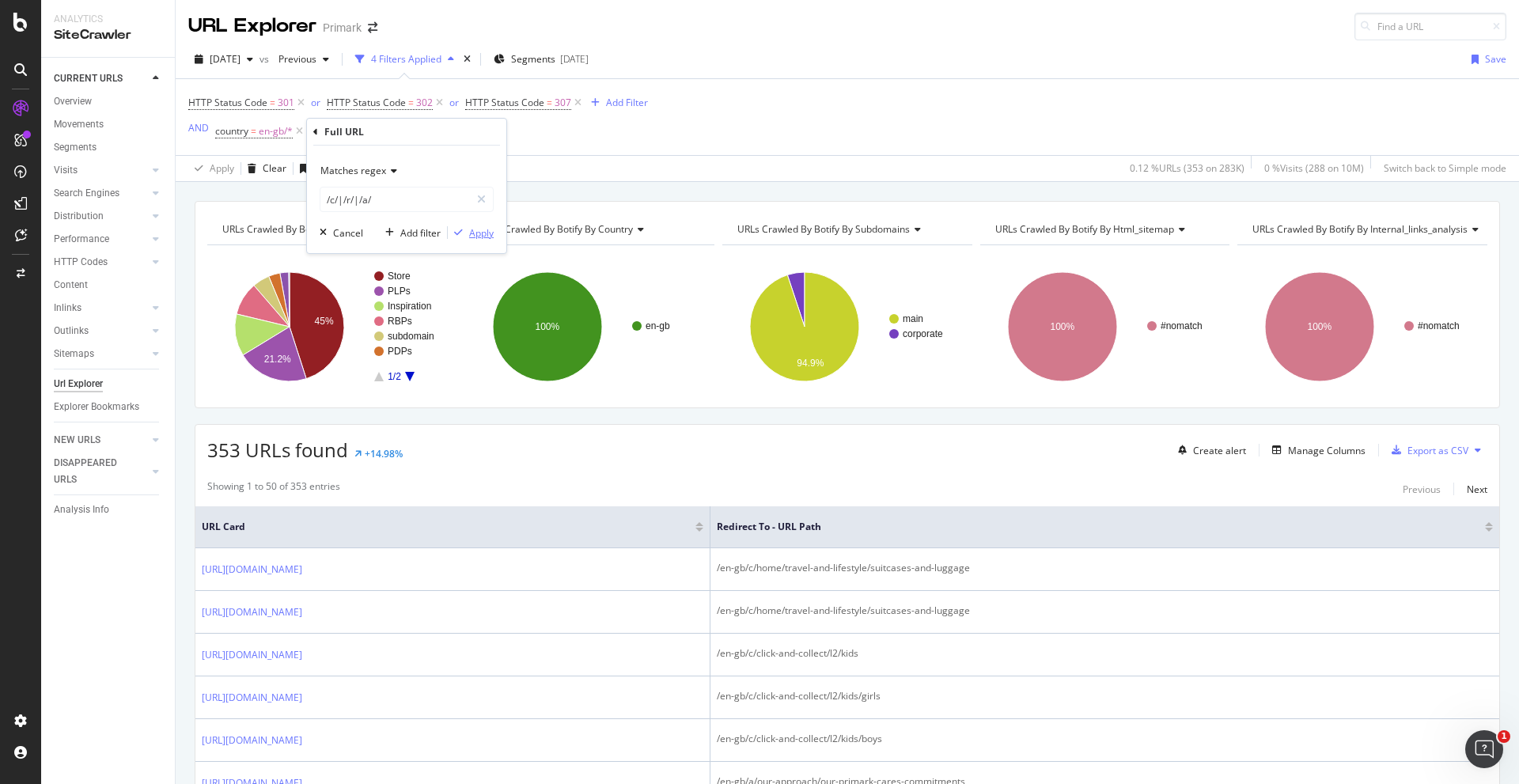
click at [480, 232] on div "Apply" at bounding box center [482, 233] width 24 height 13
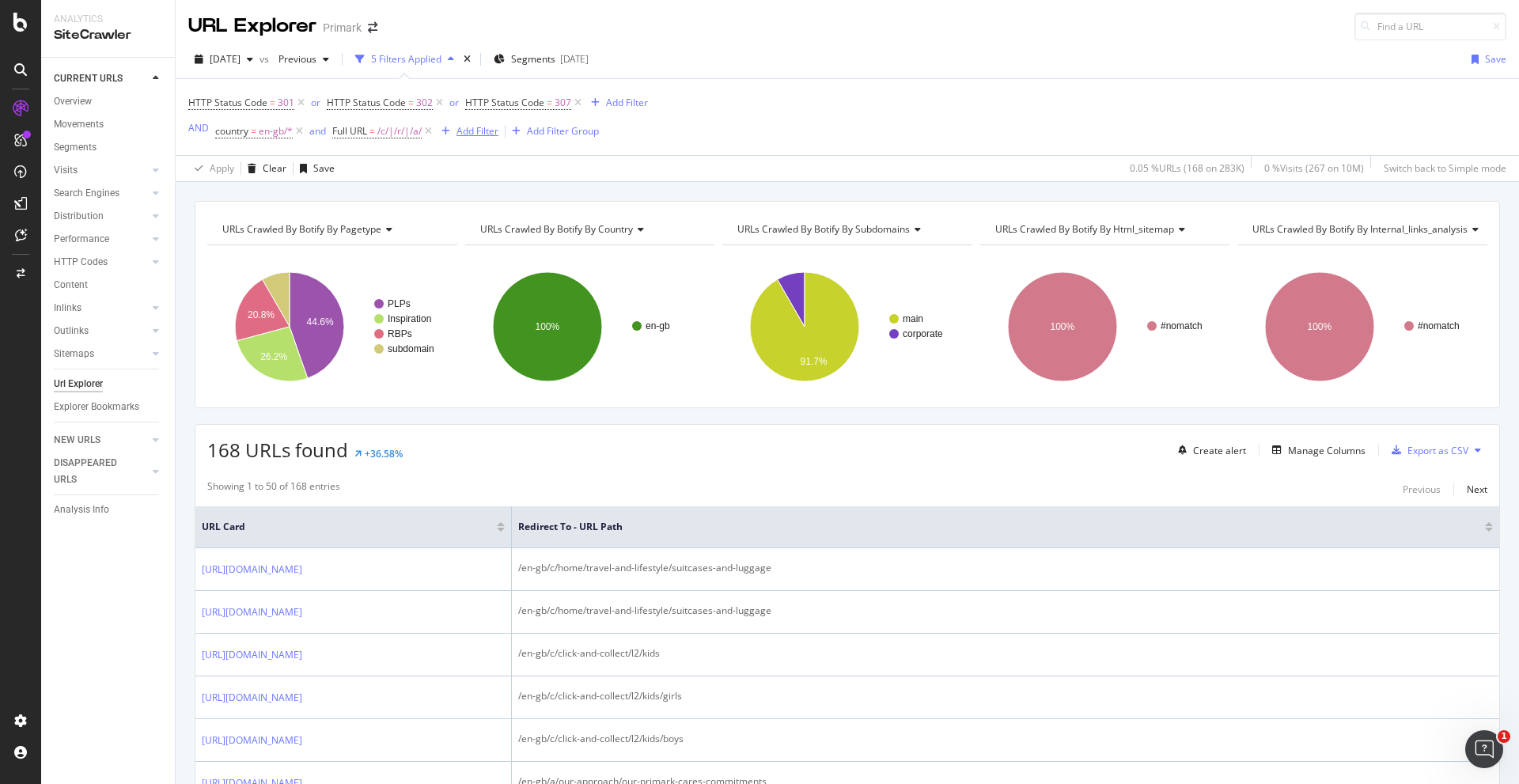
click at [484, 132] on div "Add Filter" at bounding box center [477, 131] width 41 height 13
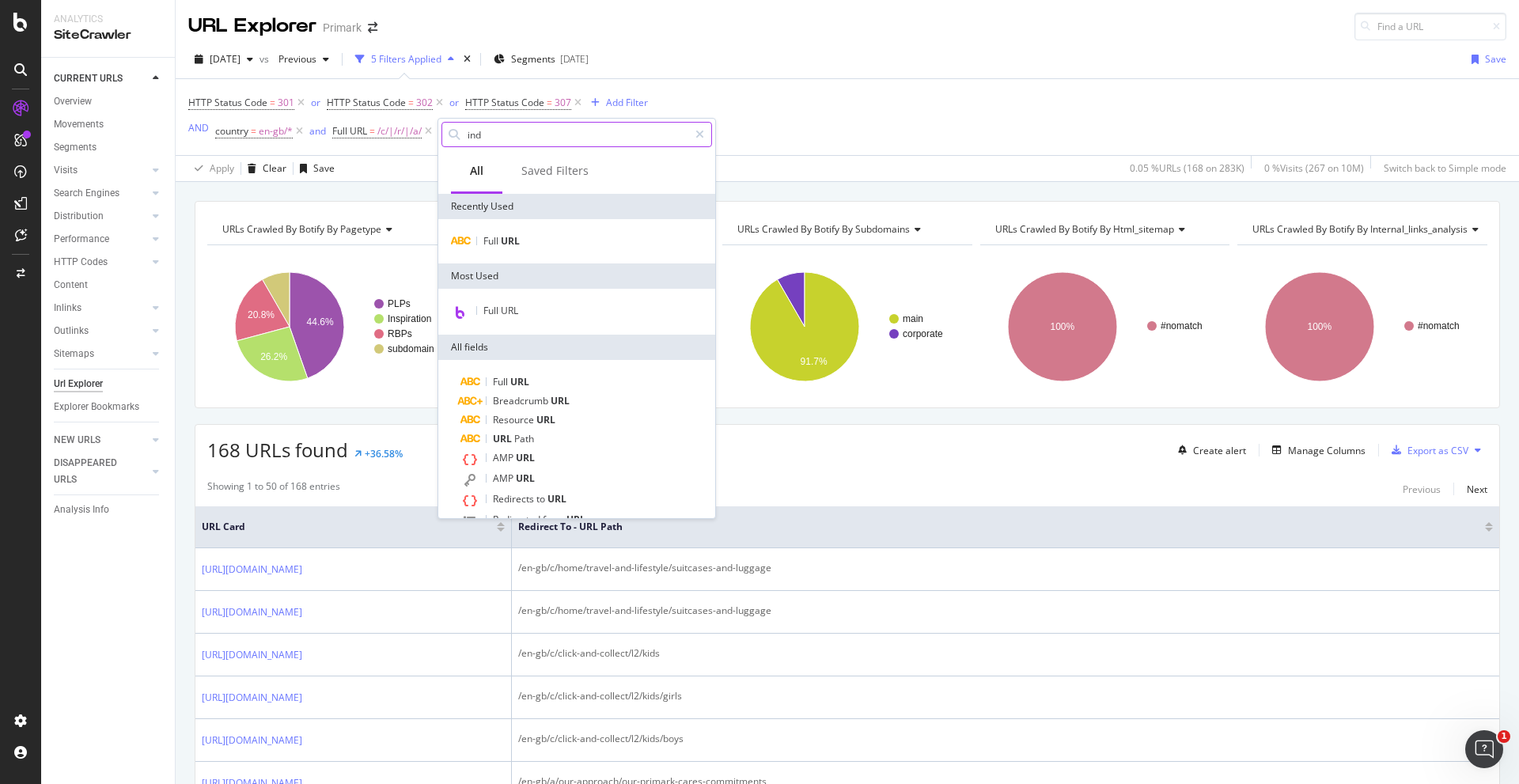
type input "inde"
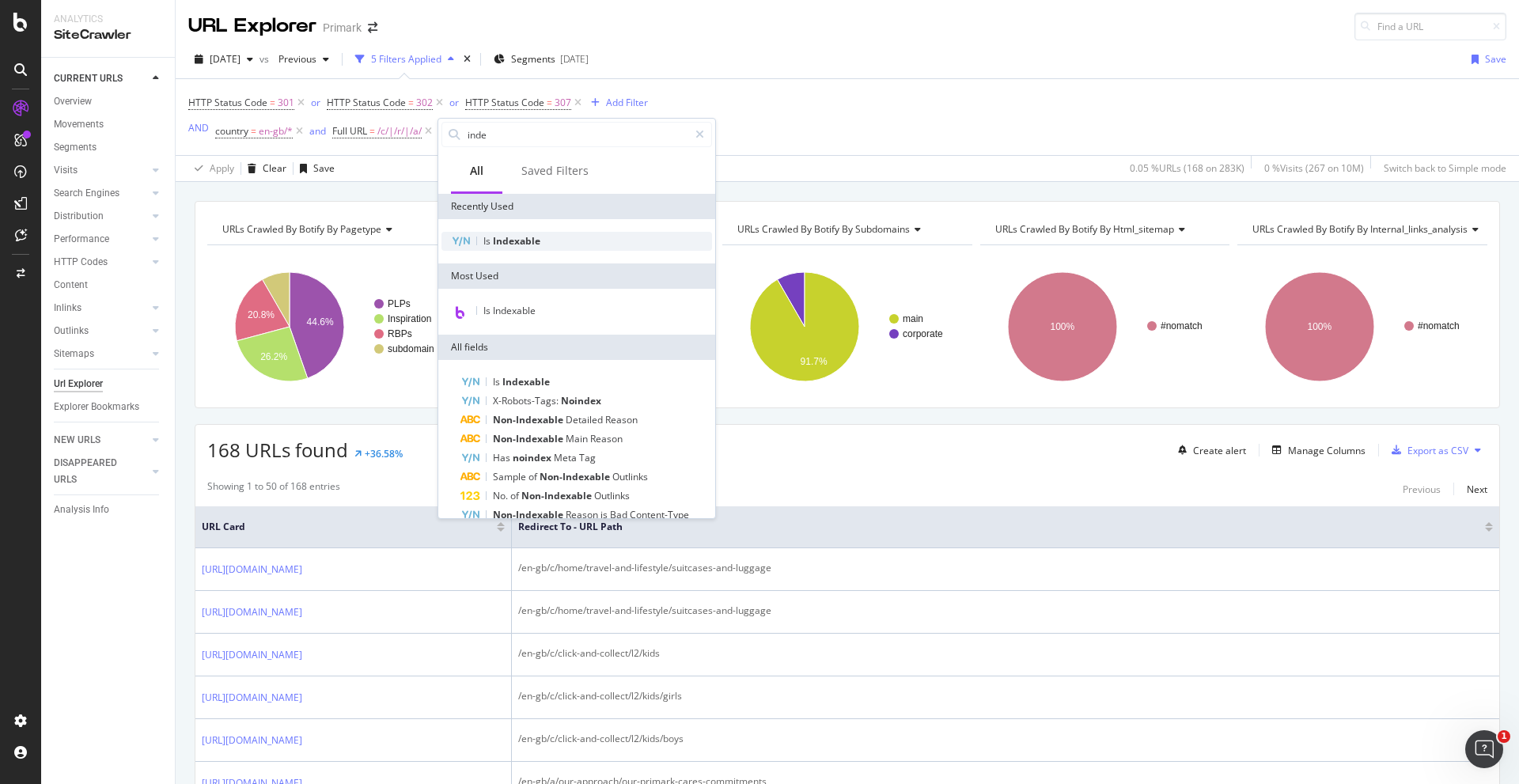
click at [500, 237] on span "Indexable" at bounding box center [516, 241] width 47 height 13
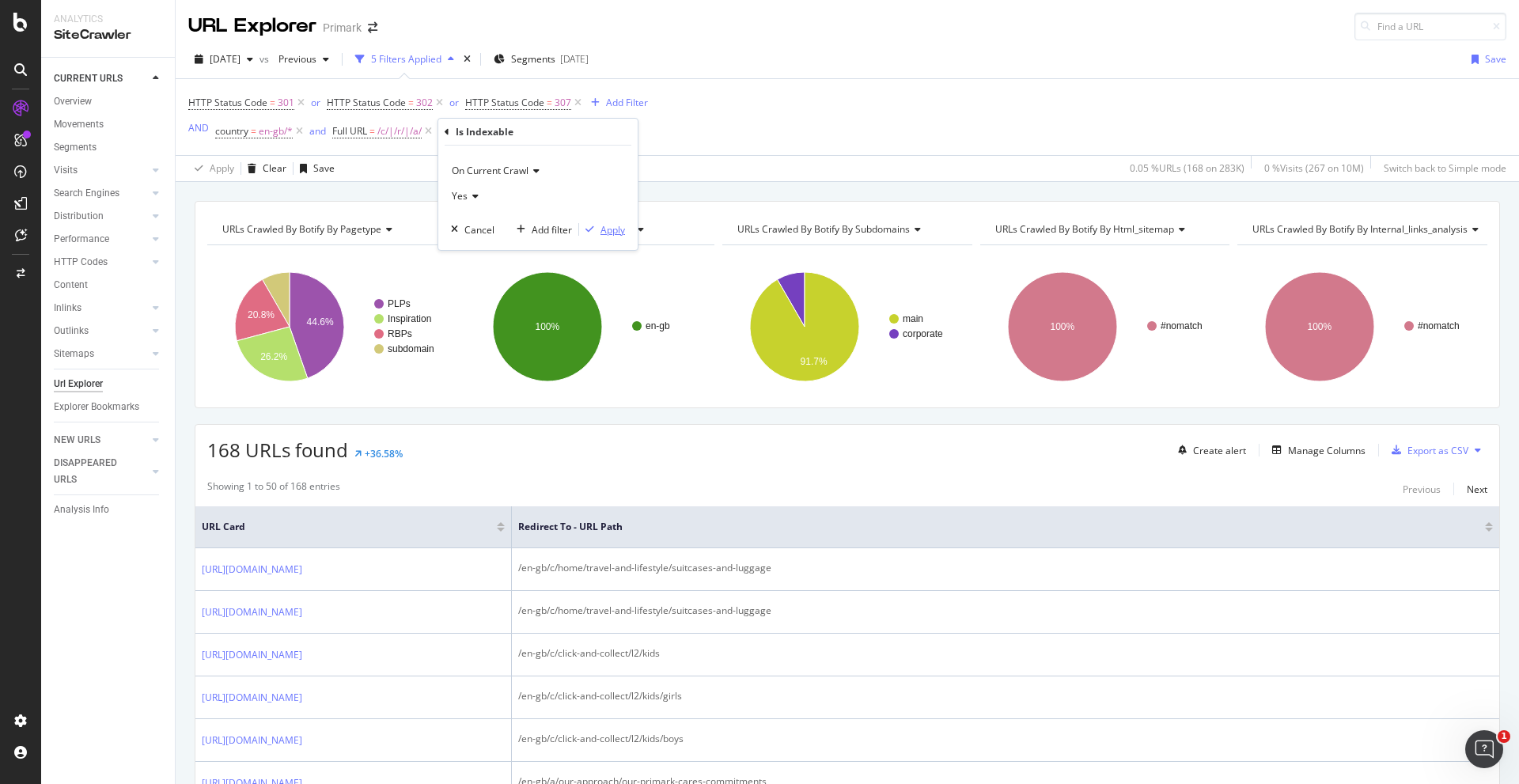
click at [612, 227] on div "Apply" at bounding box center [612, 230] width 24 height 13
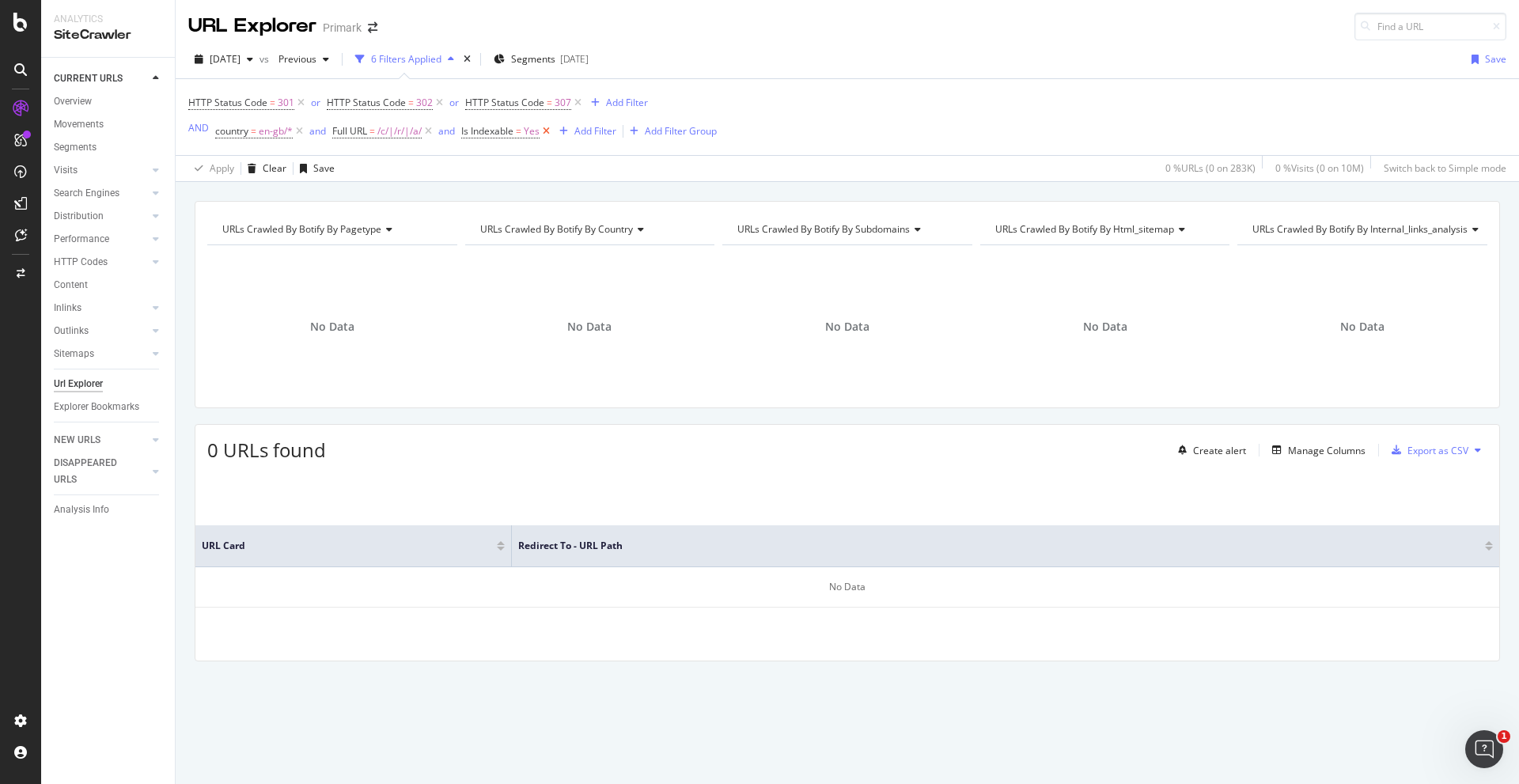
click at [549, 131] on icon at bounding box center [547, 131] width 13 height 16
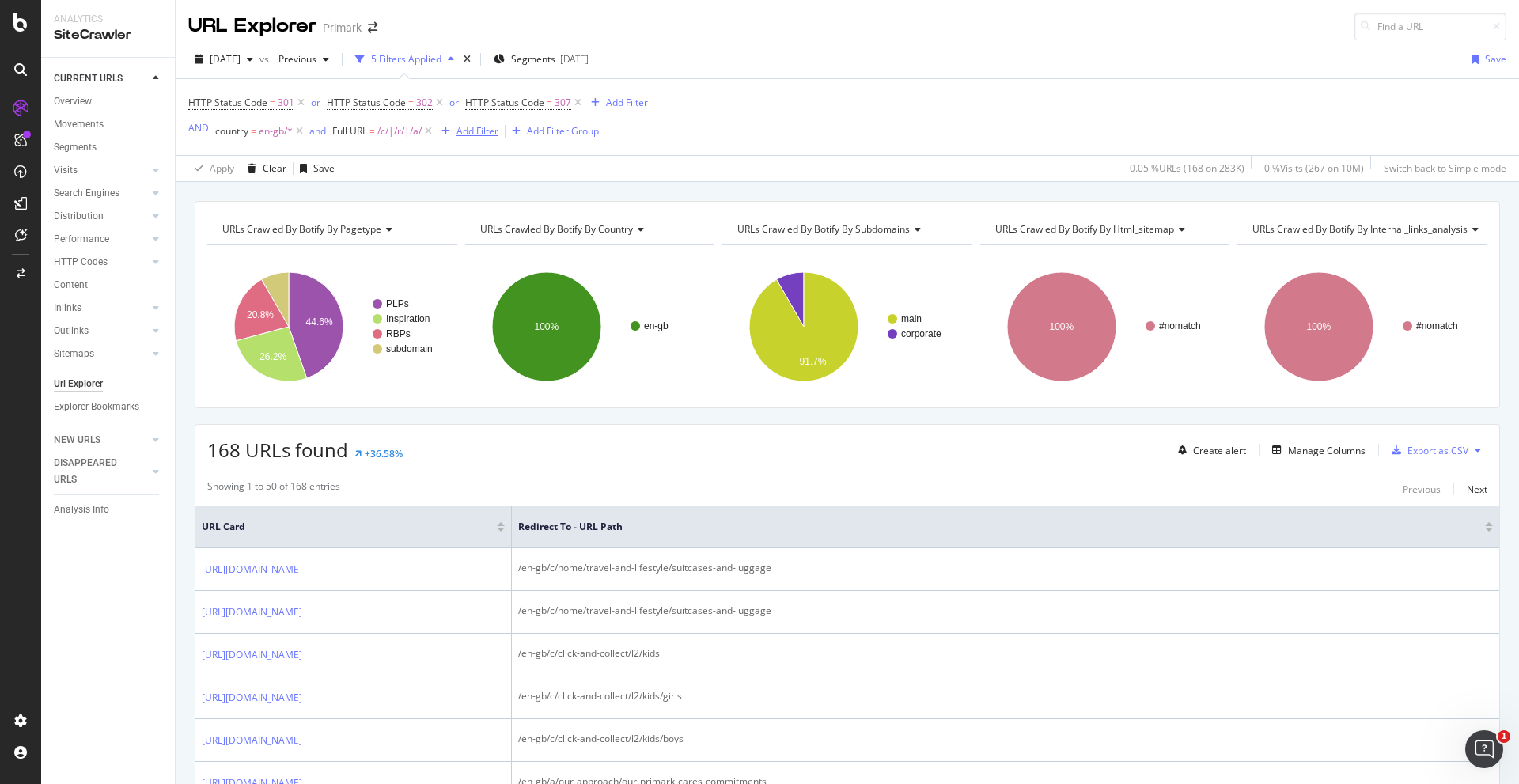
click at [489, 128] on div "Add Filter" at bounding box center [477, 131] width 41 height 13
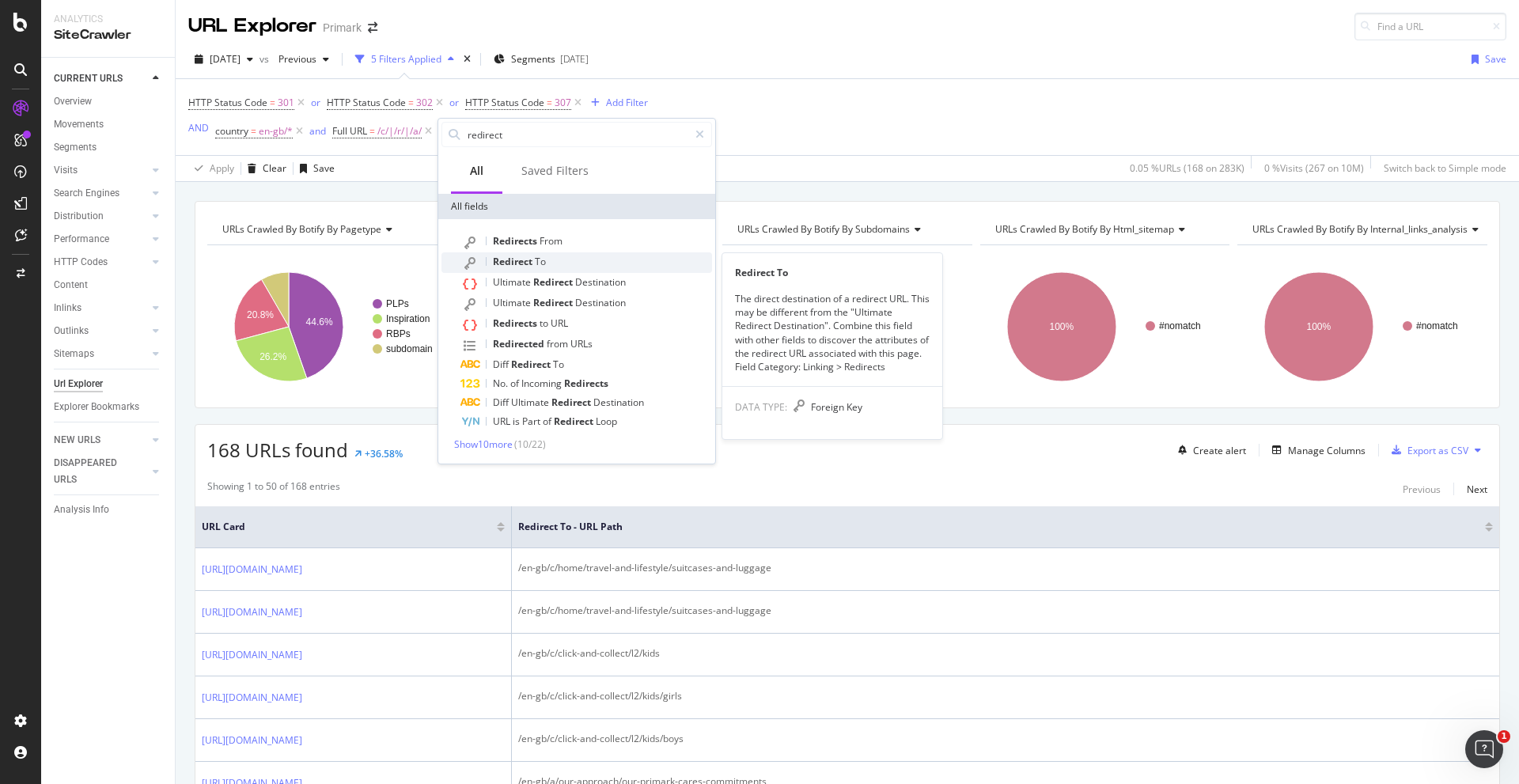
type input "redirect"
click at [521, 253] on div "Redirect To" at bounding box center [586, 263] width 252 height 21
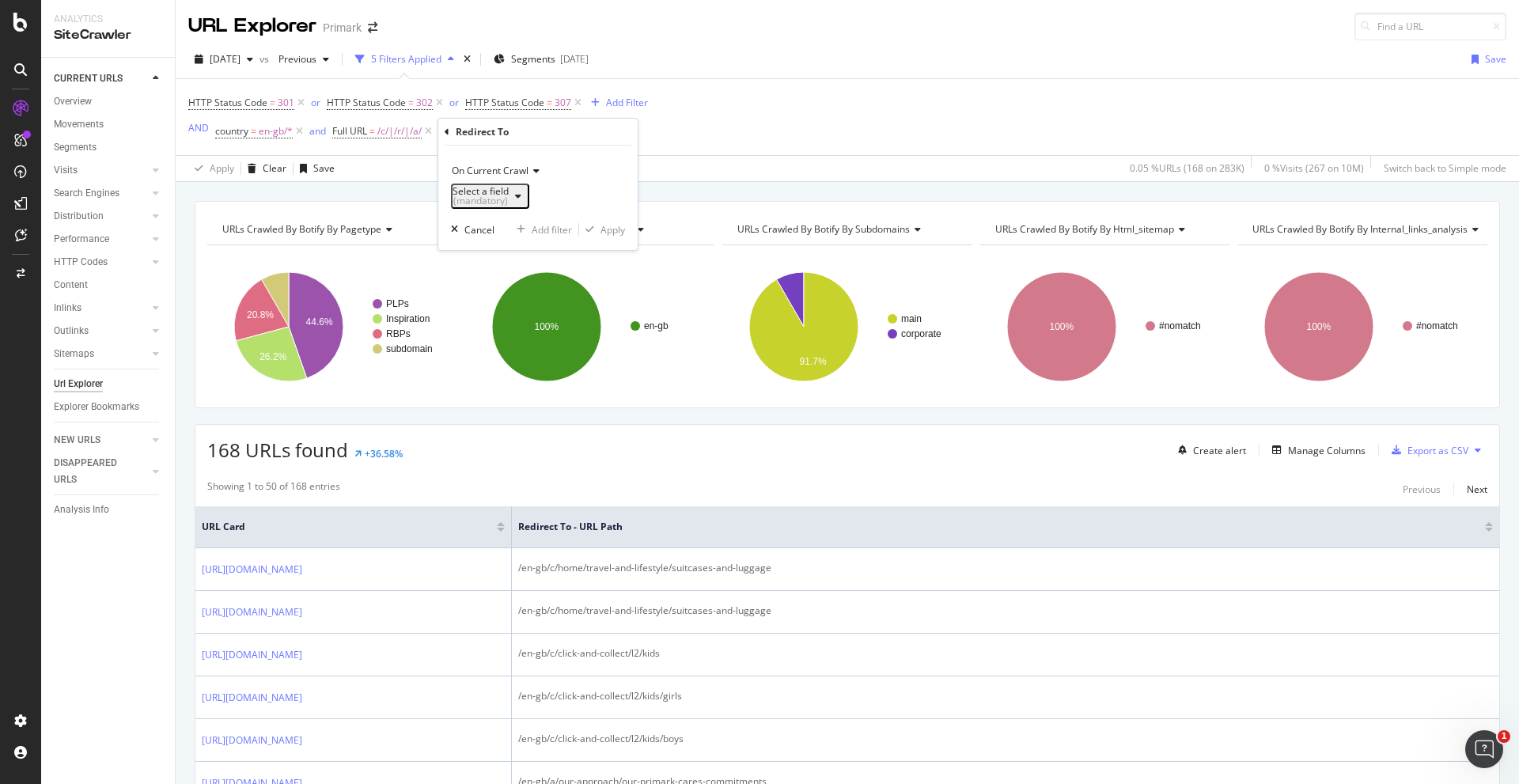
click at [509, 196] on div "(mandatory)" at bounding box center [481, 201] width 57 height 9
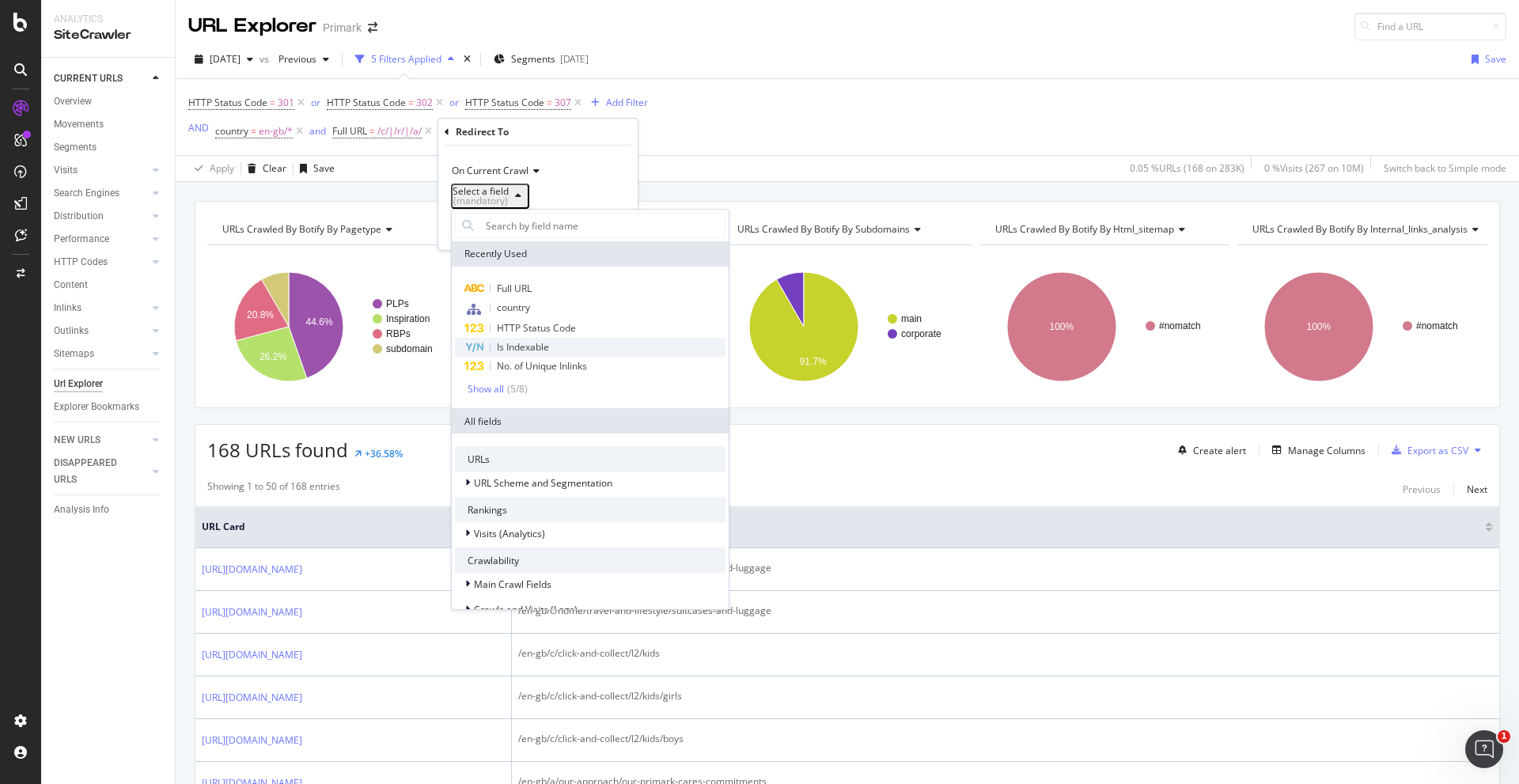
click at [530, 343] on span "Is Indexable" at bounding box center [522, 347] width 52 height 13
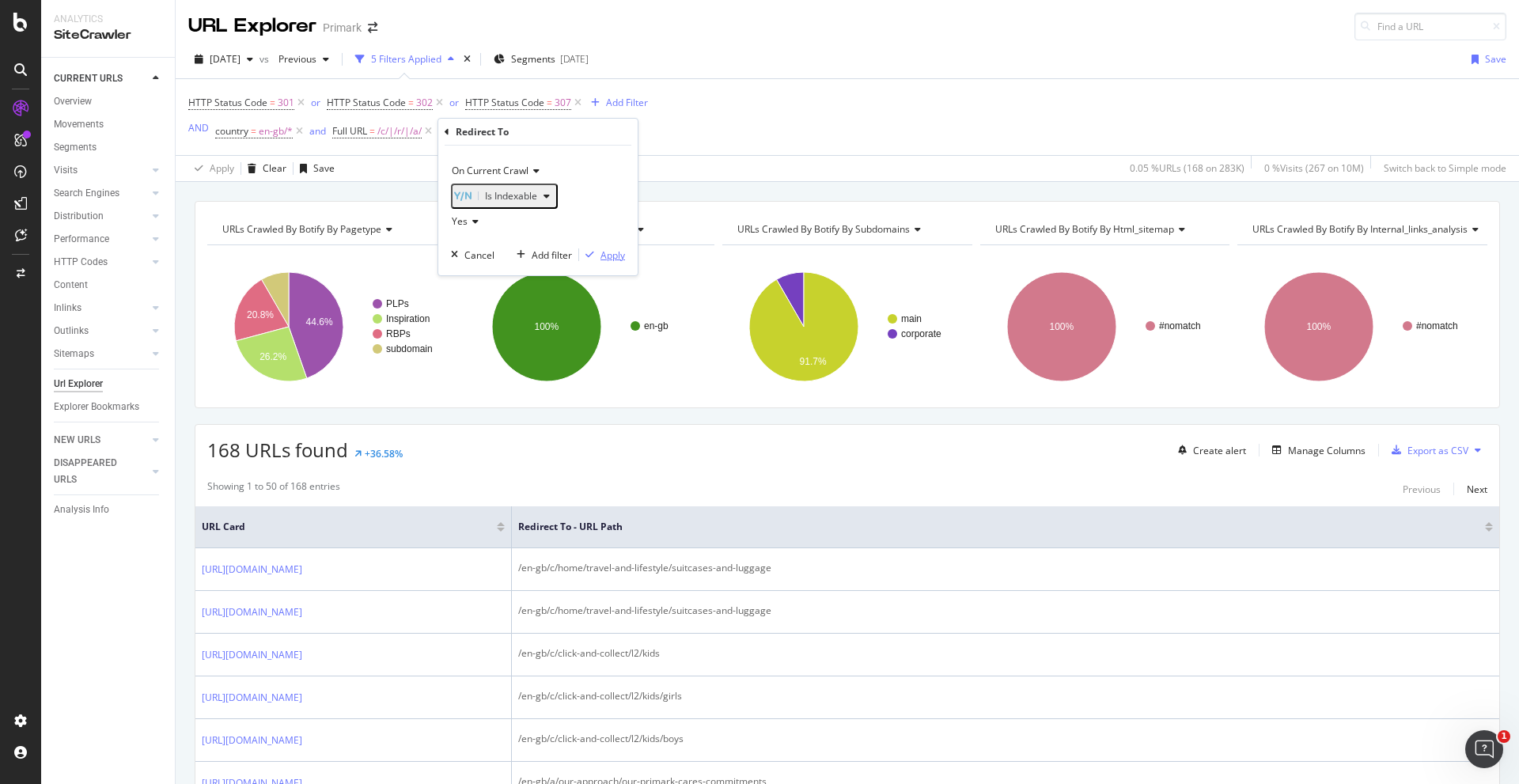
click at [610, 262] on div "Apply" at bounding box center [612, 255] width 24 height 13
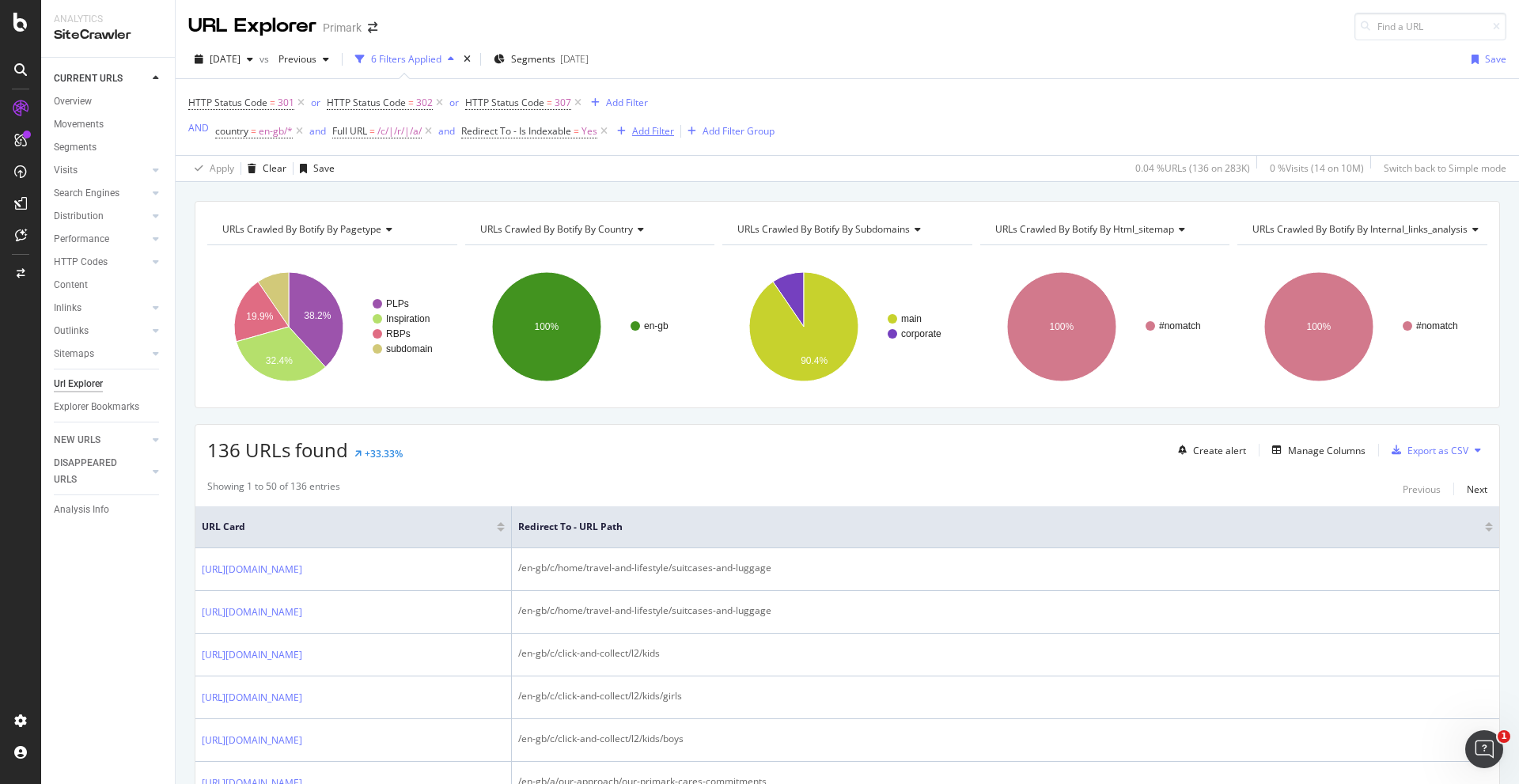
click at [649, 131] on div "Add Filter" at bounding box center [653, 131] width 41 height 13
click at [663, 136] on div "Add Filter" at bounding box center [653, 131] width 41 height 13
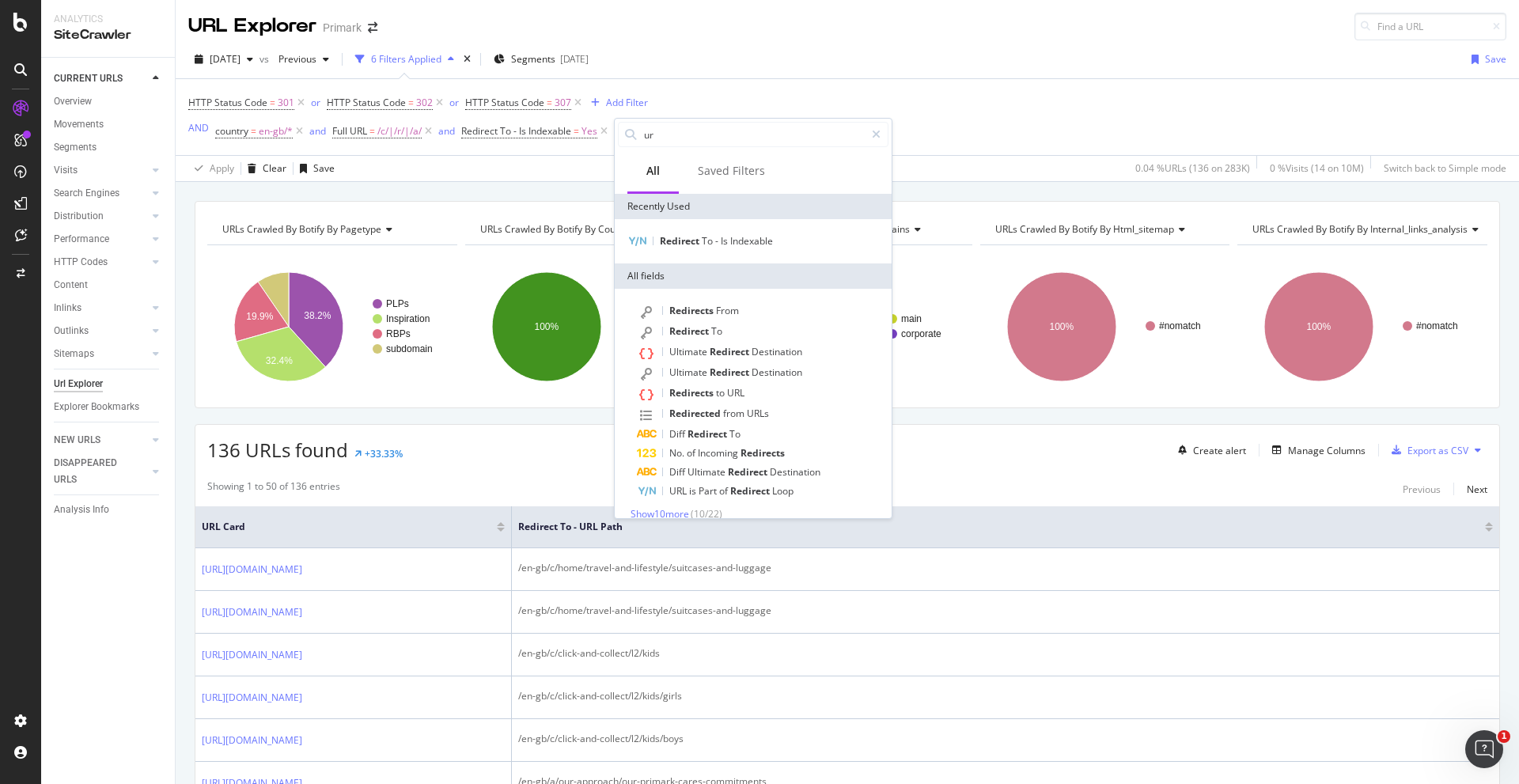
type input "url"
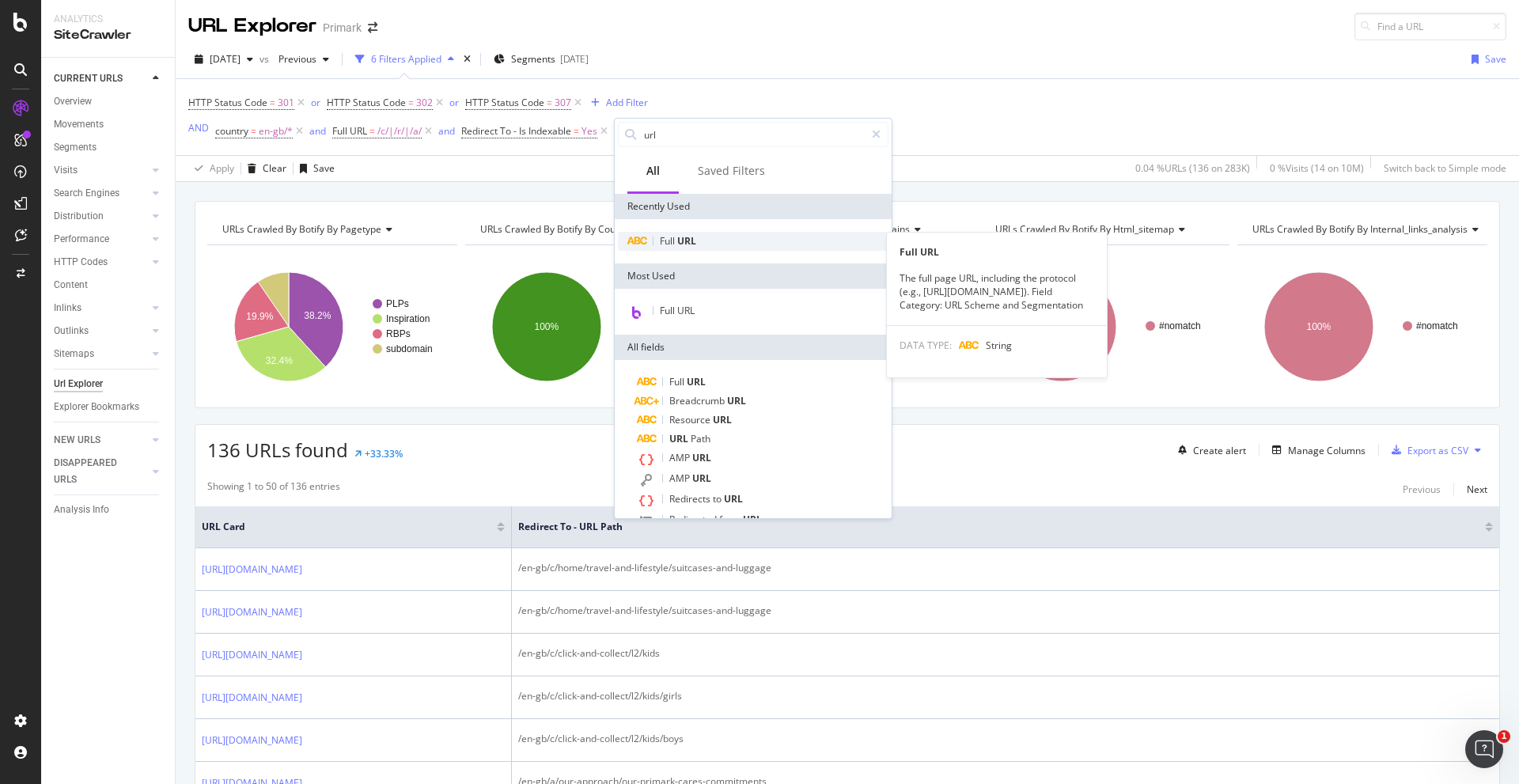
click at [693, 248] on div "Full URL" at bounding box center [753, 241] width 270 height 19
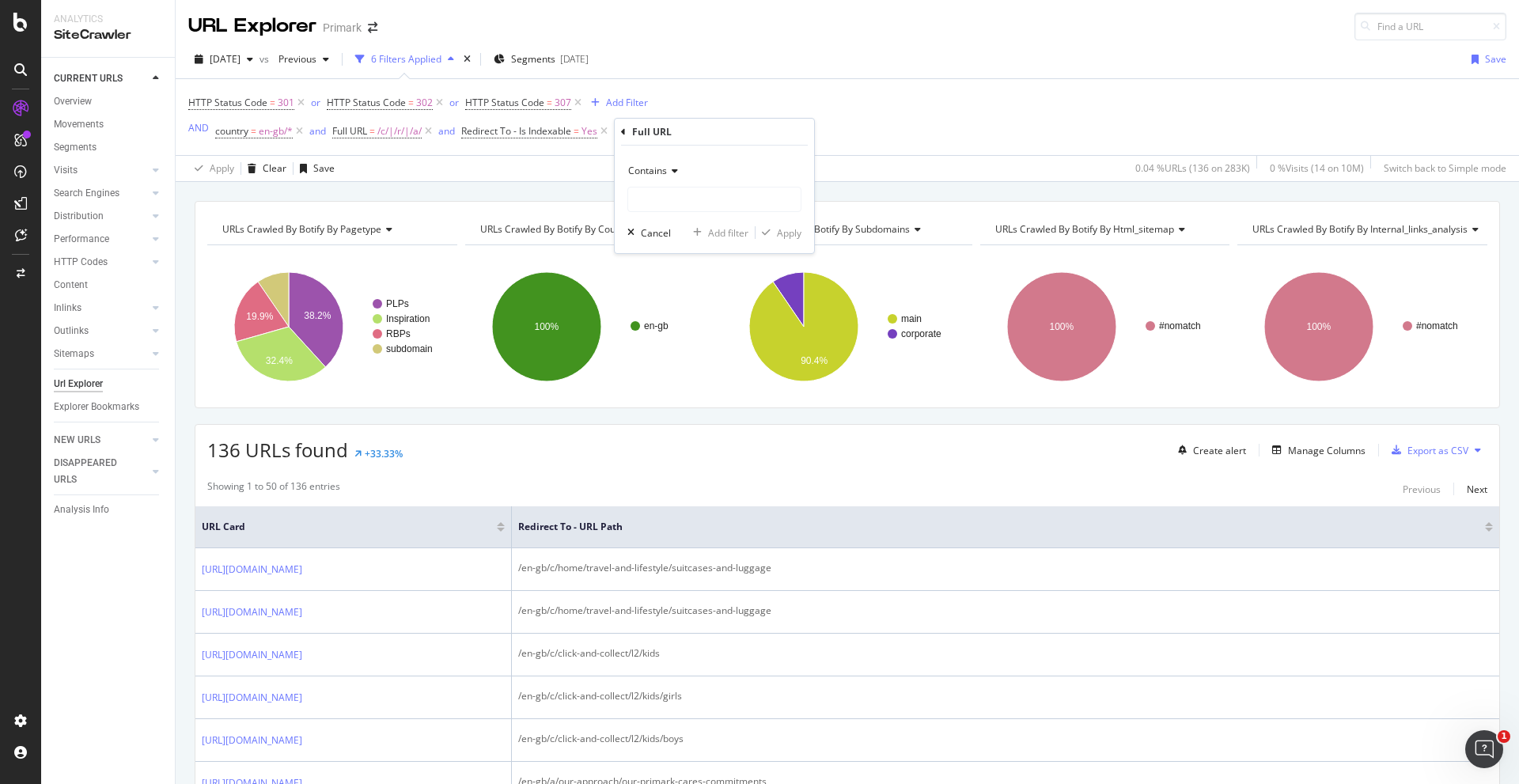
click at [665, 168] on span "Contains" at bounding box center [647, 171] width 39 height 13
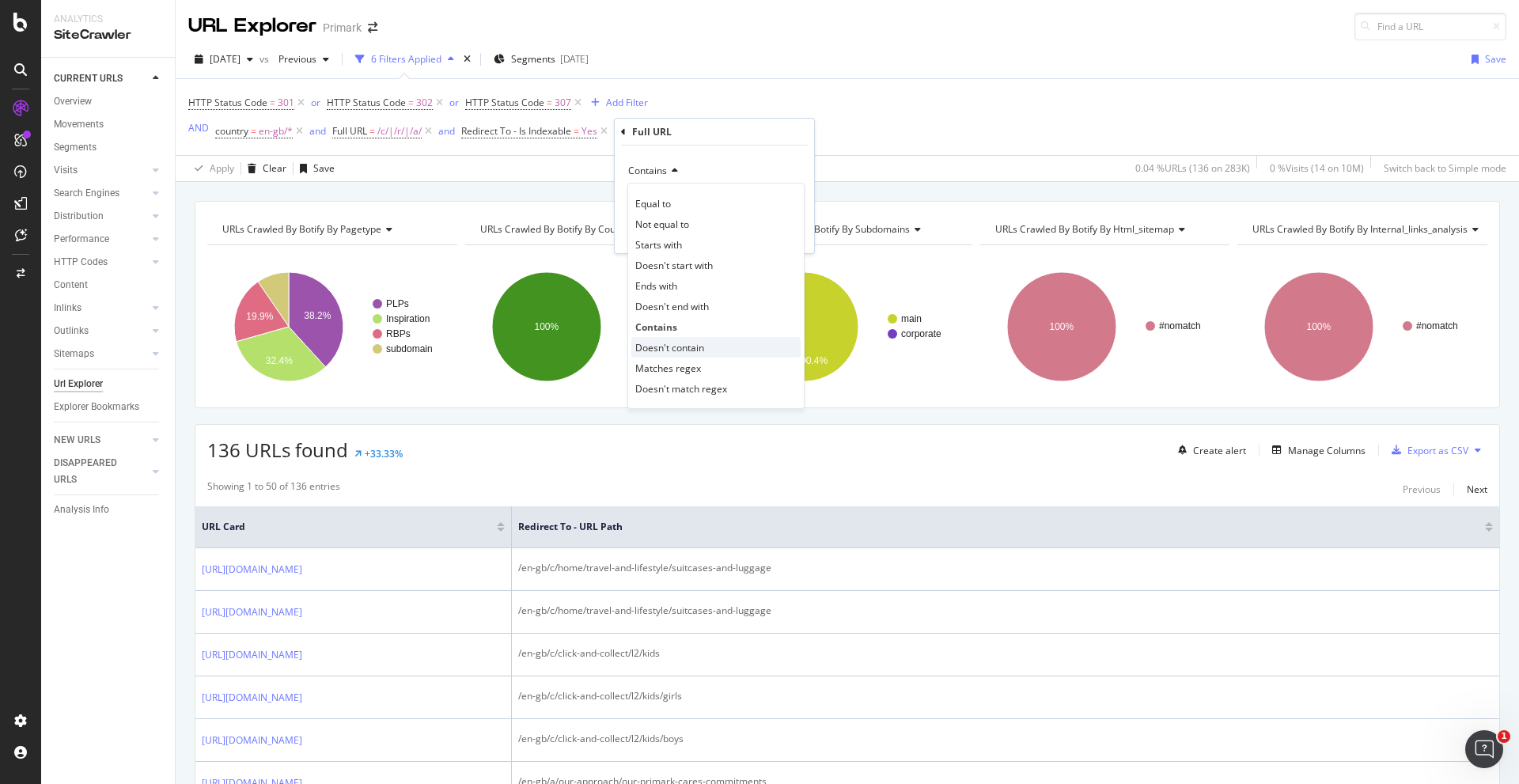
click at [709, 345] on div "Doesn't contain" at bounding box center [716, 348] width 170 height 21
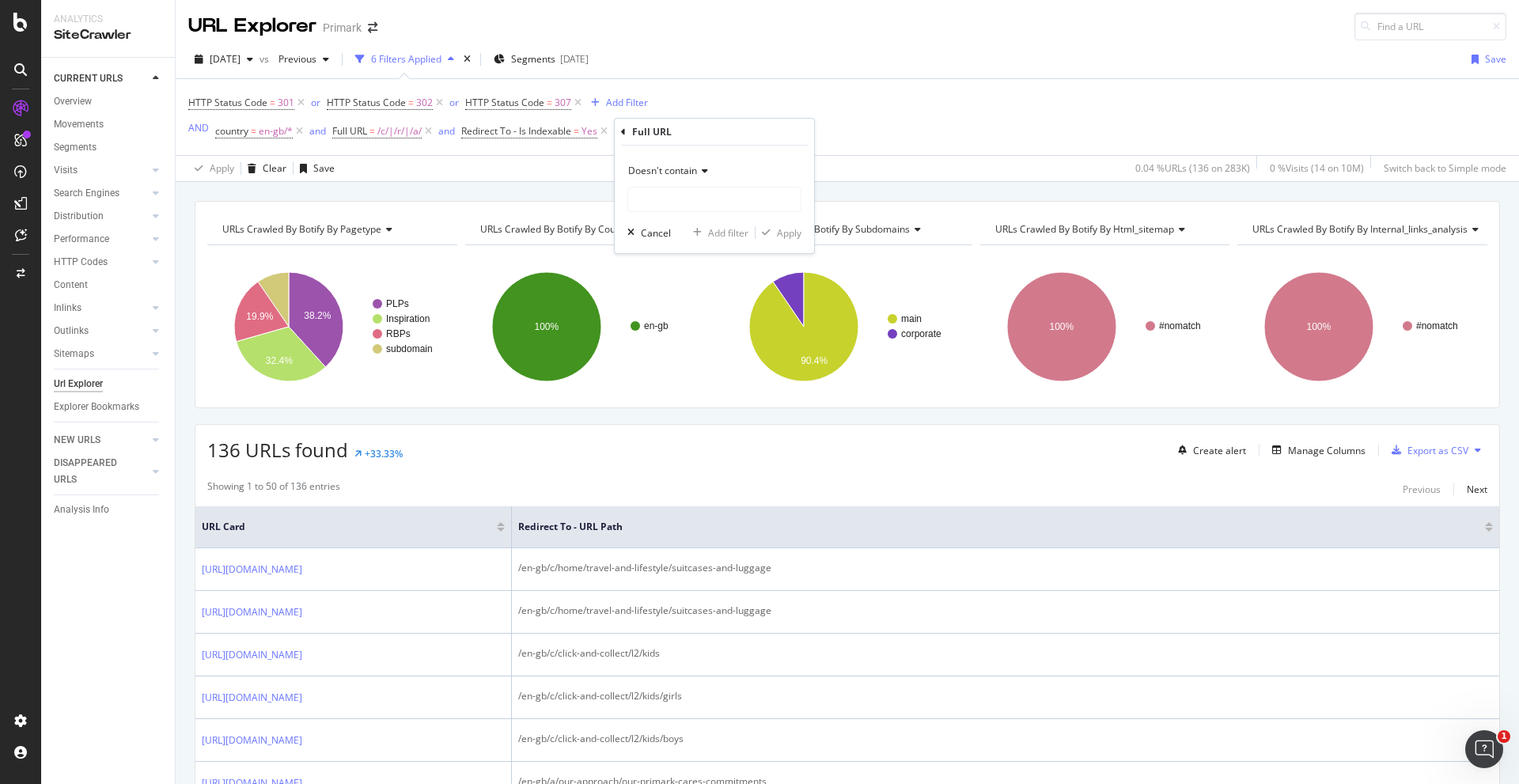
click at [675, 173] on span "Doesn't contain" at bounding box center [662, 171] width 69 height 13
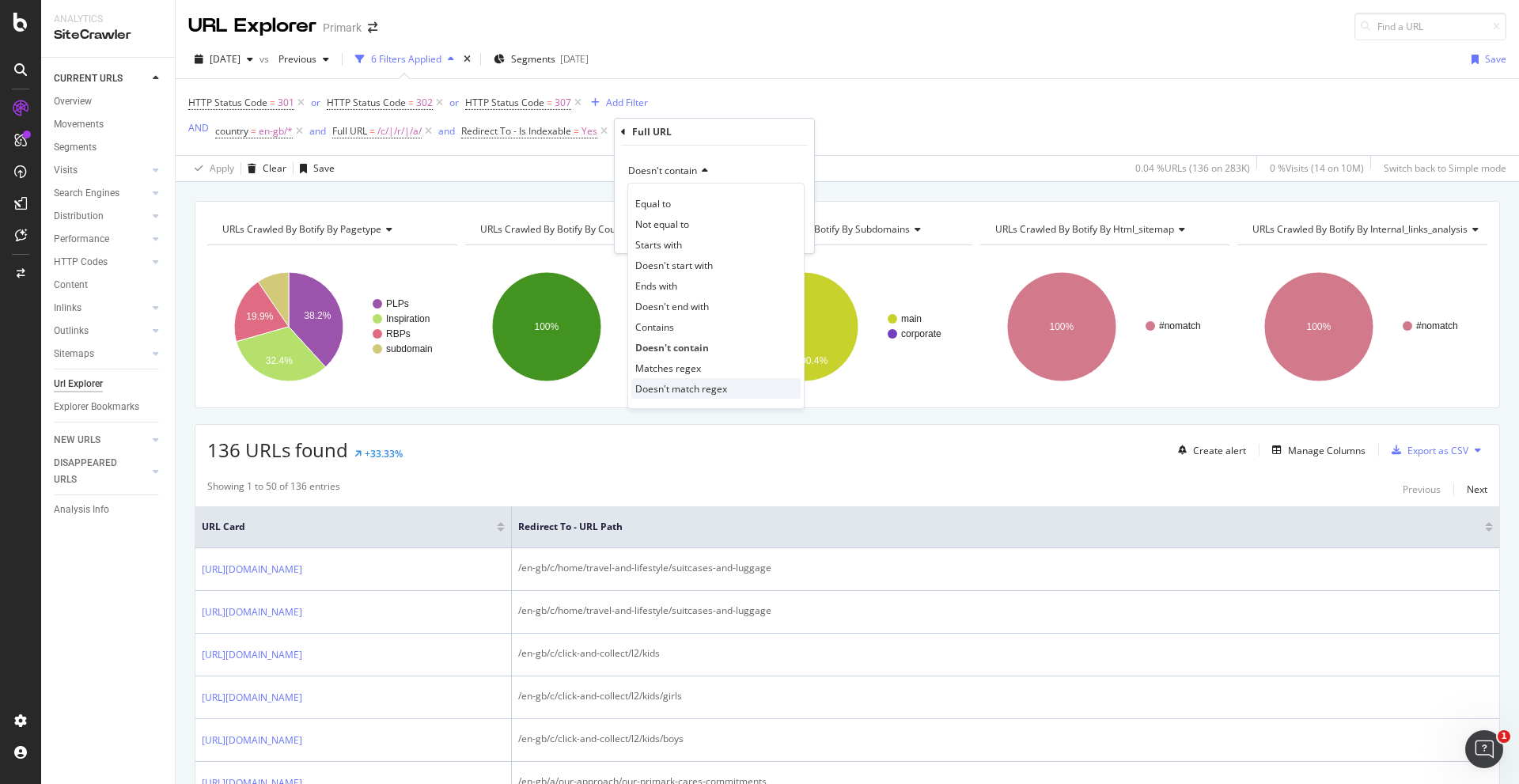
click at [692, 387] on span "Doesn't match regex" at bounding box center [680, 389] width 91 height 13
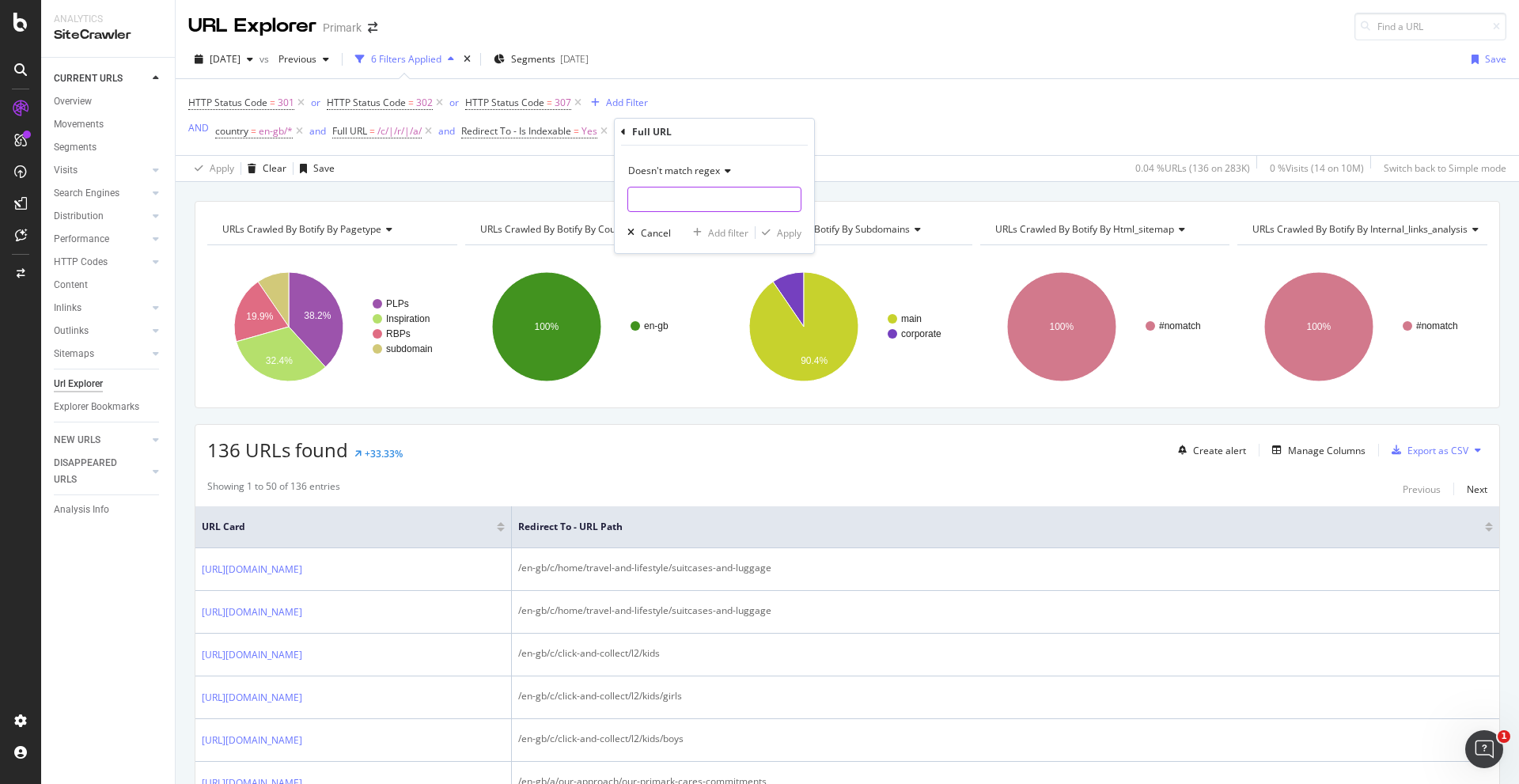
click at [683, 204] on input "text" at bounding box center [714, 199] width 172 height 25
type input "/corporate"
click at [792, 228] on div "Apply" at bounding box center [789, 233] width 24 height 13
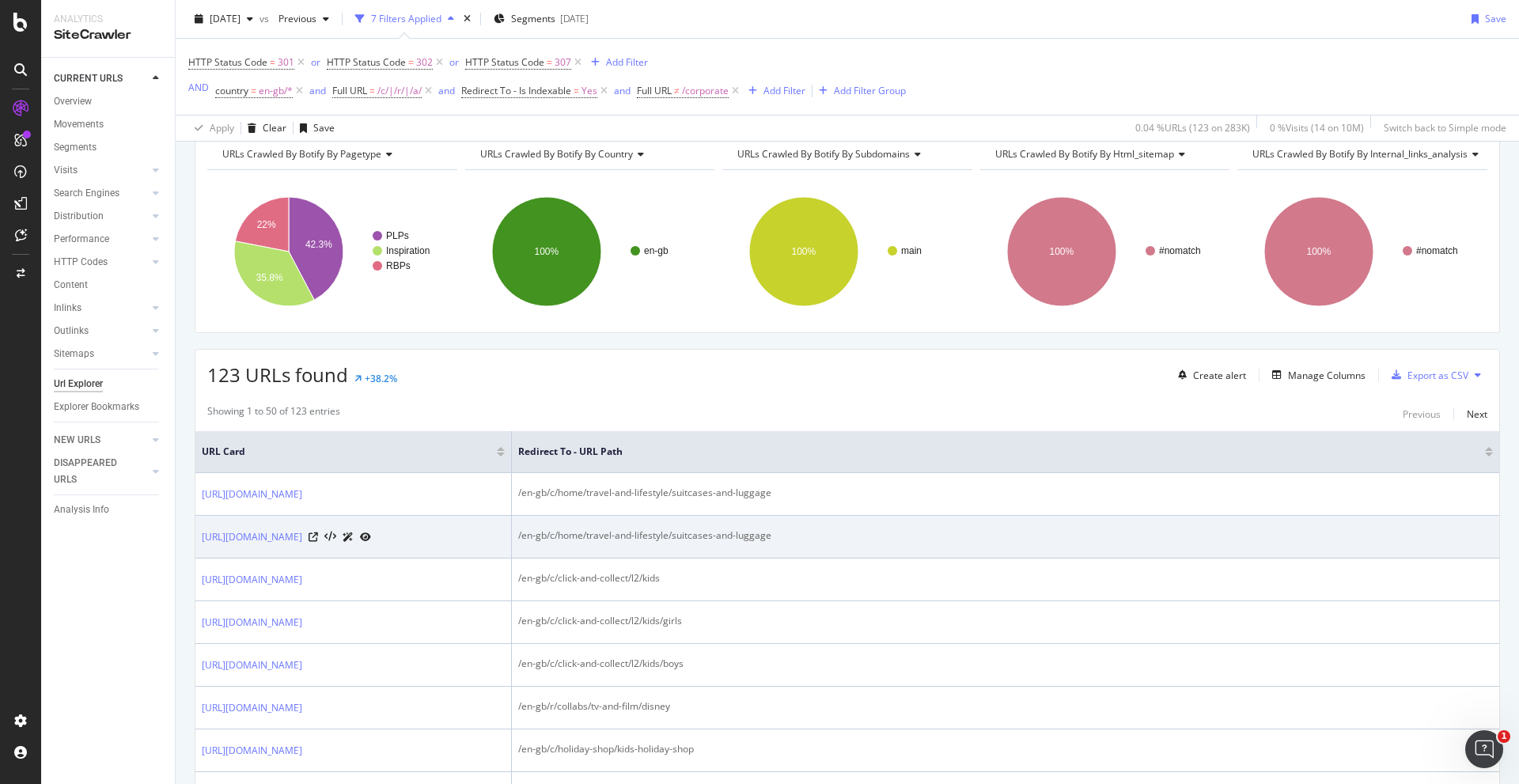
scroll to position [79, 0]
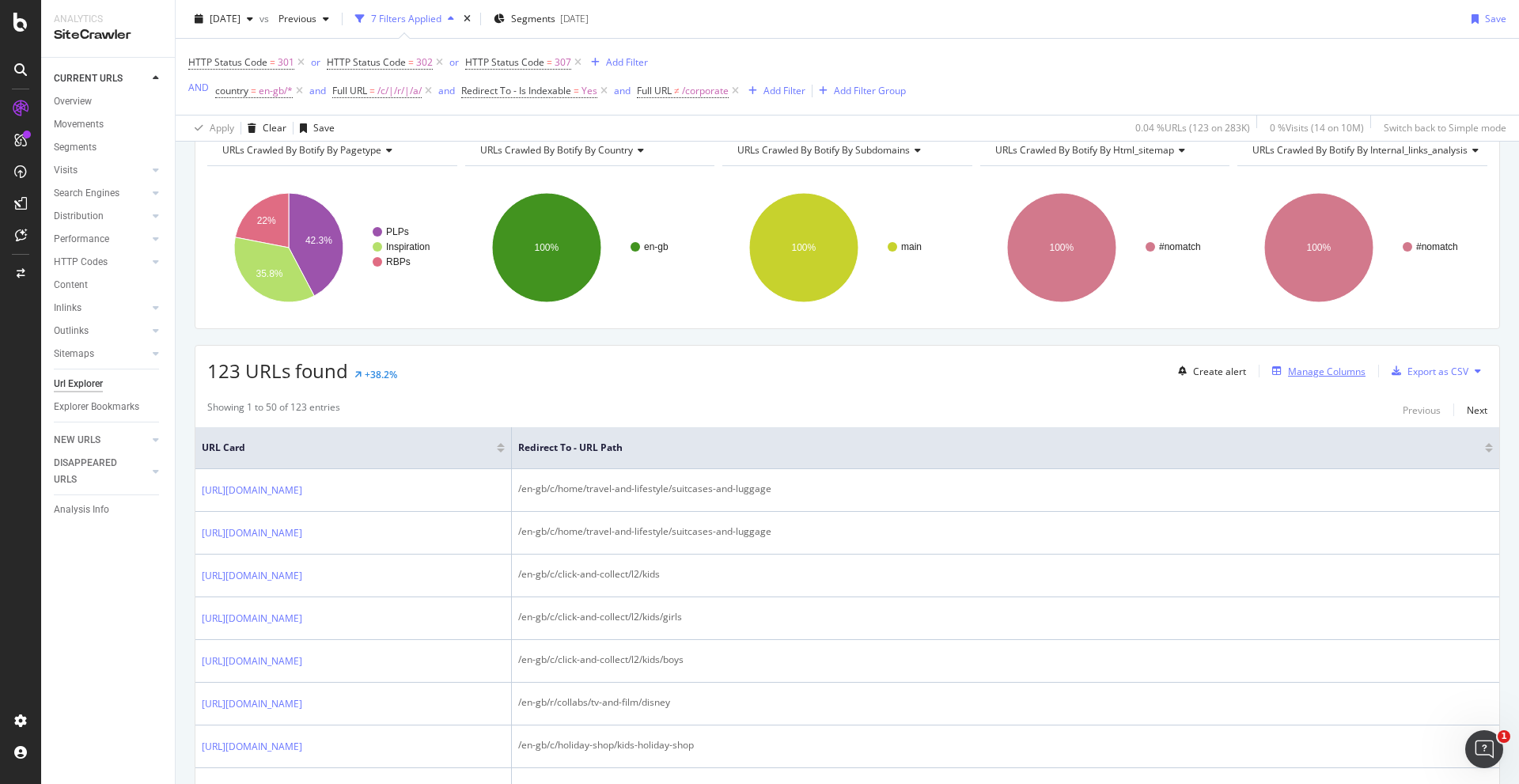
drag, startPoint x: 1306, startPoint y: 355, endPoint x: 1304, endPoint y: 374, distance: 19.1
click at [1012, 357] on div "123 URLs found +38.2% Create alert Manage Columns Export as CSV" at bounding box center [847, 365] width 1304 height 39
click at [1012, 374] on div "Manage Columns" at bounding box center [1327, 371] width 77 height 13
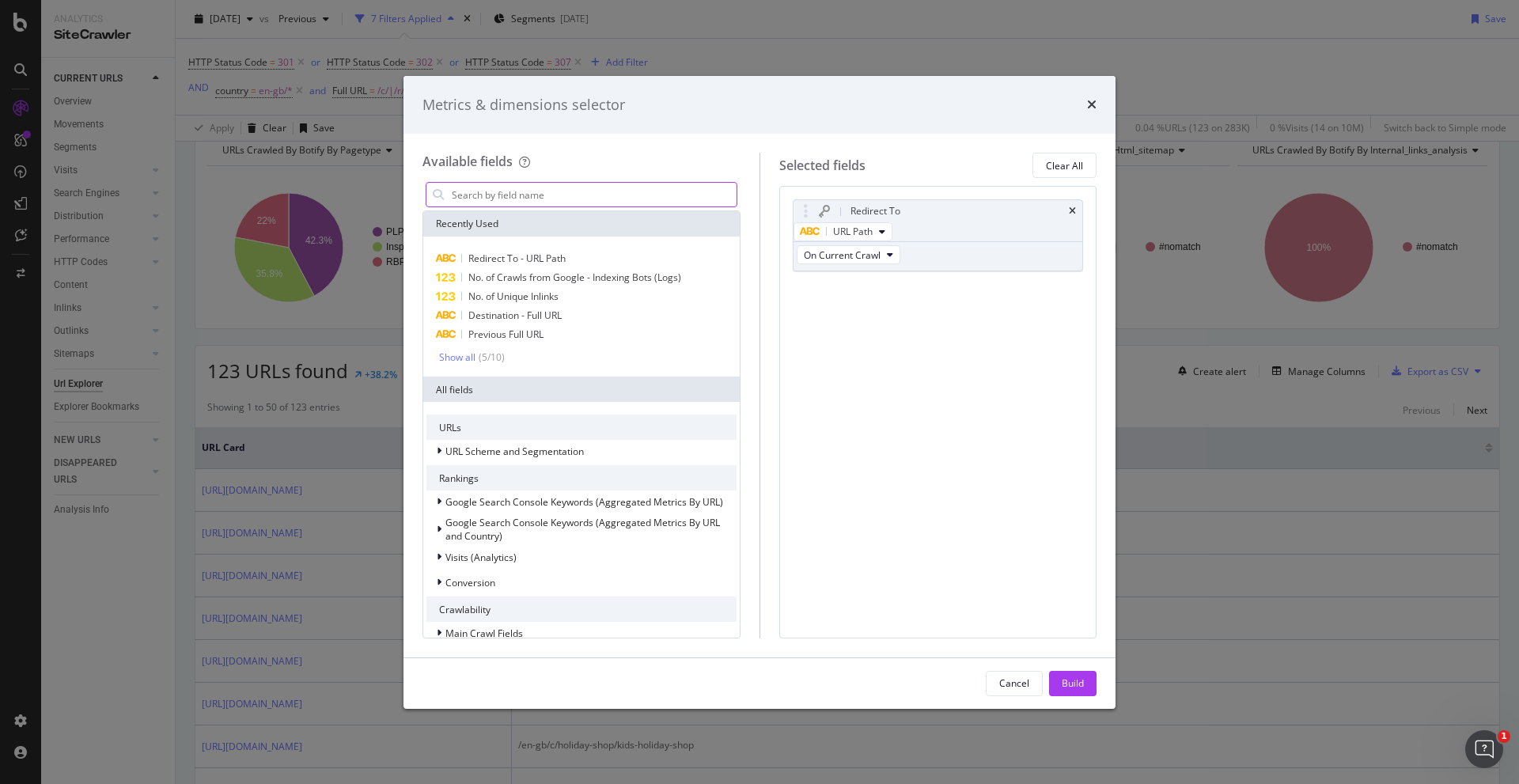
click at [483, 189] on input "modal" at bounding box center [594, 194] width 286 height 24
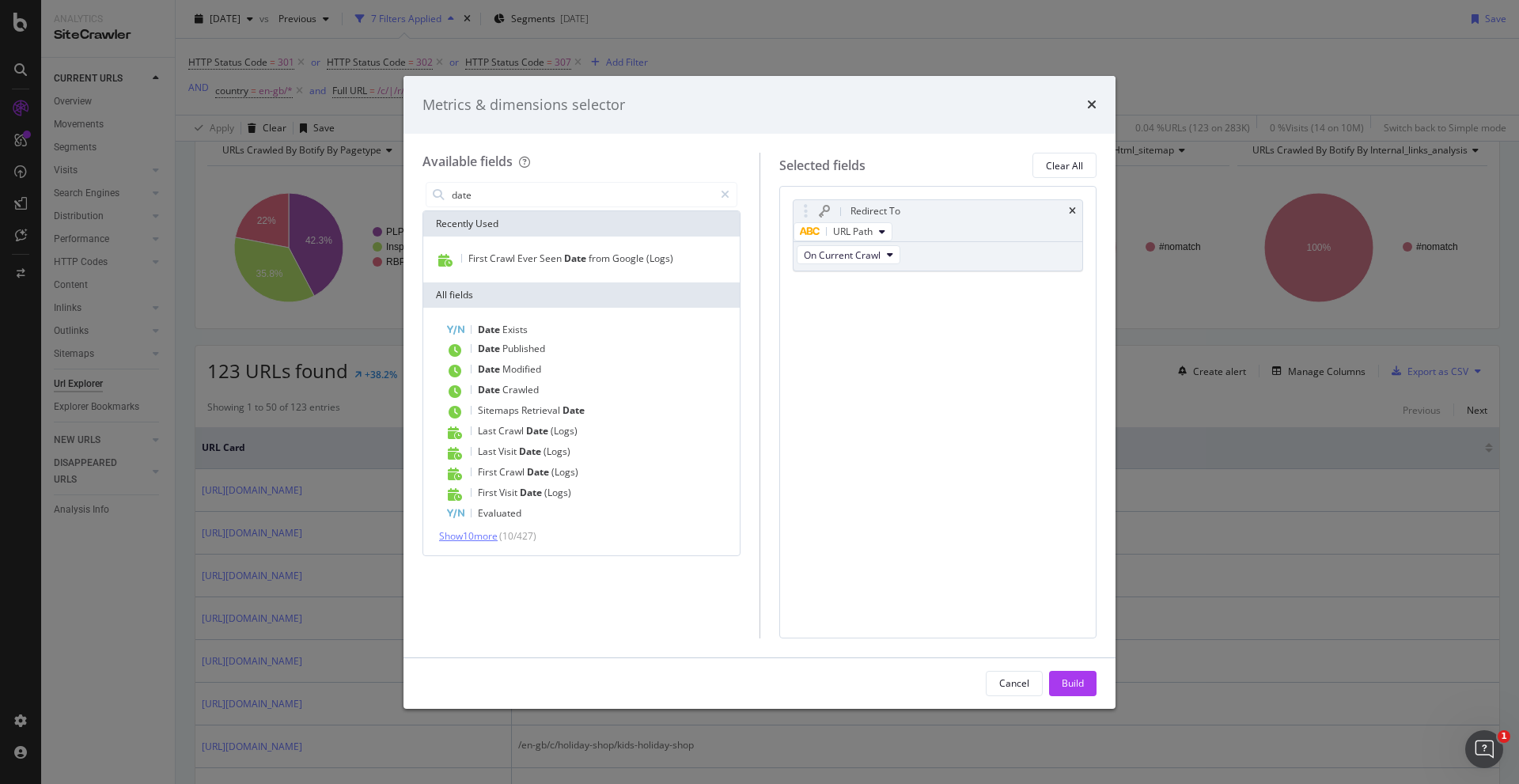
type input "date"
click at [461, 537] on span "Show 10 more" at bounding box center [468, 536] width 58 height 13
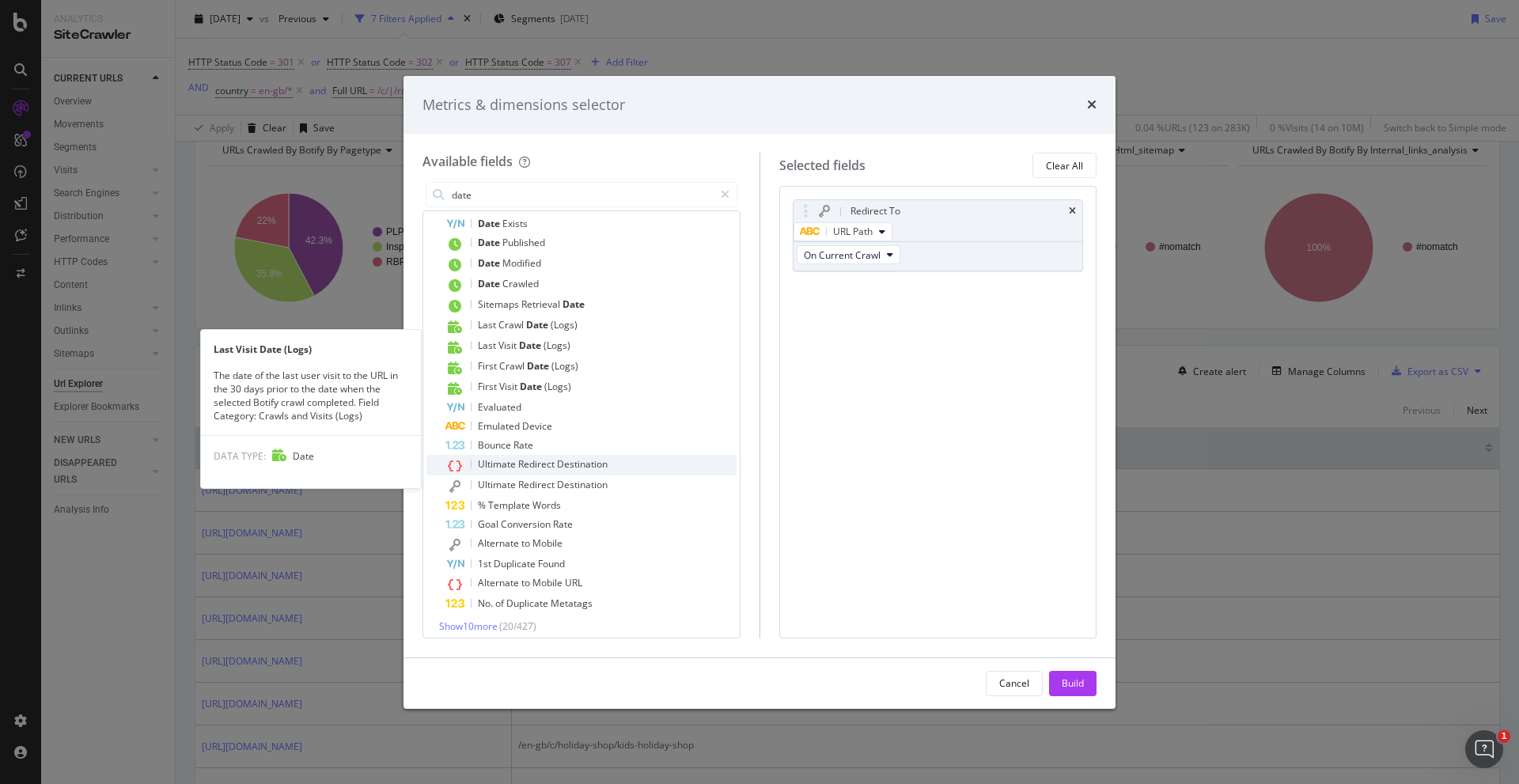
scroll to position [114, 0]
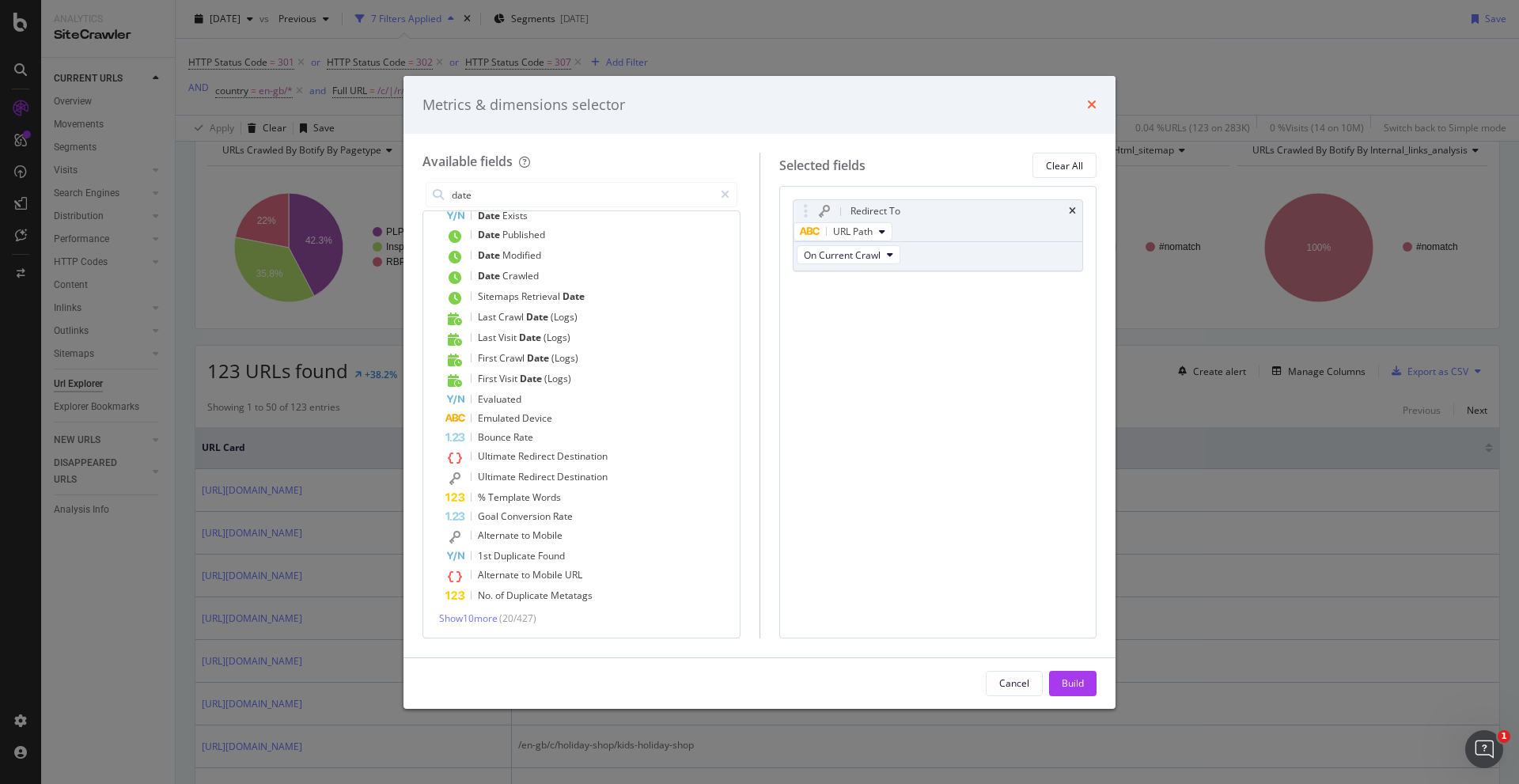
click at [1012, 104] on icon "times" at bounding box center [1092, 104] width 9 height 12
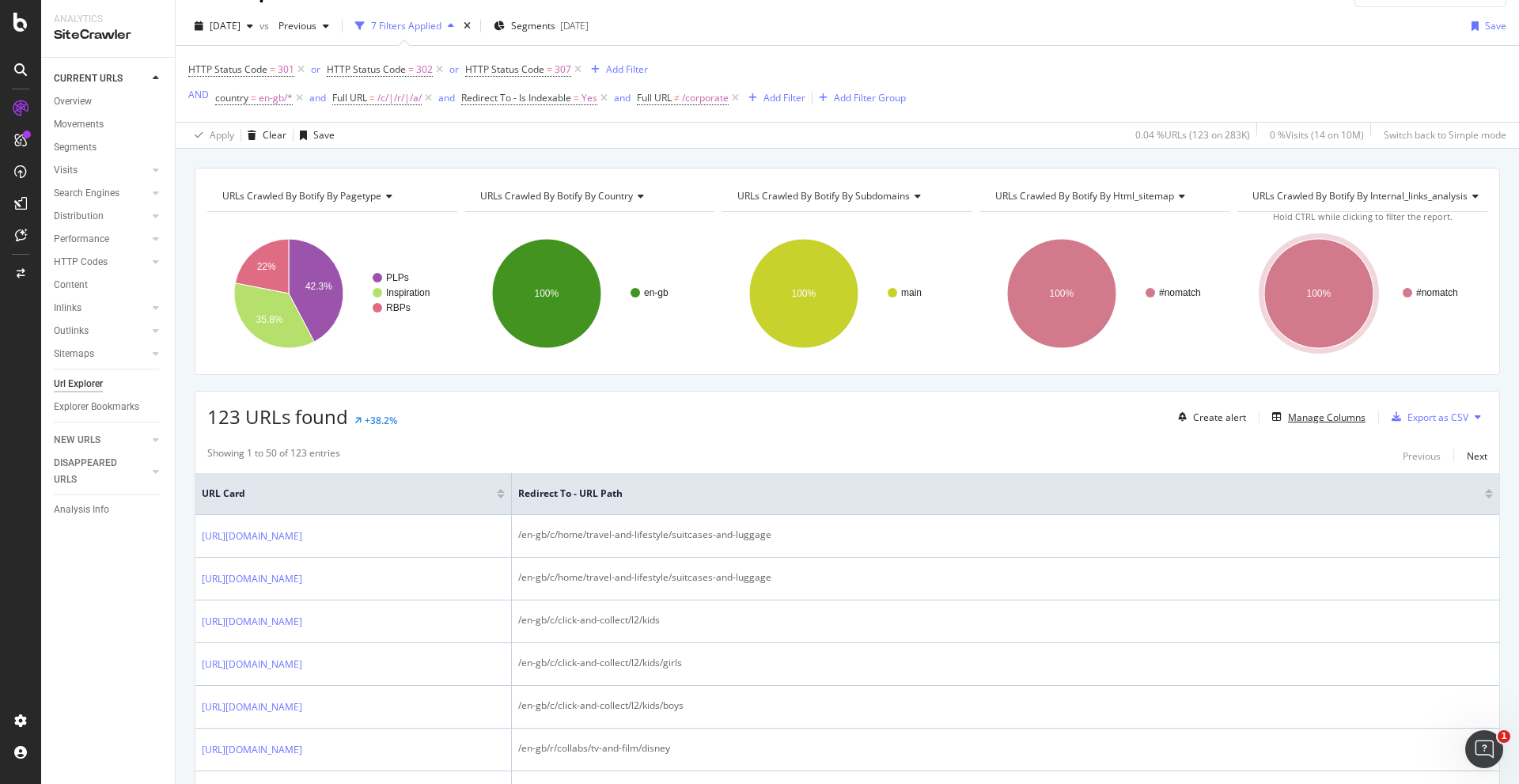
scroll to position [0, 0]
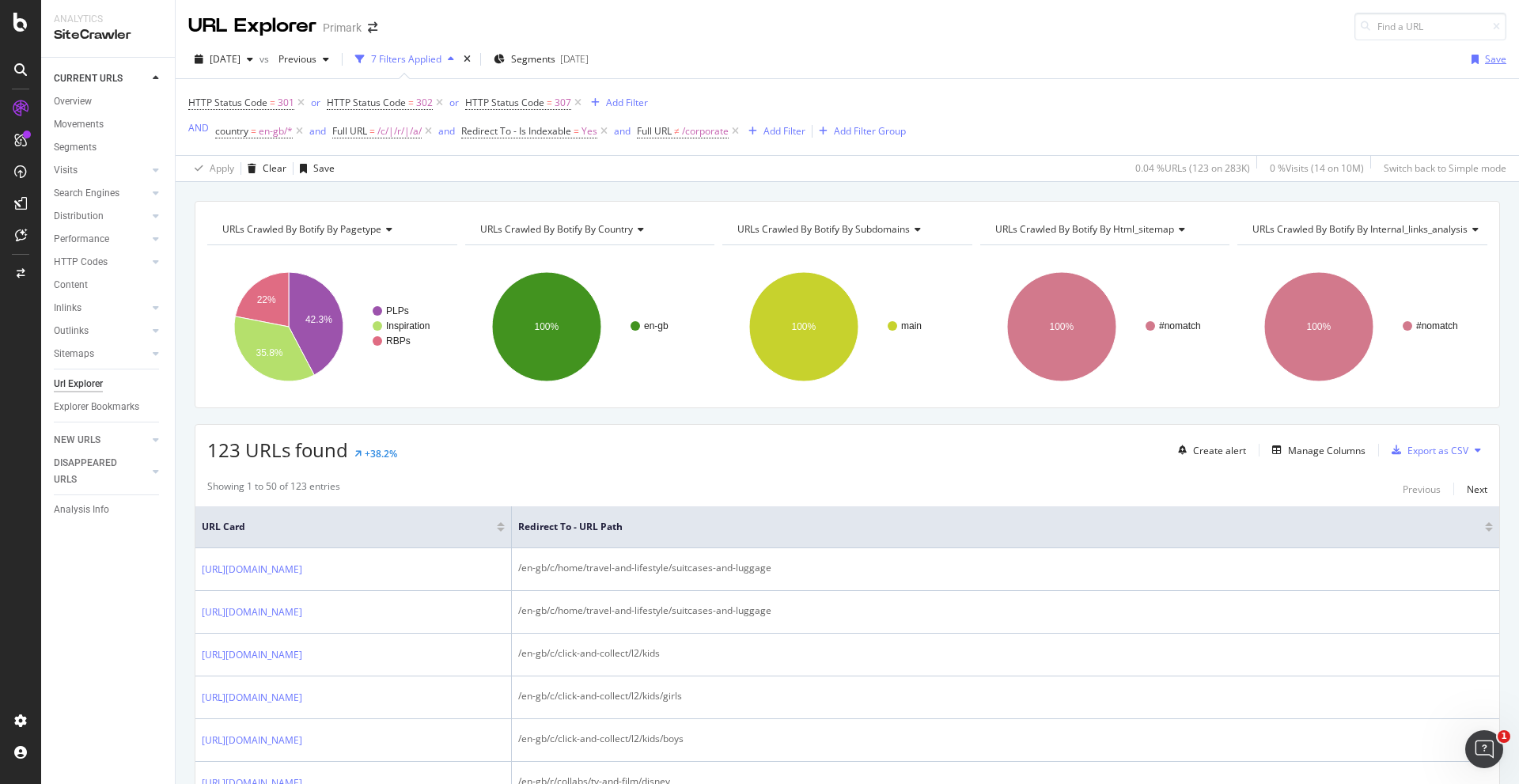
click at [1012, 61] on div "button" at bounding box center [1475, 59] width 20 height 9
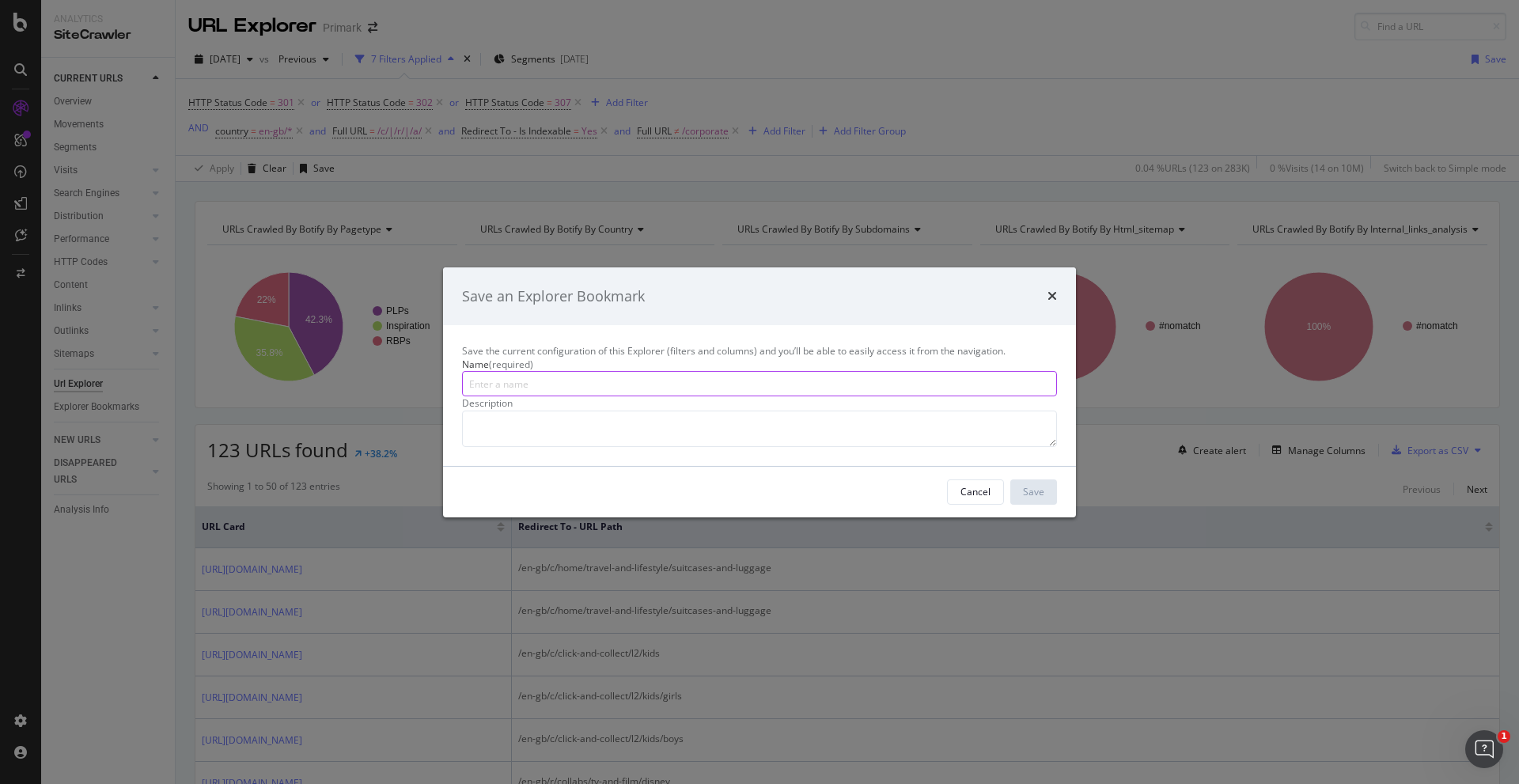
click at [549, 371] on input "modal" at bounding box center [759, 384] width 595 height 25
click at [466, 371] on input "Redirects" at bounding box center [759, 384] width 595 height 25
click at [634, 371] on input "PLPs and Articles with Redirects" at bounding box center [759, 384] width 595 height 25
type input "PLPs and Articles with Redirects (EN-GB)"
click at [667, 411] on textarea "modal" at bounding box center [759, 429] width 595 height 37
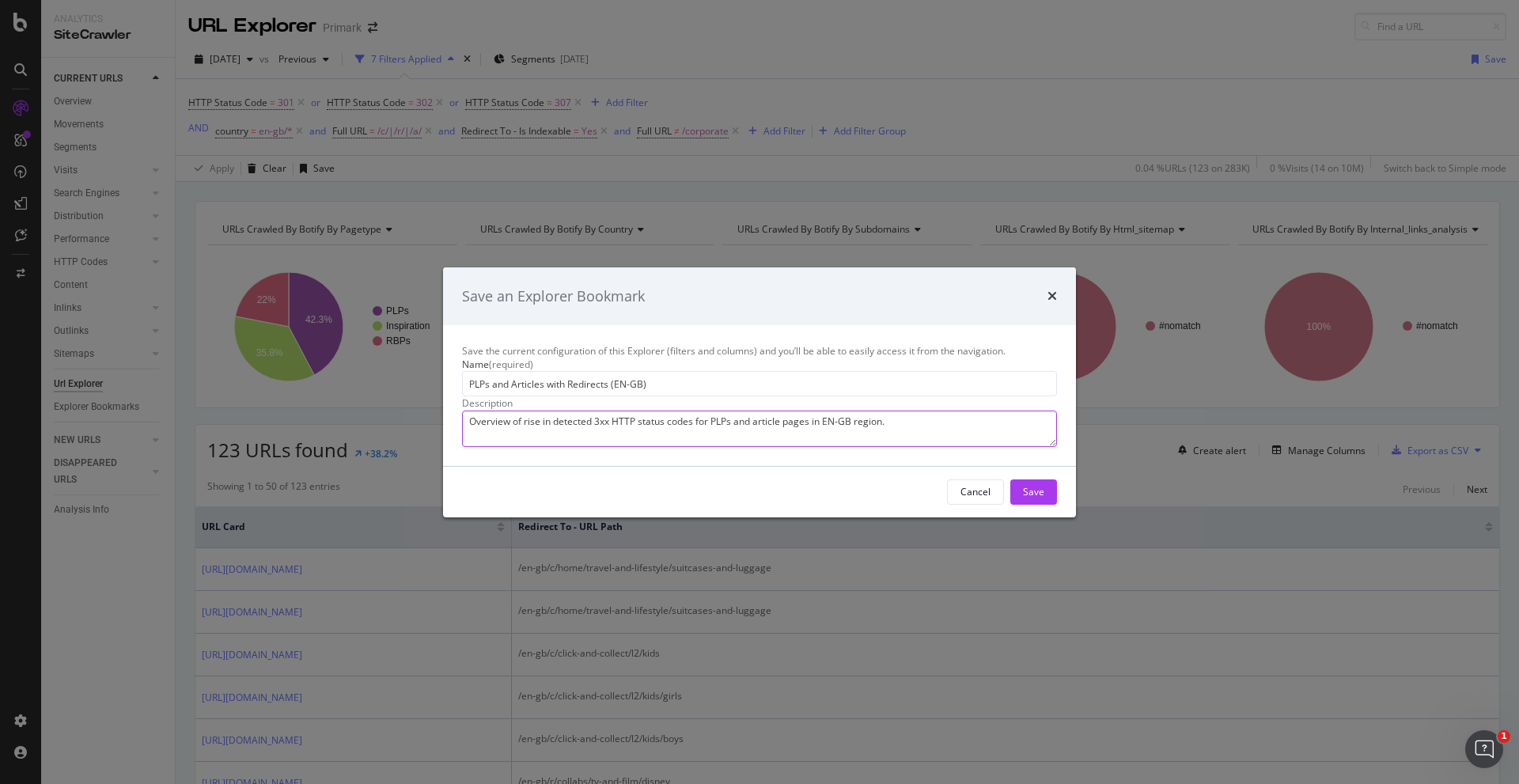
type textarea "Overview of rise in detected 3xx HTTP status codes for PLPs and article pages i…"
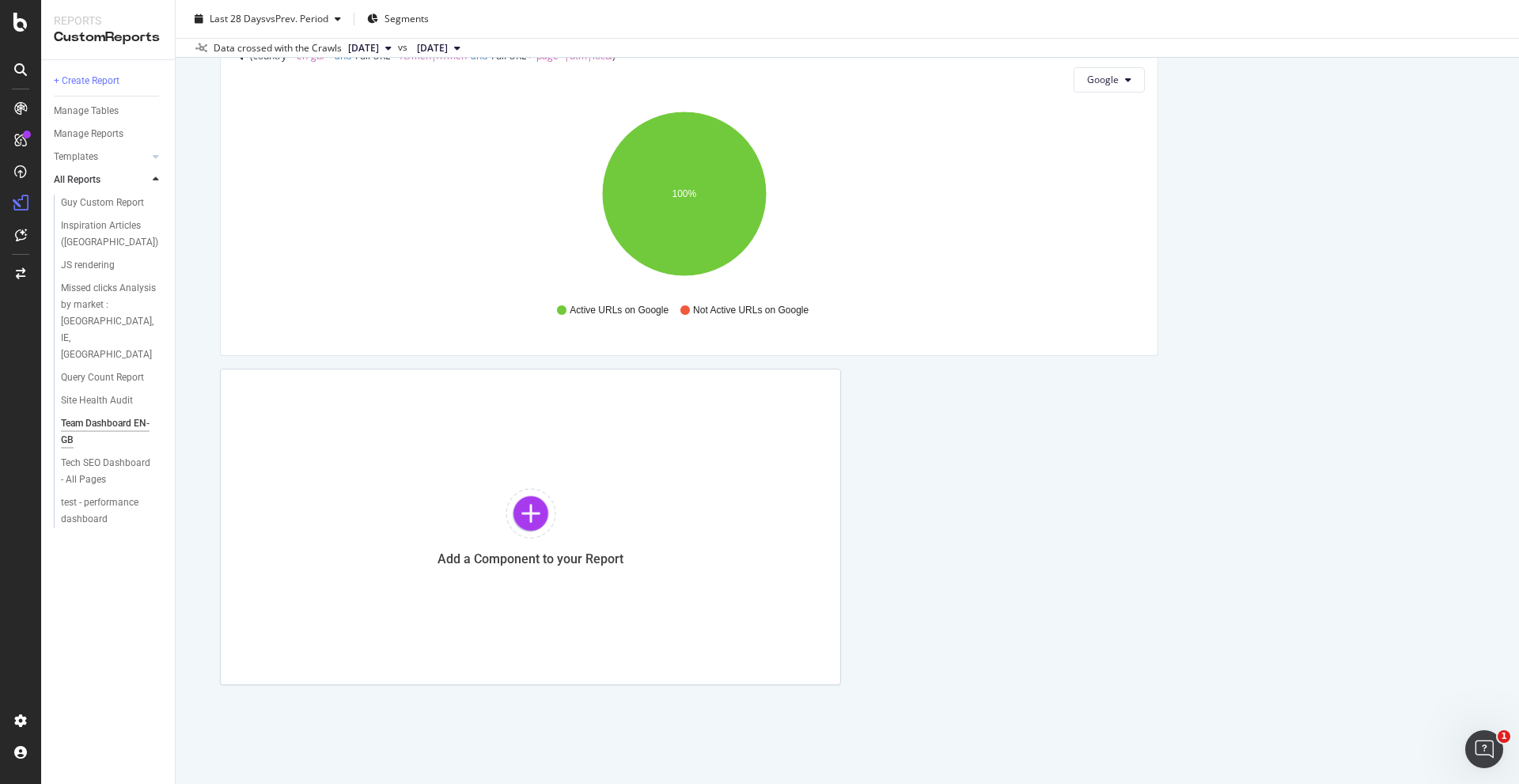
scroll to position [2021, 0]
click at [533, 504] on div at bounding box center [531, 513] width 51 height 51
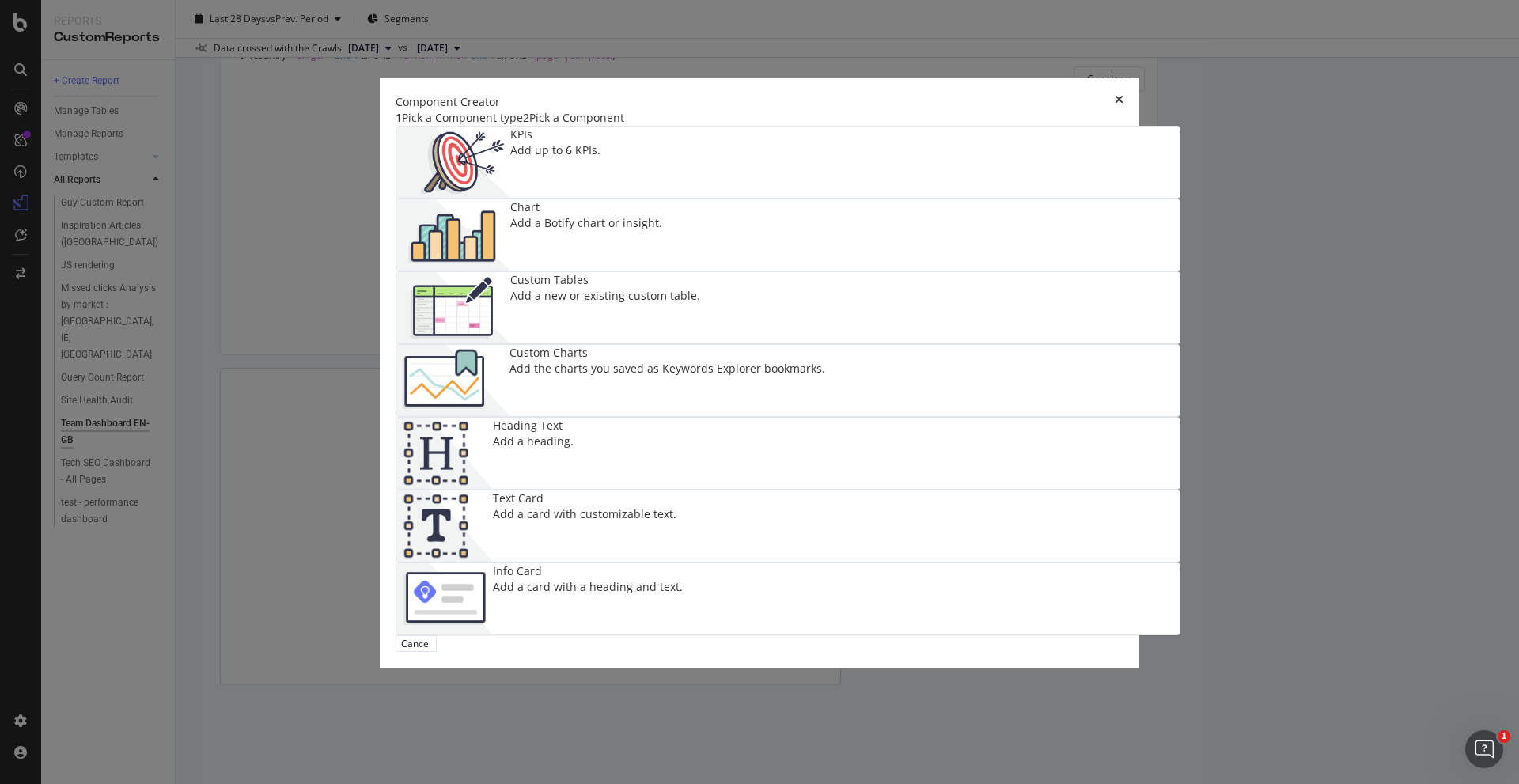
click at [526, 303] on div "Add a new or existing custom table." at bounding box center [605, 296] width 189 height 16
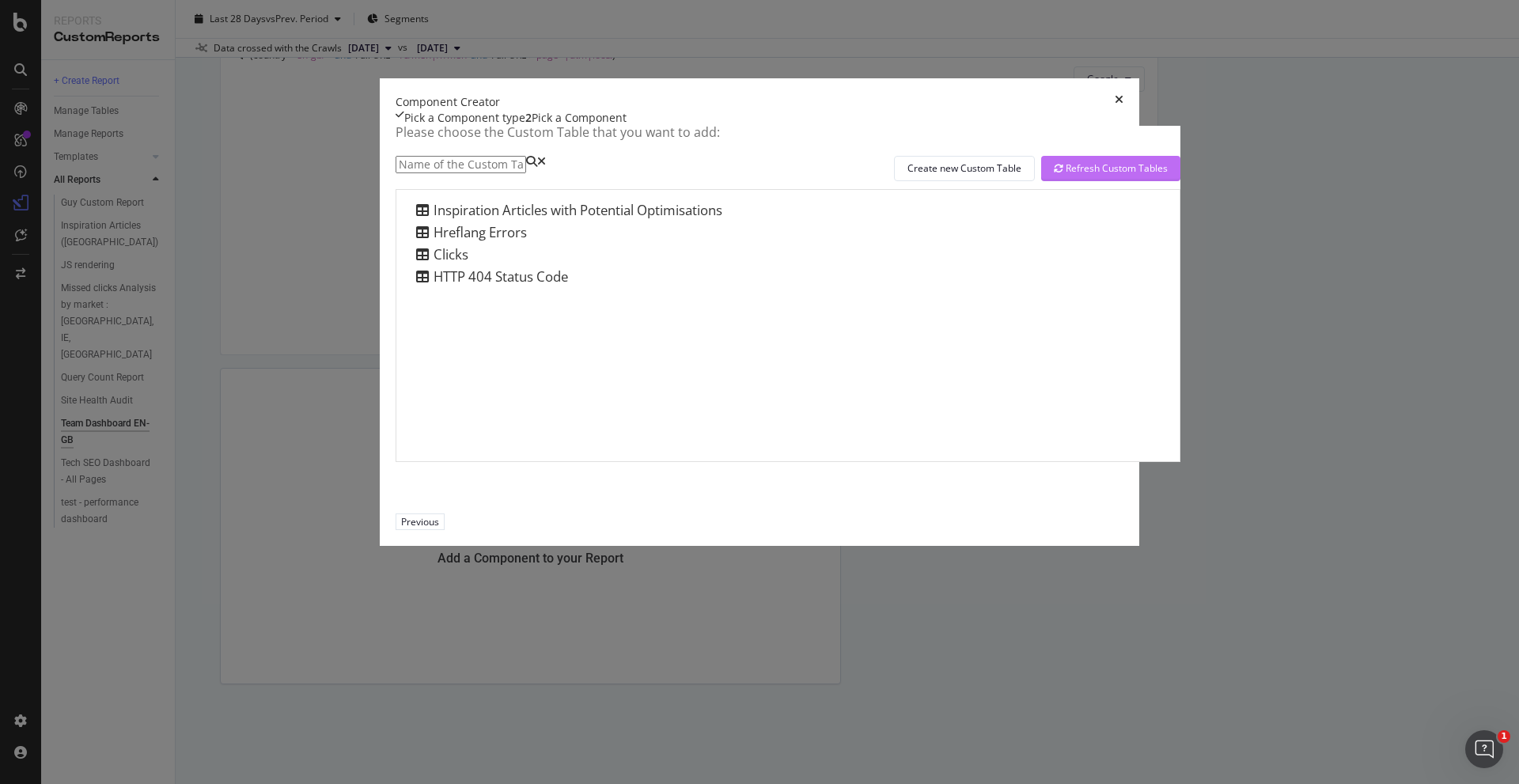
click at [1115, 175] on div "Refresh Custom Tables" at bounding box center [1110, 168] width 114 height 13
click at [445, 530] on button "Previous" at bounding box center [420, 522] width 49 height 17
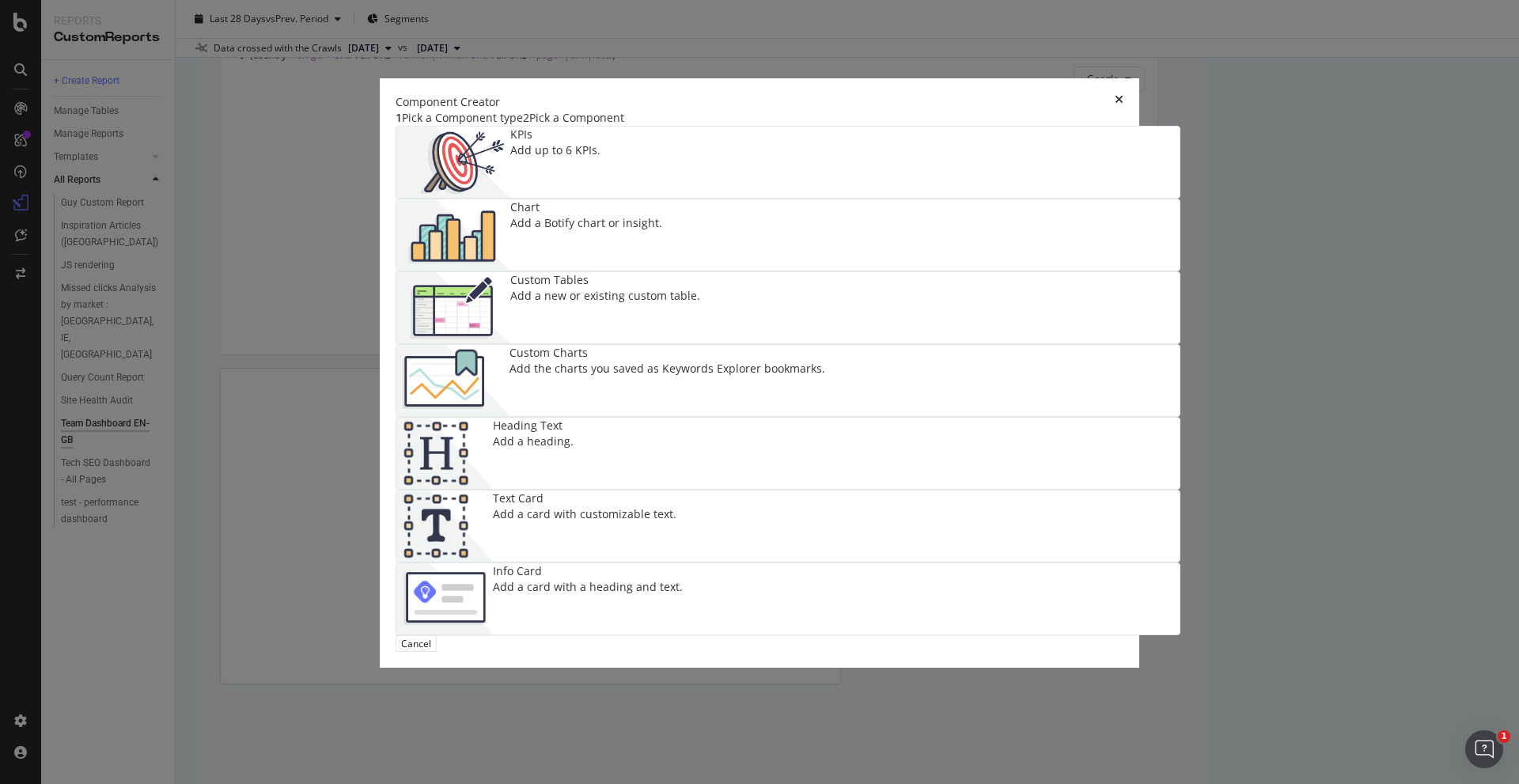
click at [825, 372] on div "Add the charts you saved as Keywords Explorer bookmarks." at bounding box center [667, 368] width 316 height 16
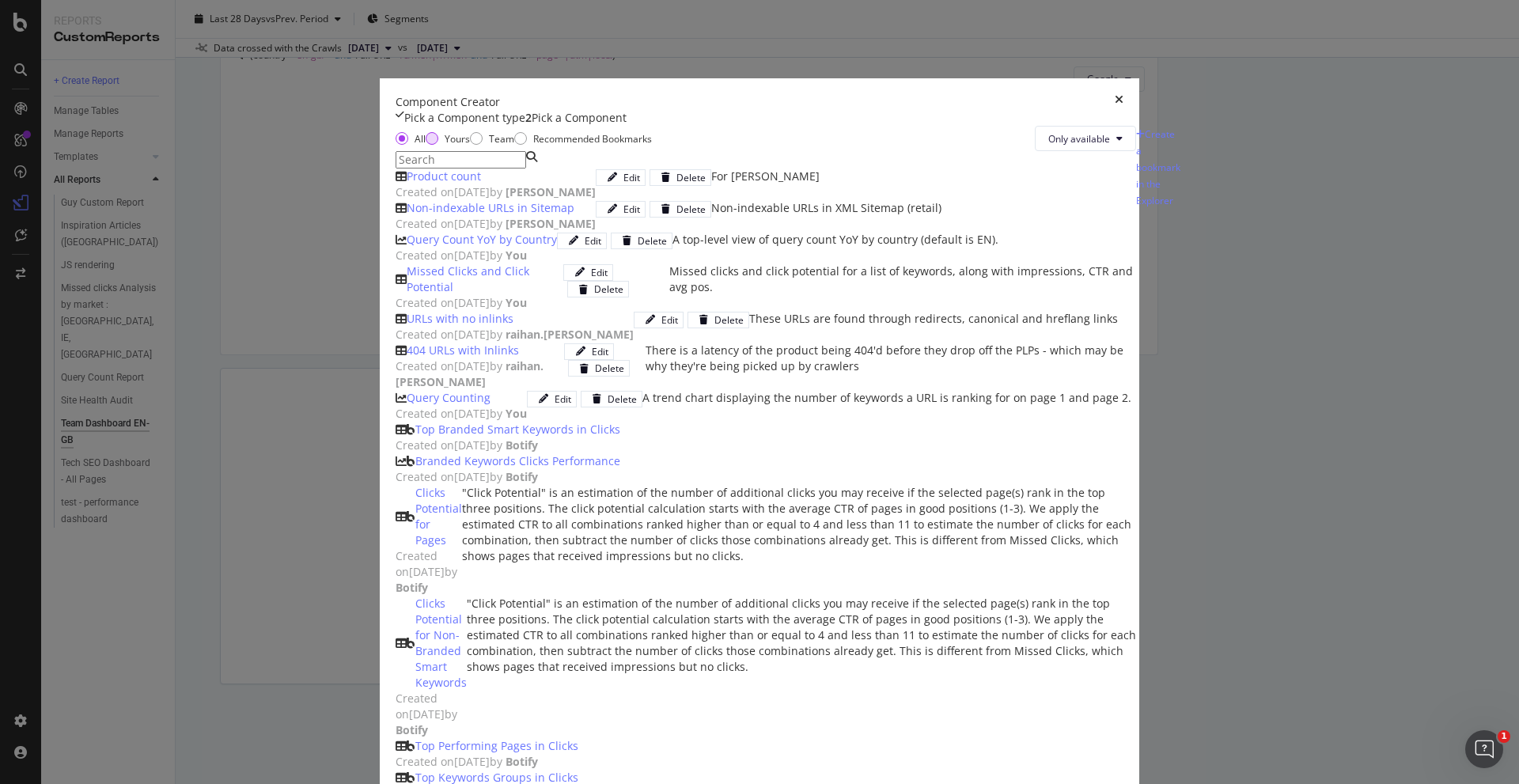
click at [433, 145] on div "Yours" at bounding box center [448, 139] width 44 height 13
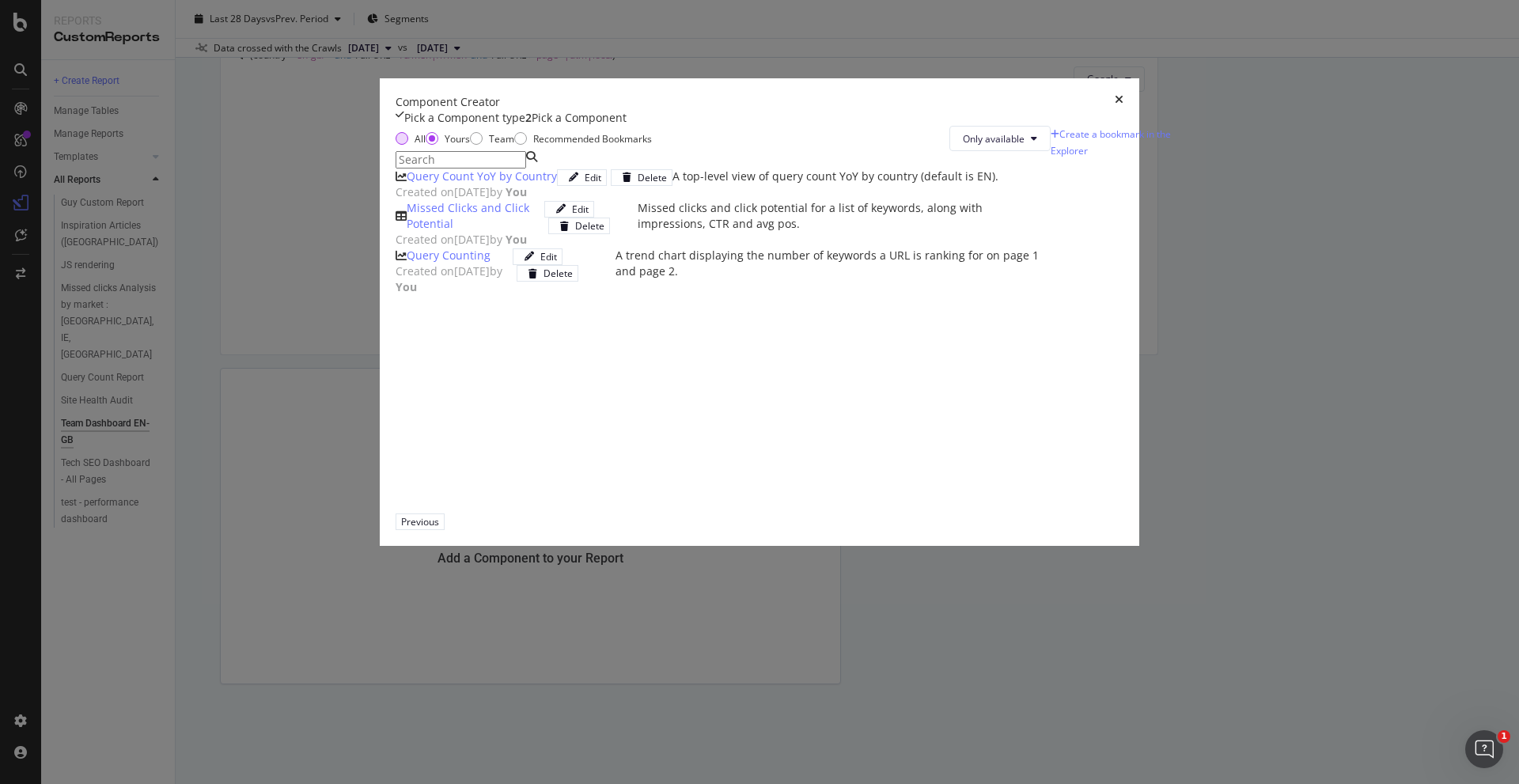
click at [396, 145] on div "All" at bounding box center [411, 139] width 30 height 13
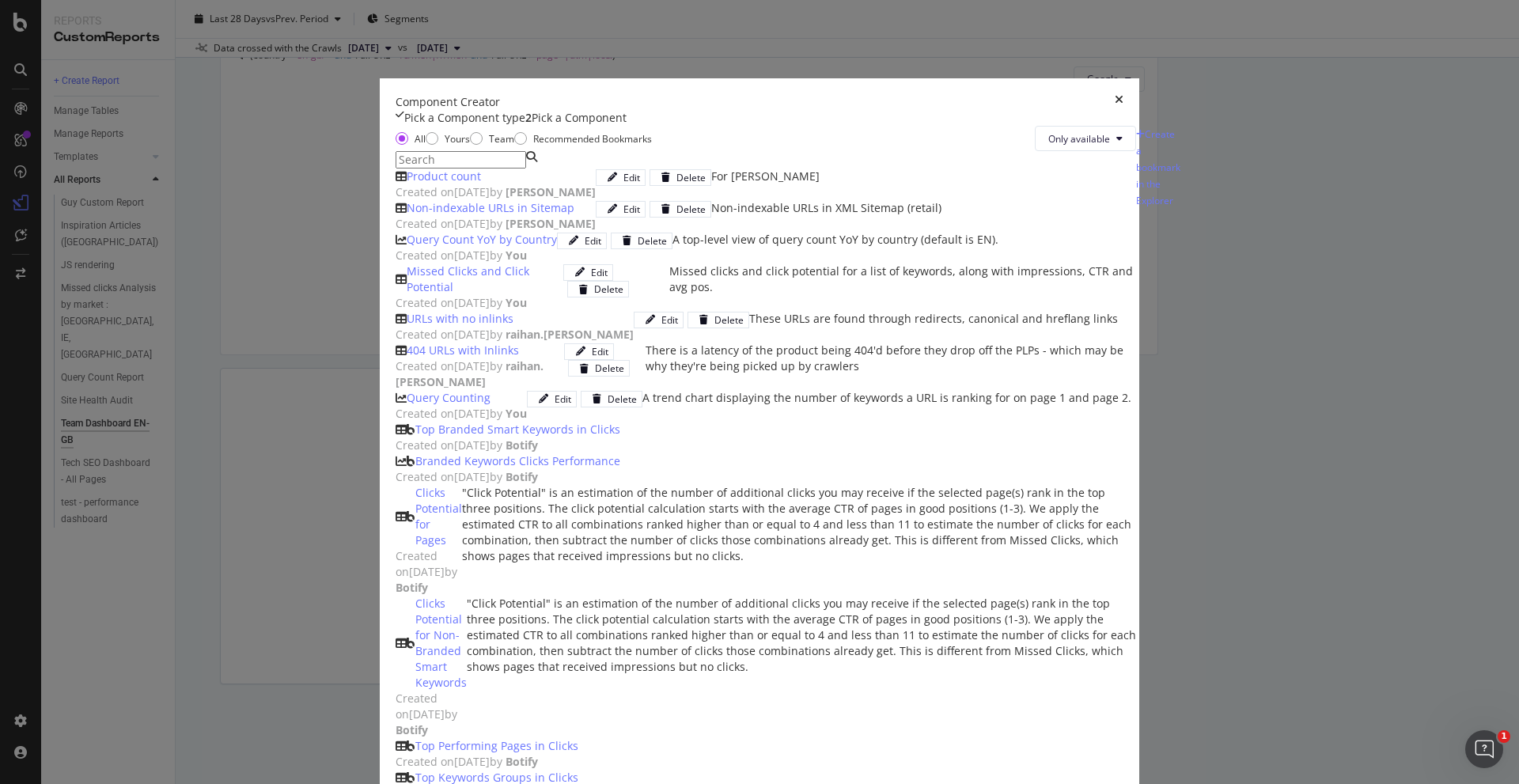
scroll to position [0, 0]
click at [1123, 110] on icon "times" at bounding box center [1119, 102] width 8 height 16
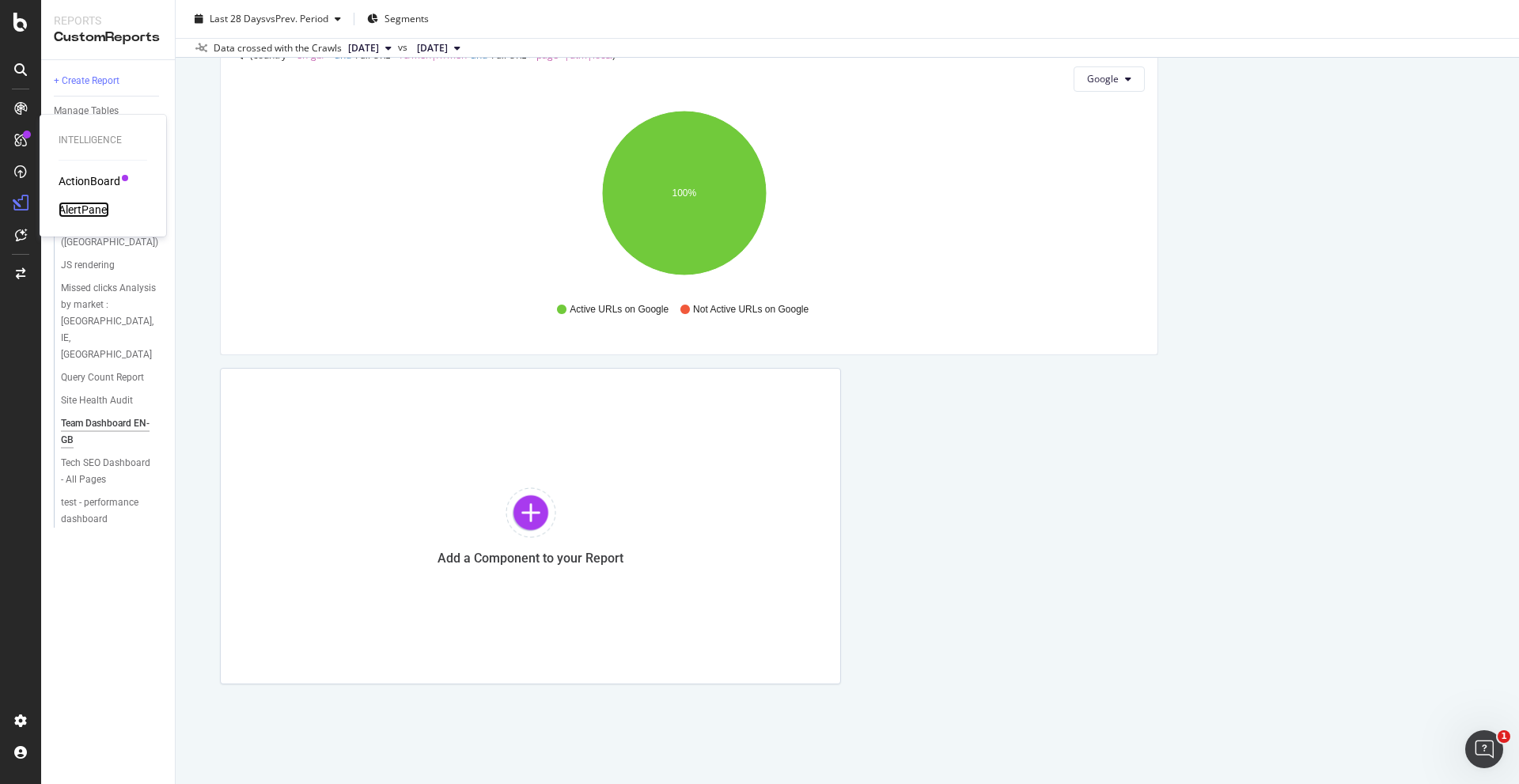
click at [73, 207] on div "AlertPanel" at bounding box center [84, 209] width 51 height 16
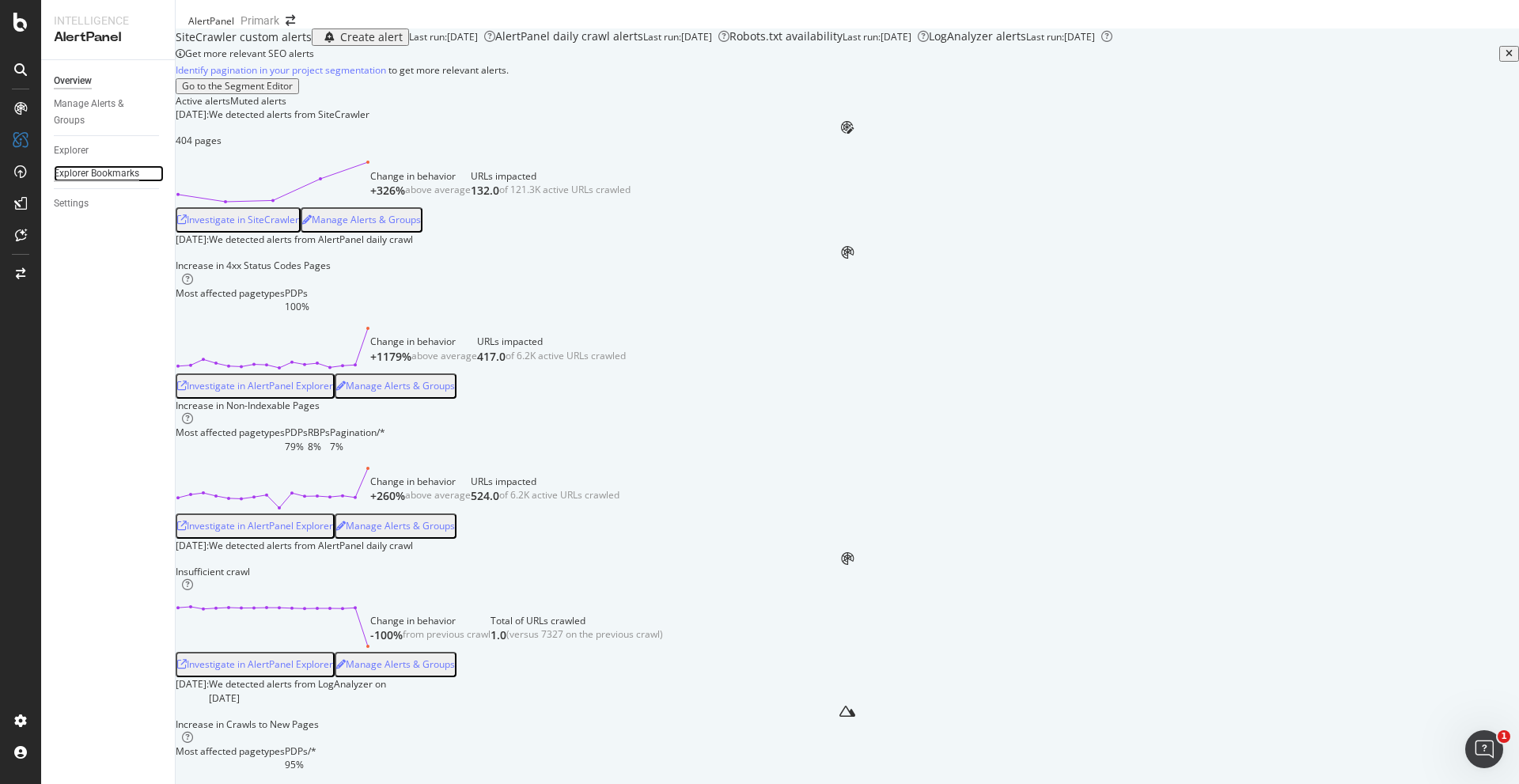
click at [116, 176] on div "Explorer Bookmarks" at bounding box center [96, 173] width 86 height 17
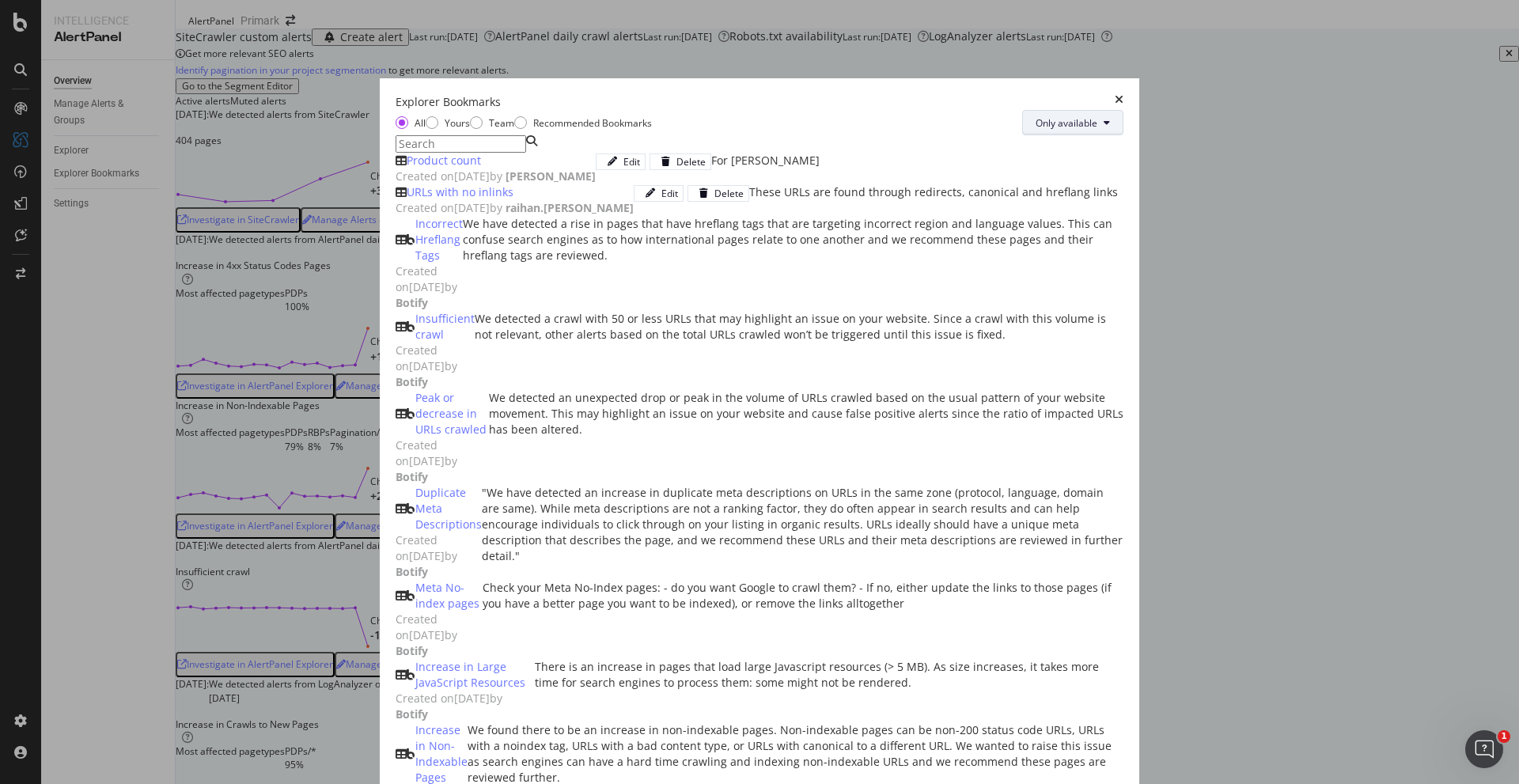
click at [1123, 110] on button "Only available" at bounding box center [1072, 122] width 101 height 25
click at [426, 116] on div "Yours" at bounding box center [432, 122] width 12 height 12
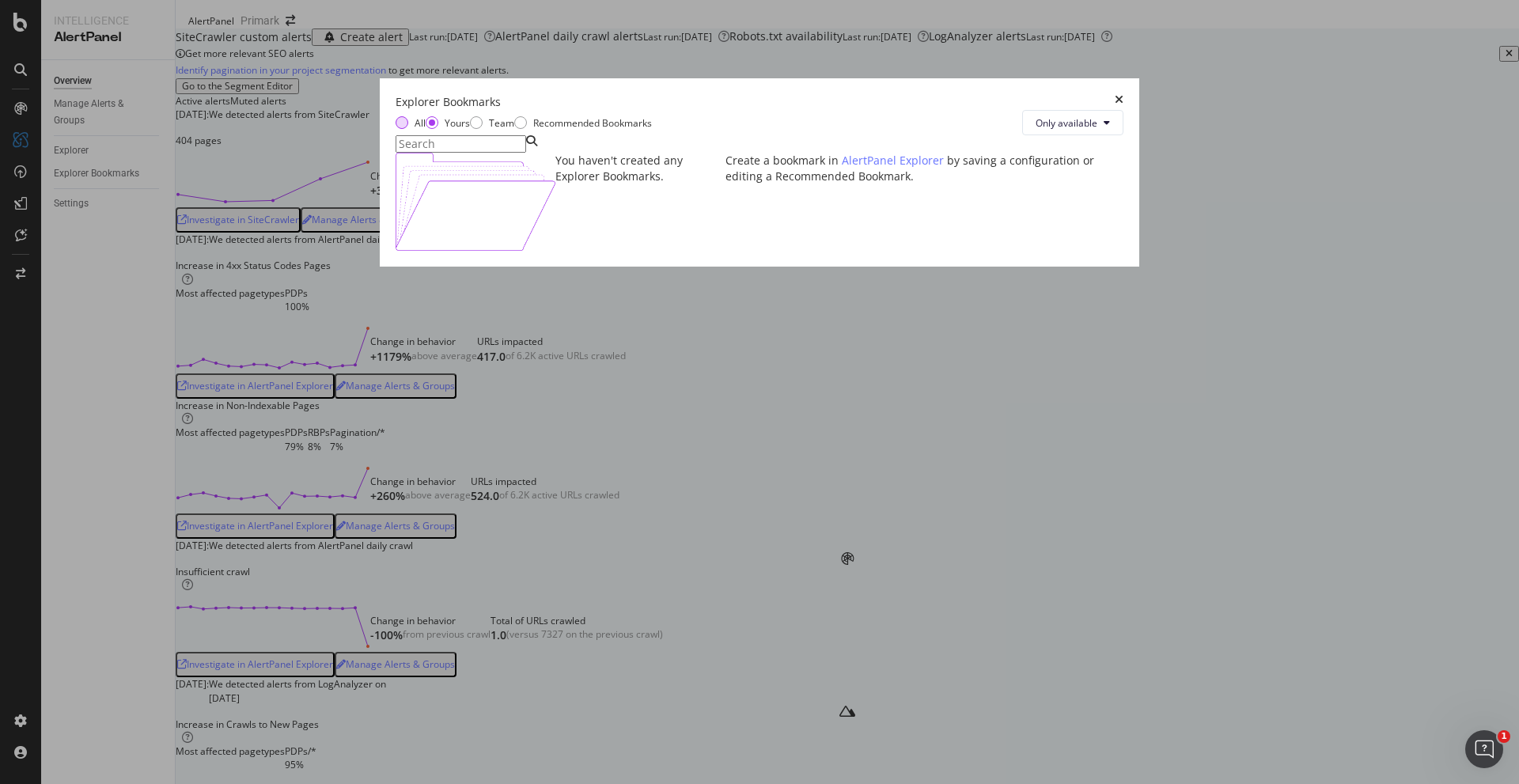
click at [396, 118] on div "All" at bounding box center [401, 122] width 12 height 12
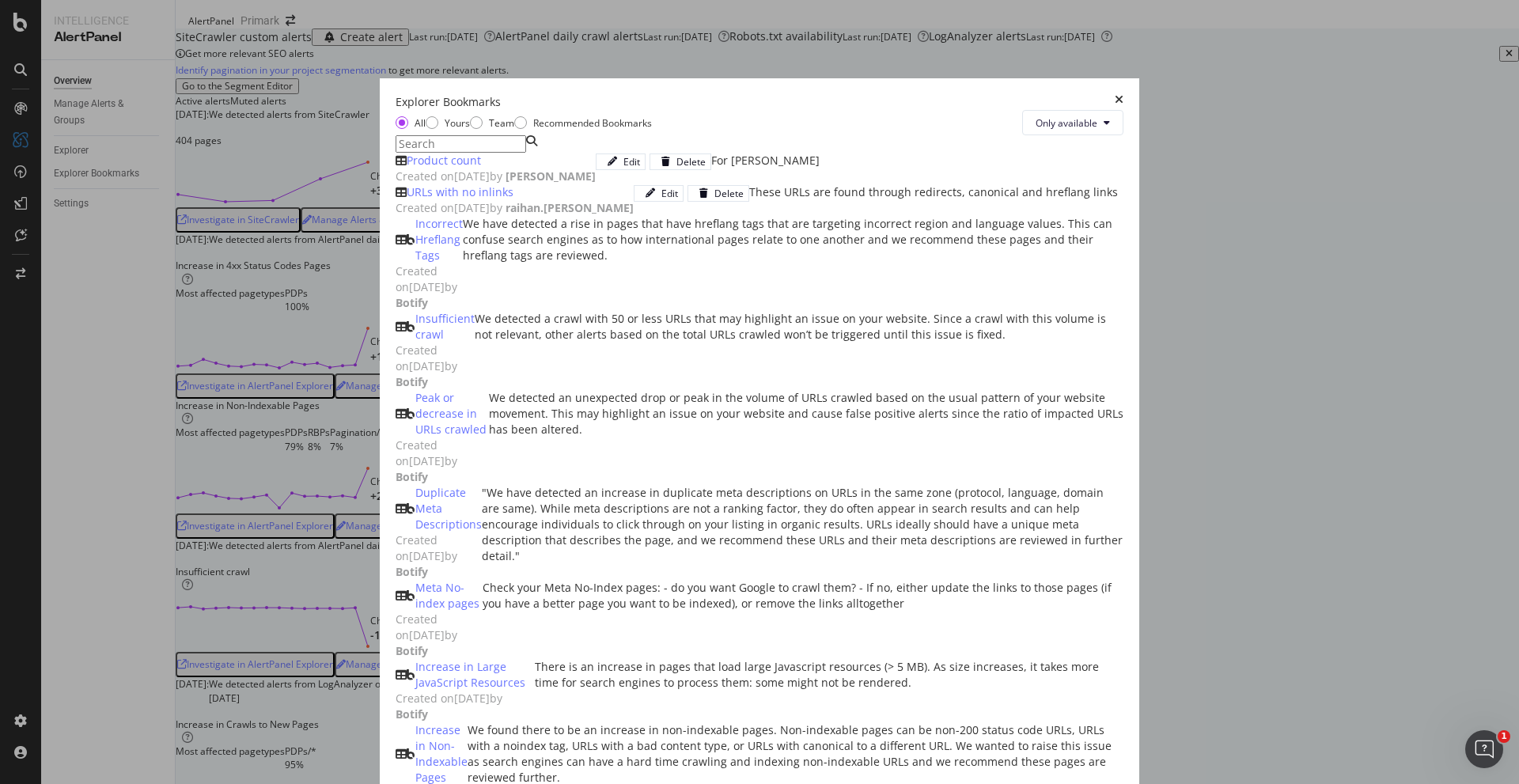
click at [1123, 94] on div "Explorer Bookmarks" at bounding box center [760, 102] width 727 height 16
click at [1123, 94] on icon "times" at bounding box center [1119, 102] width 8 height 16
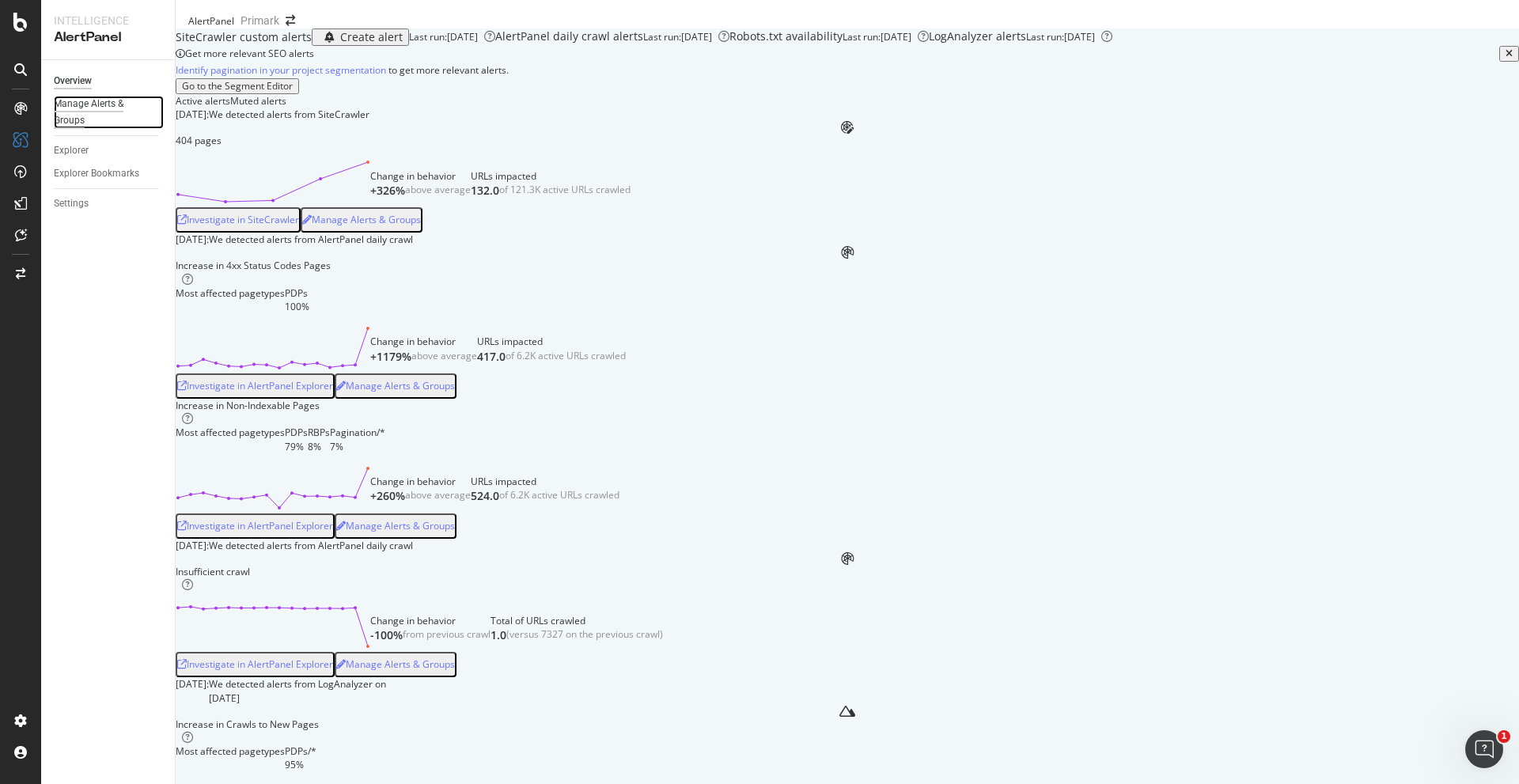
click at [115, 106] on div "Manage Alerts & Groups" at bounding box center [101, 112] width 95 height 33
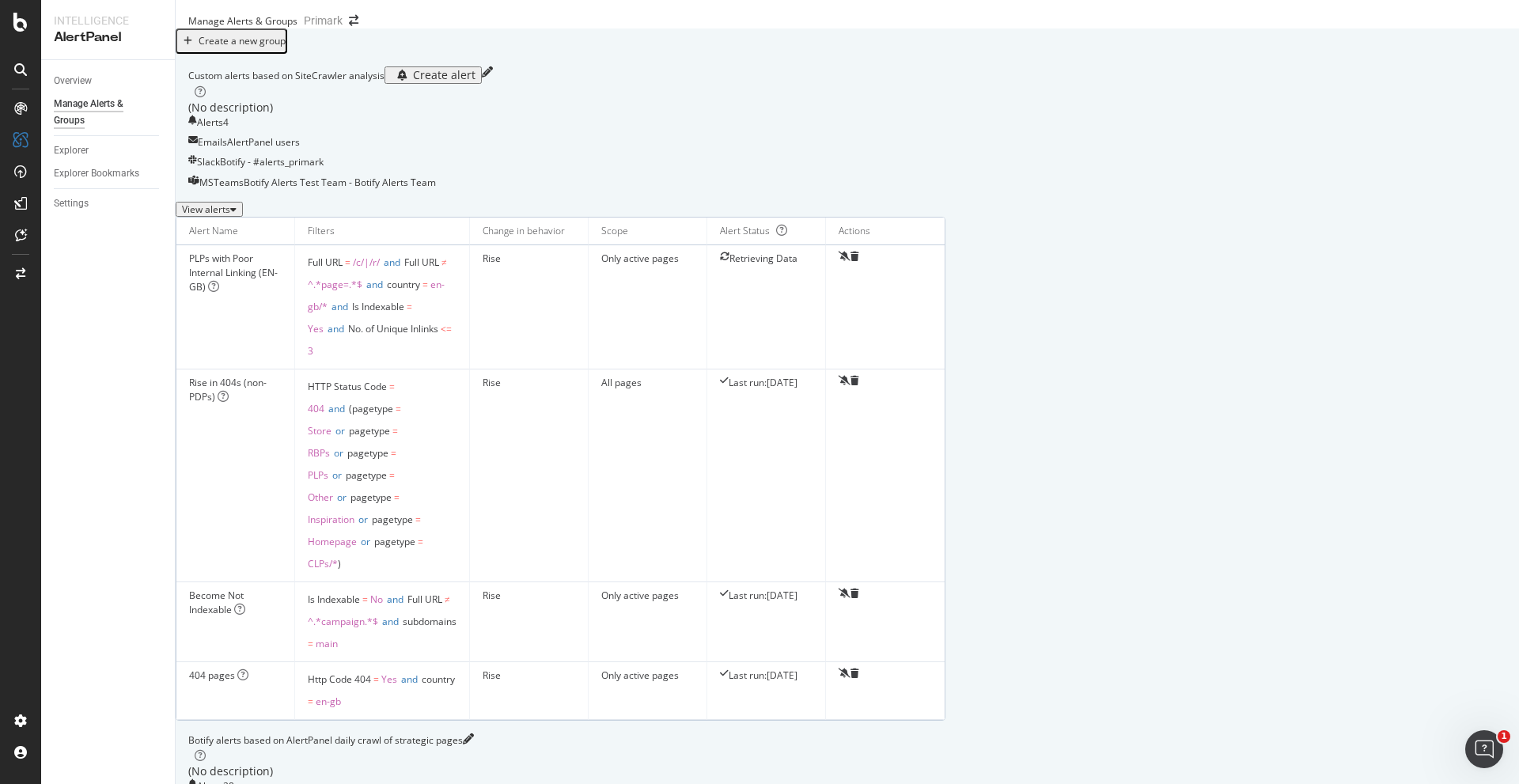
click at [237, 215] on div "View alerts" at bounding box center [209, 210] width 55 height 11
click at [237, 215] on div "Hide alerts" at bounding box center [209, 210] width 55 height 11
click at [237, 215] on div "View alerts" at bounding box center [209, 210] width 55 height 11
drag, startPoint x: 215, startPoint y: 342, endPoint x: 232, endPoint y: 371, distance: 33.6
click at [232, 294] on div "PLPs with Poor Internal Linking (EN-GB)" at bounding box center [236, 272] width 92 height 42
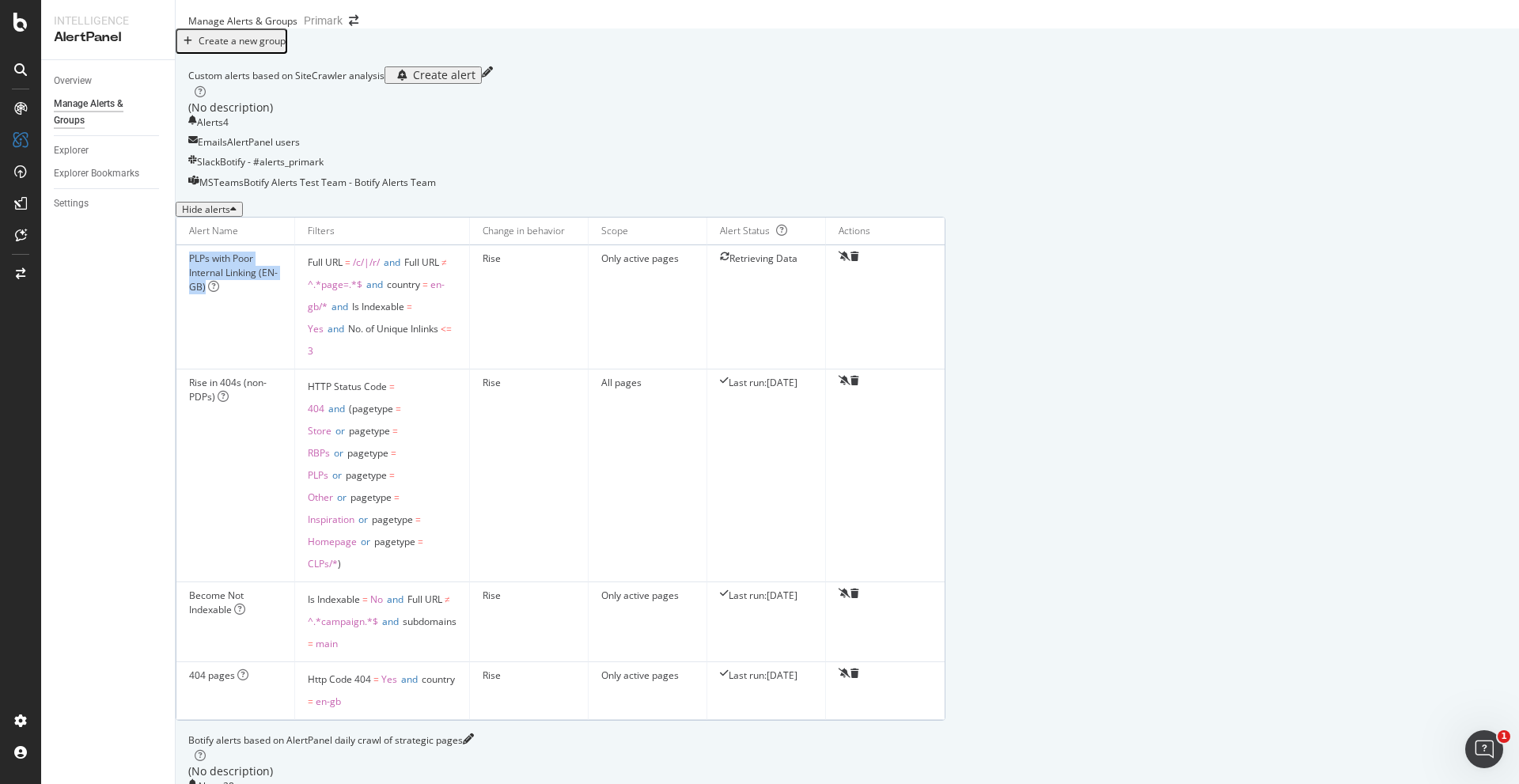
copy div "PLPs with Poor Internal Linking (EN-GB)"
click at [220, 292] on icon at bounding box center [214, 286] width 11 height 11
drag, startPoint x: 180, startPoint y: 333, endPoint x: 342, endPoint y: 349, distance: 162.8
click at [342, 349] on div "Alerts for Orphaned PLPs, or PLPs with poor internal linking. Non-paginated, in…" at bounding box center [241, 342] width 210 height 27
copy div "Orphaned PLPs, or PLPs with poor internal linking. Non-paginated, indexable only"
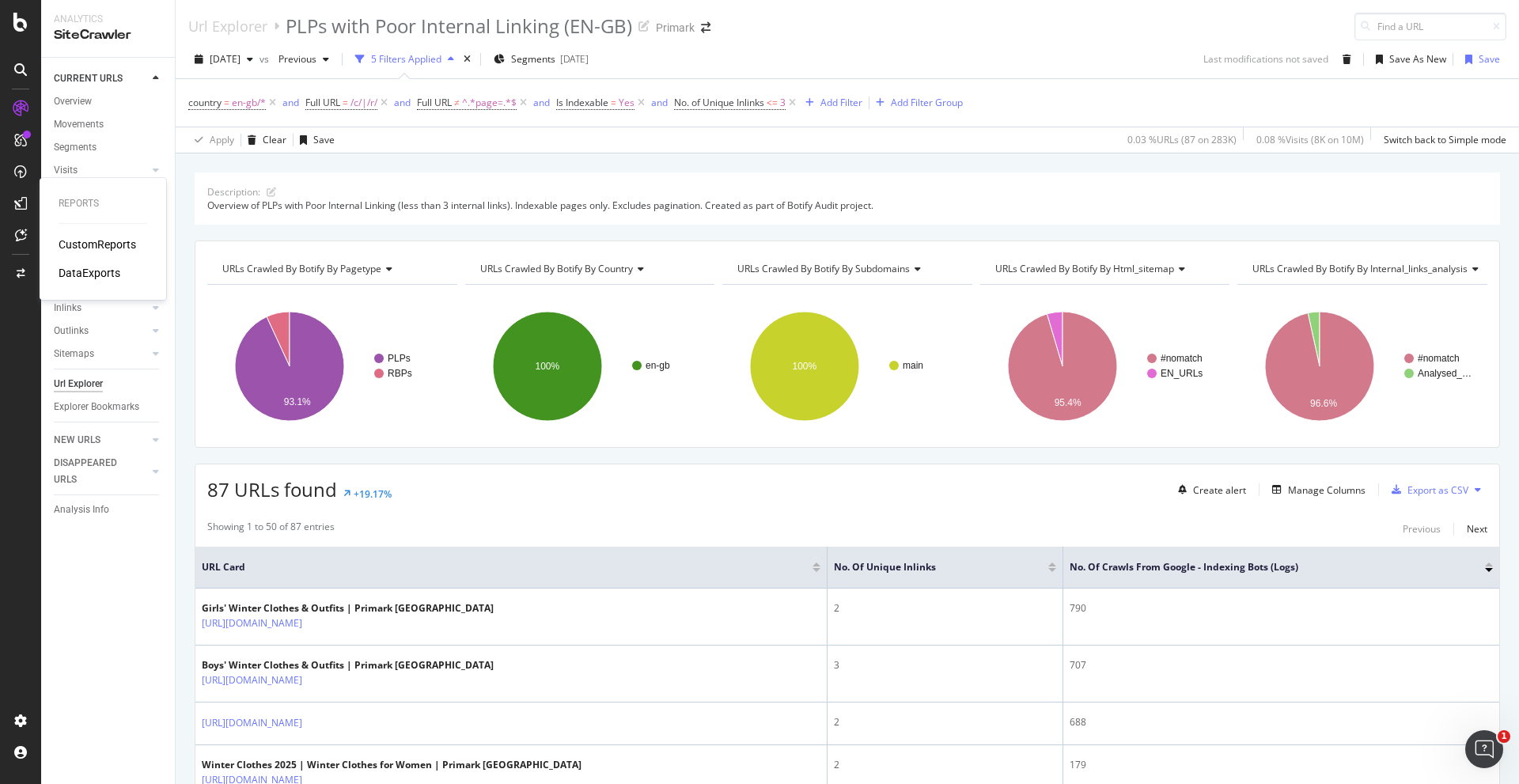
click at [112, 242] on div "CustomReports" at bounding box center [97, 244] width 77 height 16
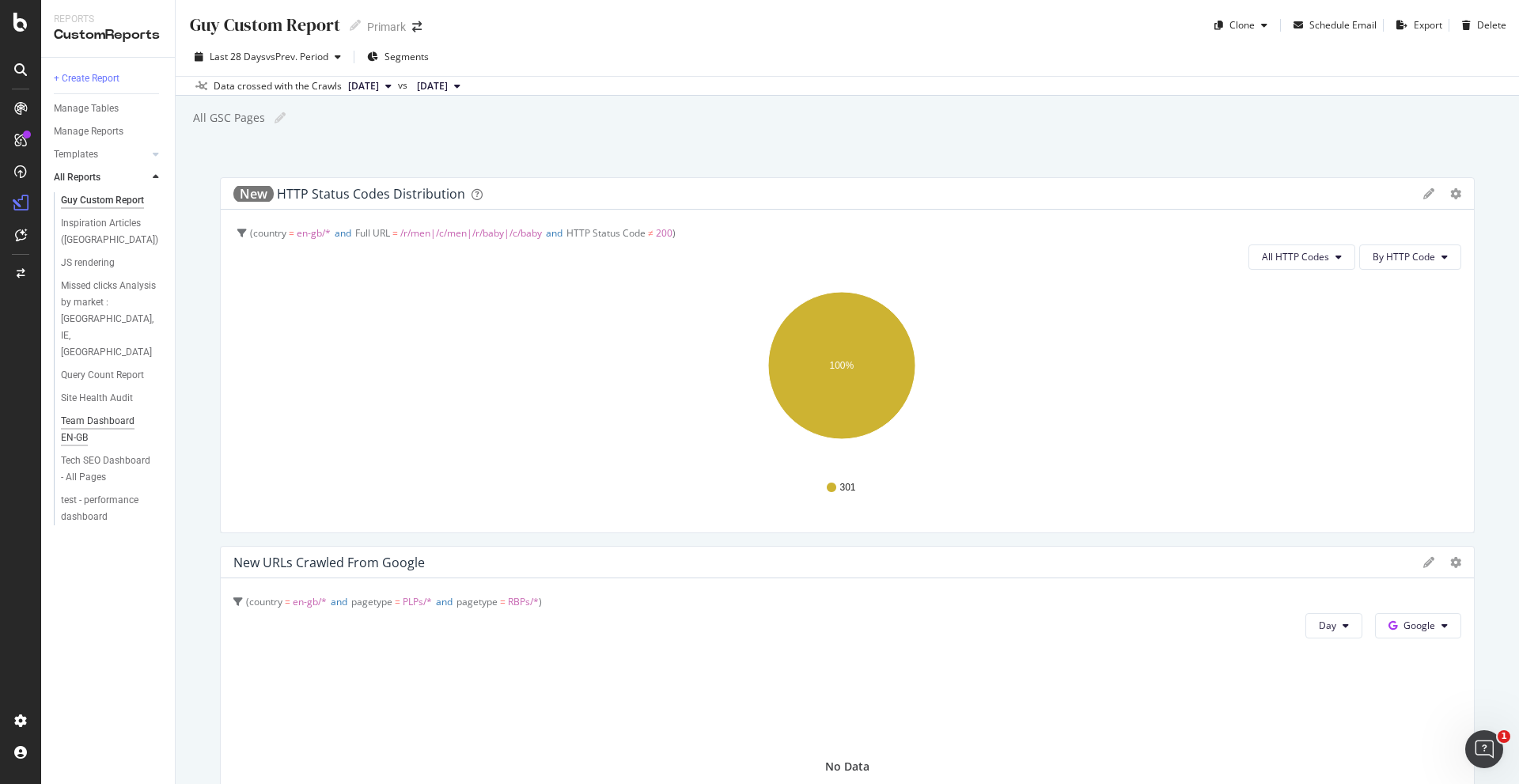
click at [115, 413] on div "Team Dashboard EN-GB" at bounding box center [106, 429] width 90 height 33
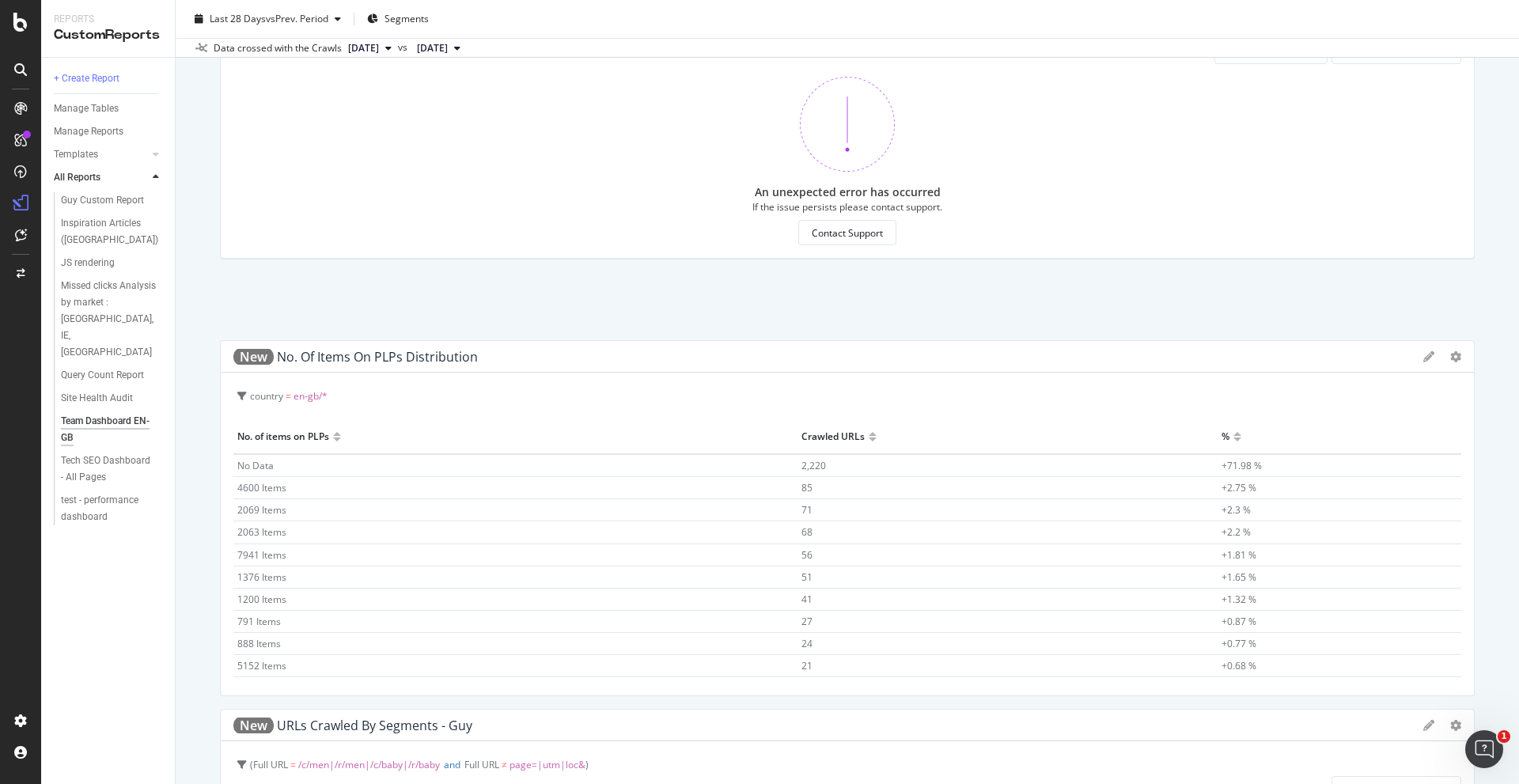
scroll to position [2021, 0]
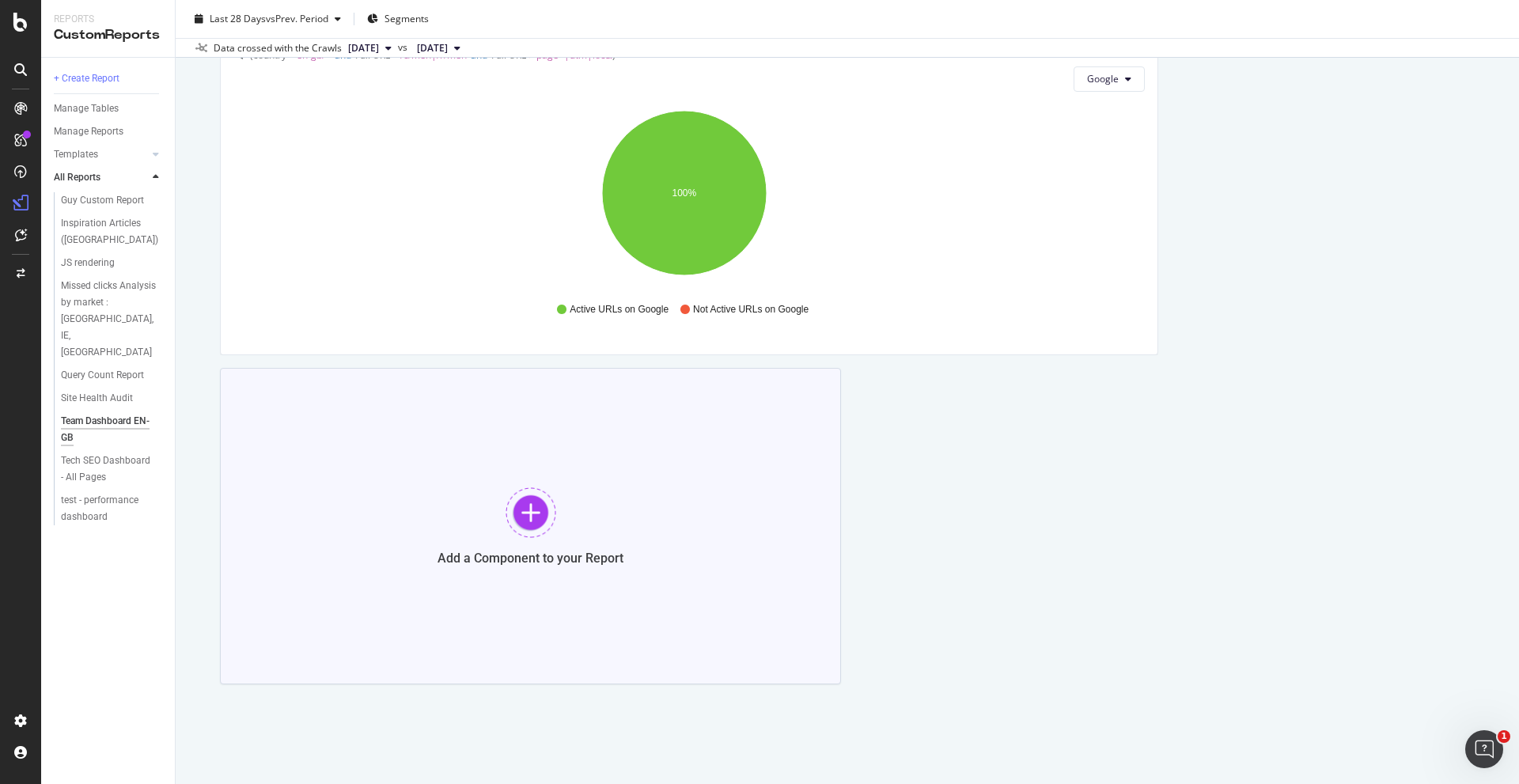
click at [520, 505] on div at bounding box center [531, 513] width 51 height 51
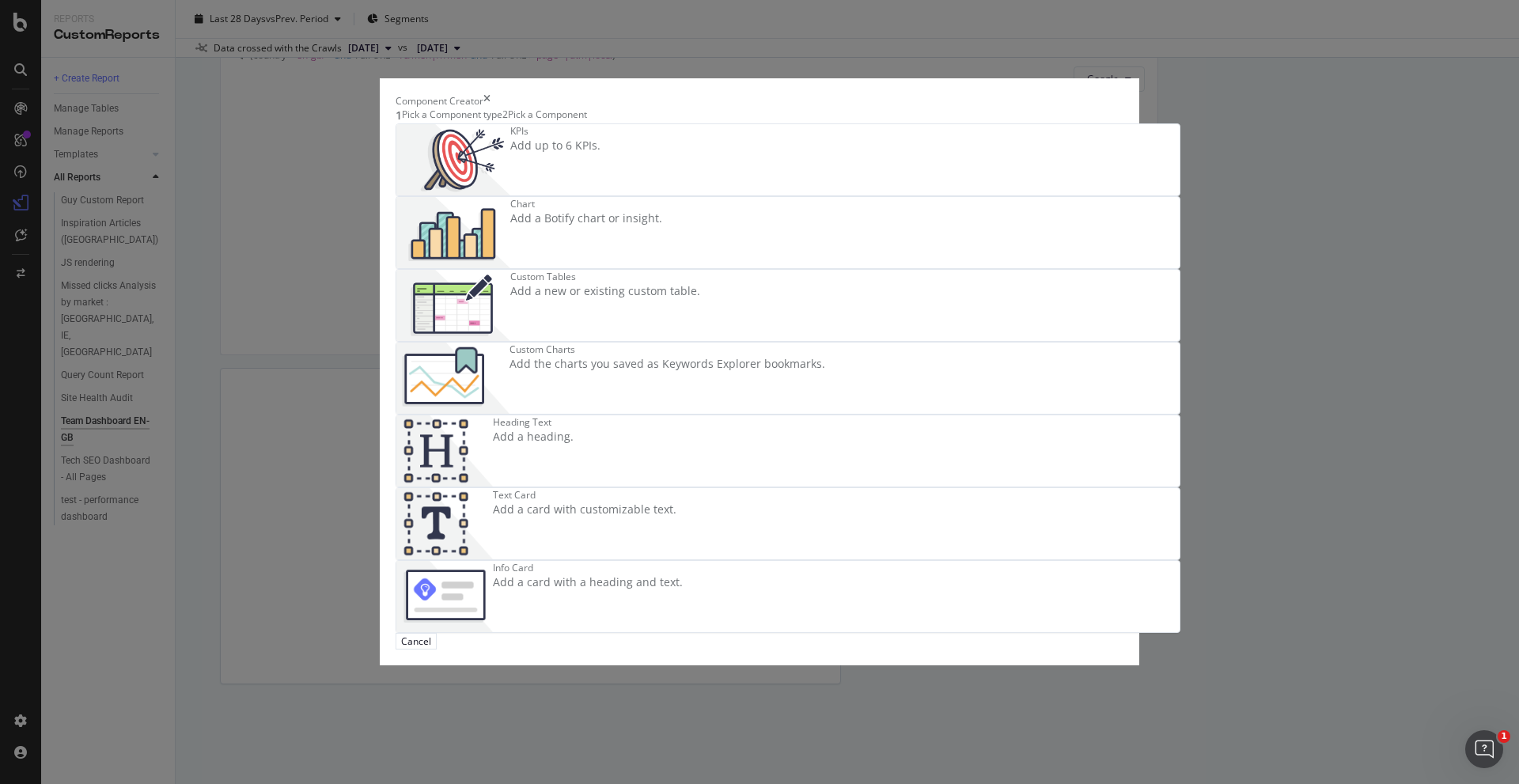
click at [641, 299] on div "Add a new or existing custom table." at bounding box center [605, 291] width 189 height 16
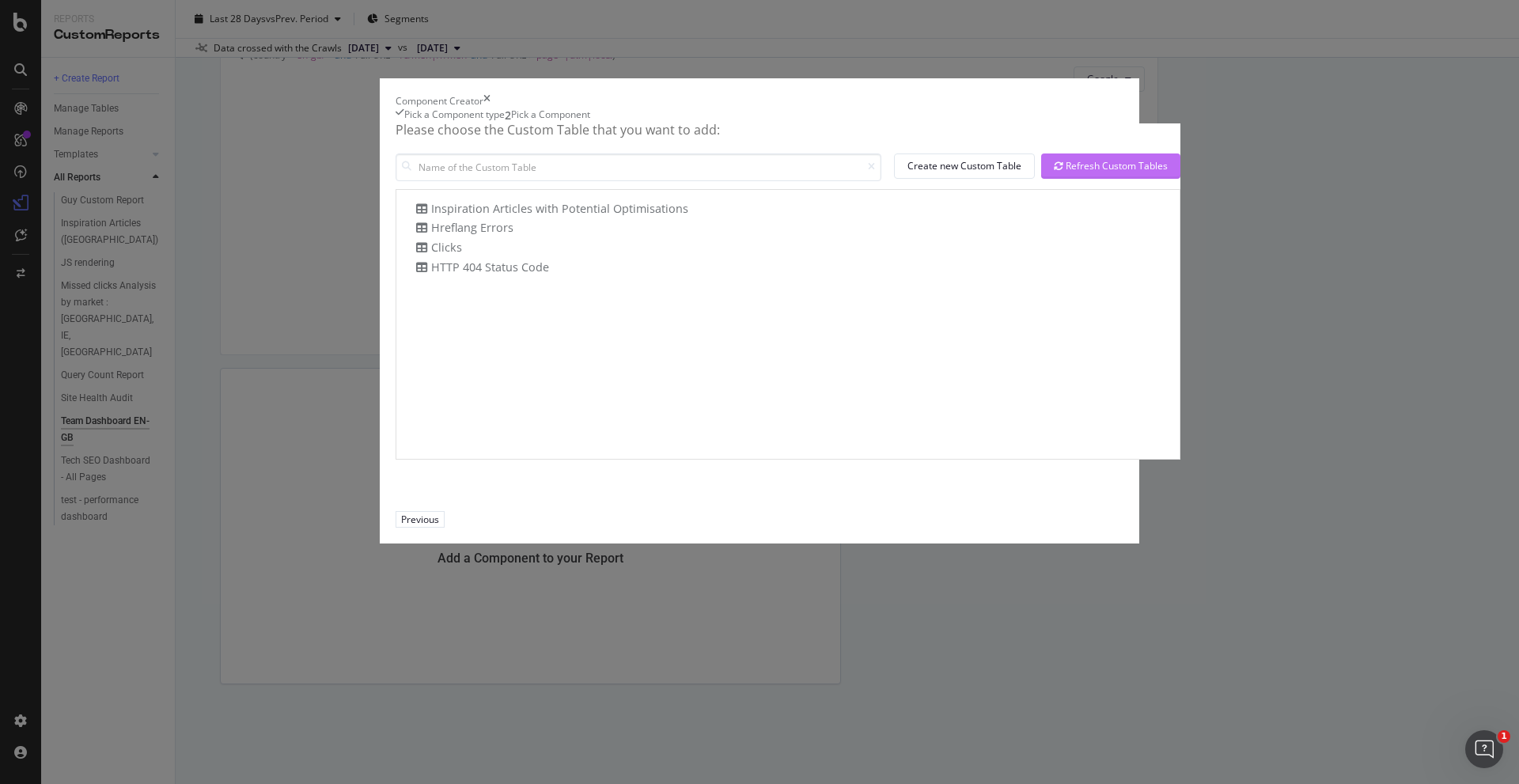
click at [1060, 172] on div "Refresh Custom Tables" at bounding box center [1110, 166] width 114 height 13
click at [492, 123] on div "Pick a Component type" at bounding box center [454, 115] width 101 height 16
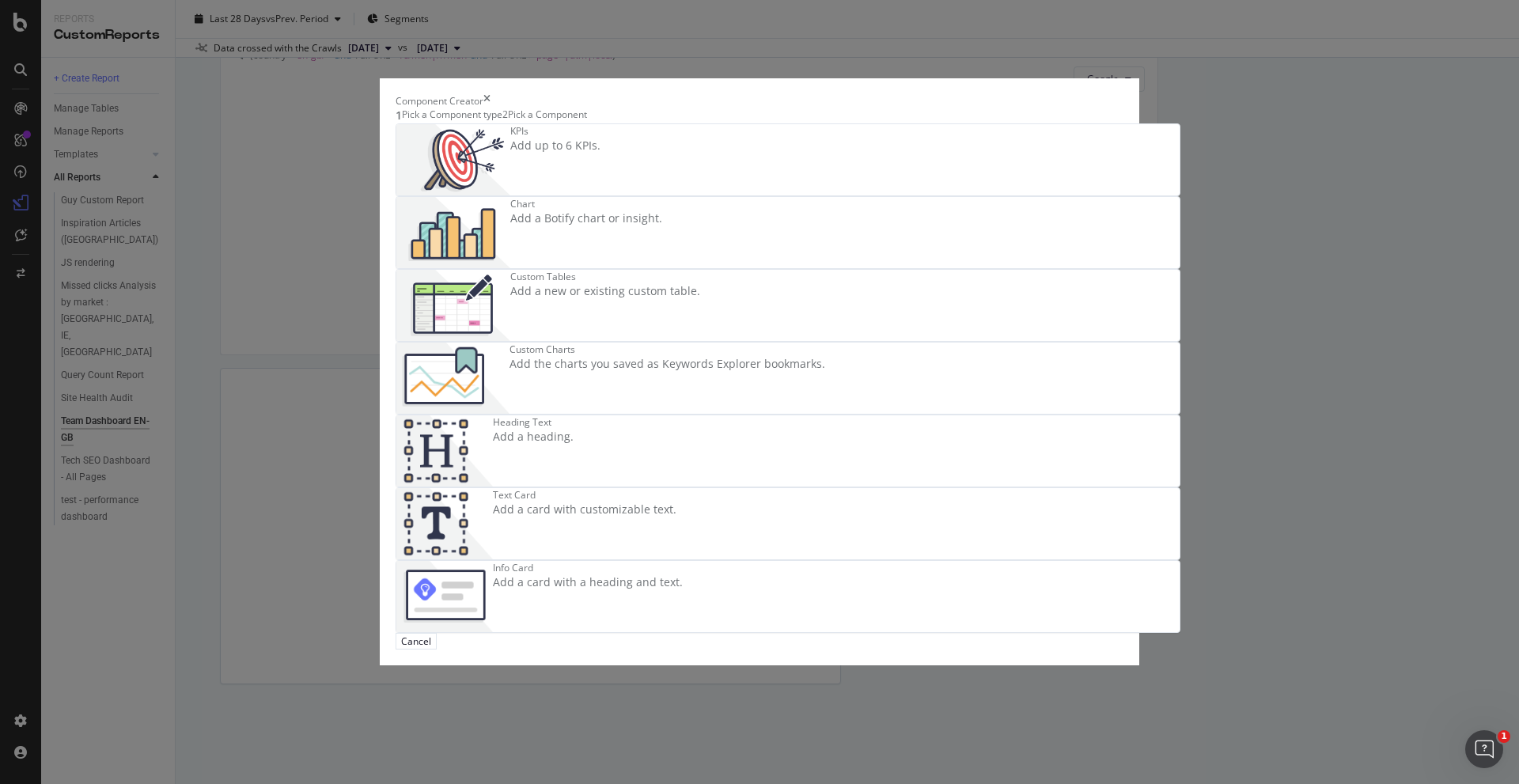
click at [587, 123] on div "Pick a Component" at bounding box center [547, 115] width 79 height 16
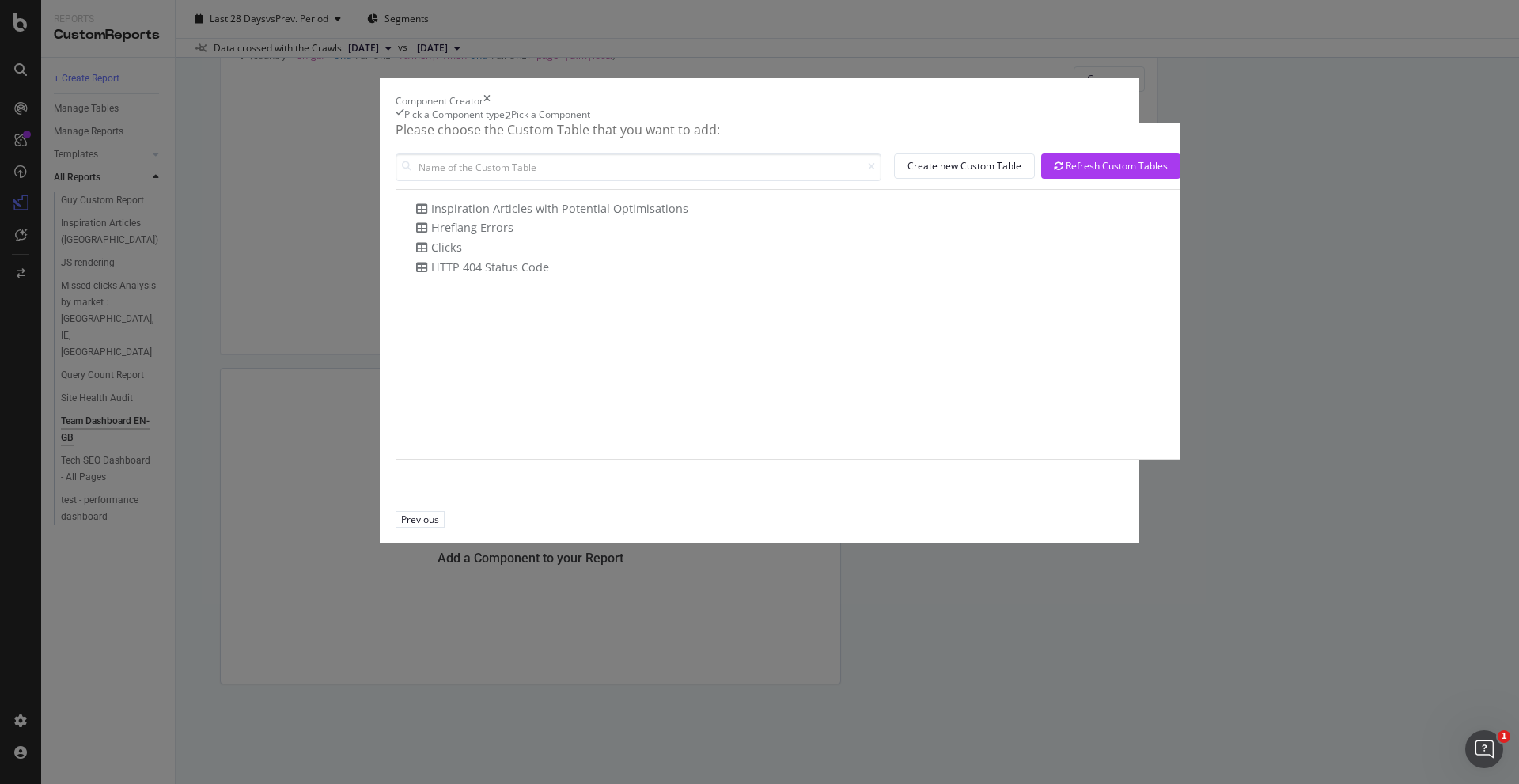
click at [487, 123] on div "Pick a Component type" at bounding box center [454, 115] width 101 height 16
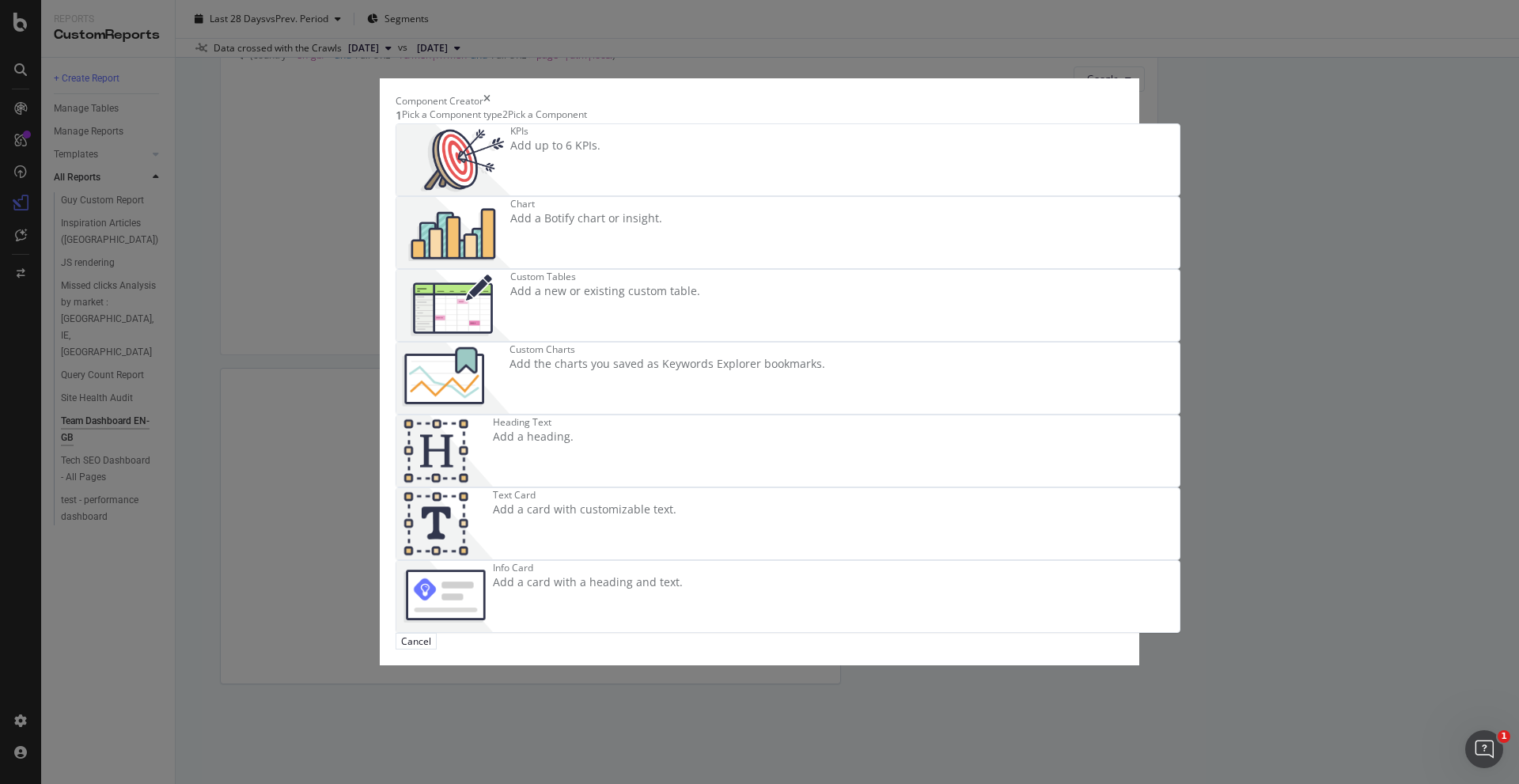
click at [825, 366] on div "Add the charts you saved as Keywords Explorer bookmarks." at bounding box center [667, 364] width 316 height 16
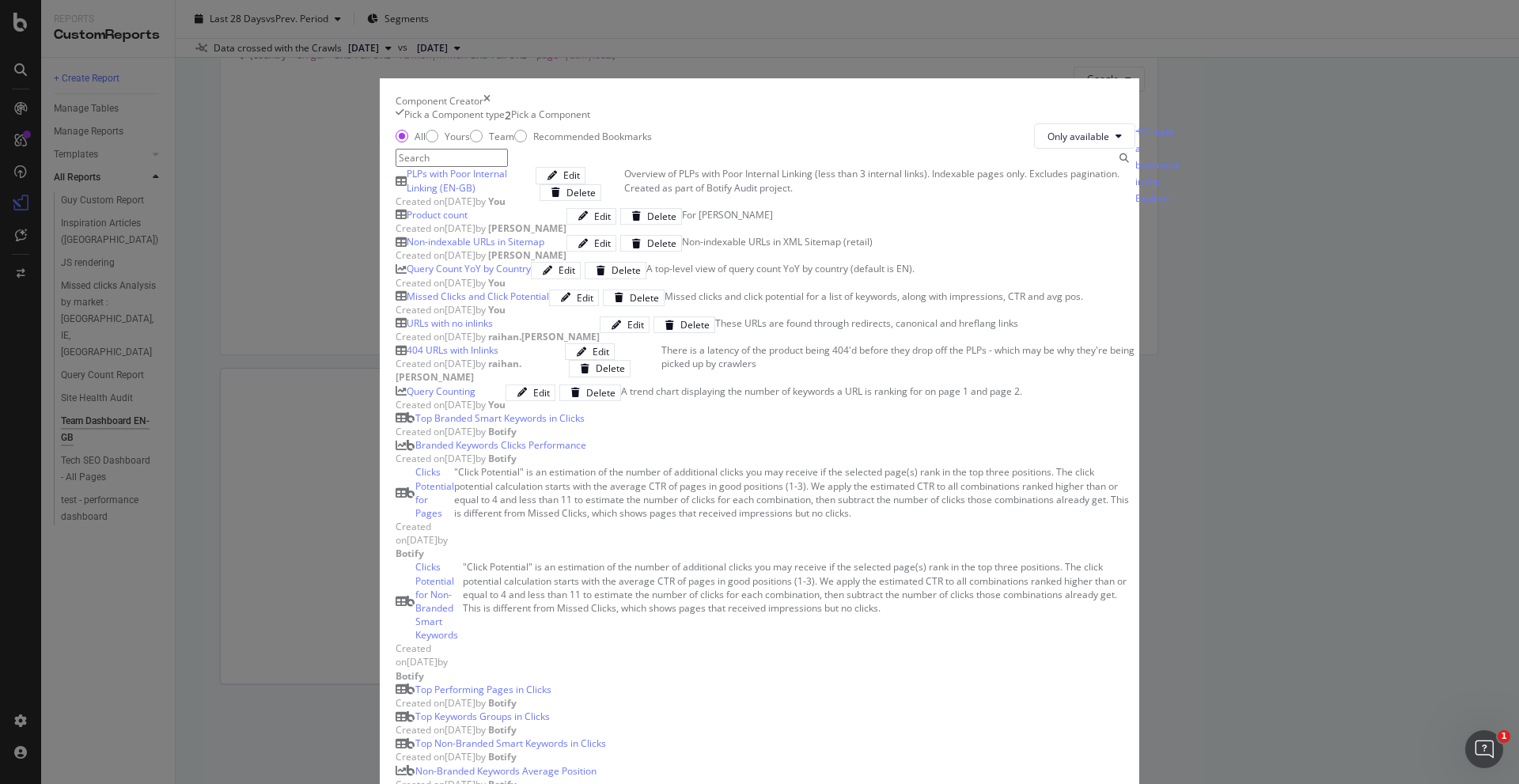
click at [535, 208] on div "Created on 2025 Aug 13th by You" at bounding box center [466, 202] width 140 height 13
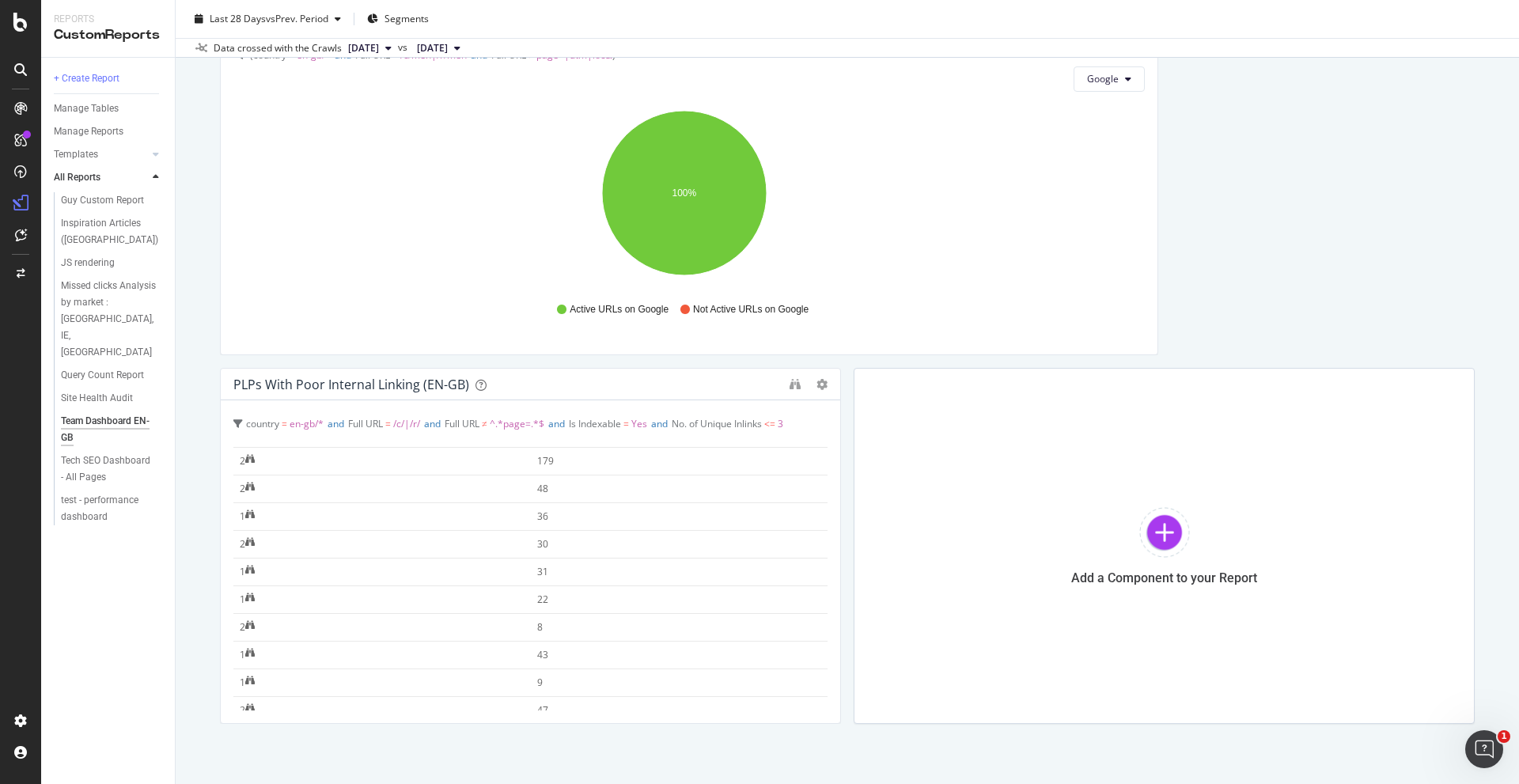
scroll to position [0, 0]
click at [825, 389] on div at bounding box center [833, 546] width 16 height 356
click at [816, 380] on icon at bounding box center [822, 384] width 11 height 11
click at [819, 381] on div "PLPs with Poor Internal Linking (EN-GB) country = en-gb/* and Full URL = /c/|/r…" at bounding box center [530, 546] width 621 height 356
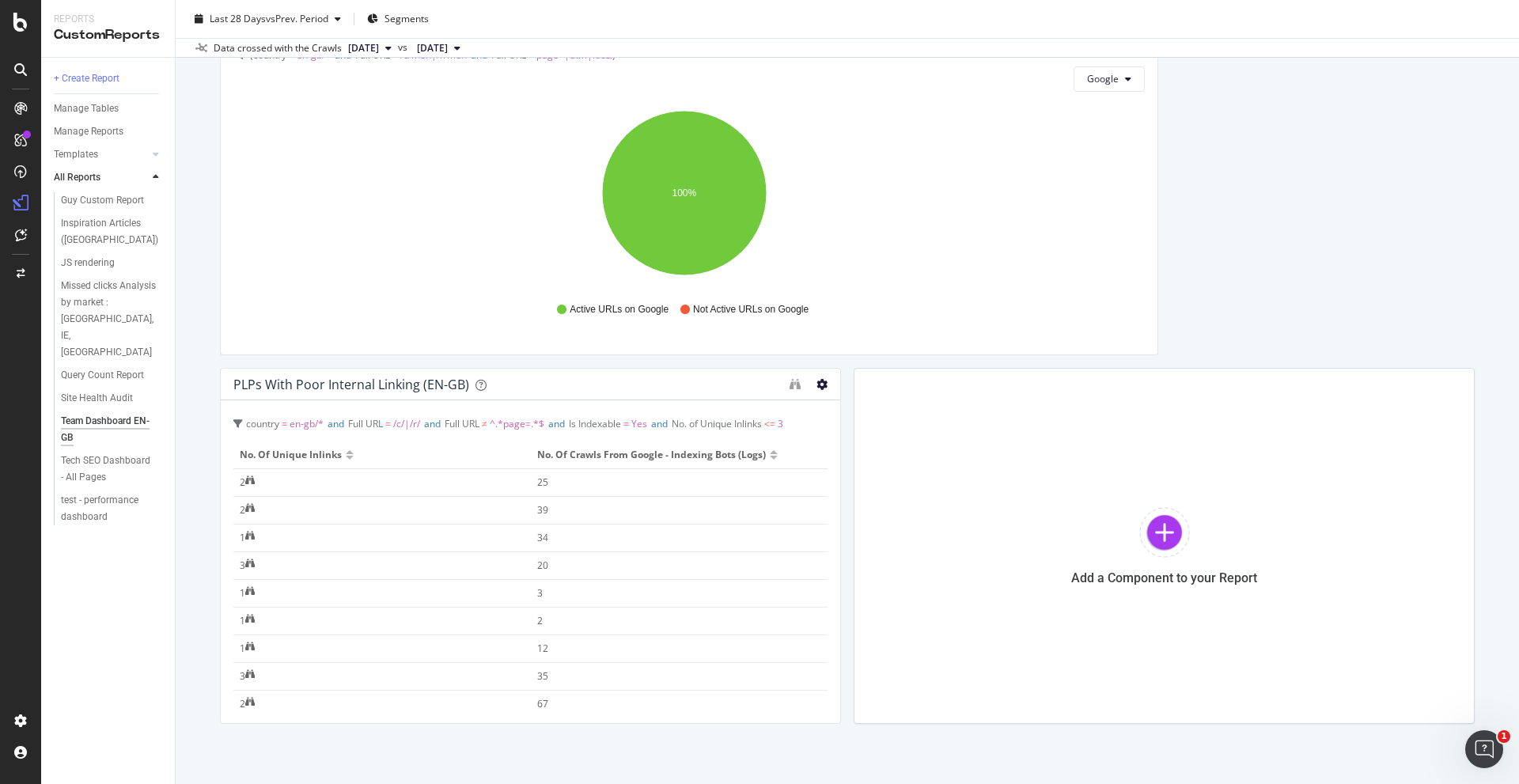
click at [816, 385] on icon at bounding box center [822, 384] width 11 height 11
click at [842, 405] on span at bounding box center [834, 409] width 19 height 19
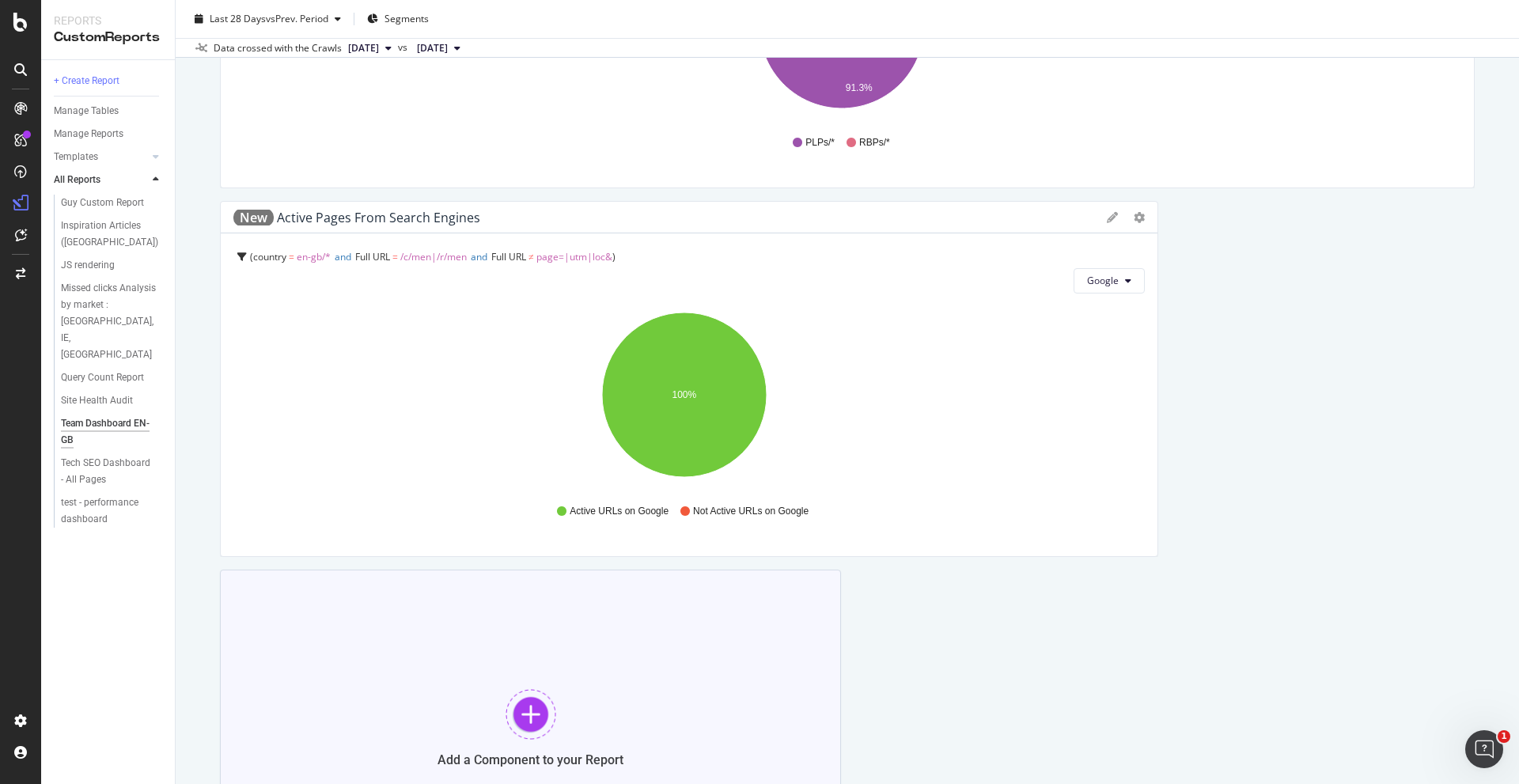
scroll to position [2021, 0]
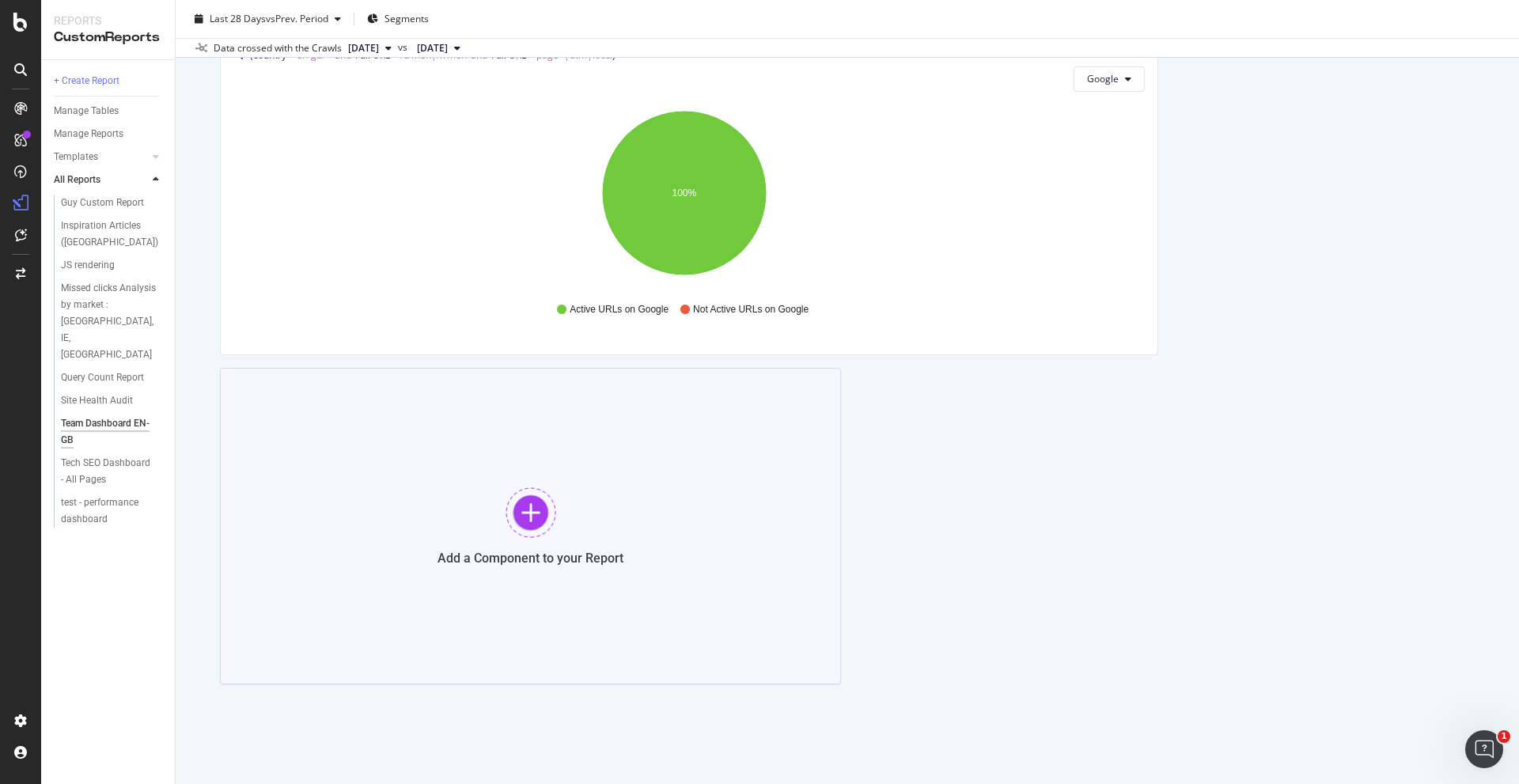
click at [532, 509] on div at bounding box center [531, 513] width 51 height 51
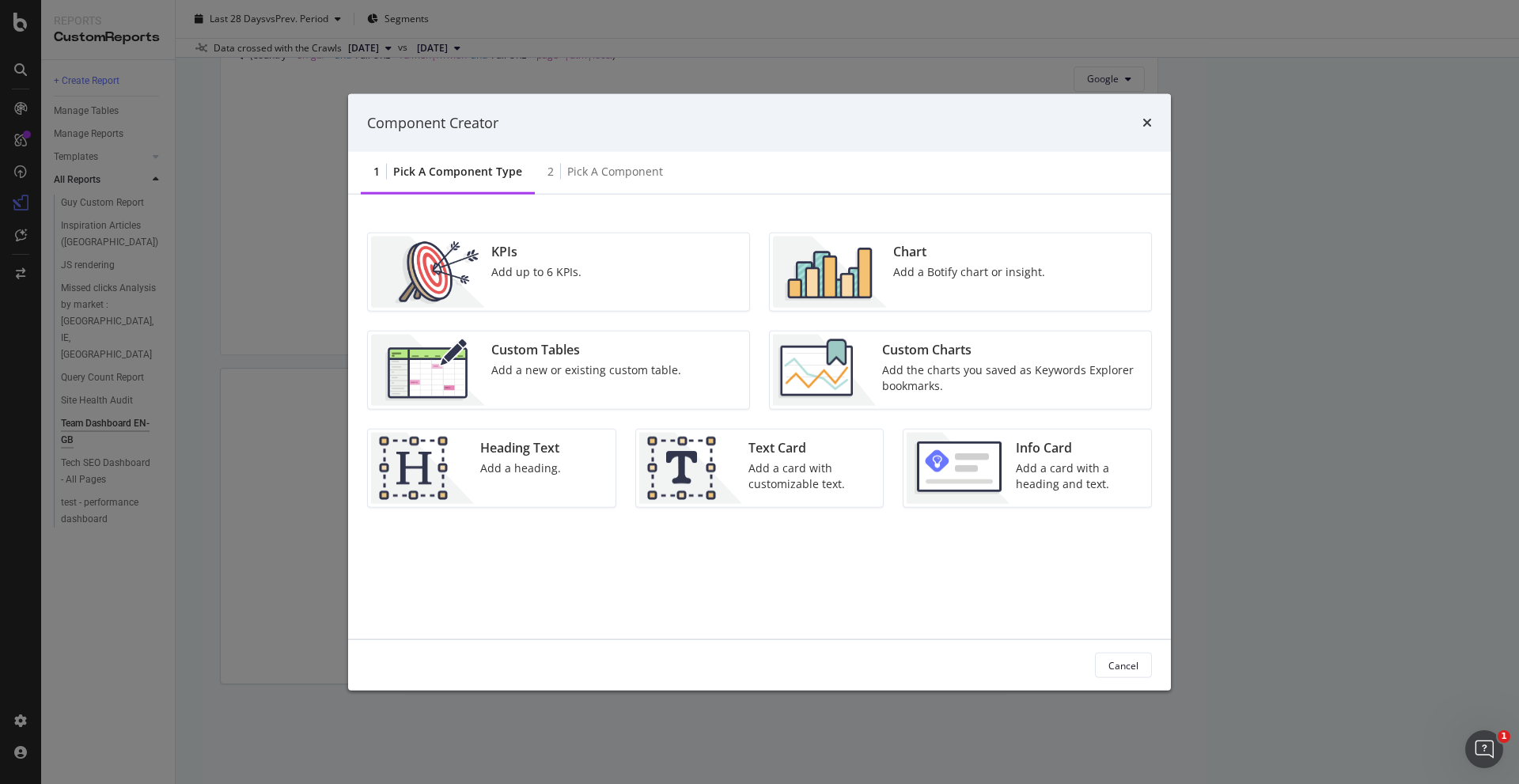
click at [1004, 355] on div "Custom Charts" at bounding box center [1011, 350] width 259 height 18
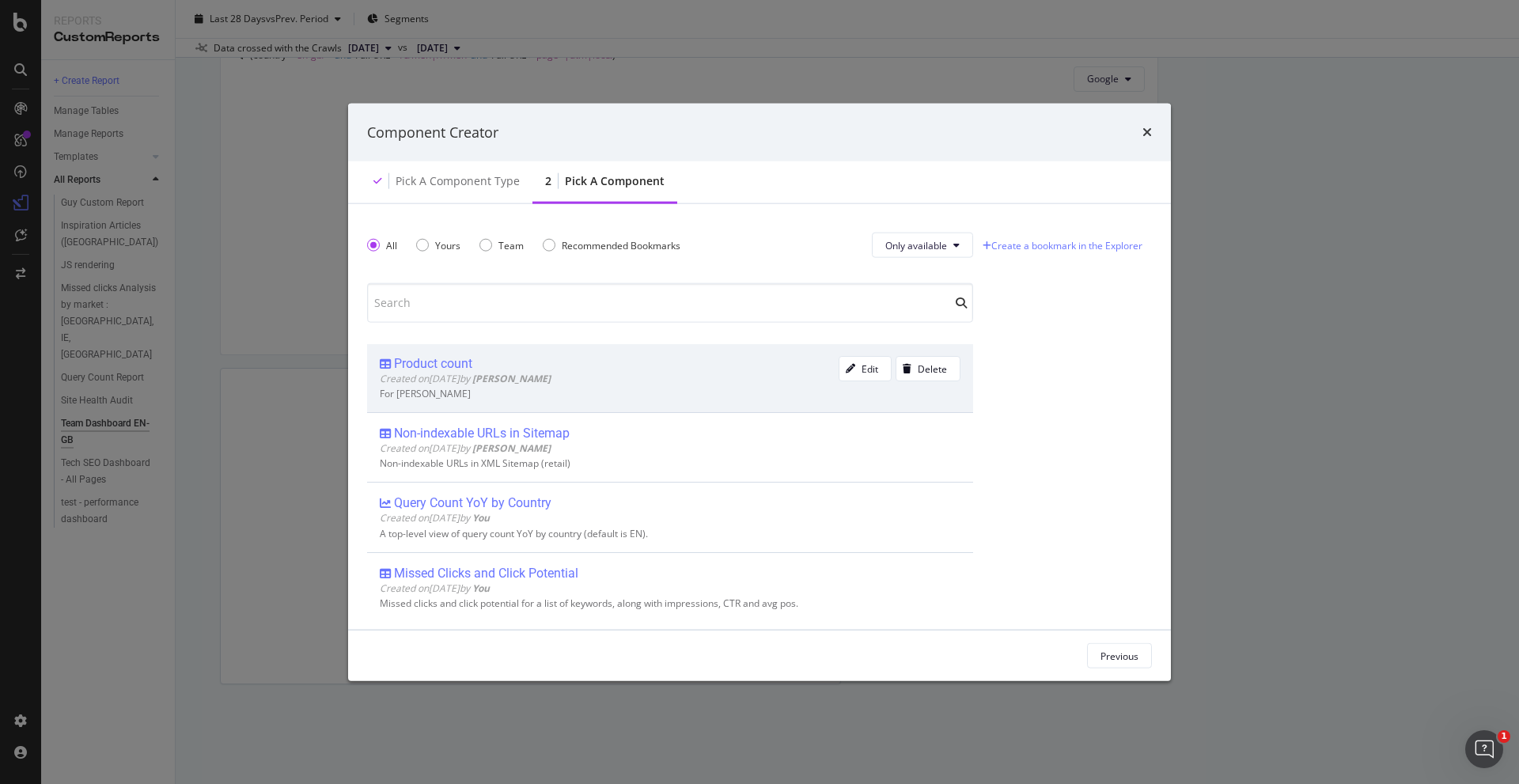
scroll to position [0, 0]
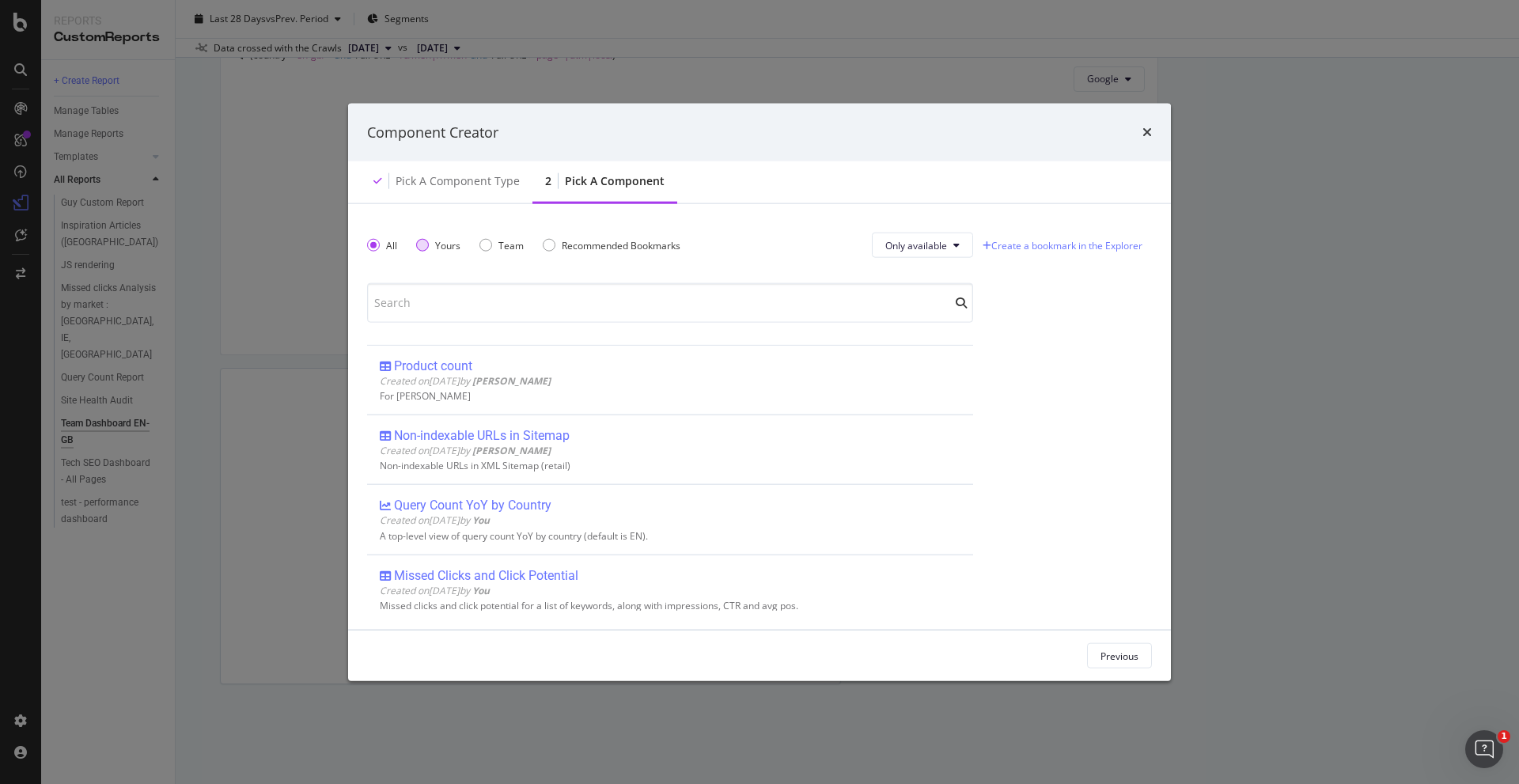
click at [427, 241] on div "Yours" at bounding box center [422, 245] width 12 height 12
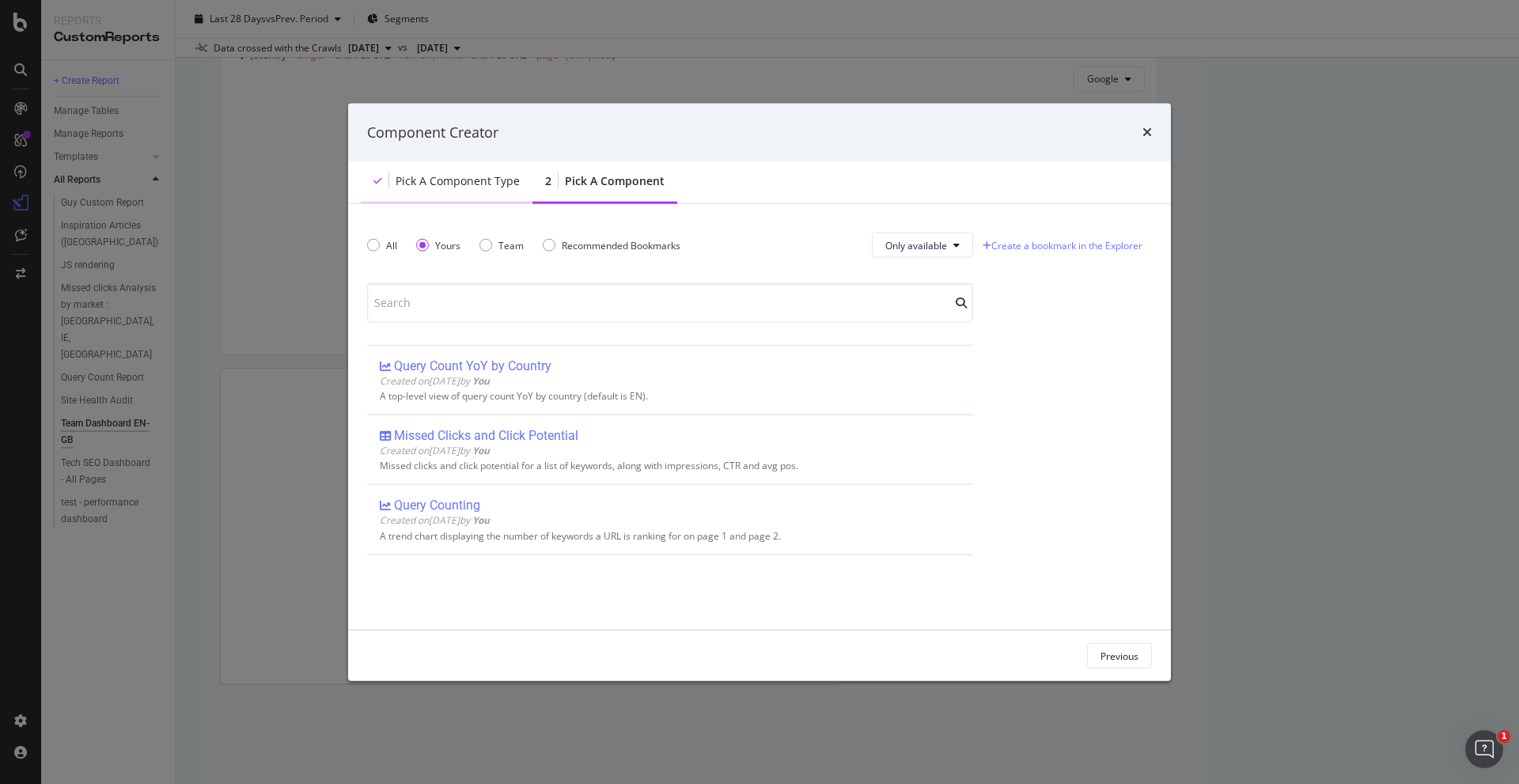
click at [451, 173] on div "Pick a Component type" at bounding box center [458, 181] width 124 height 16
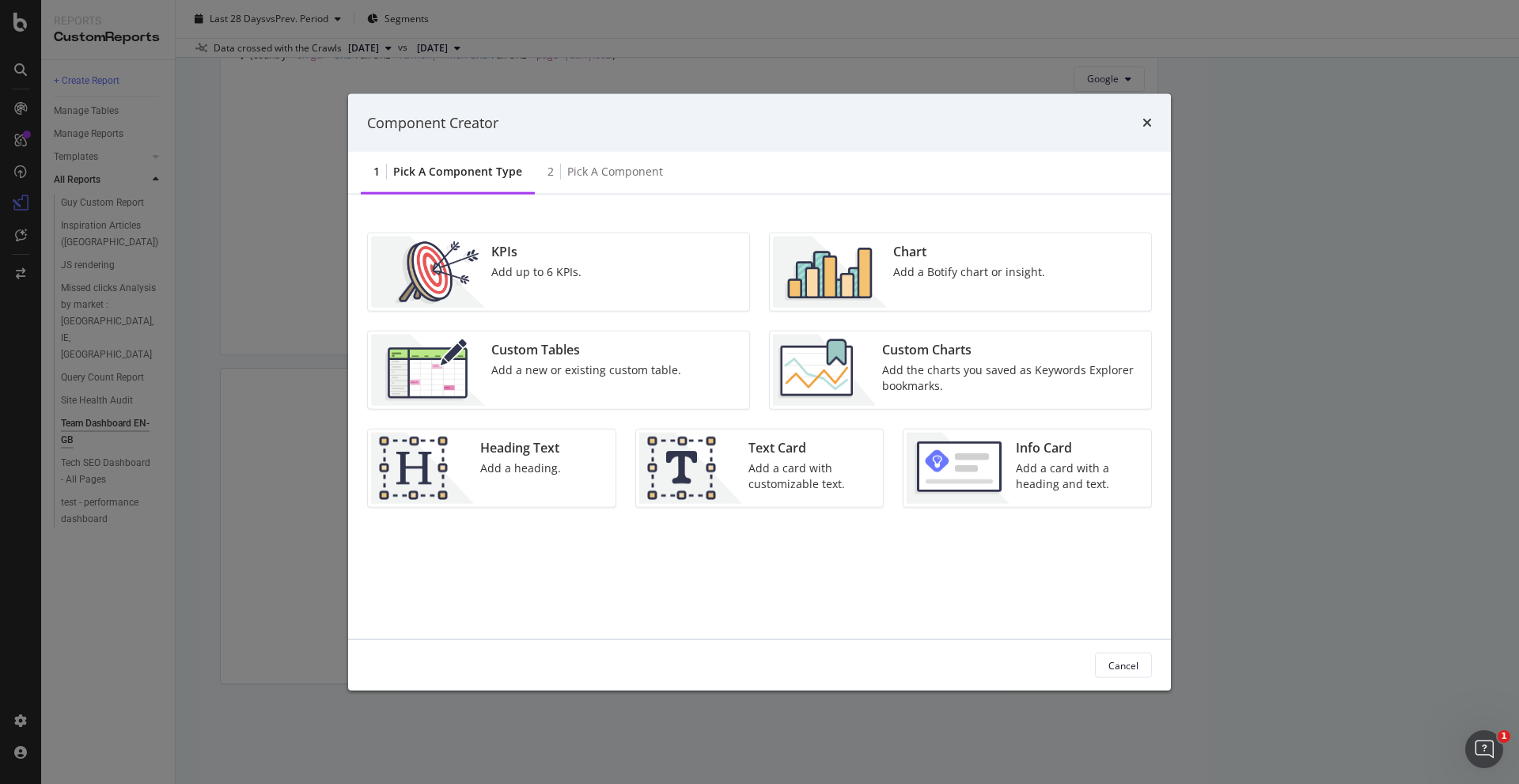
click at [955, 359] on div "Custom Charts Add the charts you saved as Keywords Explorer bookmarks." at bounding box center [1011, 370] width 272 height 72
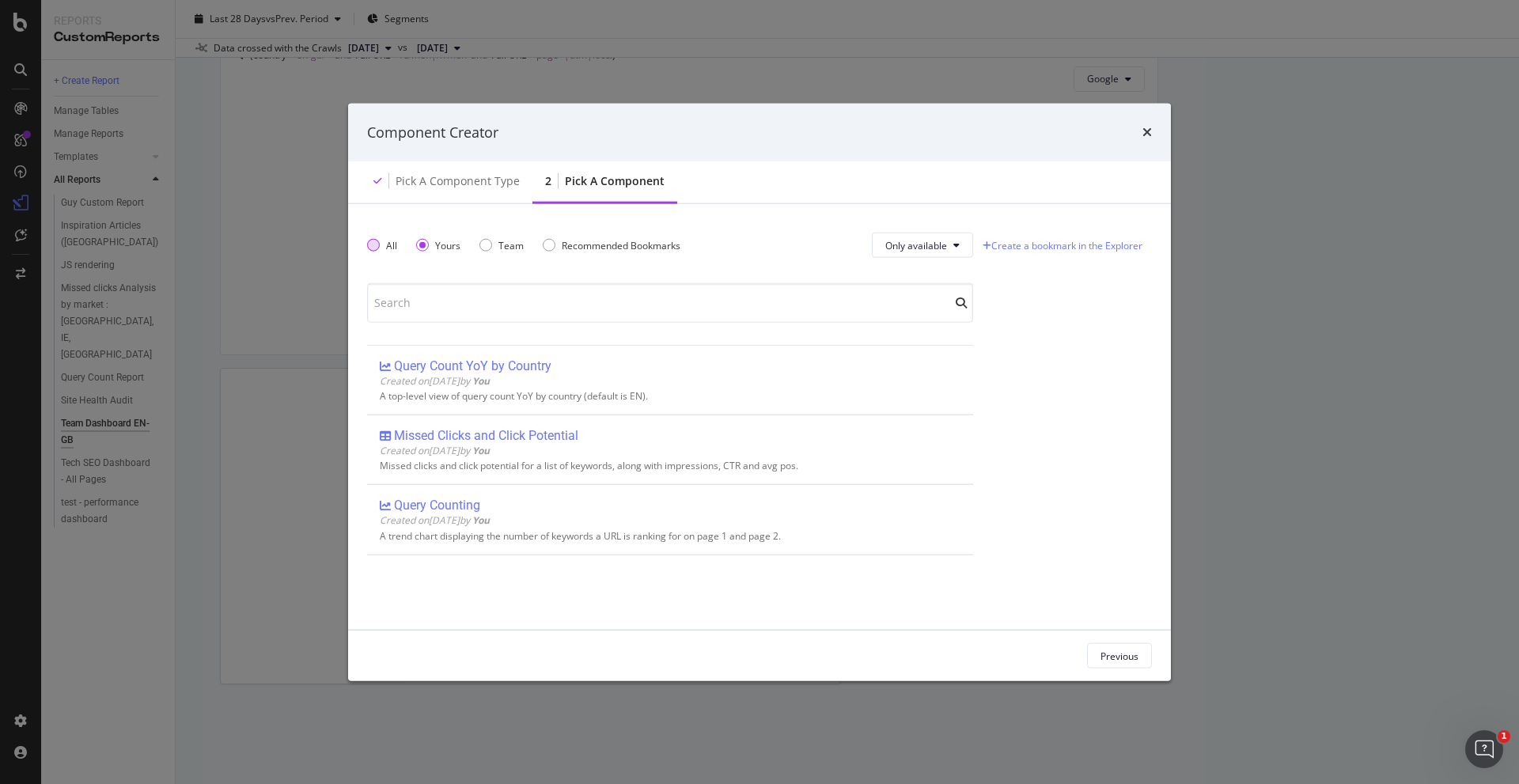
click at [386, 244] on div "All" at bounding box center [392, 245] width 11 height 13
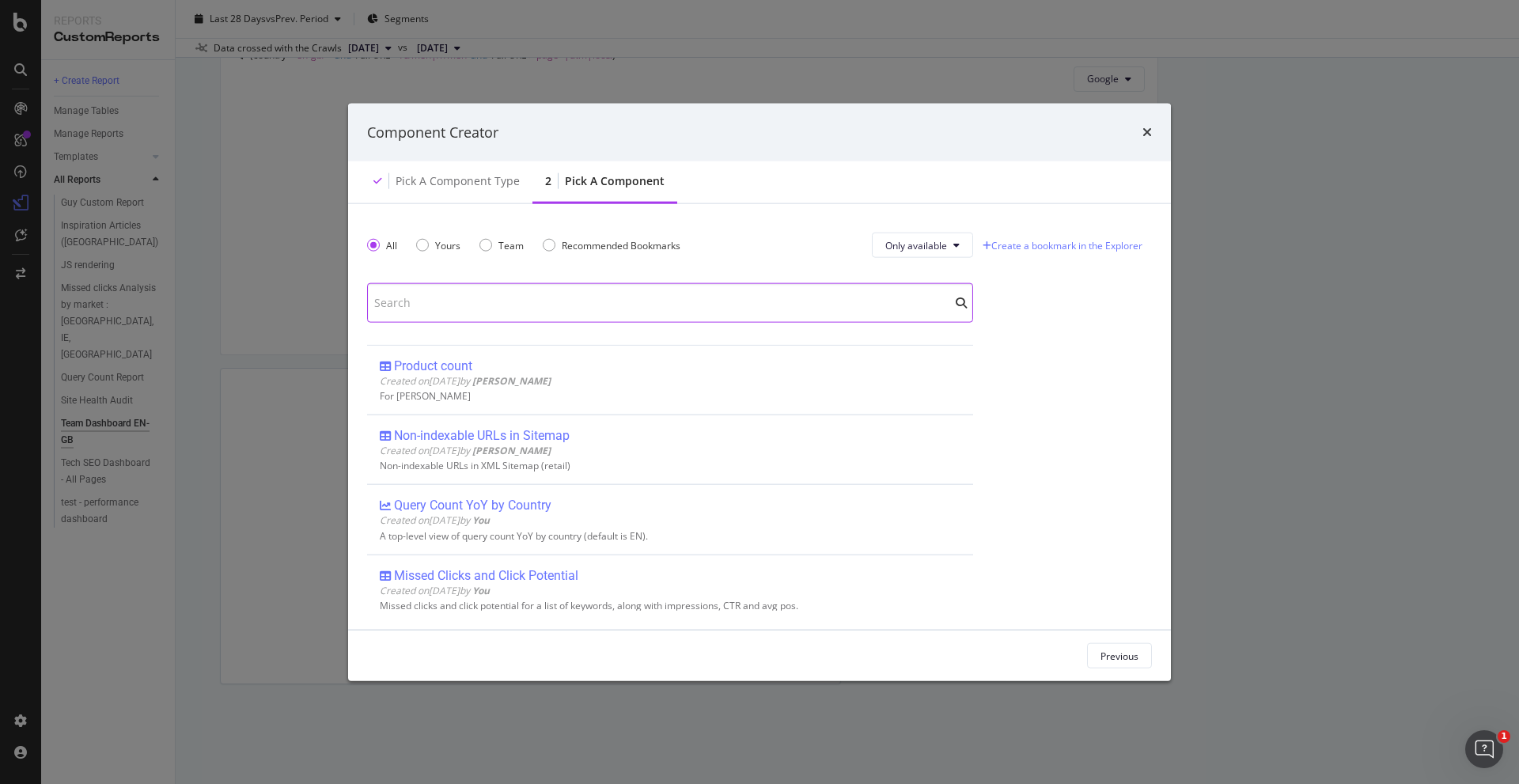
click at [475, 296] on input "modal" at bounding box center [670, 303] width 606 height 40
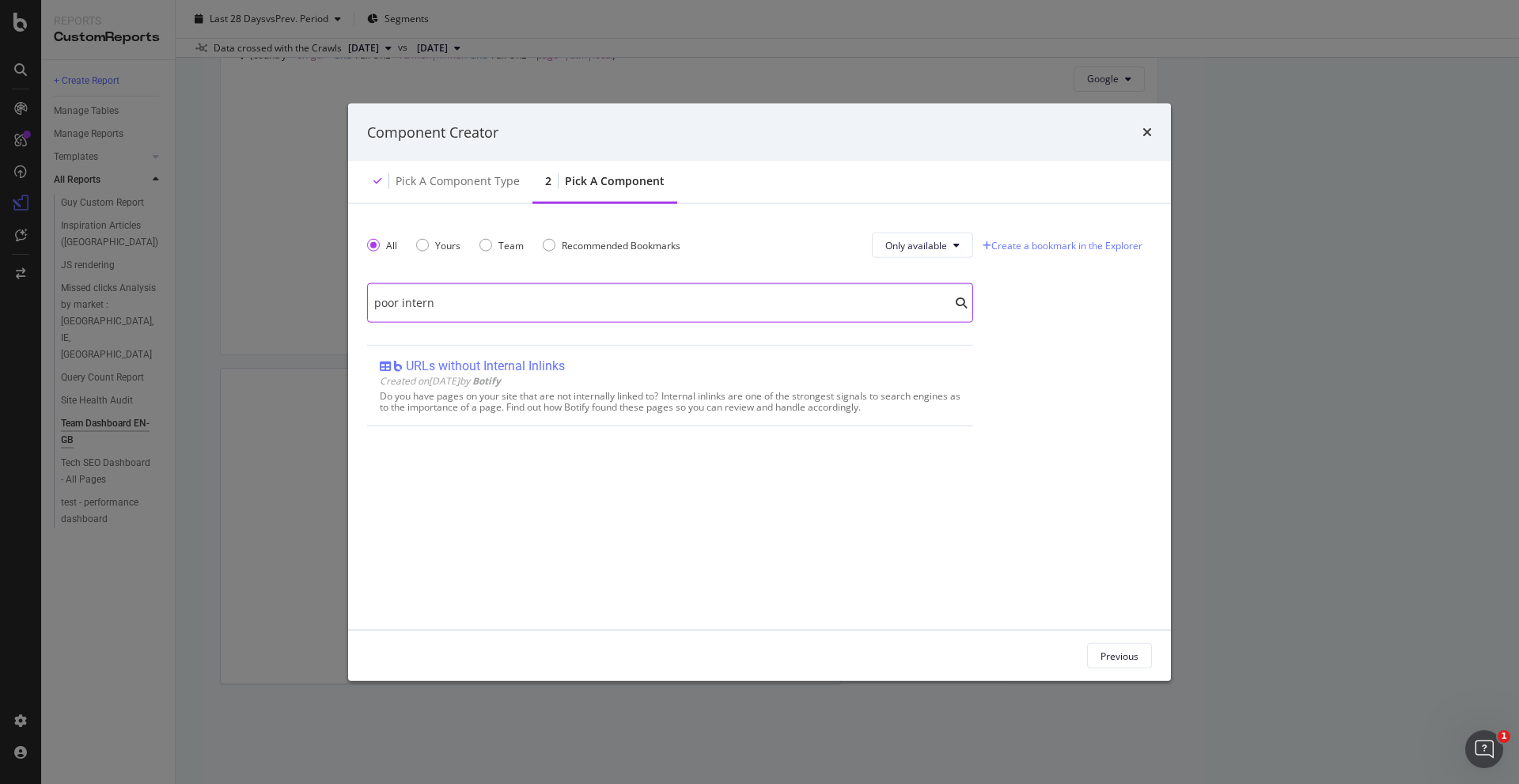
type input "poor intern"
drag, startPoint x: 1158, startPoint y: 121, endPoint x: 1139, endPoint y: 133, distance: 22.5
click at [1157, 123] on div "Component Creator" at bounding box center [759, 132] width 823 height 58
click at [1139, 133] on div "Component Creator" at bounding box center [760, 132] width 785 height 21
click at [1145, 131] on icon "times" at bounding box center [1147, 131] width 9 height 12
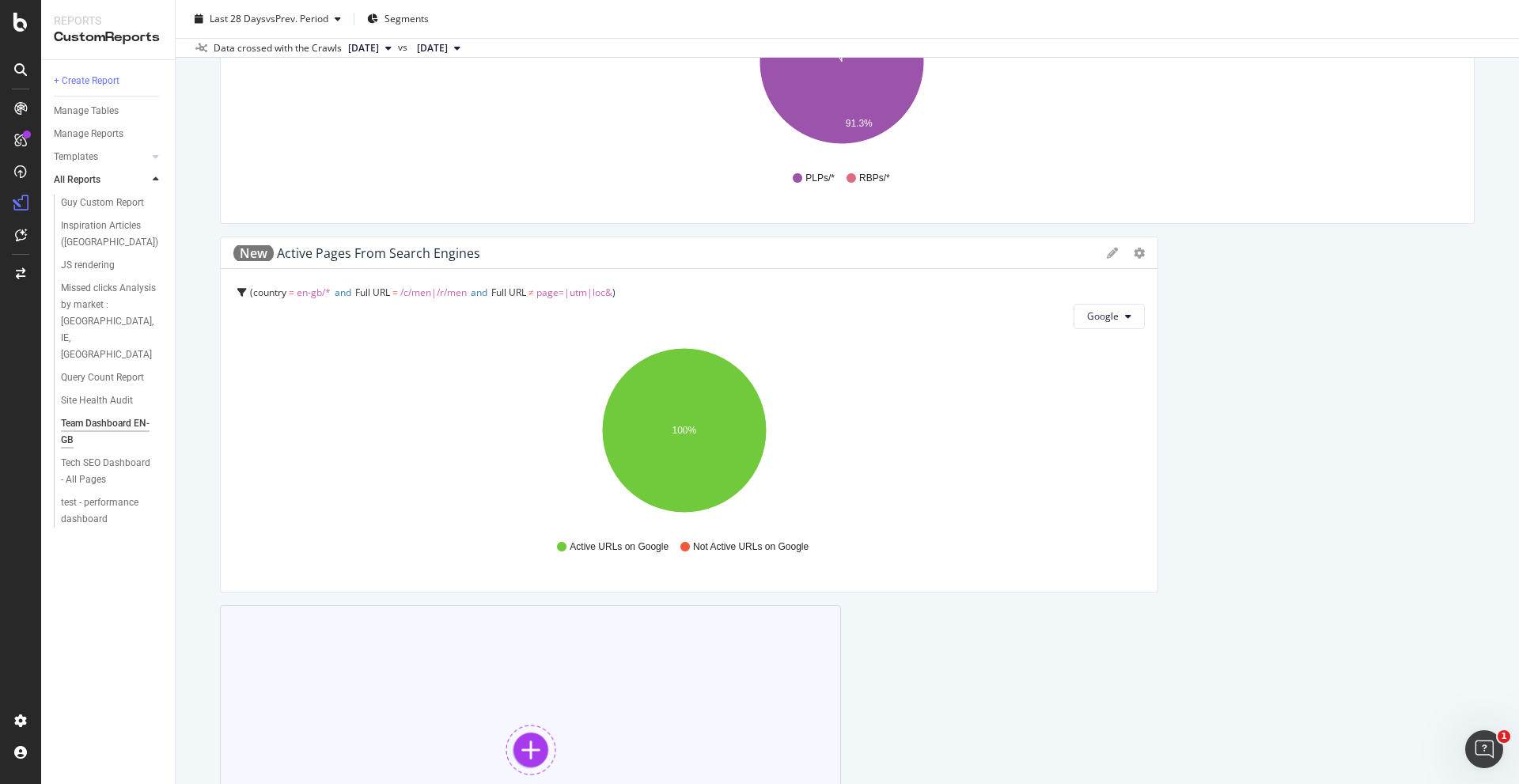
scroll to position [2021, 0]
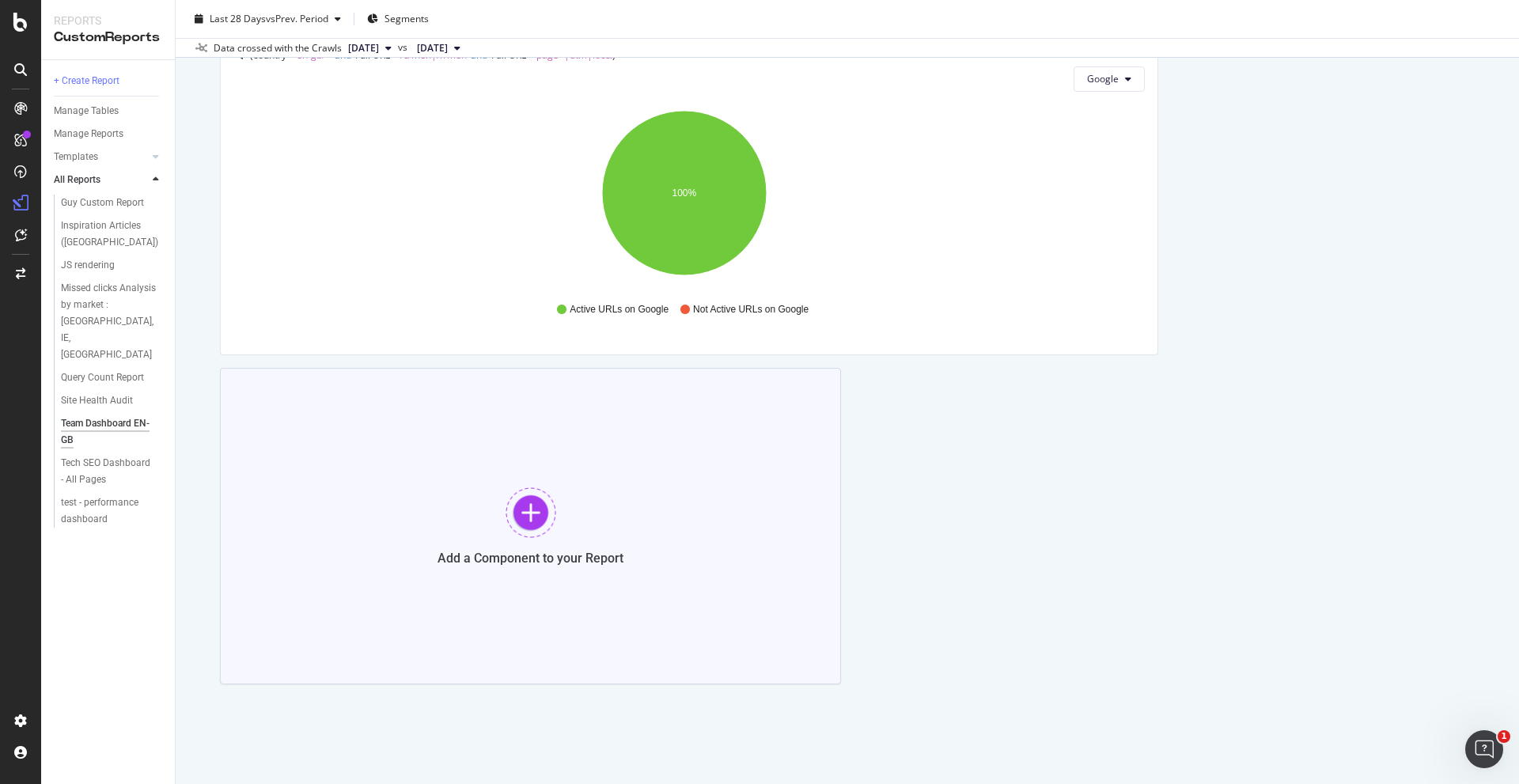
click at [534, 527] on div at bounding box center [531, 513] width 51 height 51
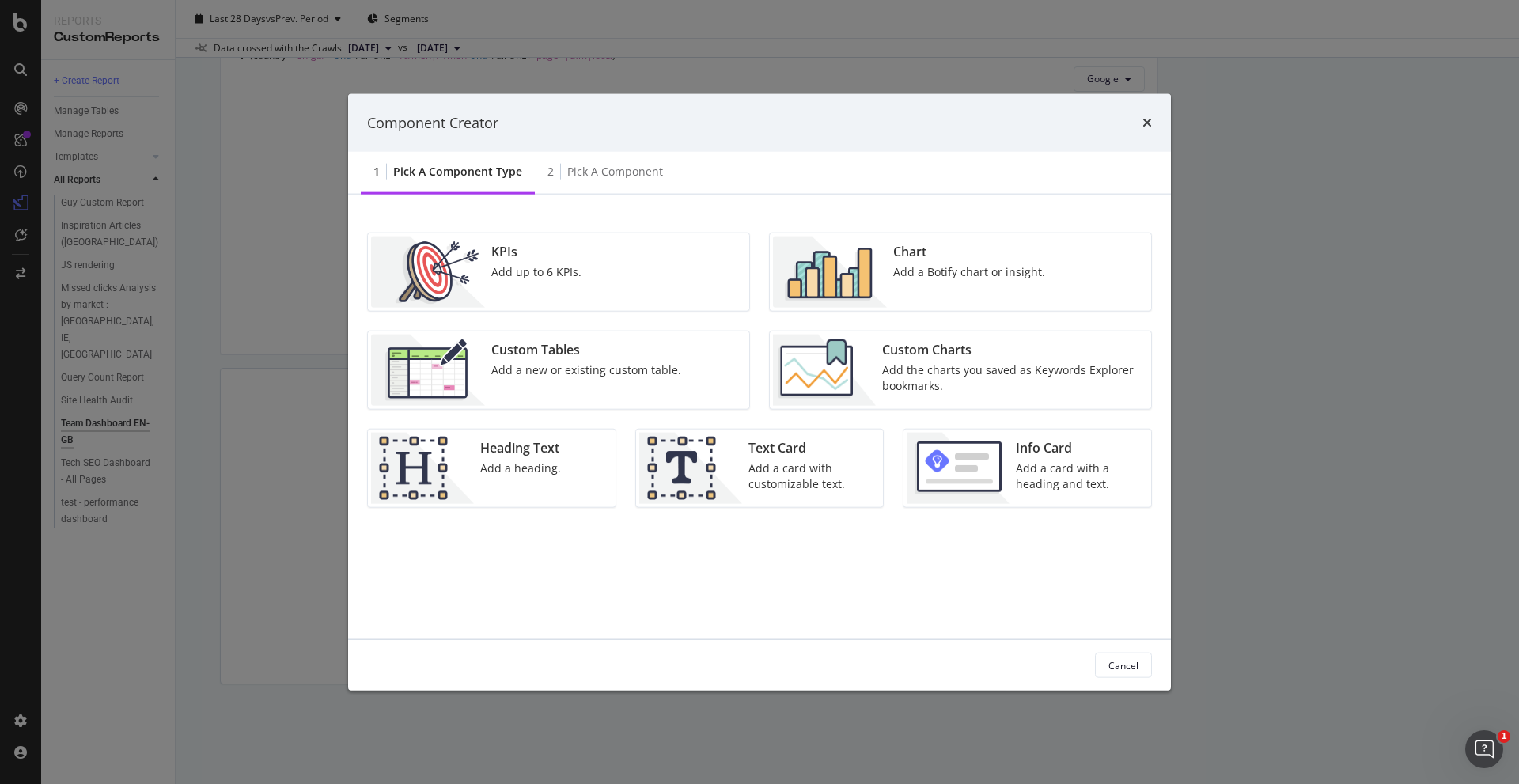
click at [1001, 355] on div "Custom Charts" at bounding box center [1011, 350] width 259 height 18
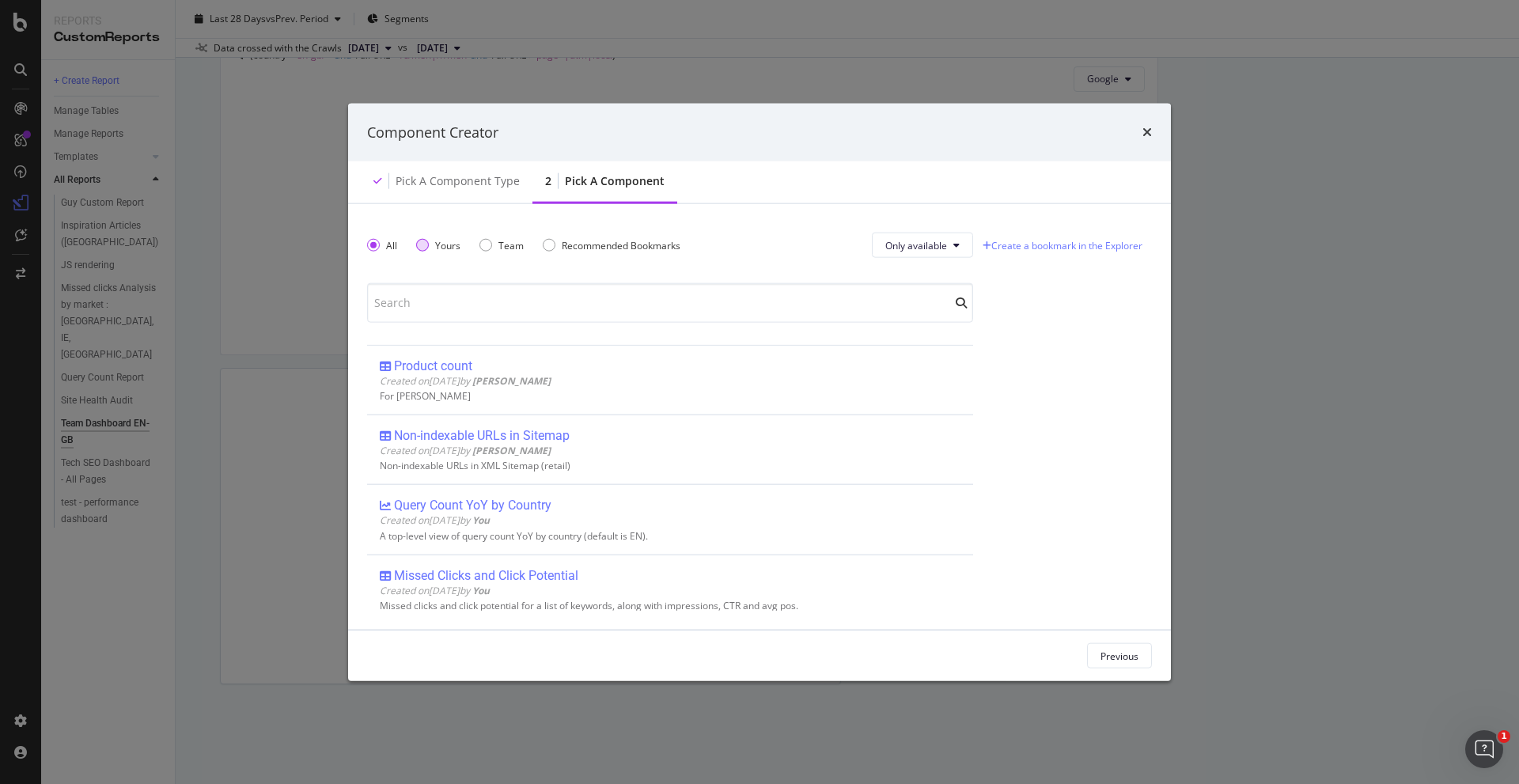
click at [438, 238] on div "Yours" at bounding box center [448, 245] width 25 height 13
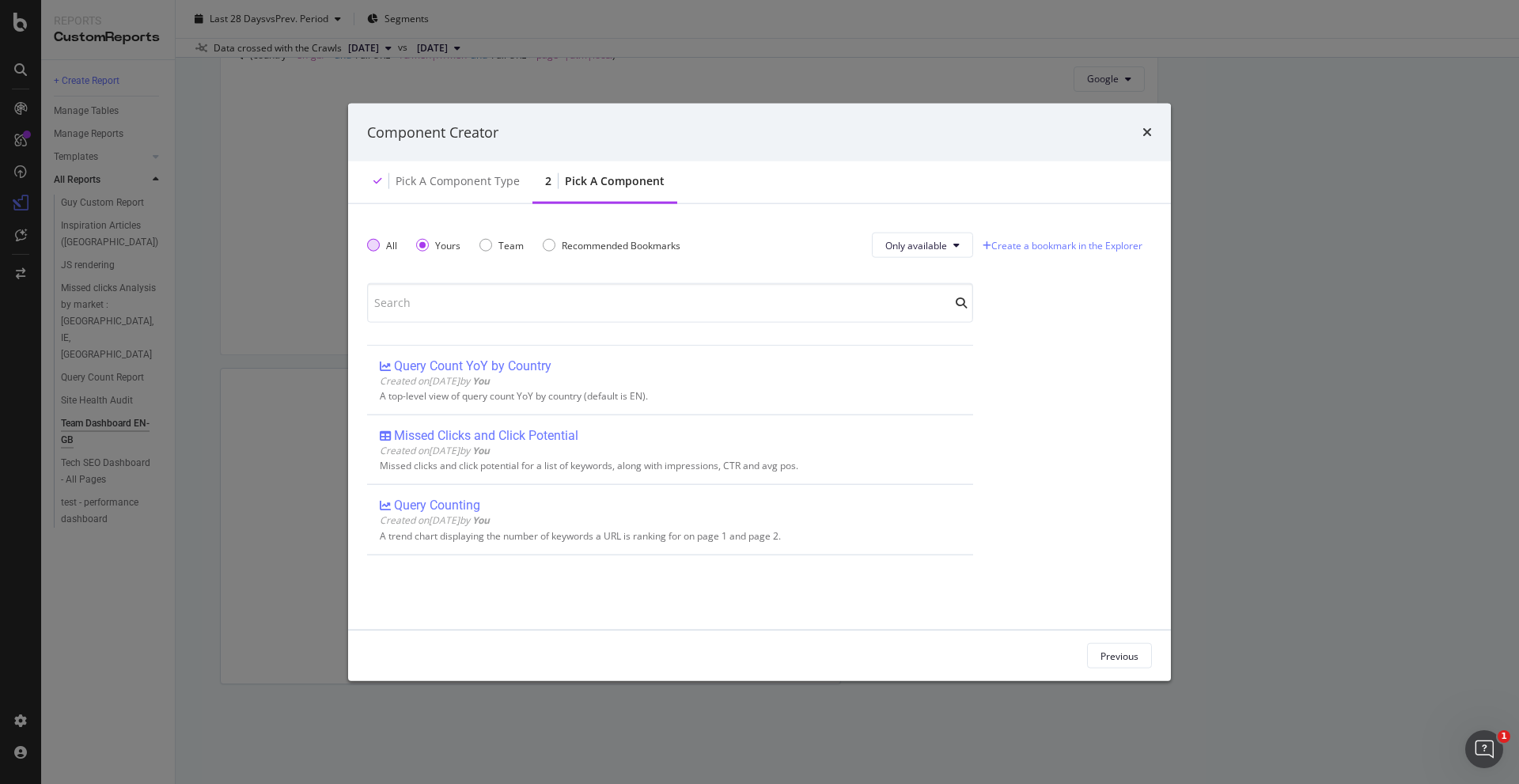
click at [376, 243] on div "All" at bounding box center [373, 245] width 12 height 12
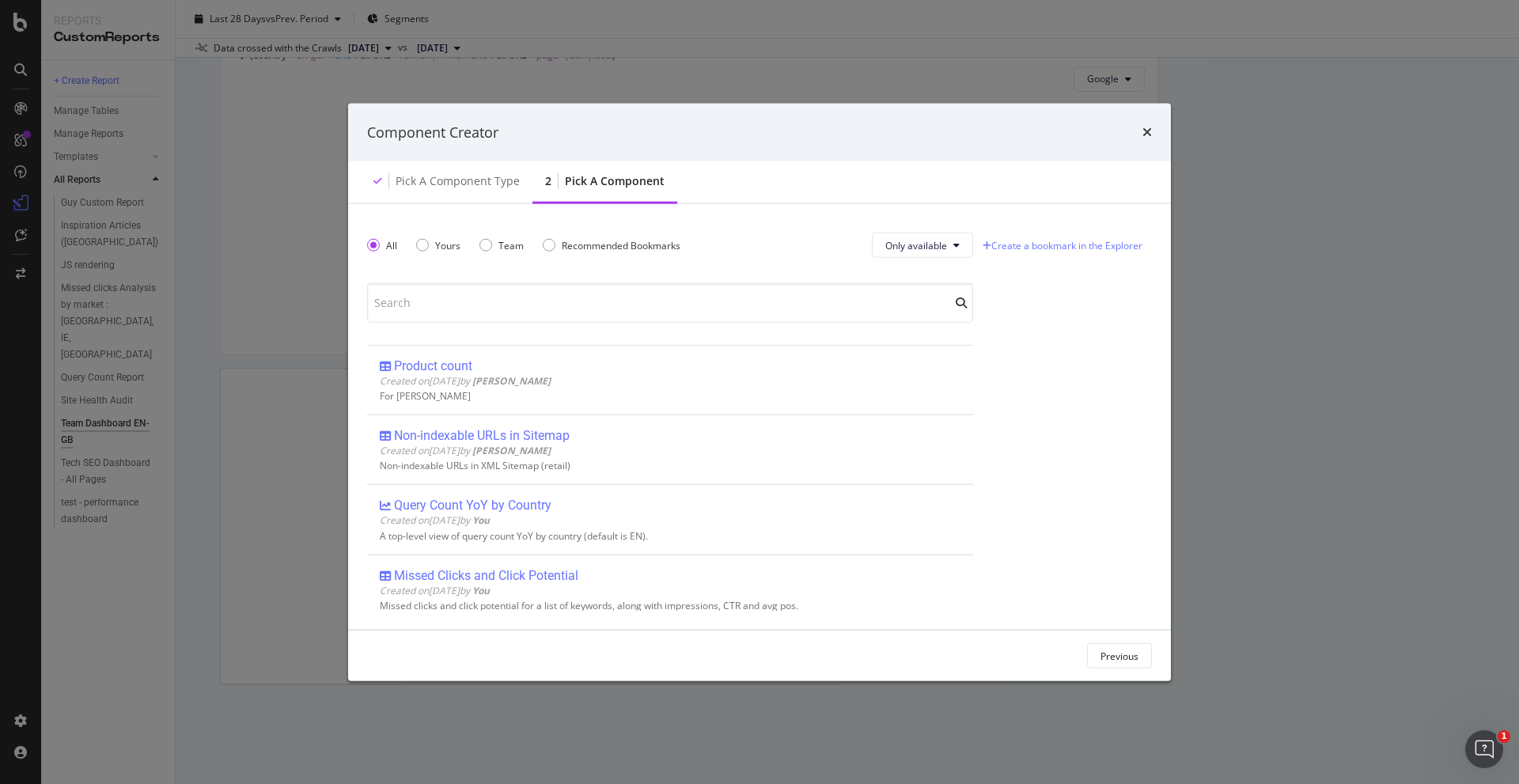
drag, startPoint x: 1200, startPoint y: 356, endPoint x: 902, endPoint y: 79, distance: 406.9
click at [1201, 356] on div "Component Creator Pick a Component type 2 Pick a Component All Yours Team Recom…" at bounding box center [760, 392] width 1519 height 784
click at [1135, 129] on div "Component Creator" at bounding box center [760, 132] width 785 height 21
click at [1147, 133] on icon "times" at bounding box center [1147, 131] width 9 height 12
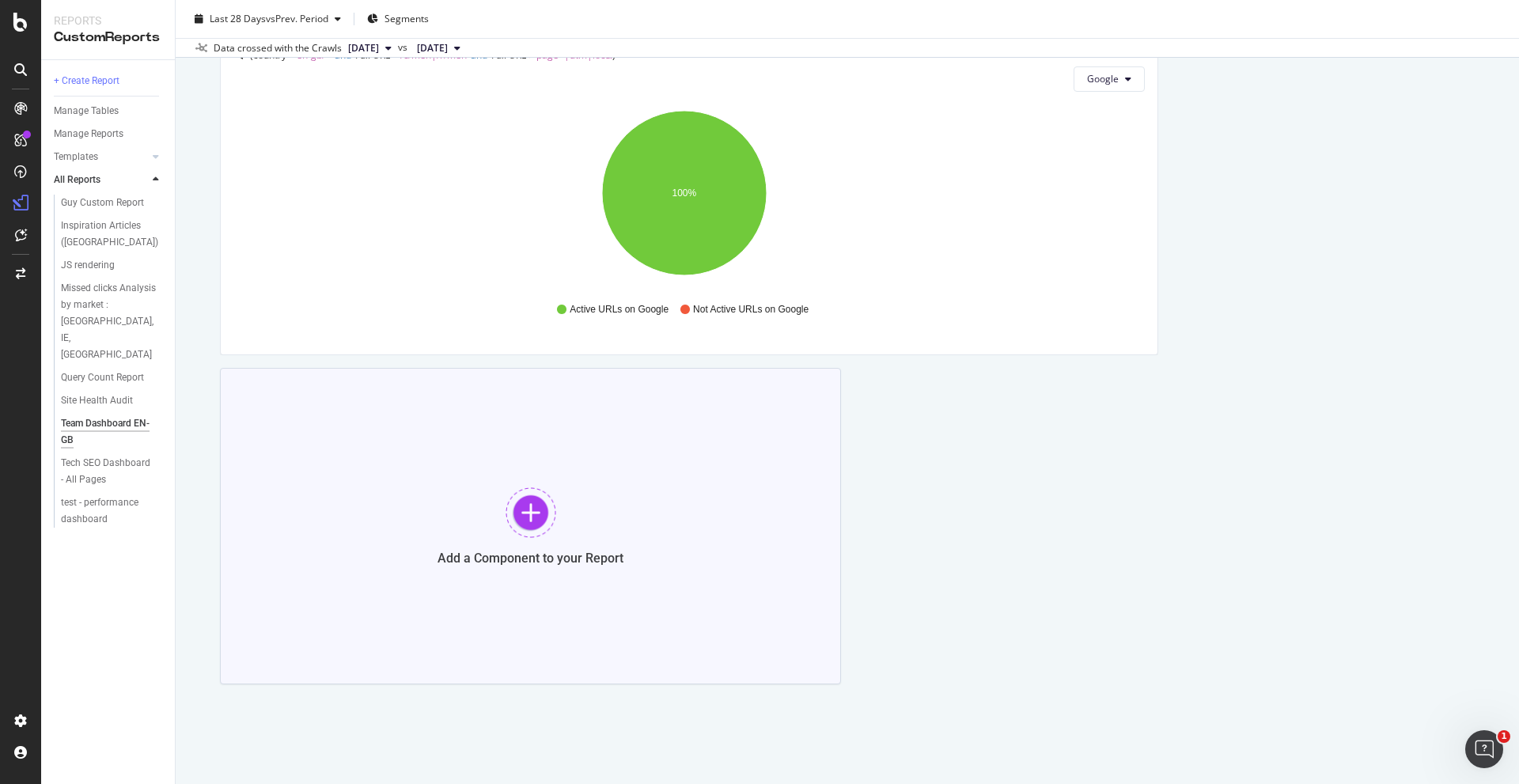
click at [520, 514] on div at bounding box center [531, 513] width 51 height 51
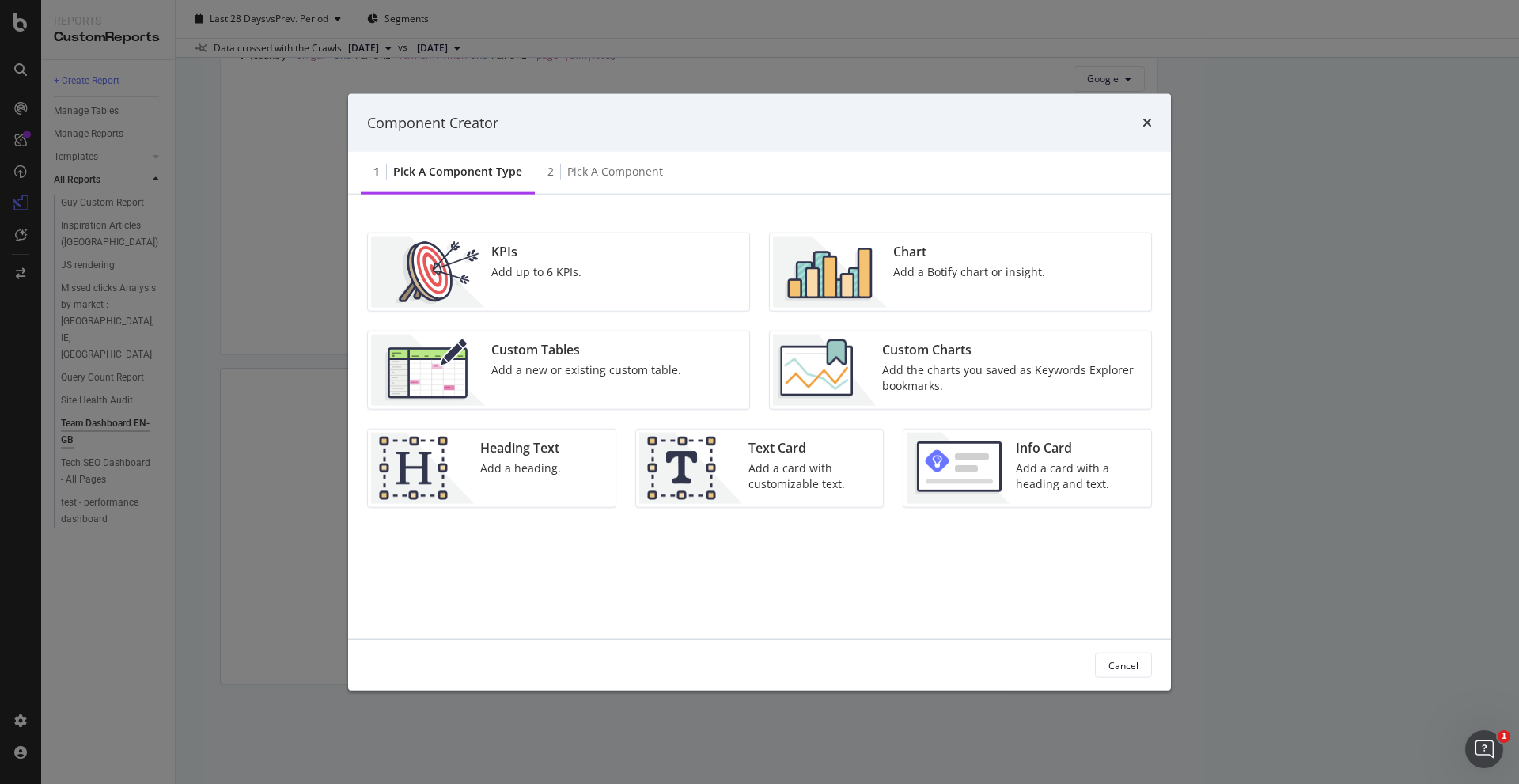
click at [933, 342] on div "Custom Charts" at bounding box center [1011, 350] width 259 height 18
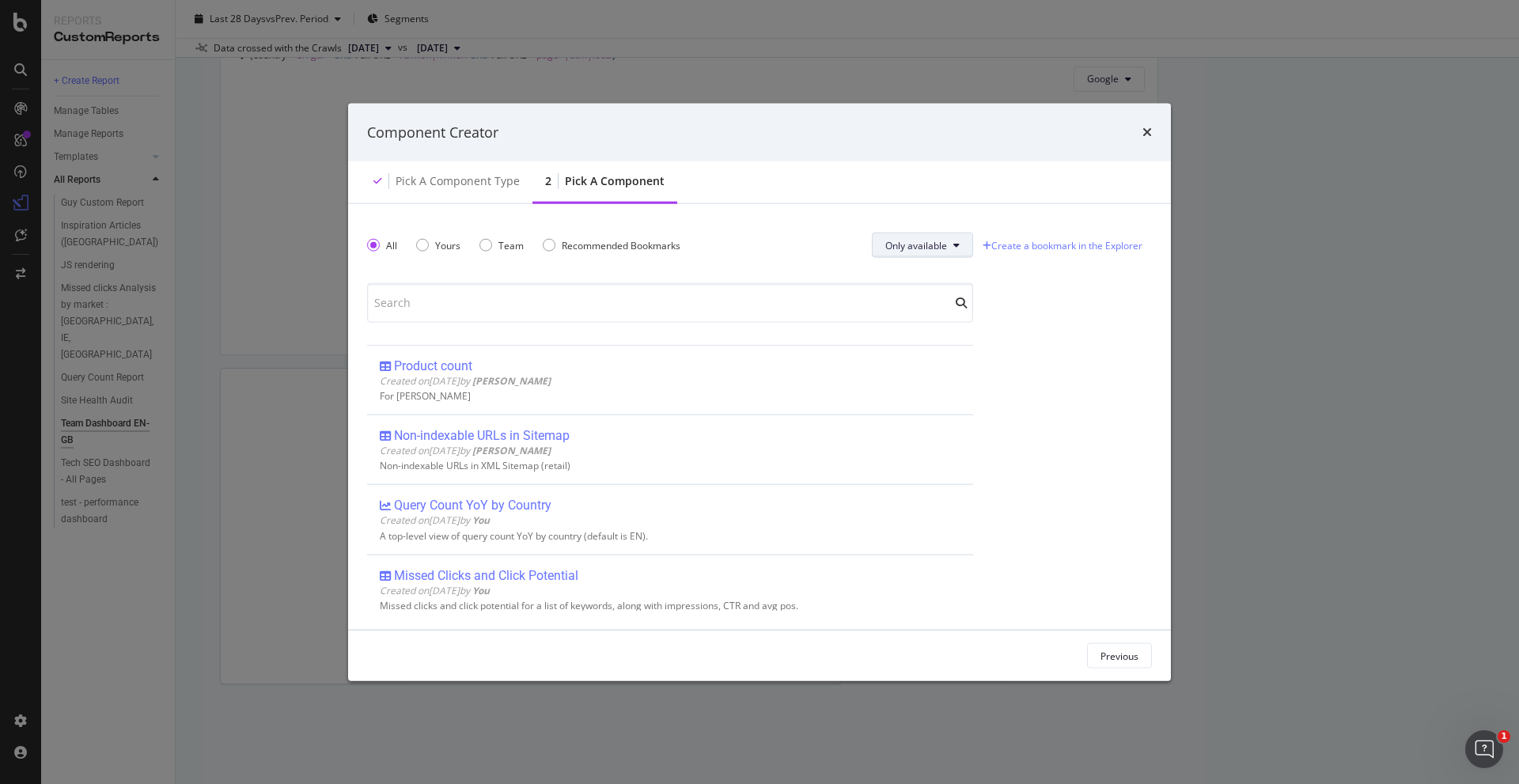
click at [944, 236] on button "Only available" at bounding box center [922, 245] width 101 height 25
click at [929, 270] on span "All" at bounding box center [914, 276] width 62 height 14
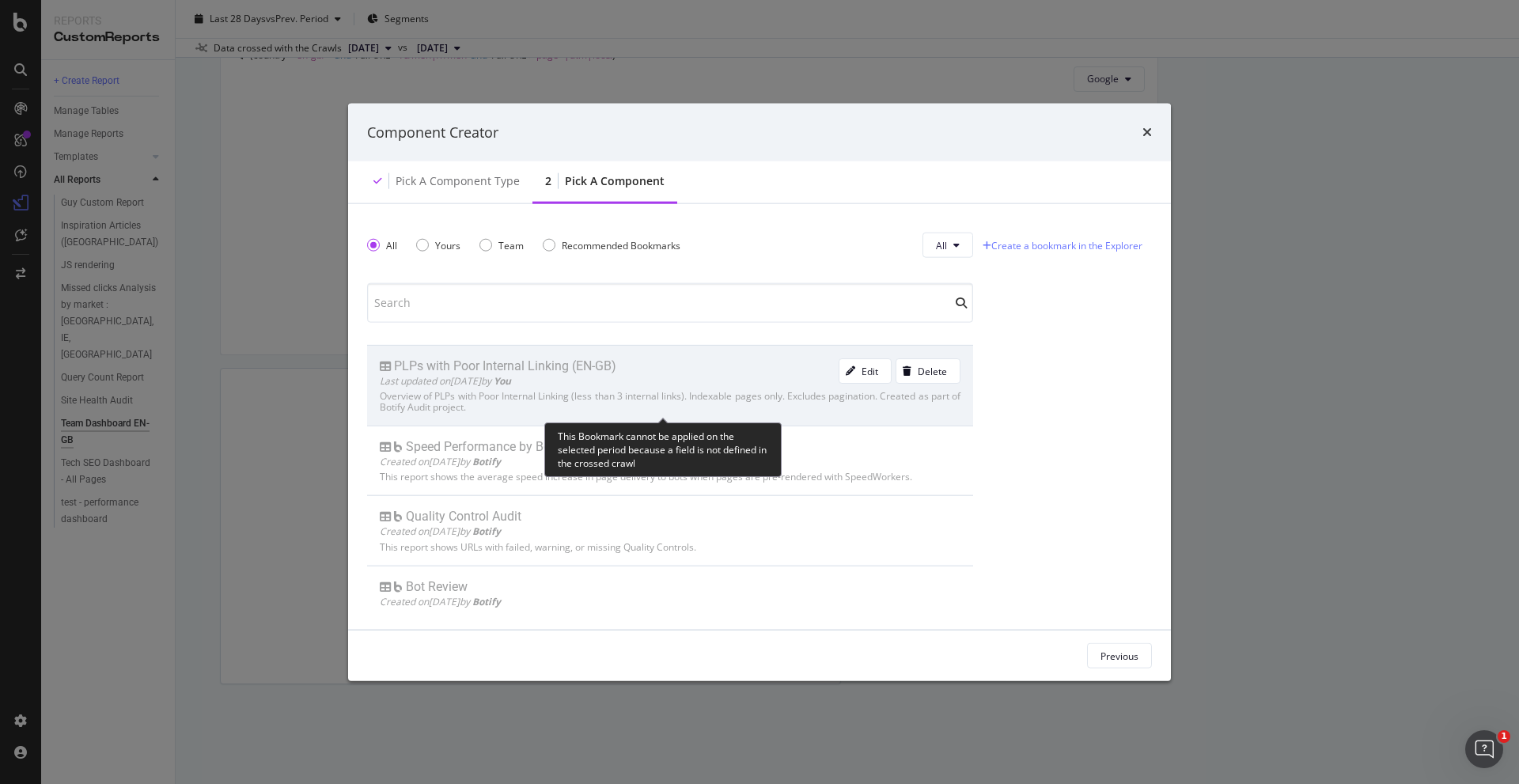
drag, startPoint x: 564, startPoint y: 377, endPoint x: 564, endPoint y: 389, distance: 12.0
click at [564, 391] on div "Overview of PLPs with Poor Internal Linking (less than 3 internal links). Index…" at bounding box center [670, 402] width 580 height 23
click at [845, 367] on icon "modal" at bounding box center [850, 371] width 9 height 9
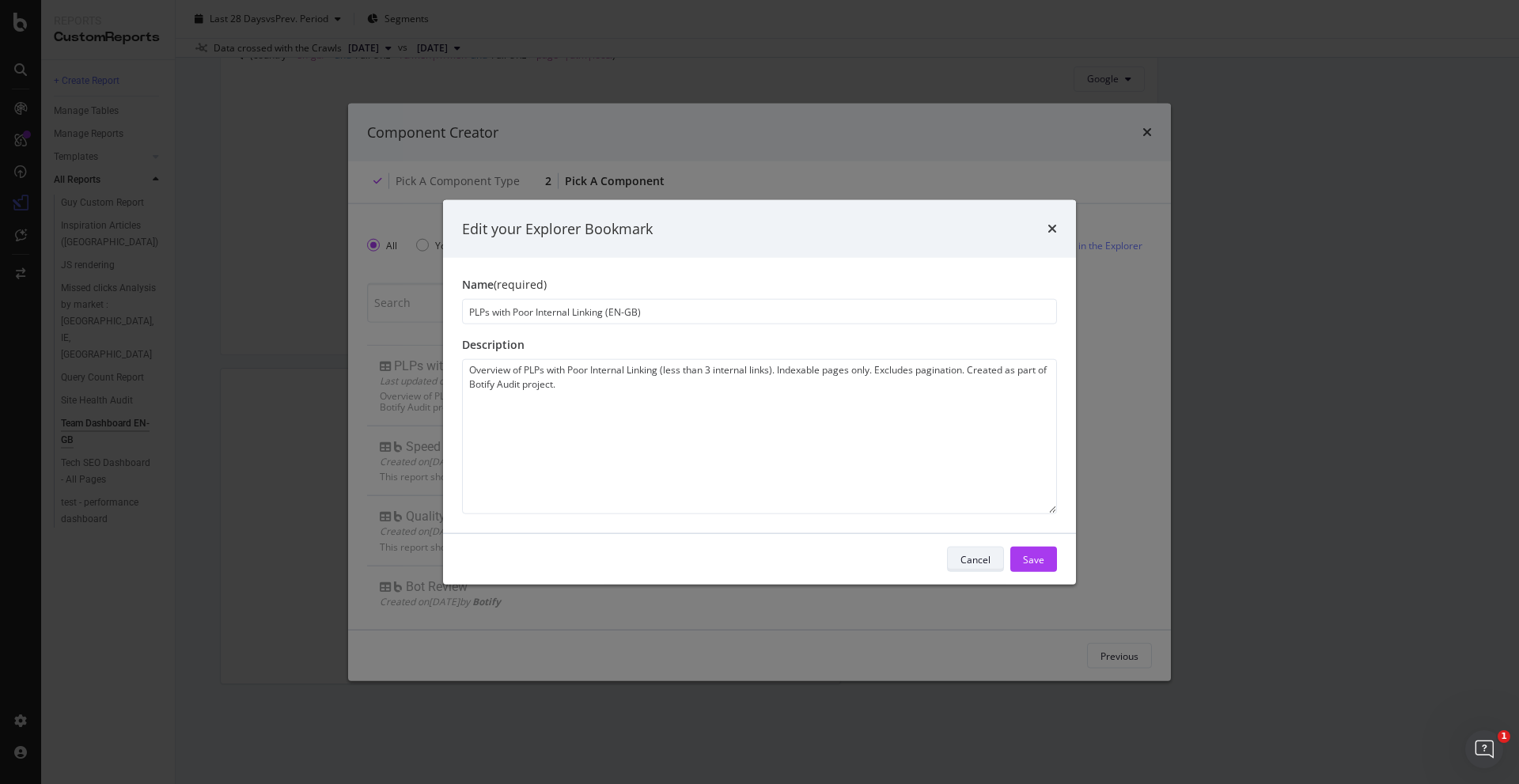
click at [971, 555] on div "Cancel" at bounding box center [975, 559] width 30 height 13
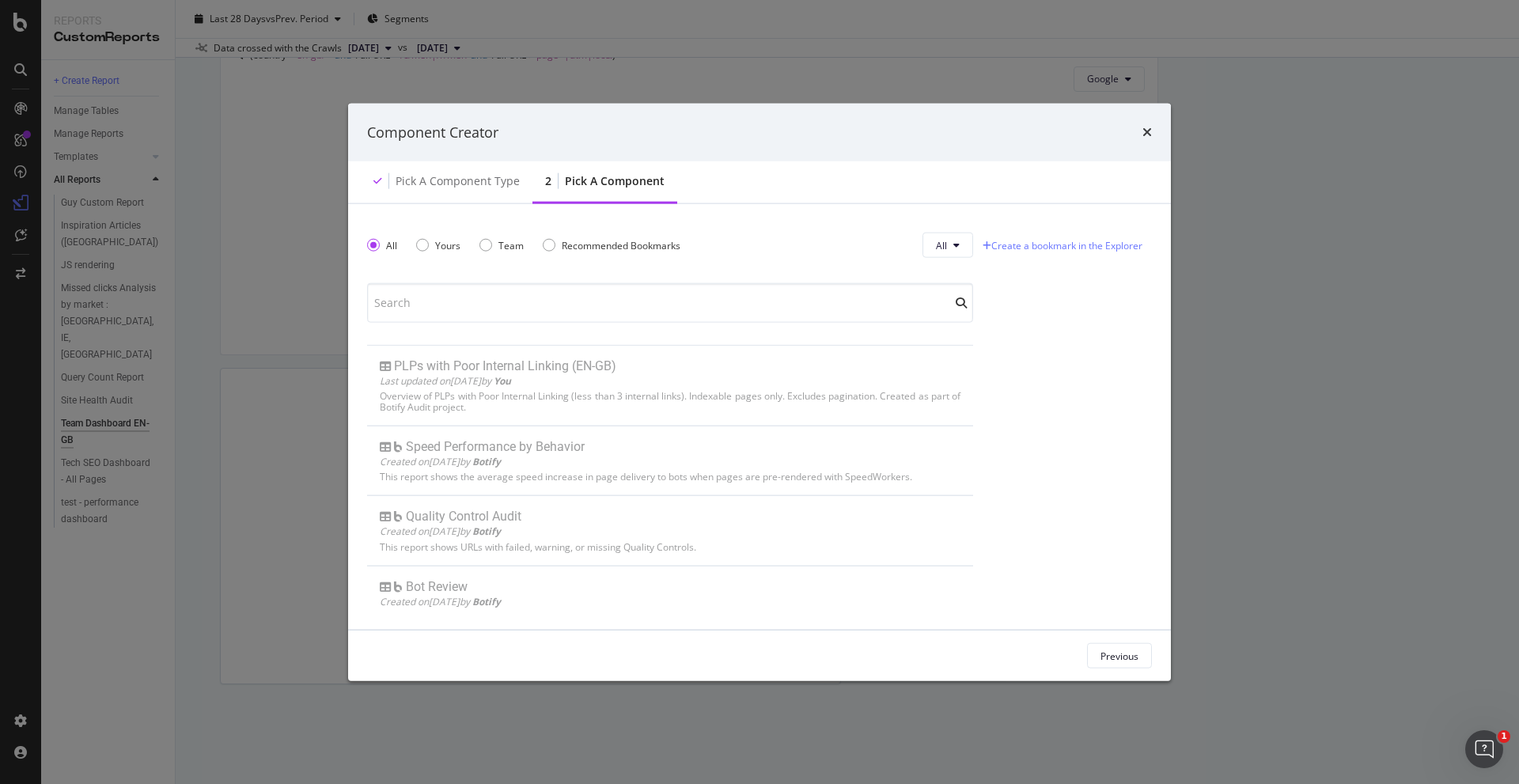
click at [1152, 132] on div "Component Creator" at bounding box center [759, 132] width 823 height 58
click at [1148, 127] on icon "times" at bounding box center [1147, 131] width 9 height 12
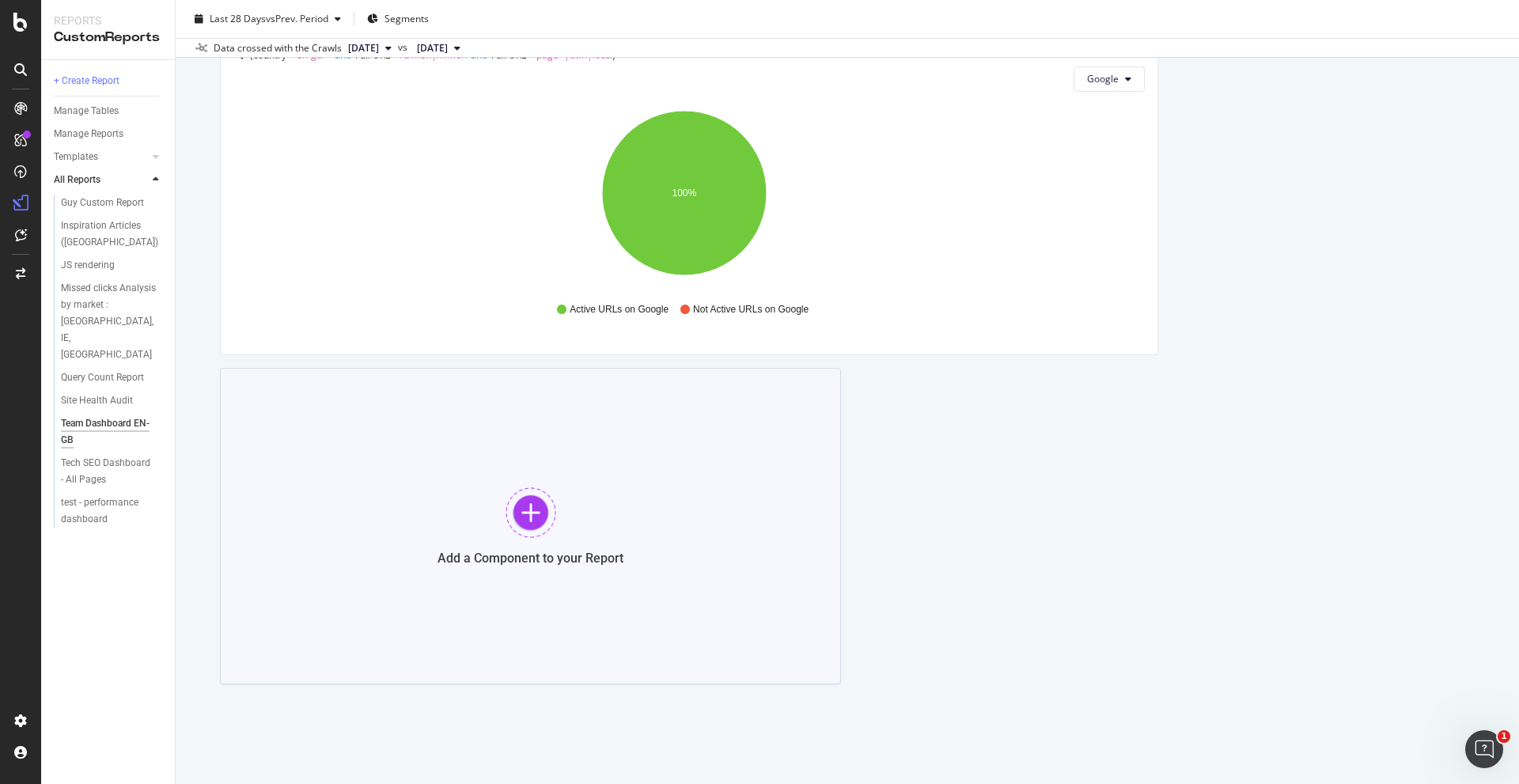
click at [525, 509] on div at bounding box center [531, 513] width 51 height 51
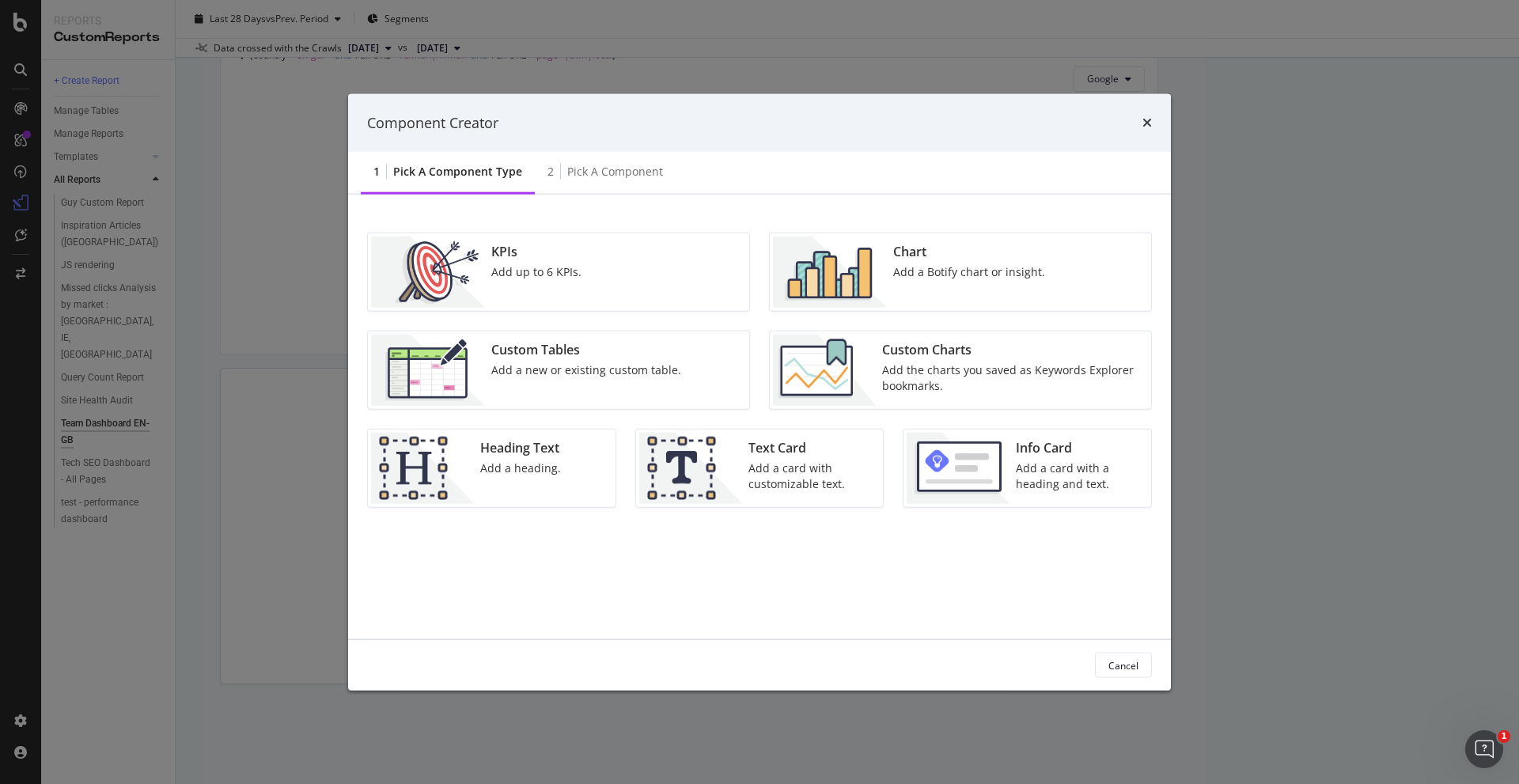
click at [980, 370] on div "Add the charts you saved as Keywords Explorer bookmarks." at bounding box center [1011, 379] width 259 height 32
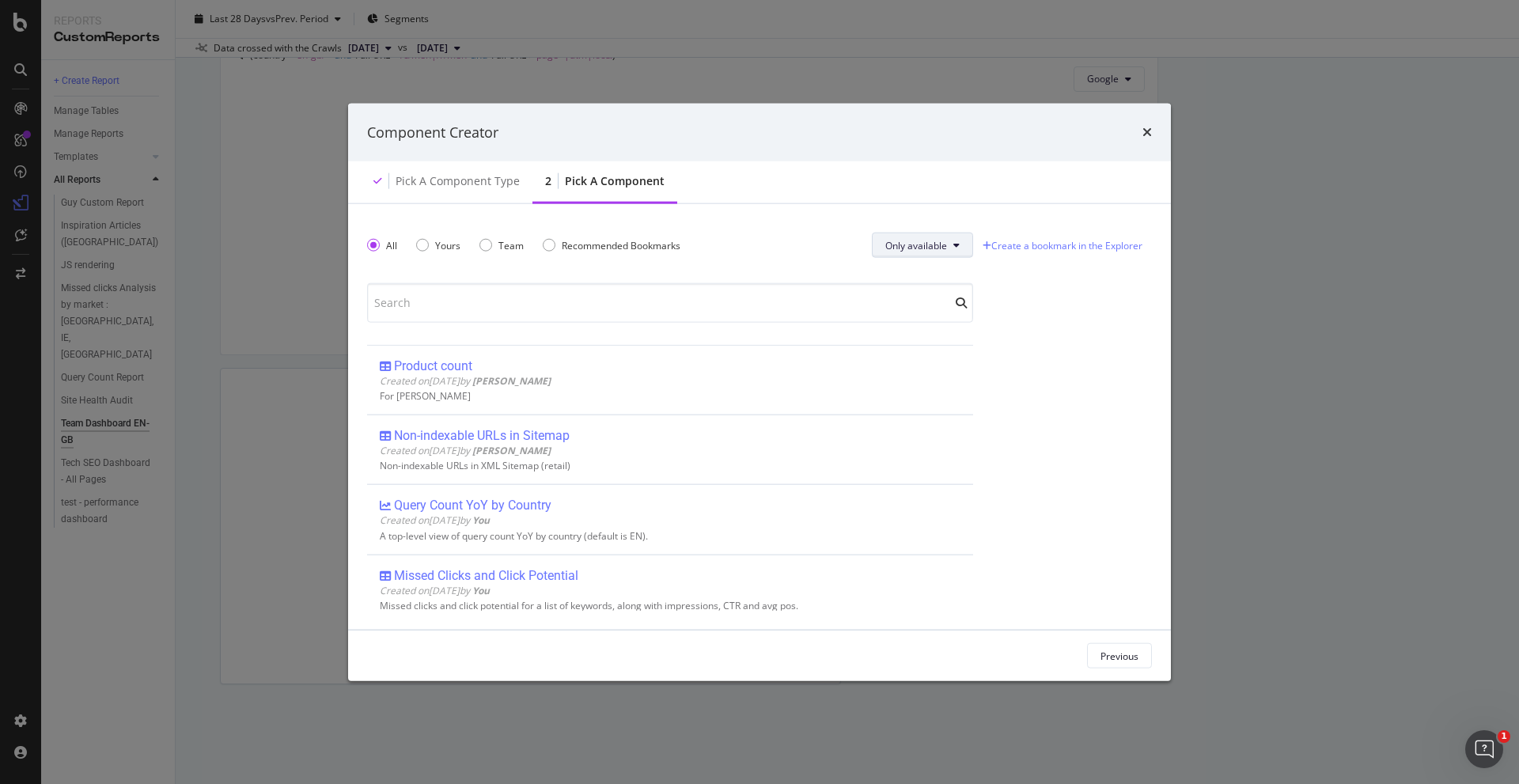
click at [948, 244] on button "Only available" at bounding box center [922, 245] width 101 height 25
click at [924, 278] on span "All" at bounding box center [914, 276] width 62 height 14
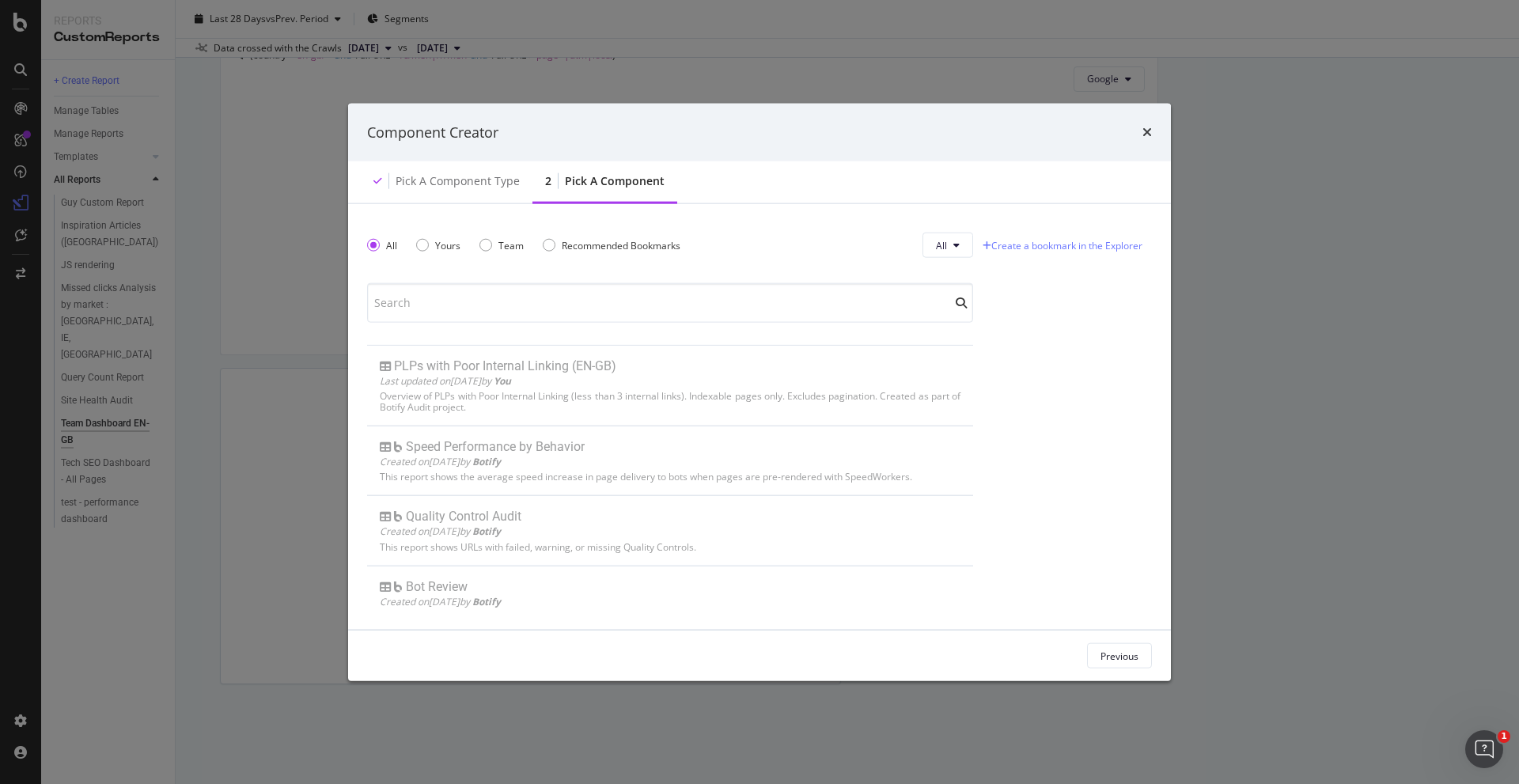
click at [1133, 136] on div "Component Creator" at bounding box center [760, 132] width 785 height 21
click at [1145, 132] on icon "times" at bounding box center [1147, 131] width 9 height 12
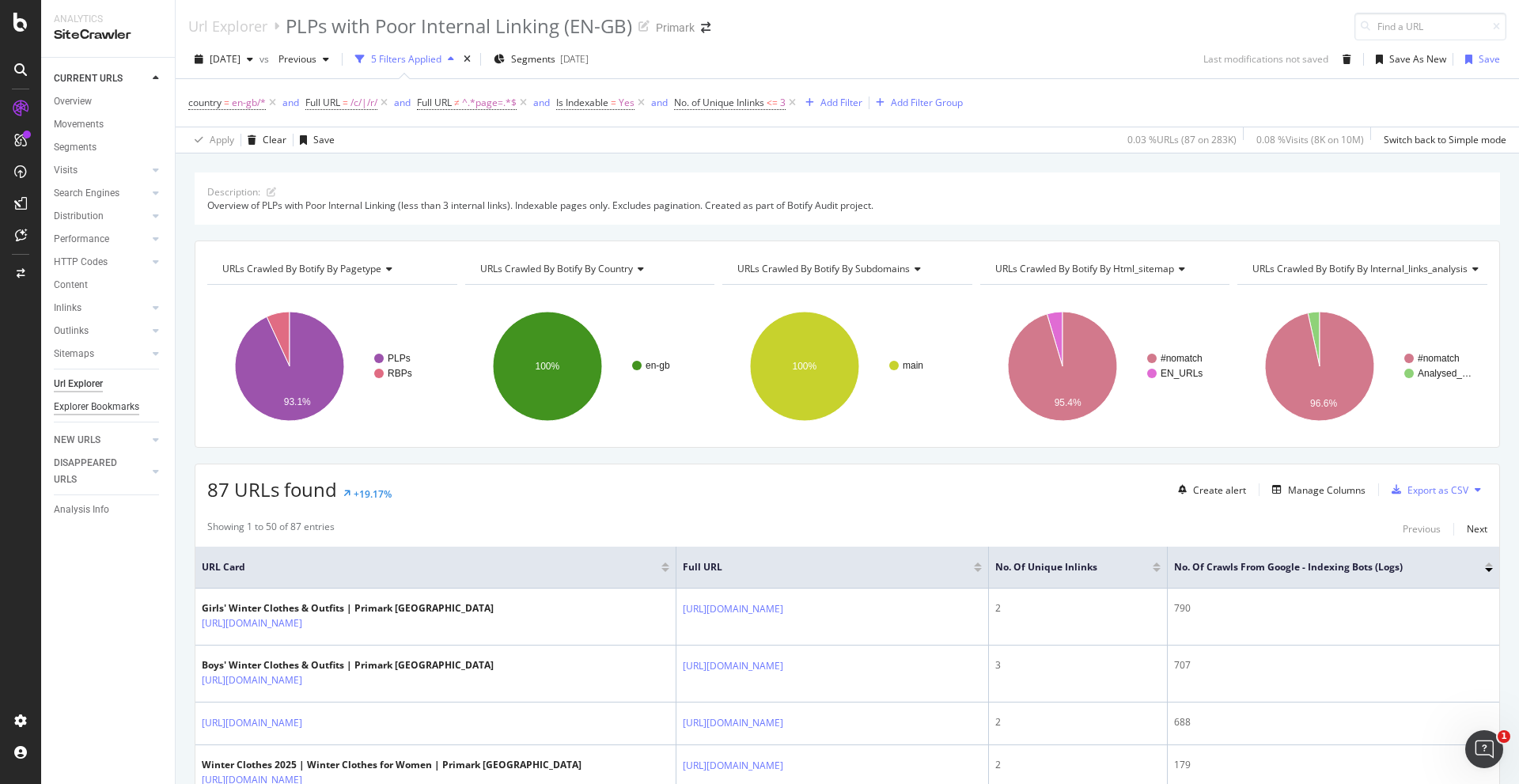
click at [93, 409] on div "Explorer Bookmarks" at bounding box center [96, 407] width 86 height 17
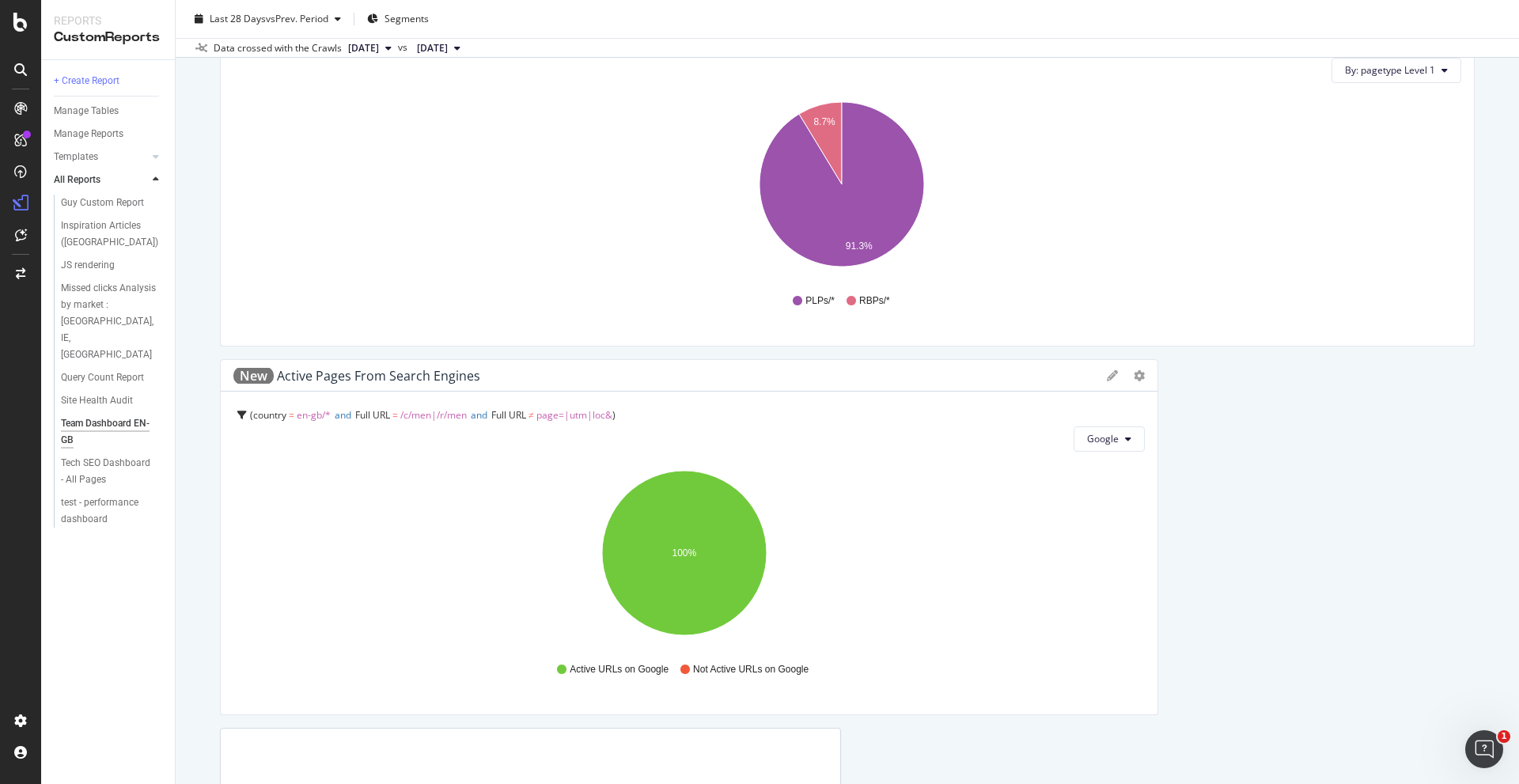
scroll to position [2021, 0]
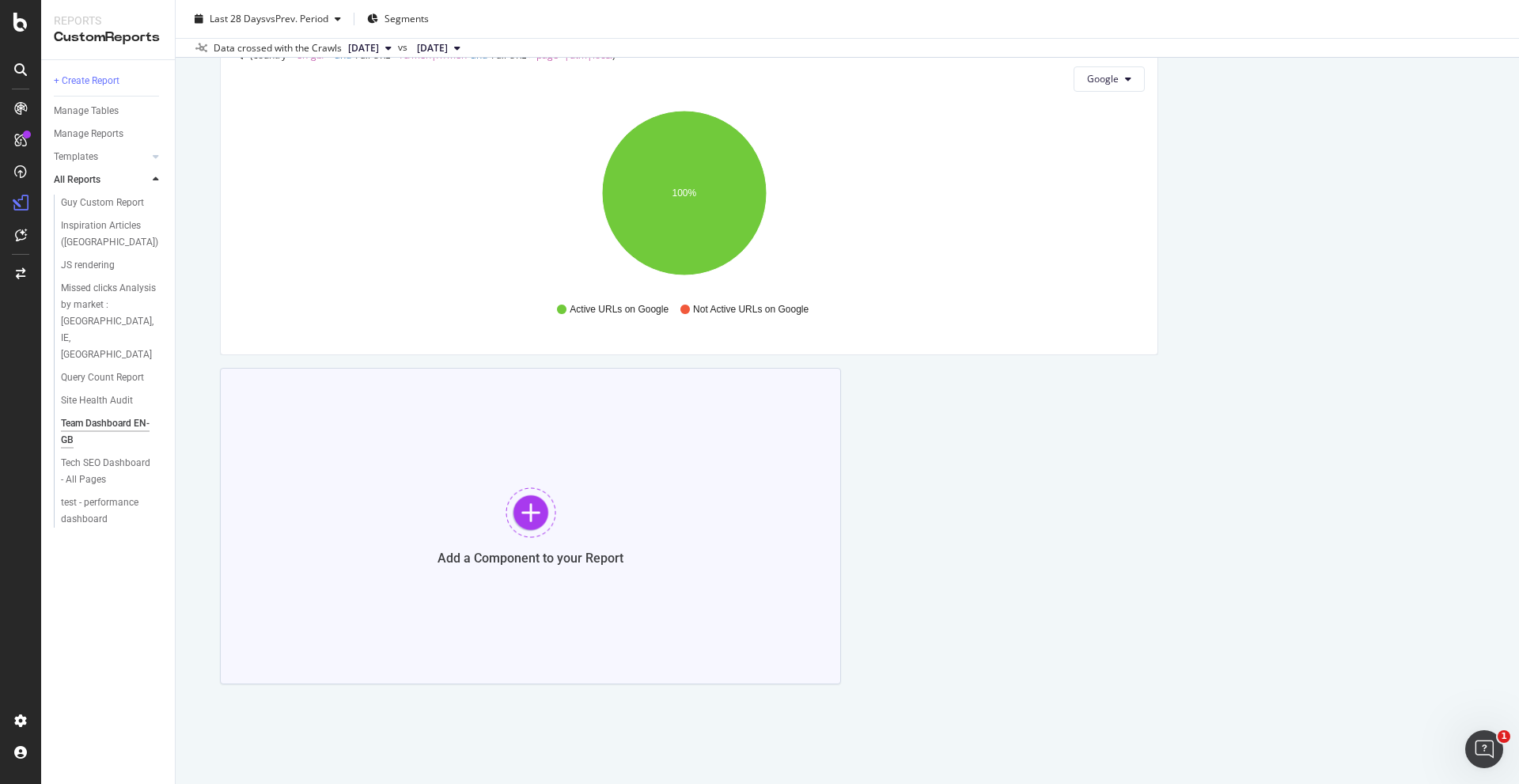
click at [526, 514] on div at bounding box center [531, 513] width 51 height 51
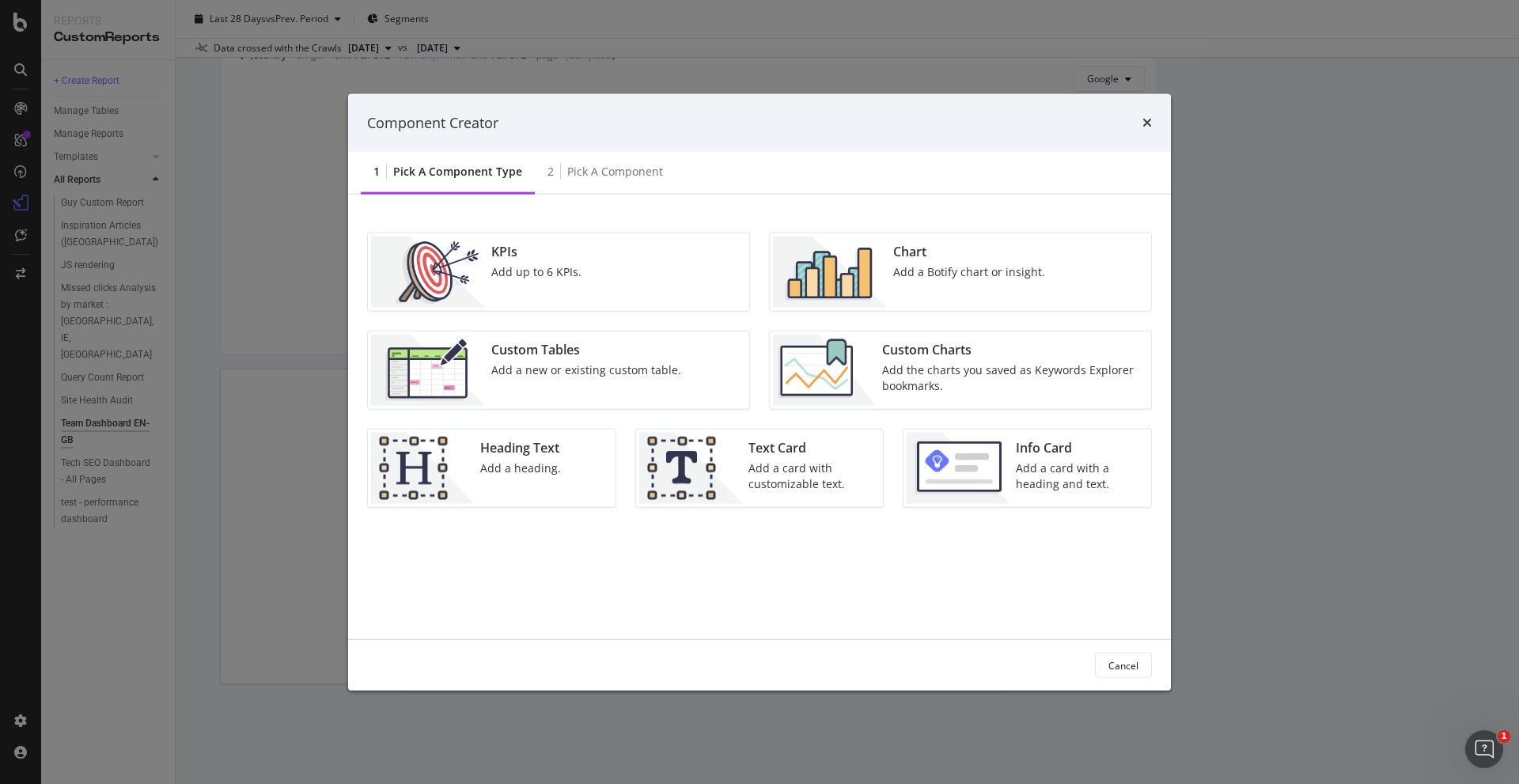
click at [1021, 372] on div "Add the charts you saved as Keywords Explorer bookmarks." at bounding box center [1011, 379] width 259 height 32
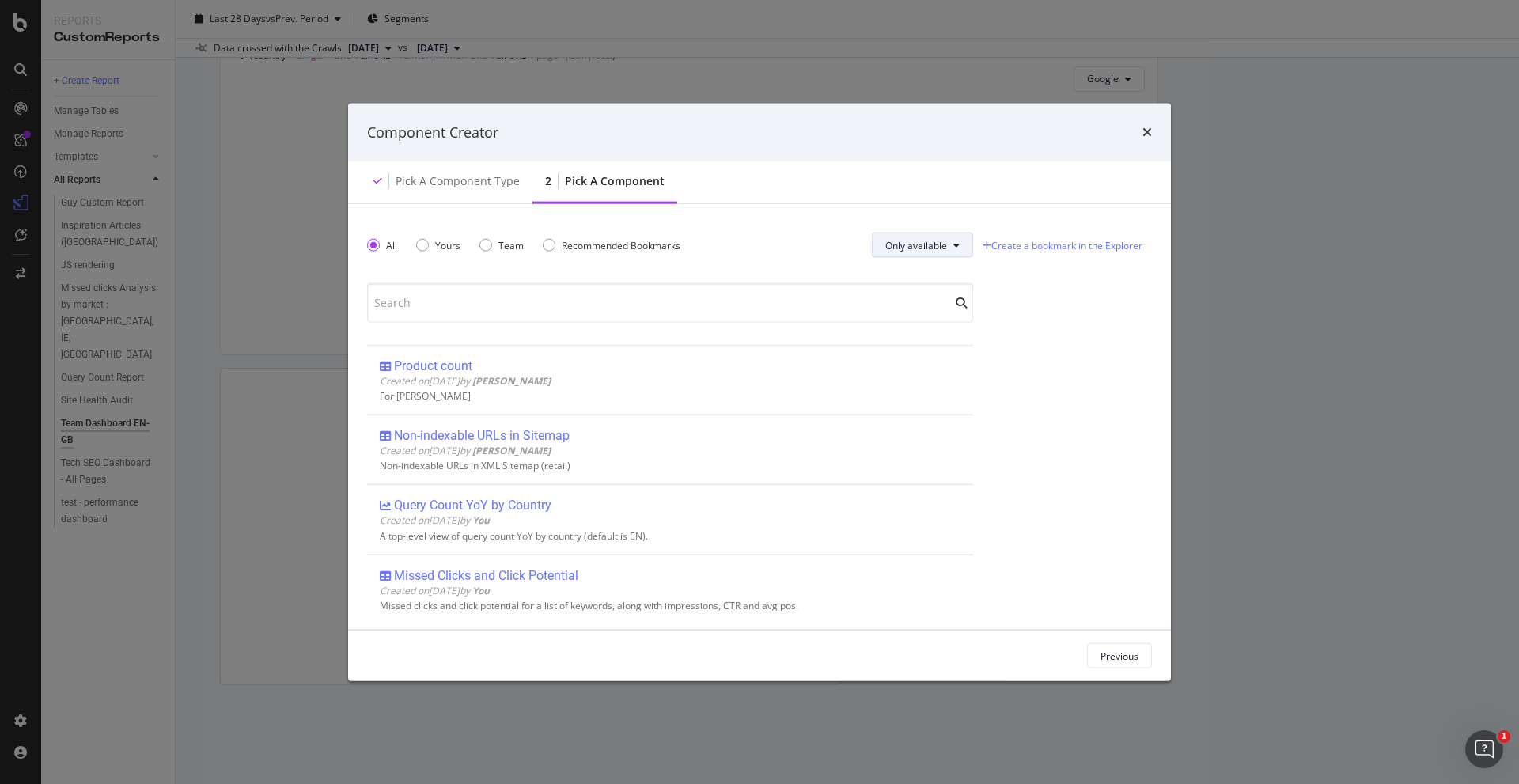
click at [913, 237] on button "Only available" at bounding box center [922, 245] width 101 height 25
click at [909, 265] on div "All" at bounding box center [914, 276] width 88 height 23
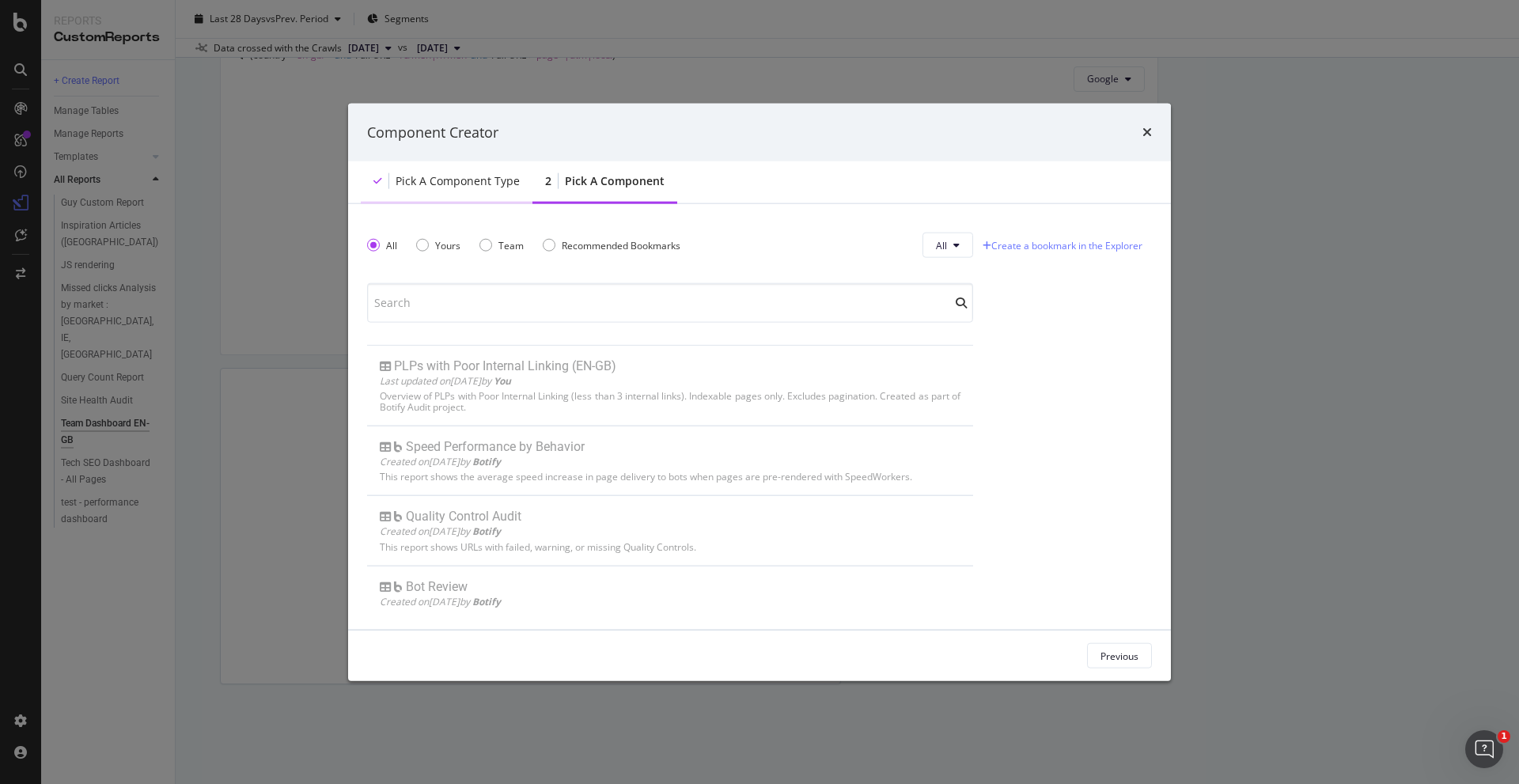
click at [401, 182] on div "Pick a Component type" at bounding box center [458, 181] width 124 height 16
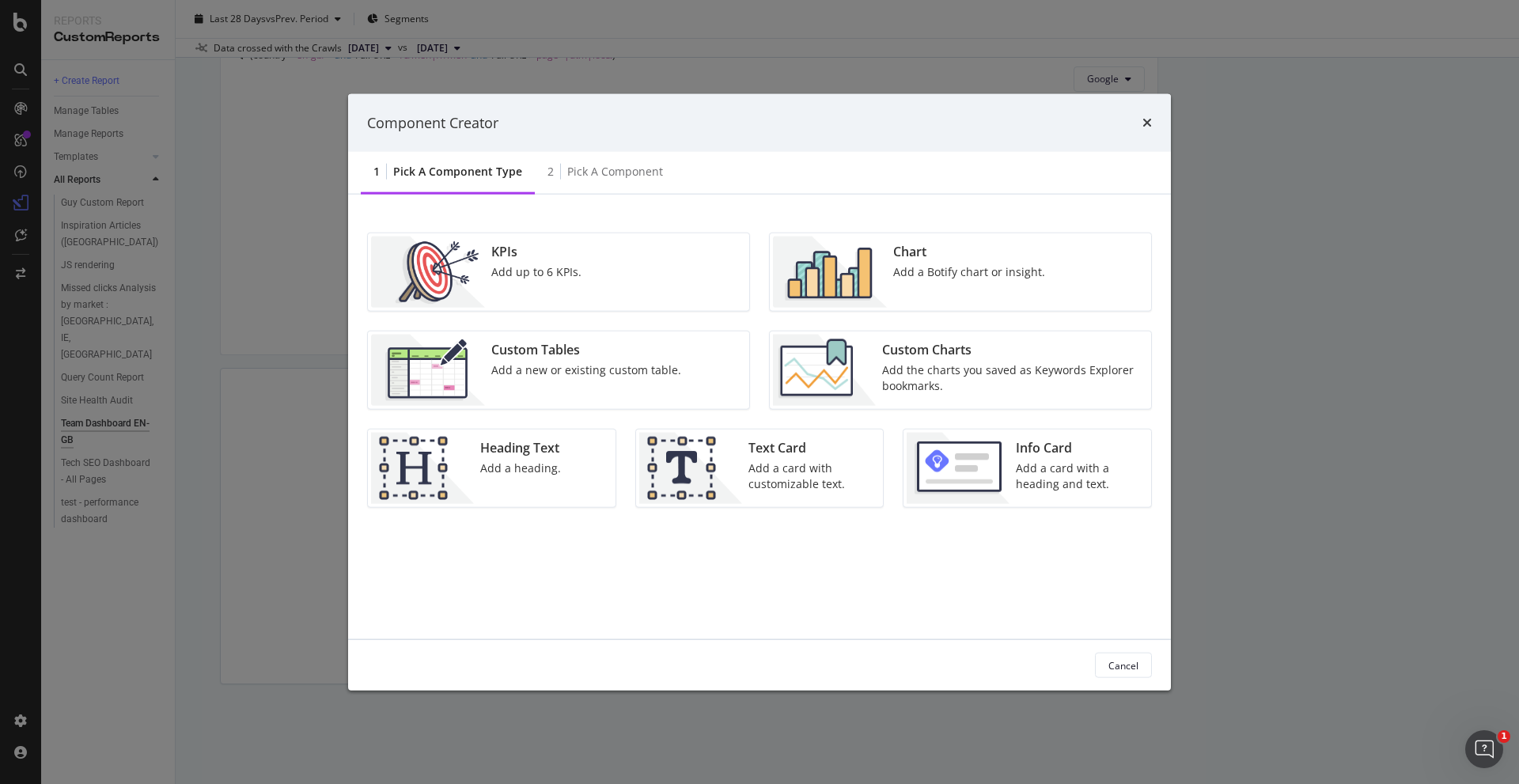
click at [917, 369] on div "Add the charts you saved as Keywords Explorer bookmarks." at bounding box center [1011, 379] width 259 height 32
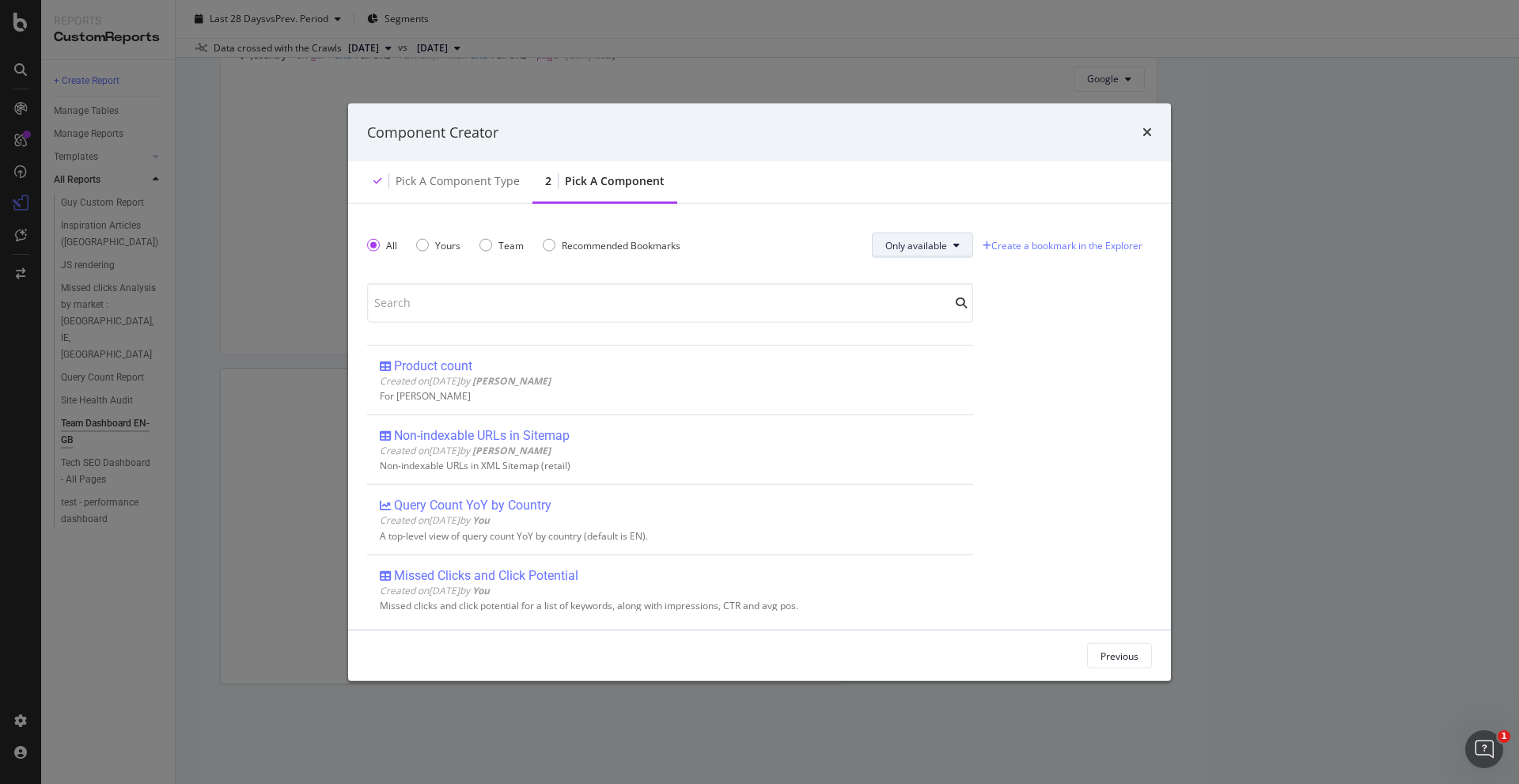
click at [918, 237] on button "Only available" at bounding box center [922, 245] width 101 height 25
click at [923, 270] on span "All" at bounding box center [914, 276] width 62 height 14
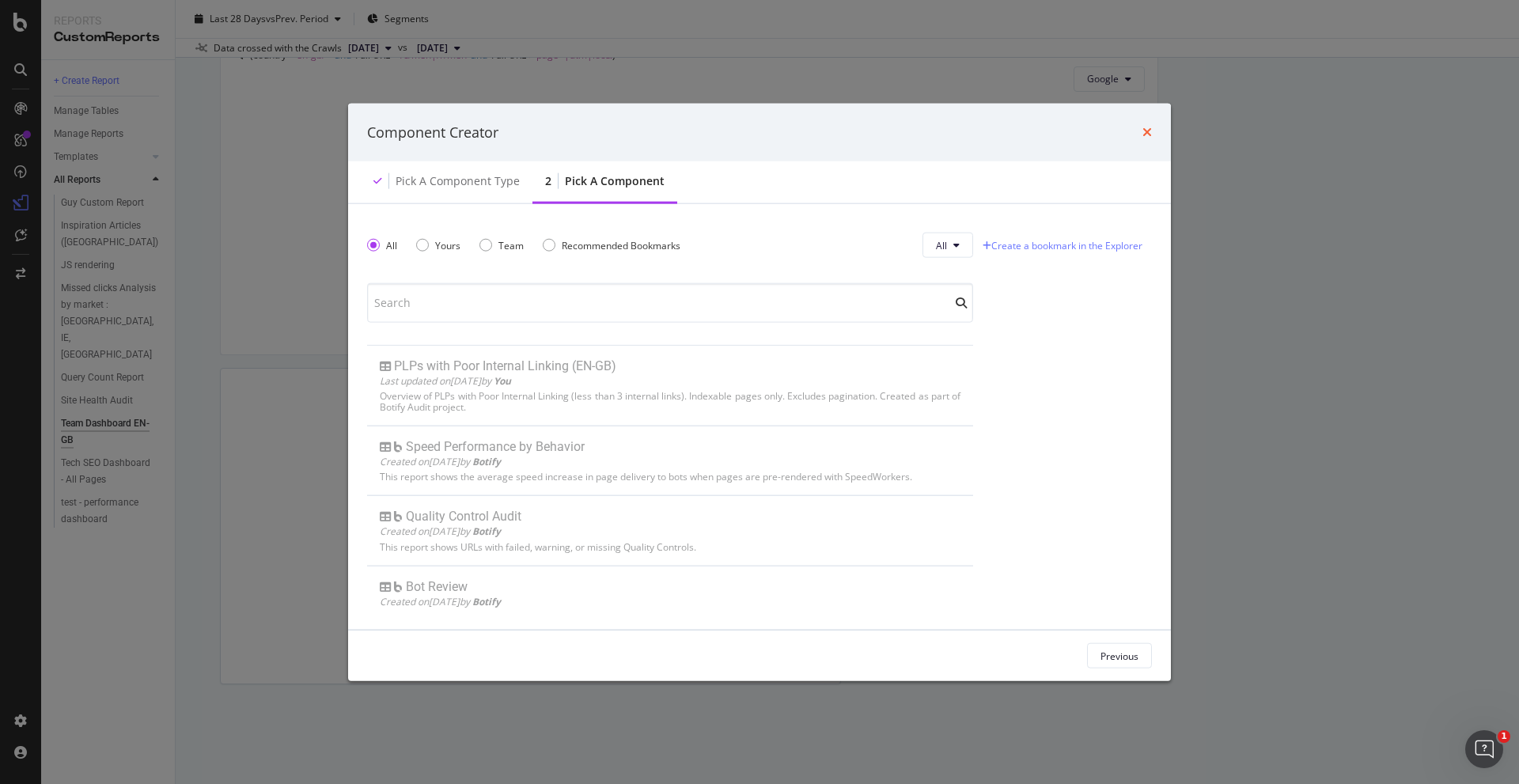
click at [1148, 127] on icon "times" at bounding box center [1147, 131] width 9 height 12
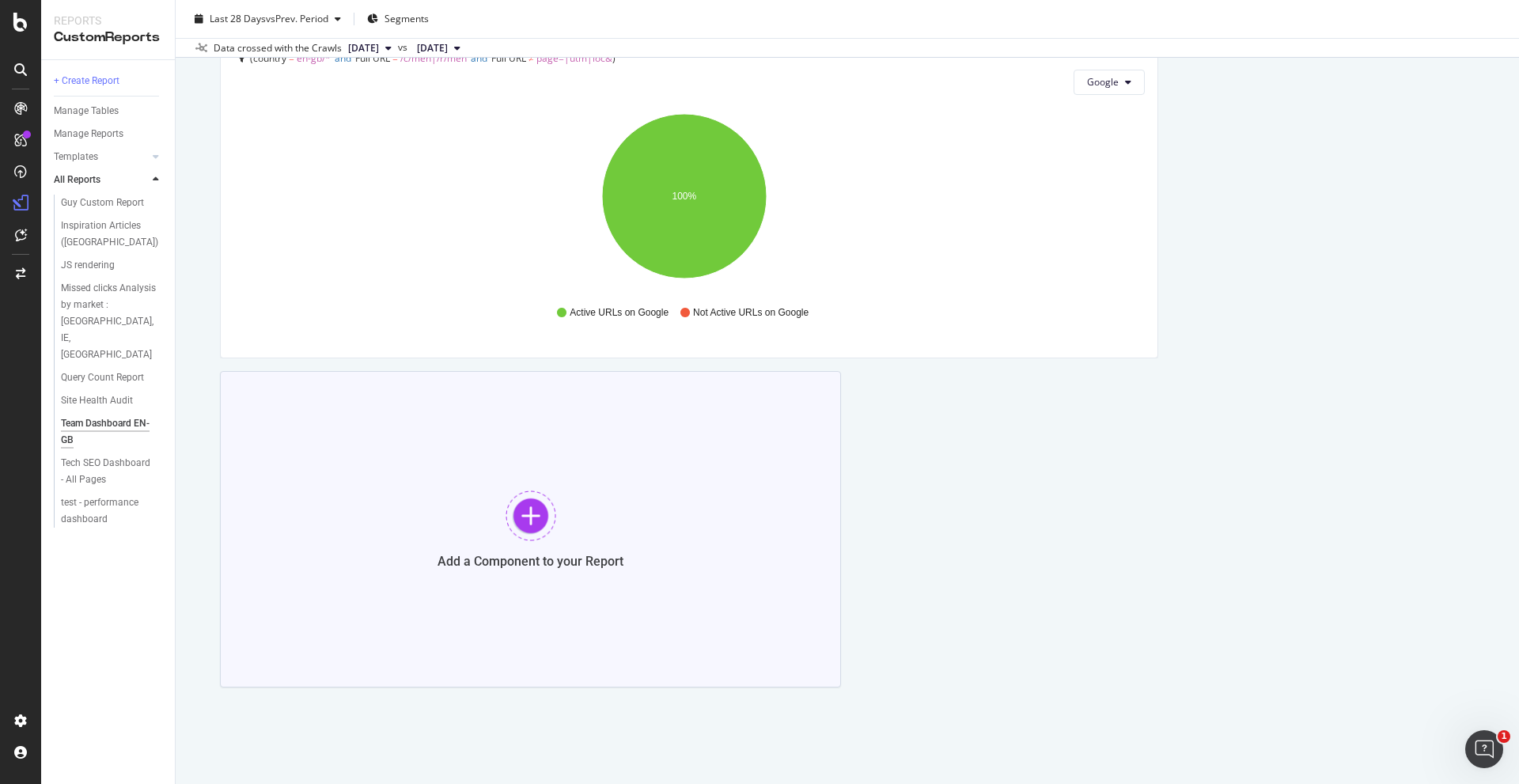
scroll to position [2021, 0]
click at [530, 511] on div at bounding box center [531, 513] width 51 height 51
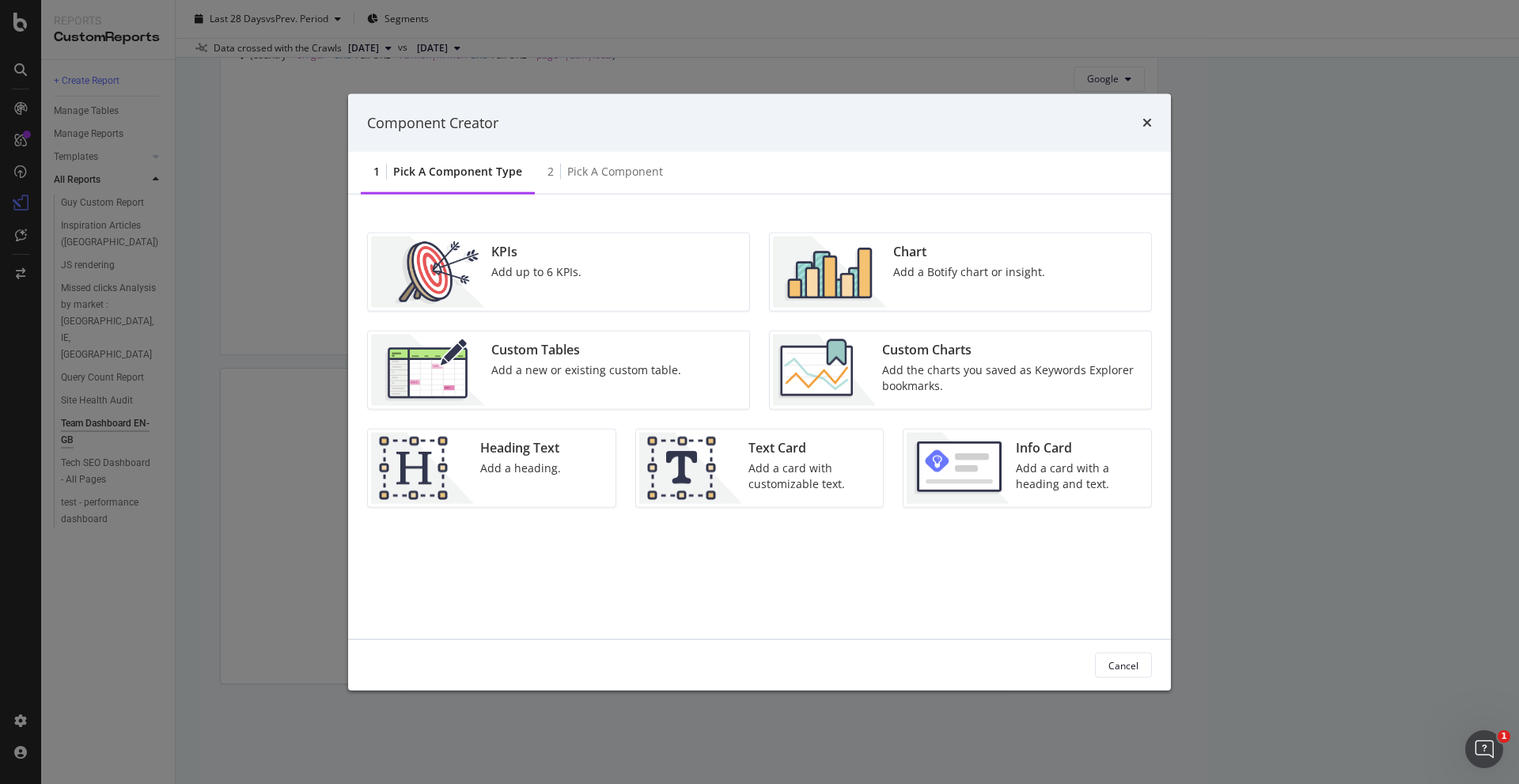
click at [1049, 374] on div "Add the charts you saved as Keywords Explorer bookmarks." at bounding box center [1011, 379] width 259 height 32
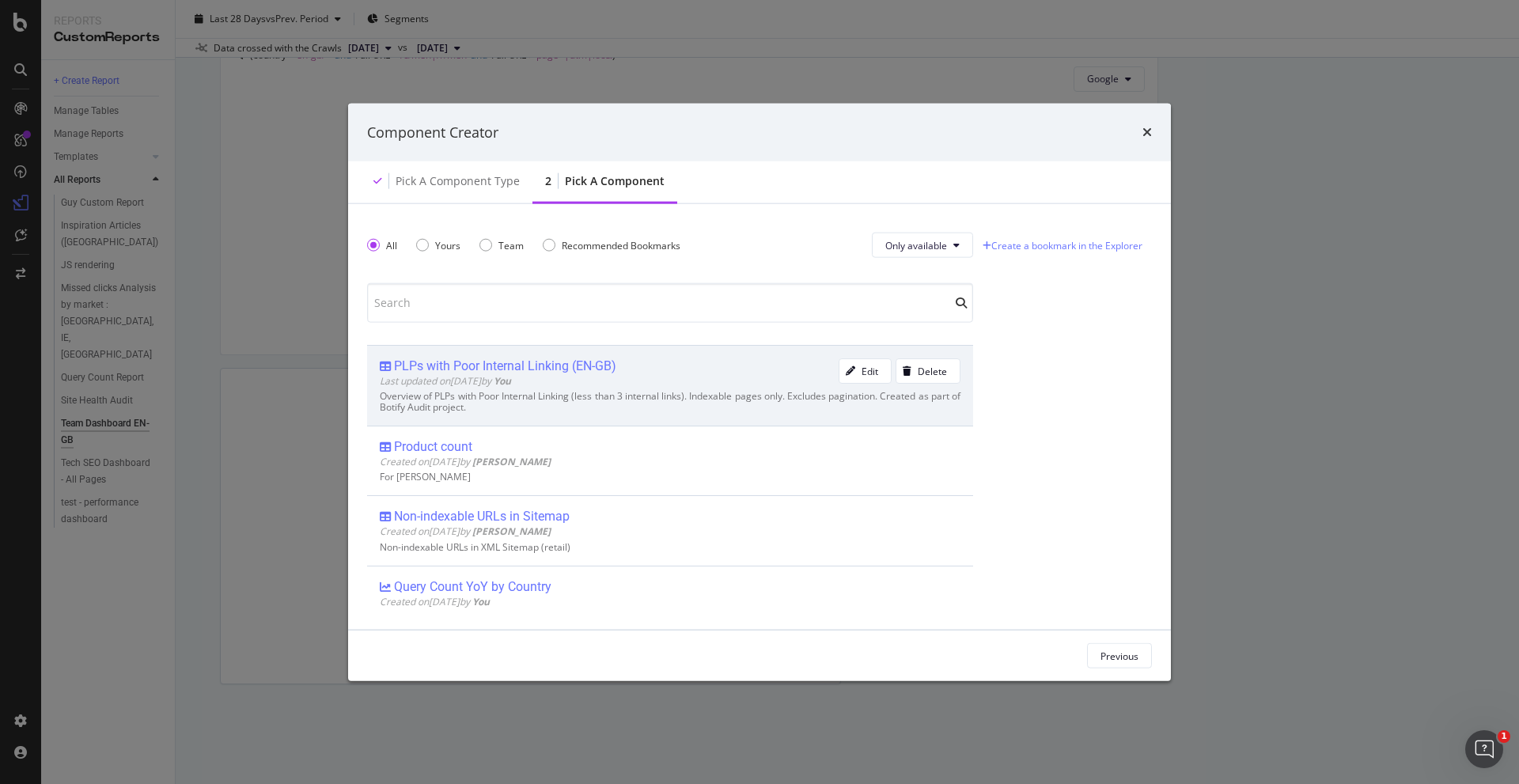
click at [703, 372] on div "PLPs with Poor Internal Linking (EN-GB)" at bounding box center [609, 366] width 459 height 16
click at [663, 391] on div "Overview of PLPs with Poor Internal Linking (less than 3 internal links). Index…" at bounding box center [670, 402] width 580 height 23
click at [1117, 654] on div "Add Component" at bounding box center [1103, 655] width 72 height 13
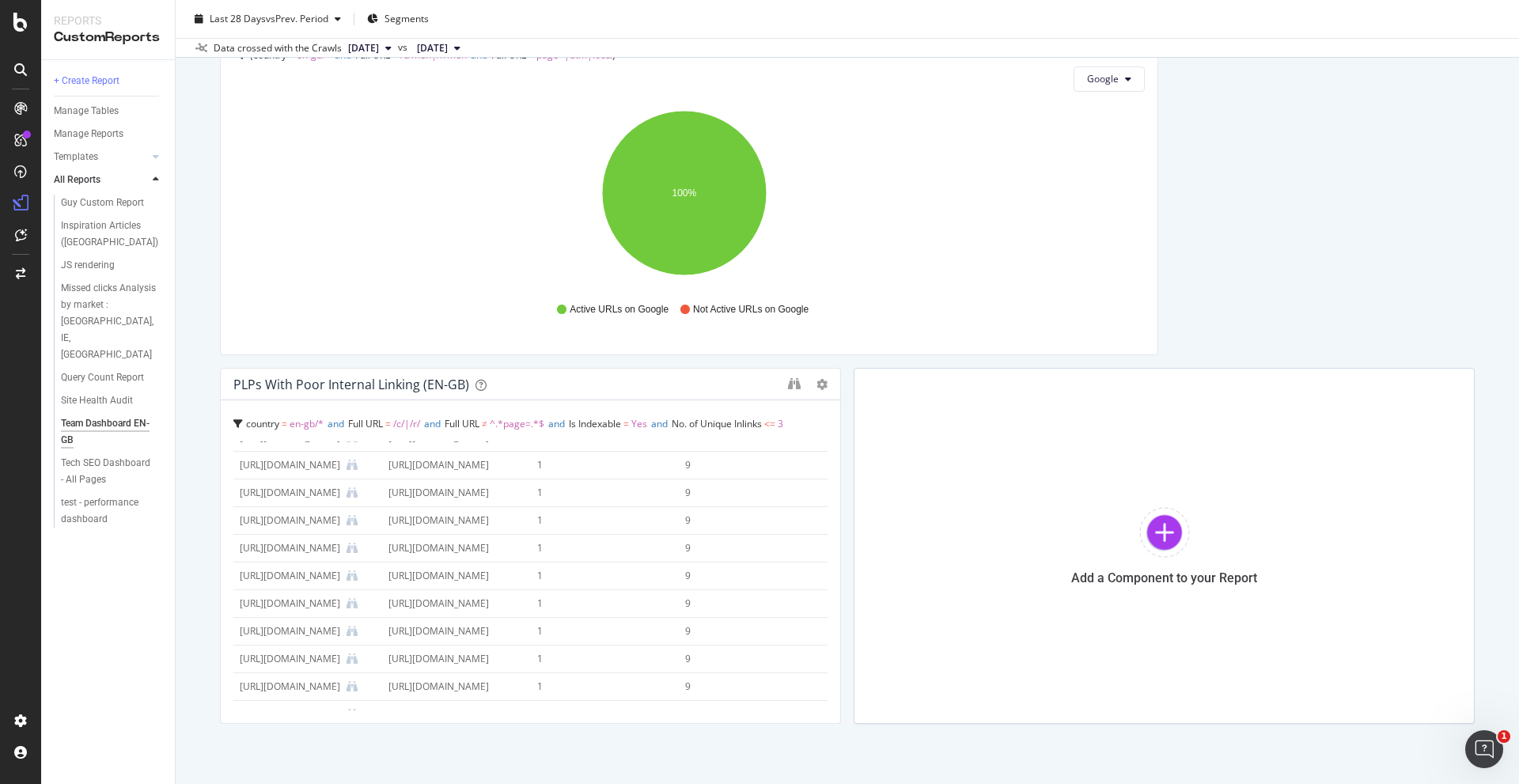
scroll to position [0, 0]
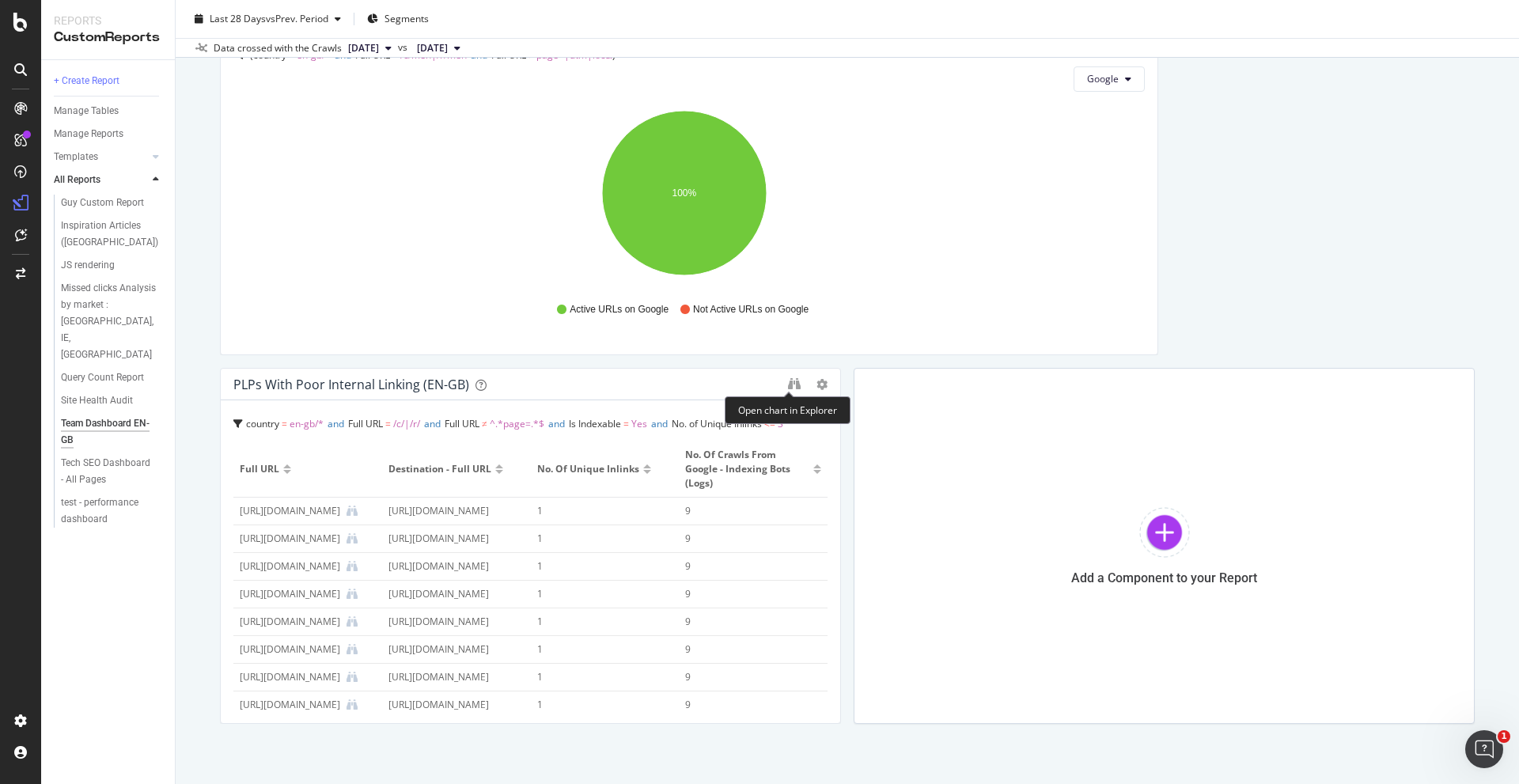
click at [807, 378] on div at bounding box center [808, 384] width 40 height 16
click at [788, 383] on icon "binoculars" at bounding box center [793, 383] width 12 height 12
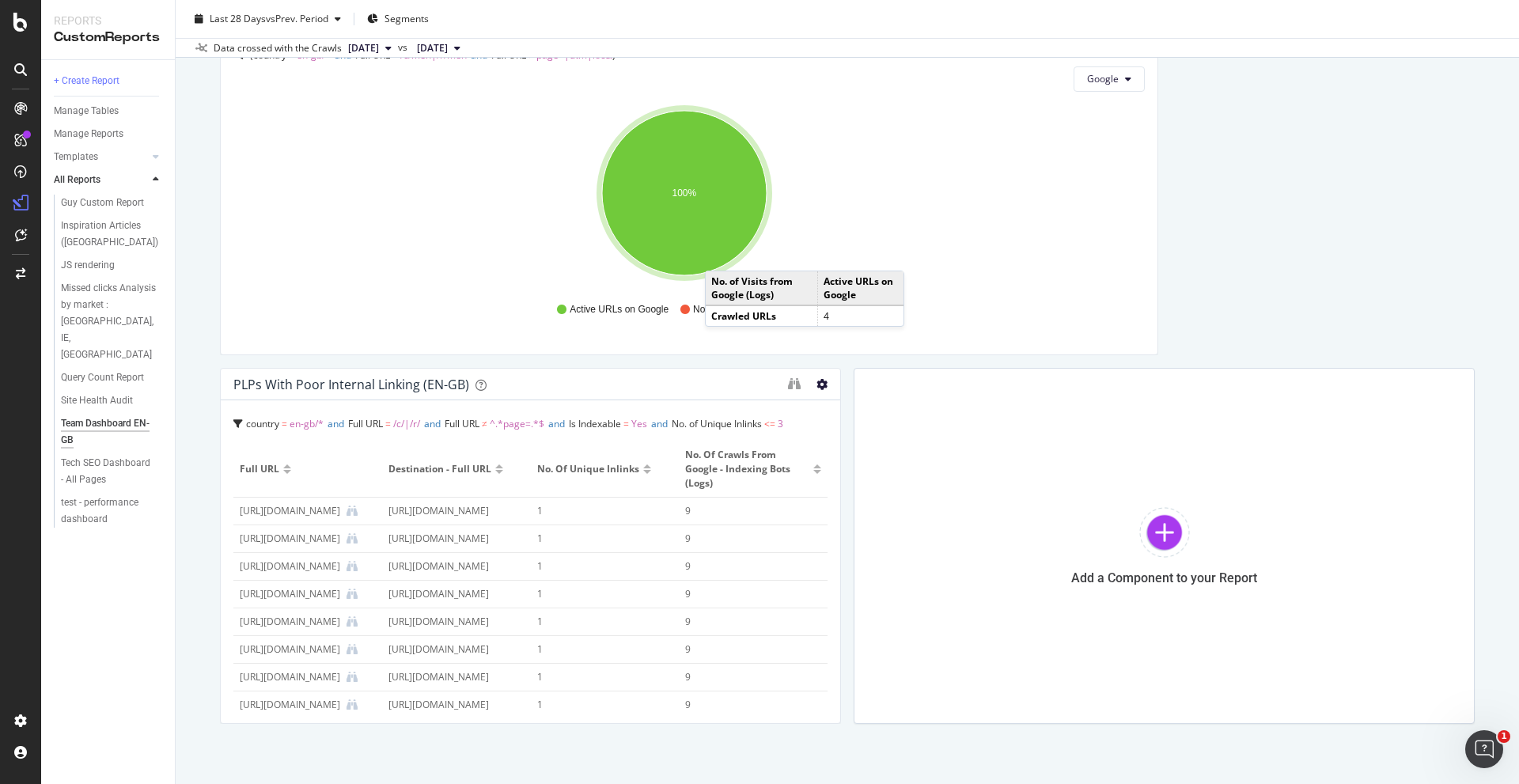
click at [816, 383] on icon at bounding box center [822, 384] width 11 height 11
click at [816, 379] on icon at bounding box center [822, 384] width 11 height 11
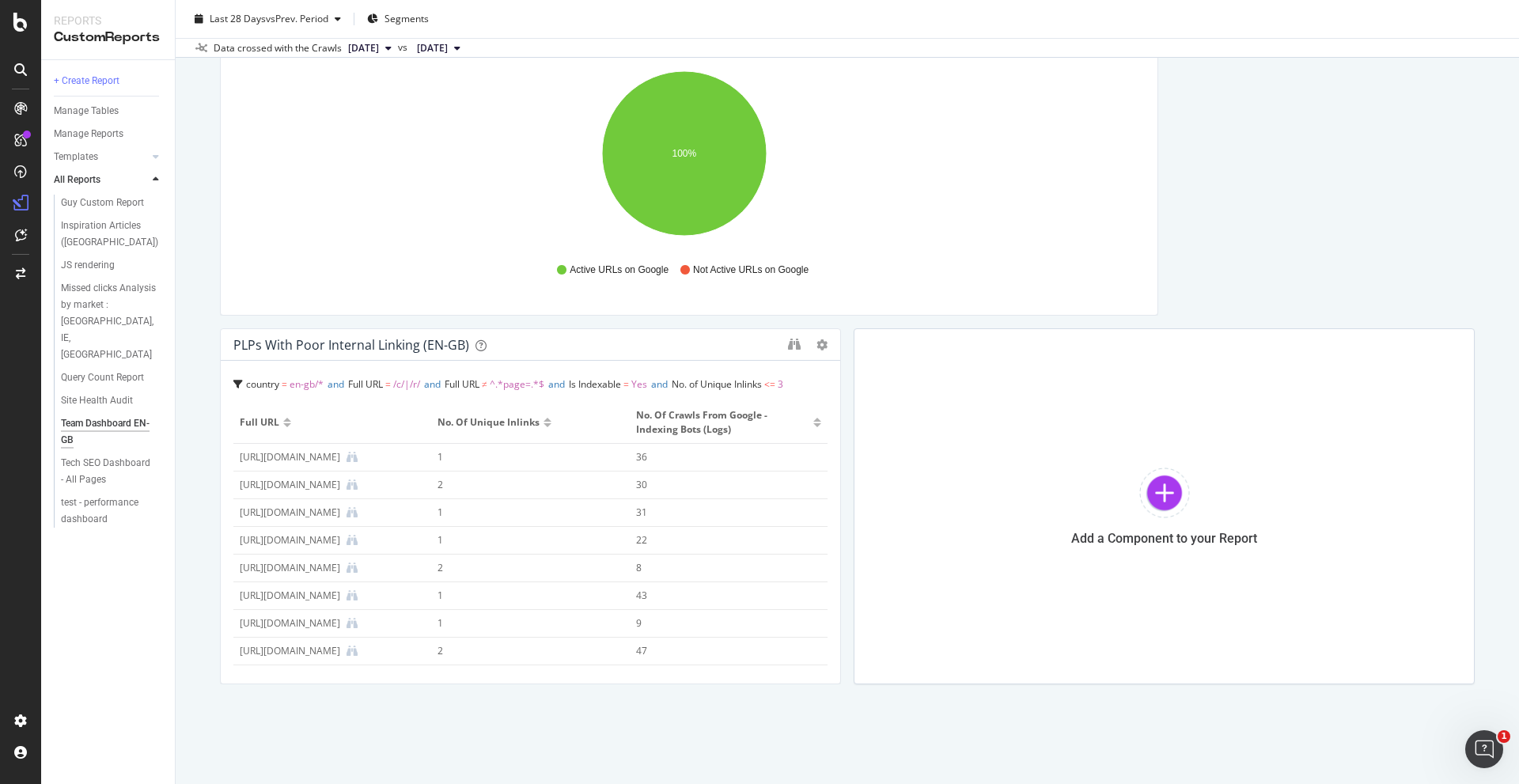
click at [813, 425] on div at bounding box center [817, 425] width 8 height 4
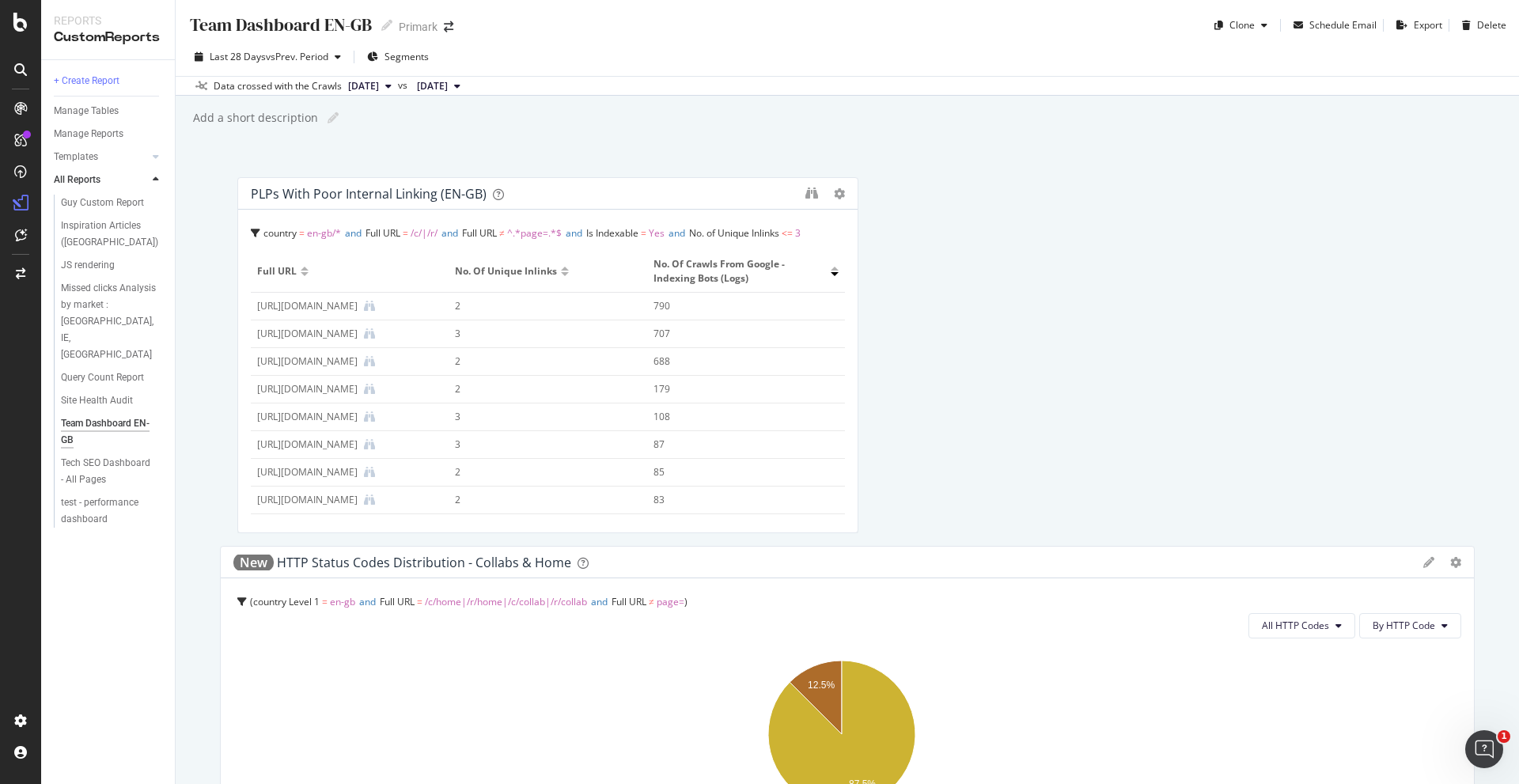
drag, startPoint x: 680, startPoint y: 343, endPoint x: 680, endPoint y: 132, distance: 211.0
click at [680, 132] on div "Team Dashboard EN-GB Team Dashboard EN-GB Primark Clone Schedule Email Export D…" at bounding box center [847, 392] width 1344 height 784
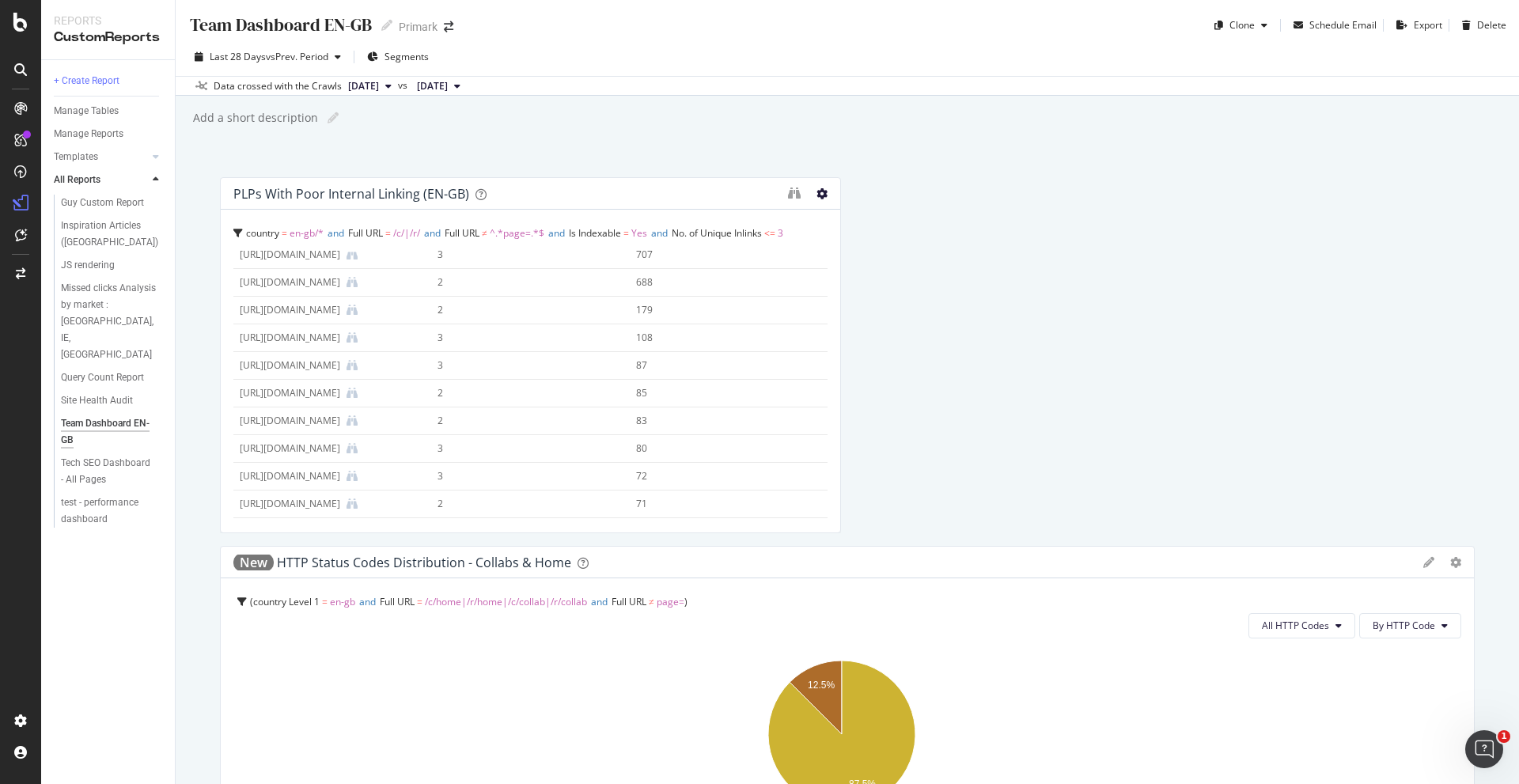
click at [817, 195] on icon at bounding box center [822, 194] width 11 height 11
click at [825, 188] on div at bounding box center [833, 355] width 16 height 356
click at [329, 119] on icon at bounding box center [334, 118] width 11 height 11
type input "This custom dashboard is part of the Botify Audit project."
click at [511, 106] on div "This custom dashboard is part of the Botify Audit project. This custom dashboar…" at bounding box center [855, 117] width 1328 height 24
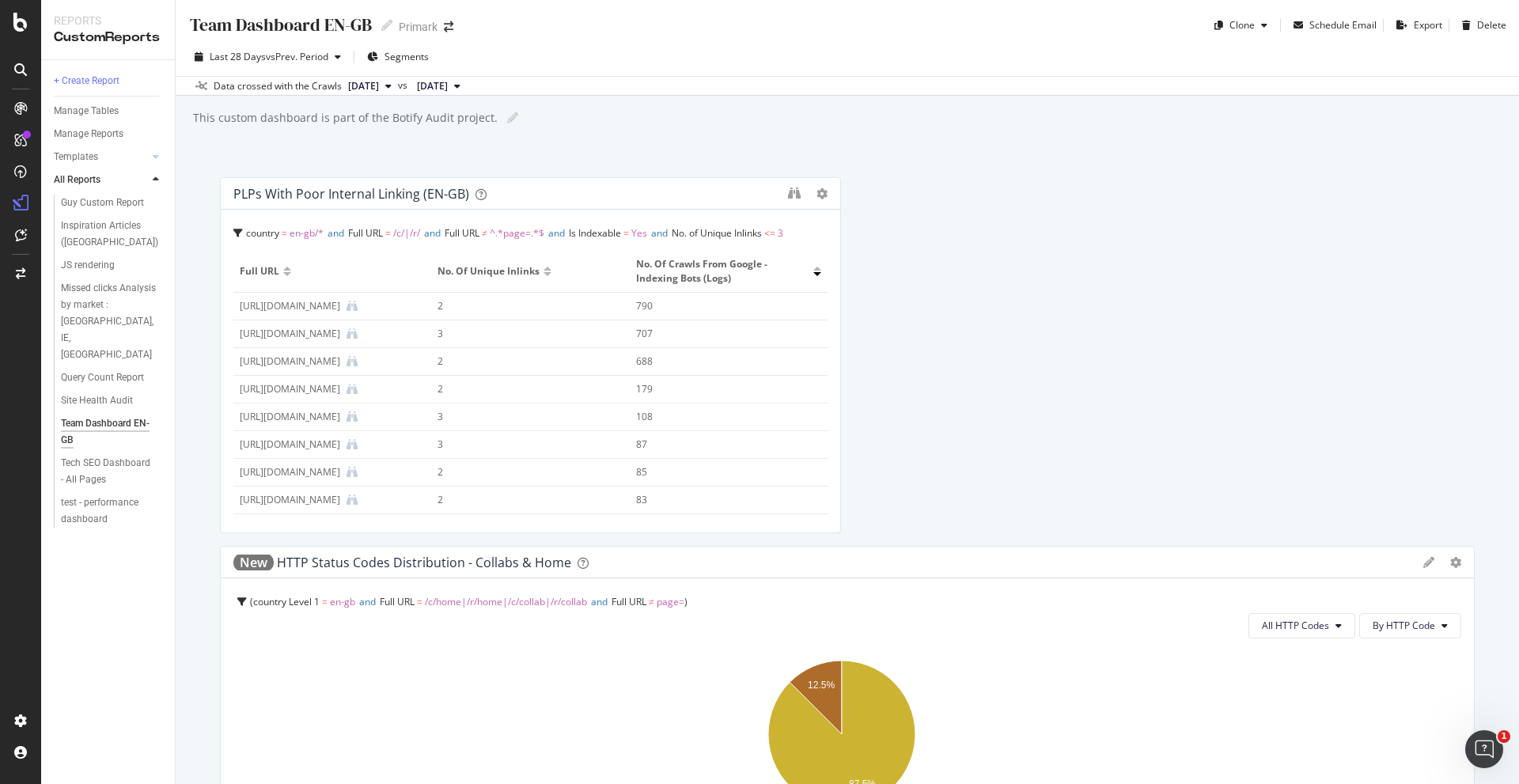
click at [1027, 172] on div "Team Dashboard EN-GB Team Dashboard EN-GB Primark Clone Schedule Email Export D…" at bounding box center [847, 392] width 1344 height 784
